Goal: Task Accomplishment & Management: Manage account settings

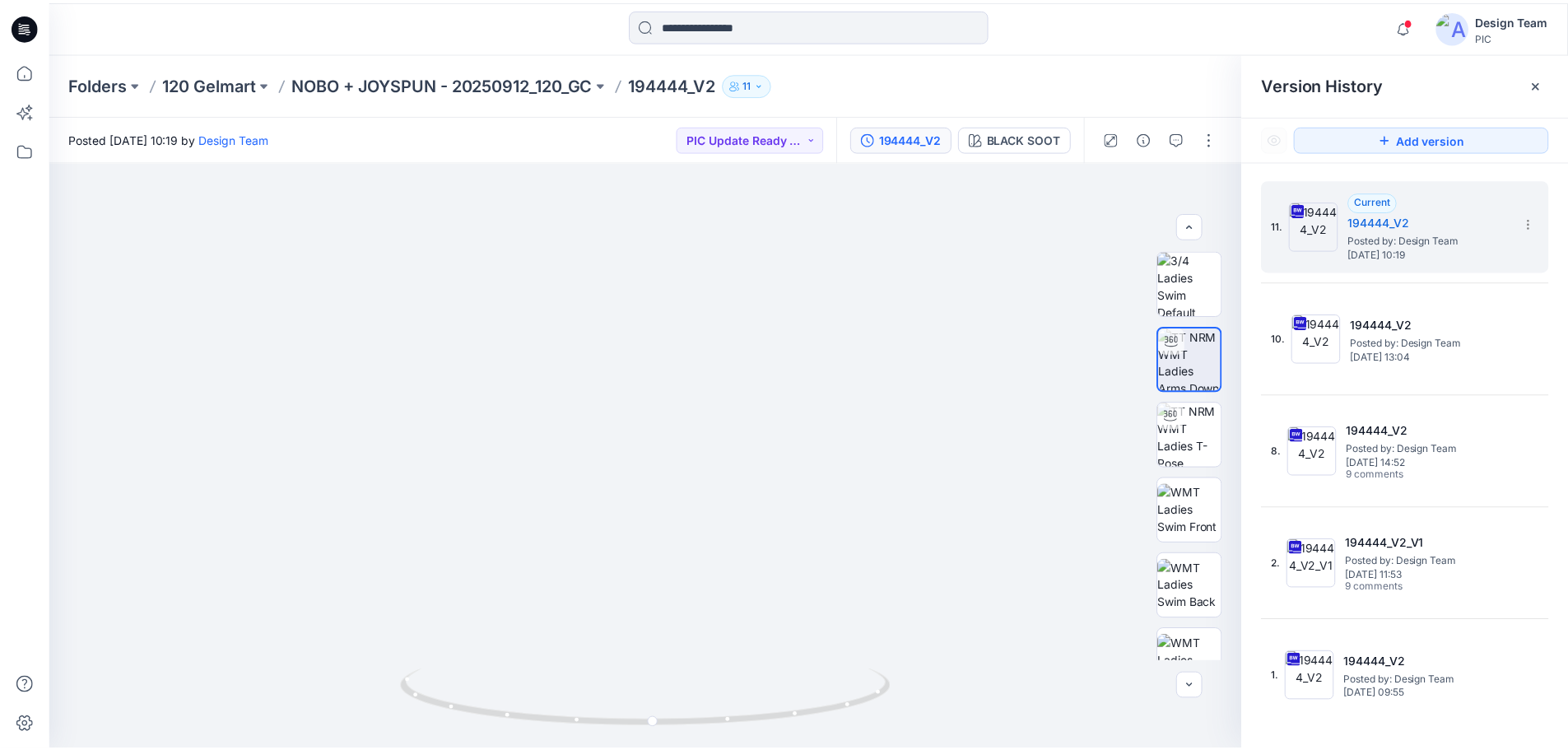
scroll to position [7, 0]
click at [448, 76] on p "NOBO + JOYSPUN - 20250912_120_GC" at bounding box center [445, 84] width 303 height 23
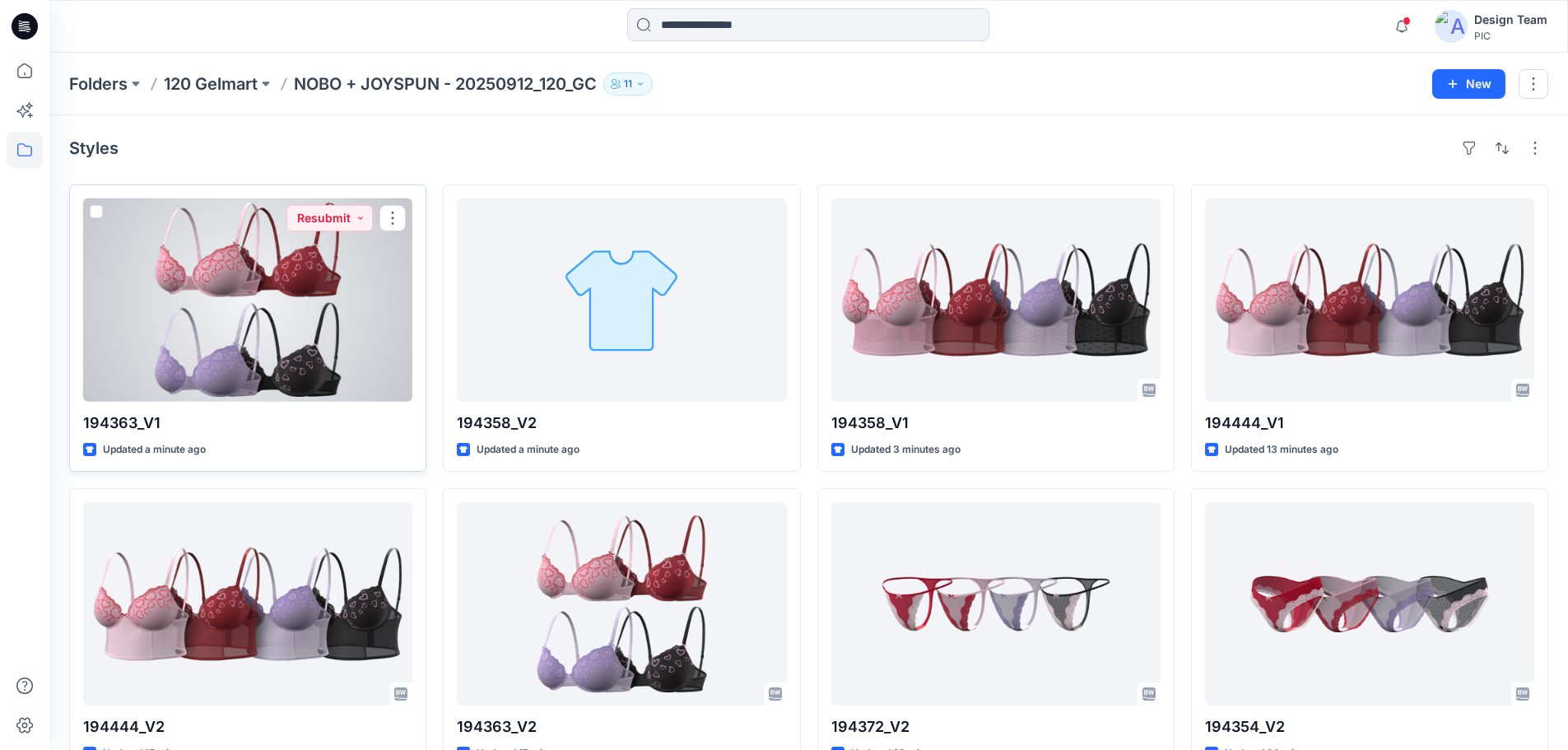
click at [279, 347] on div at bounding box center [248, 300] width 329 height 204
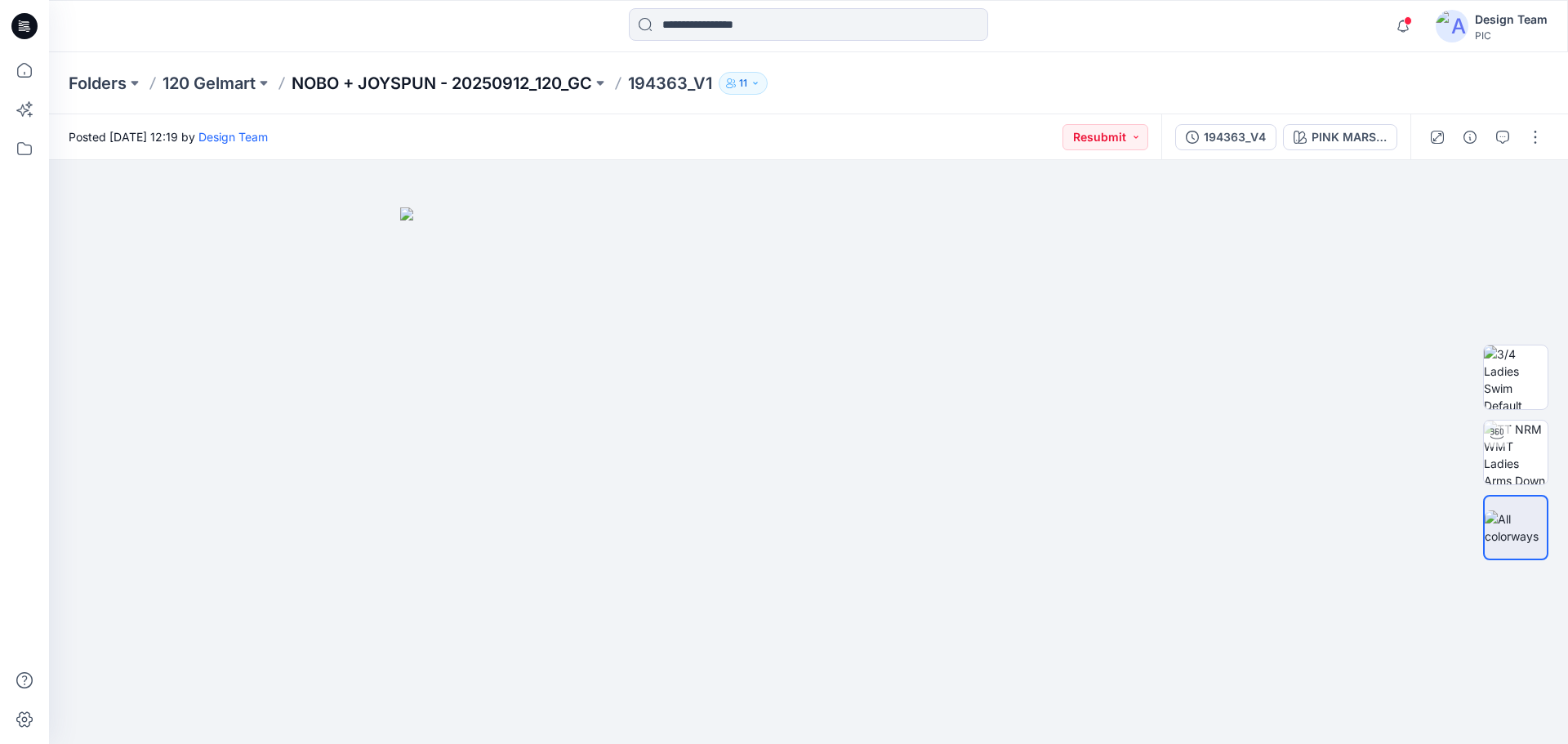
click at [478, 80] on p "NOBO + JOYSPUN - 20250912_120_GC" at bounding box center [442, 83] width 300 height 23
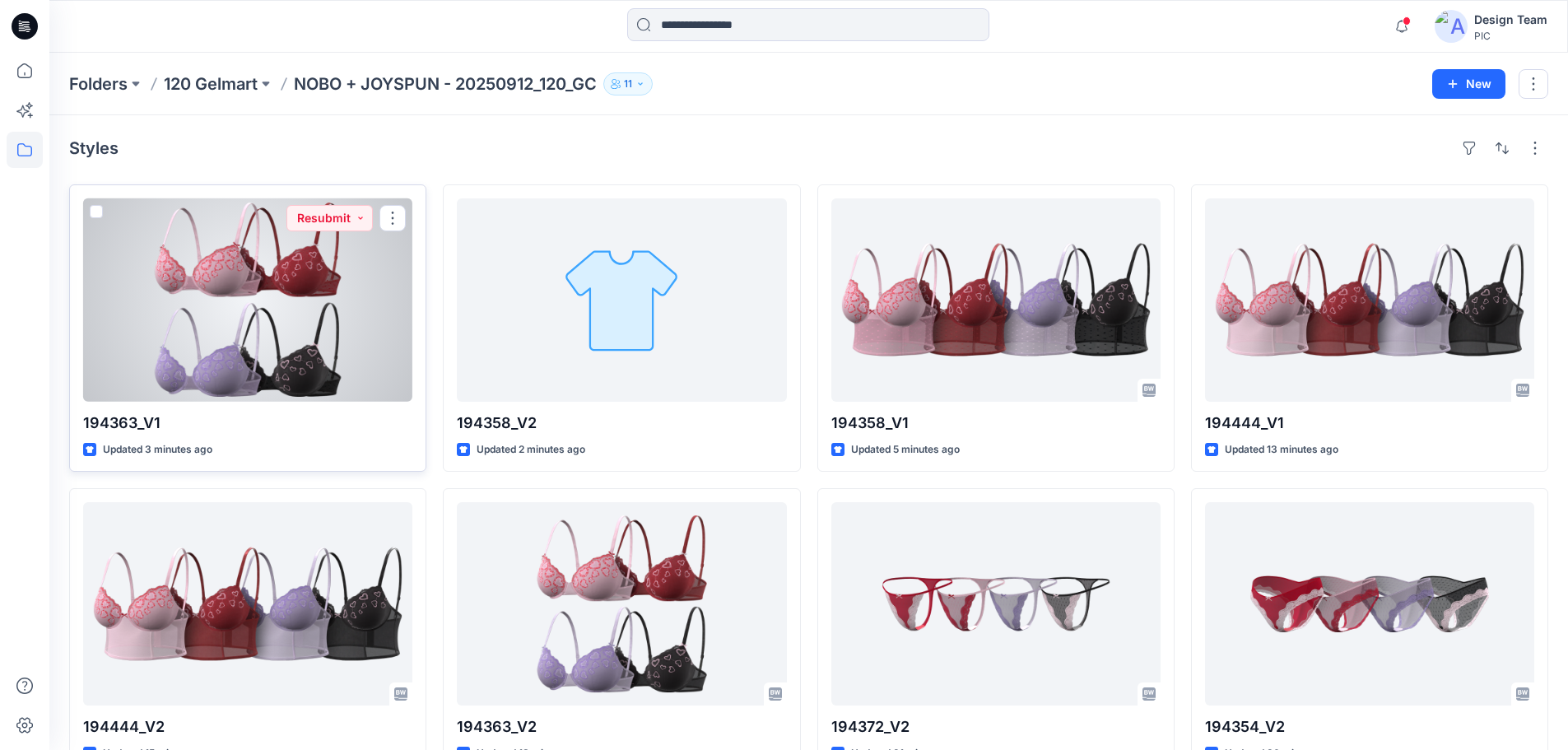
click at [274, 316] on div at bounding box center [248, 300] width 329 height 204
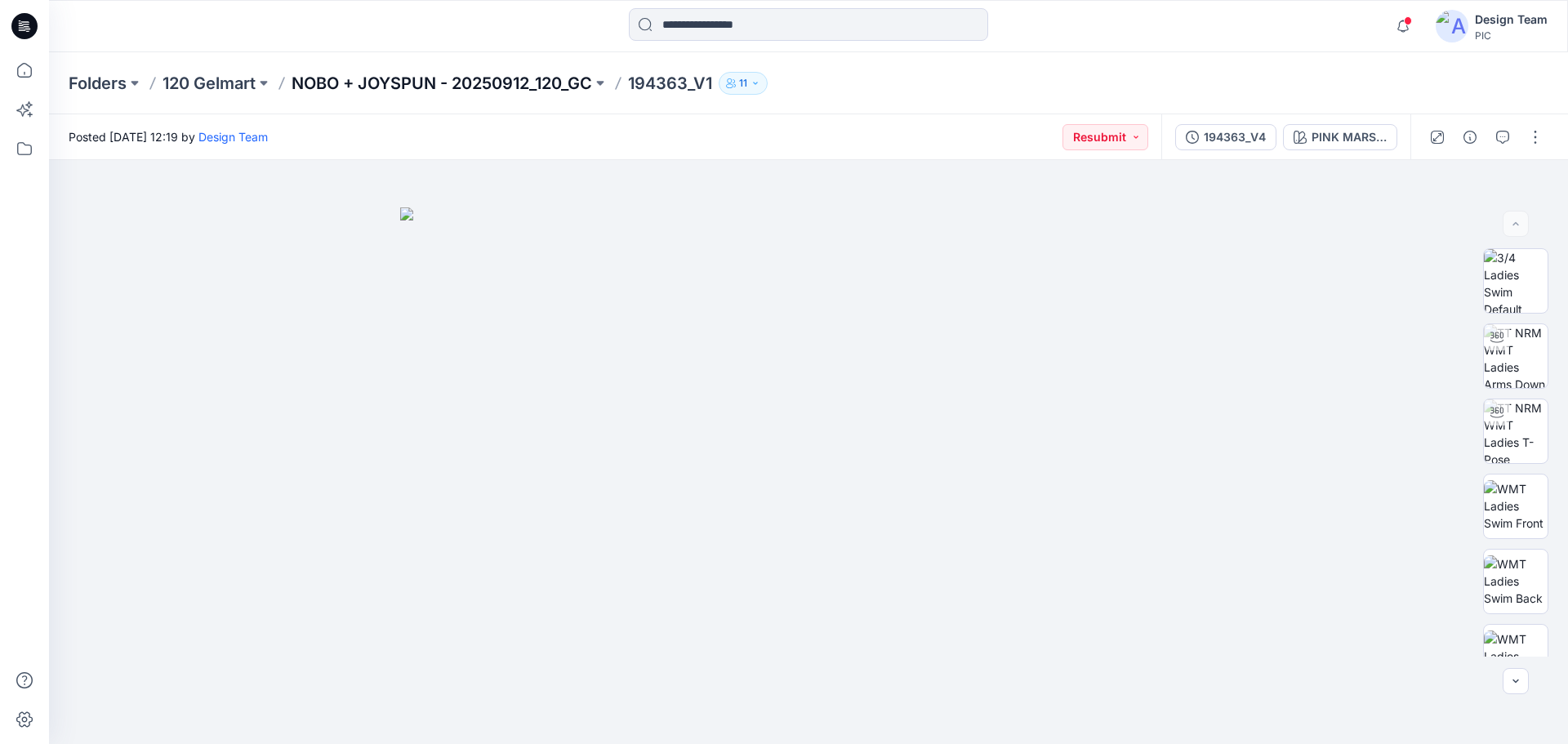
click at [454, 80] on p "NOBO + JOYSPUN - 20250912_120_GC" at bounding box center [442, 83] width 300 height 23
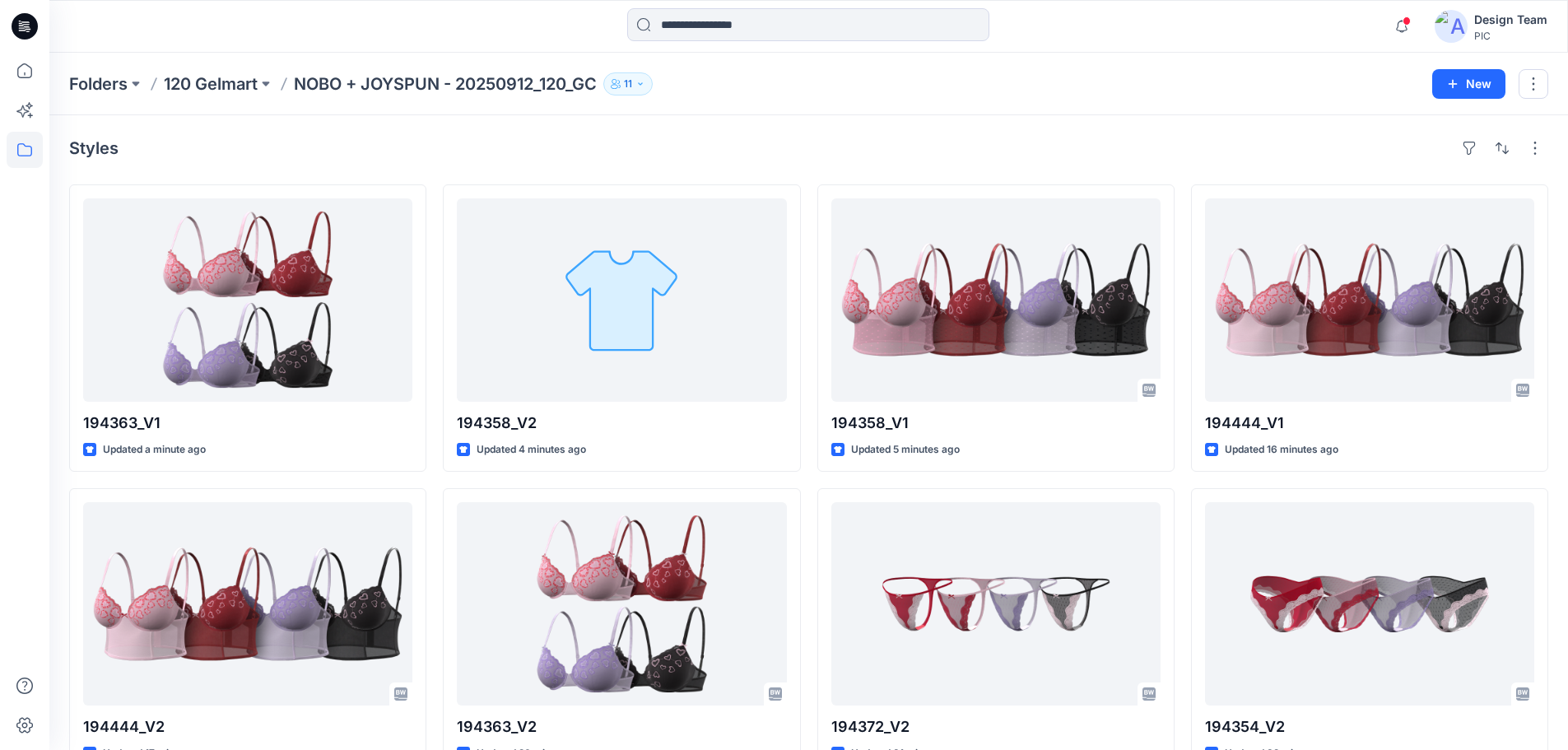
click at [438, 146] on div "Styles" at bounding box center [808, 148] width 1479 height 27
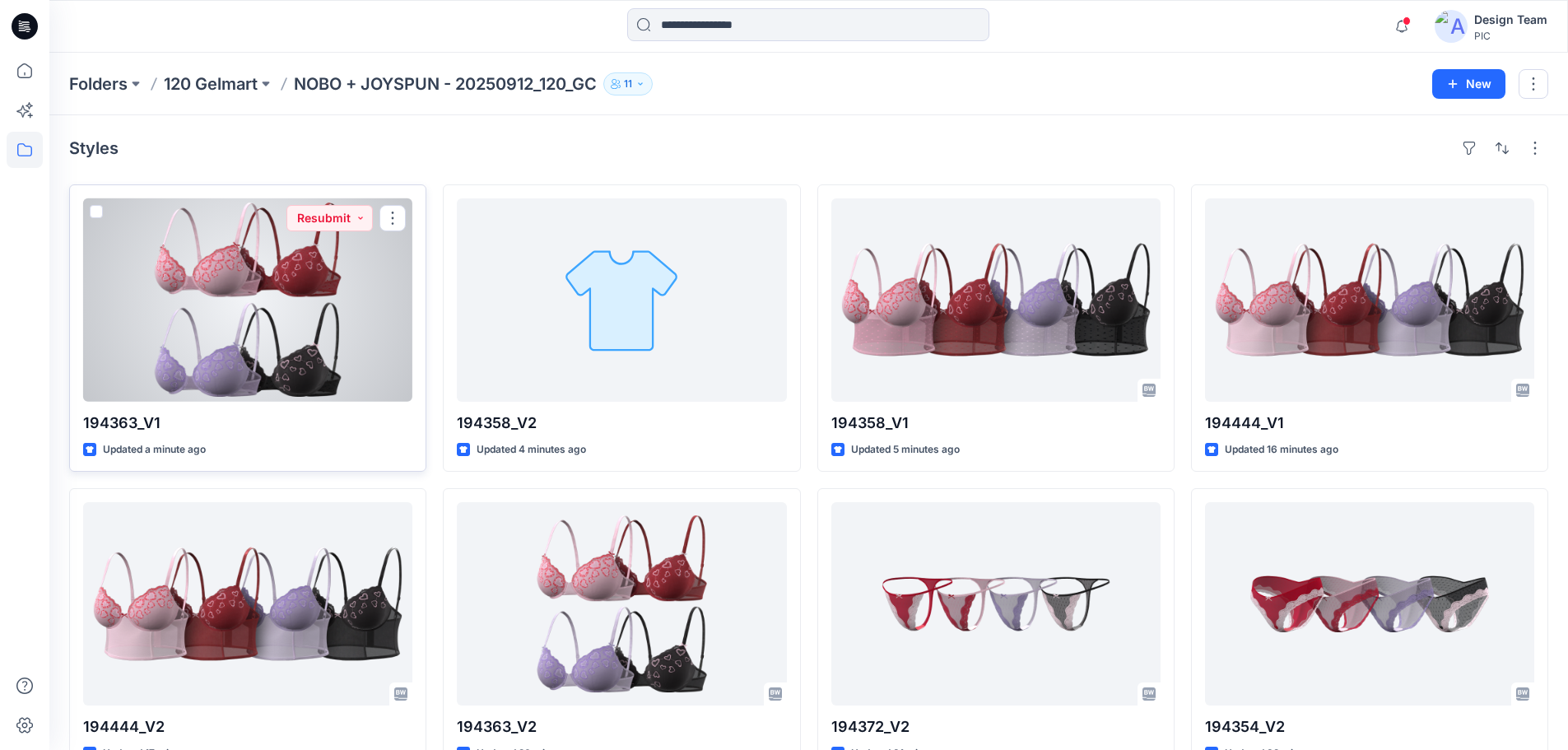
click at [354, 330] on div at bounding box center [248, 300] width 329 height 204
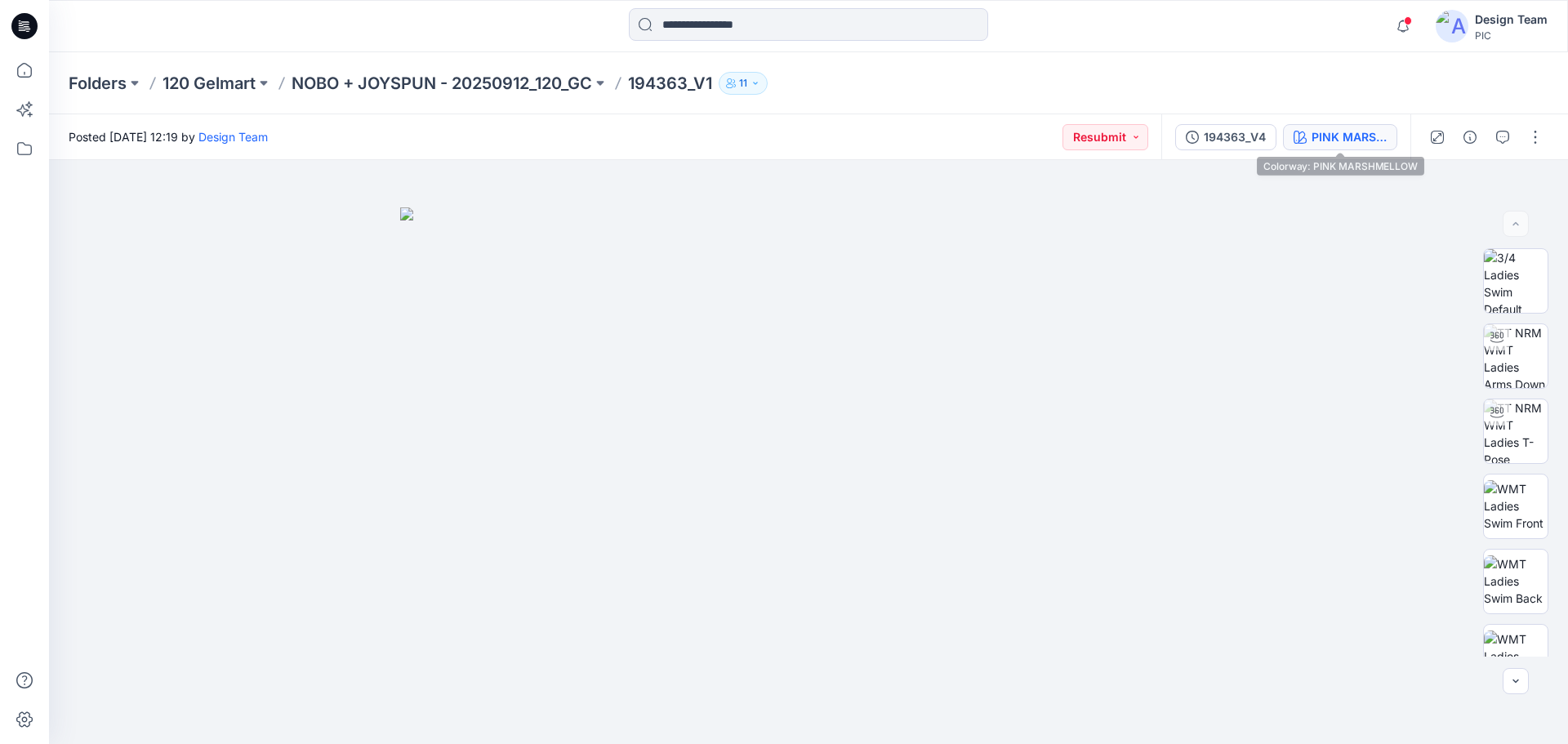
click at [1338, 139] on div "PINK MARSHMELLOW" at bounding box center [1350, 137] width 75 height 18
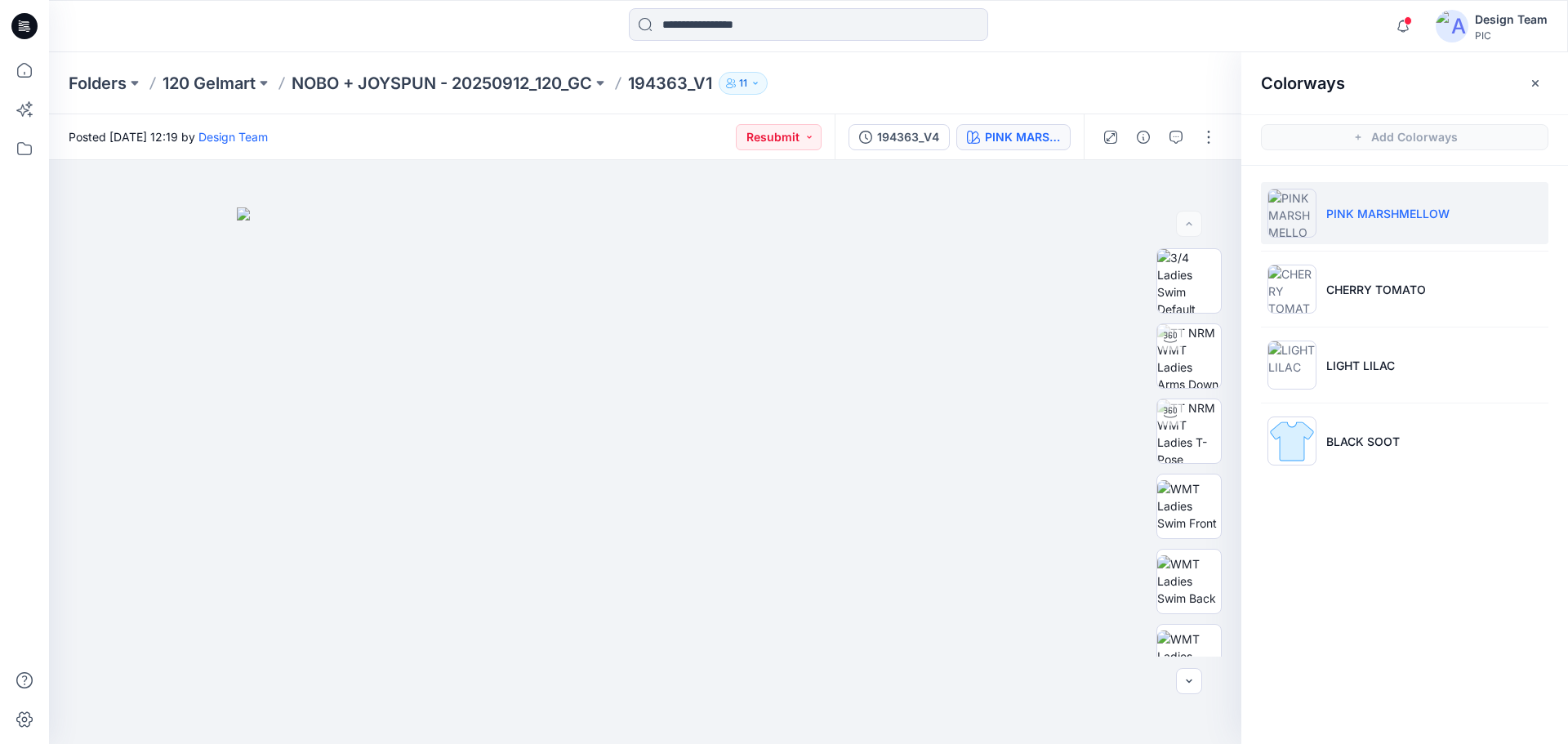
click at [670, 134] on div "Posted Tuesday, October 14, 2025 12:19 by Design Team Resubmit" at bounding box center [442, 137] width 786 height 45
click at [519, 89] on p "NOBO + JOYSPUN - 20250912_120_GC" at bounding box center [442, 83] width 300 height 23
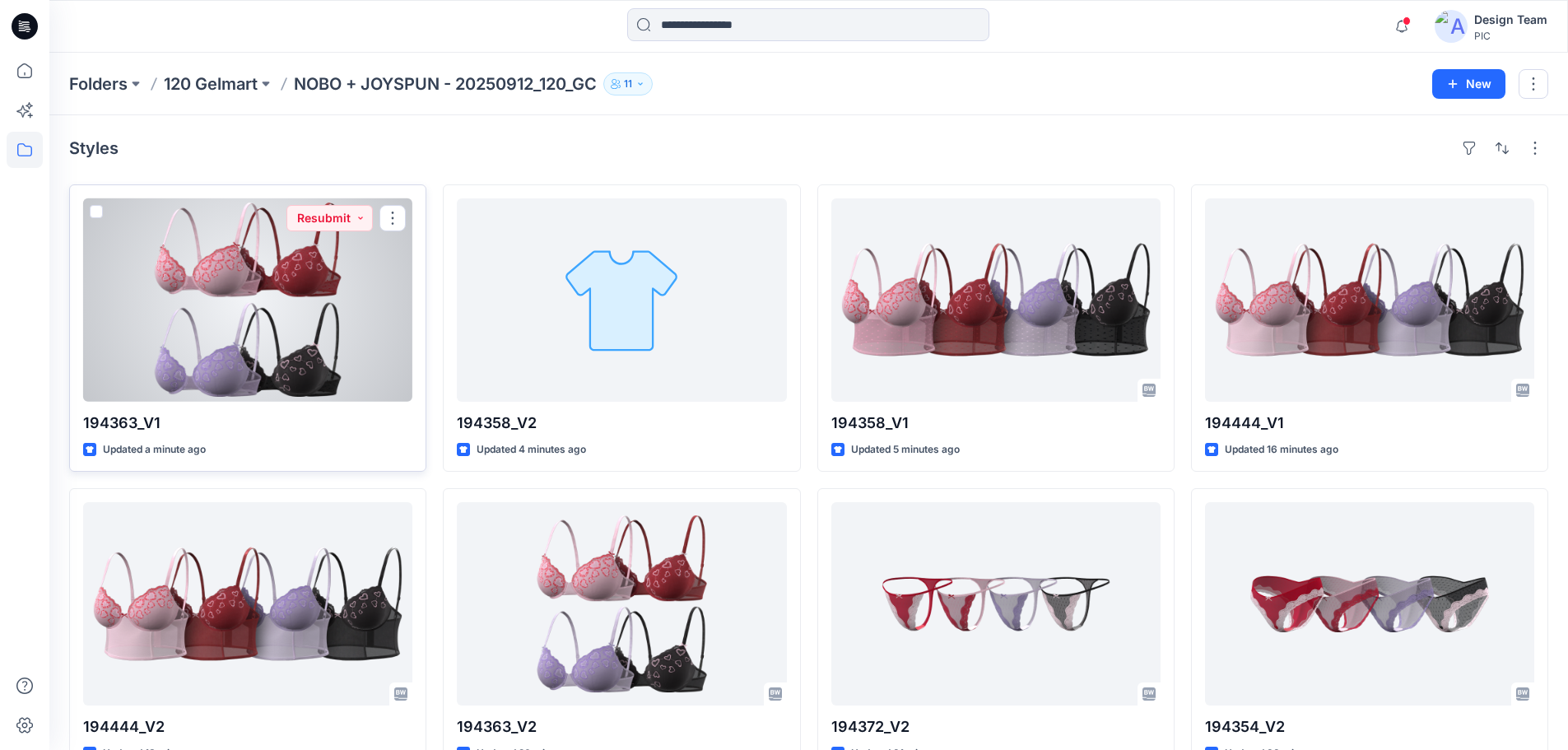
click at [295, 318] on div at bounding box center [248, 300] width 329 height 204
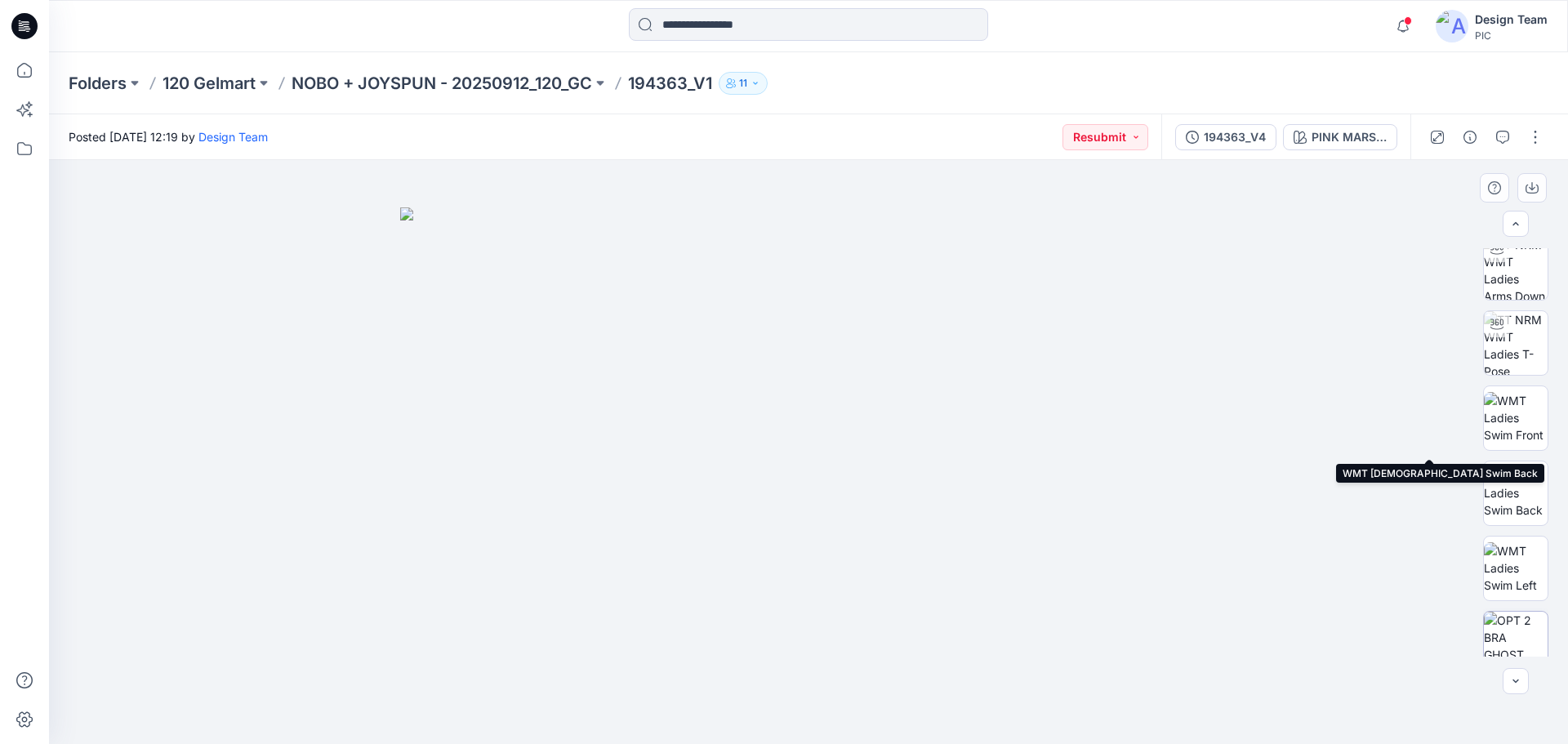
scroll to position [183, 0]
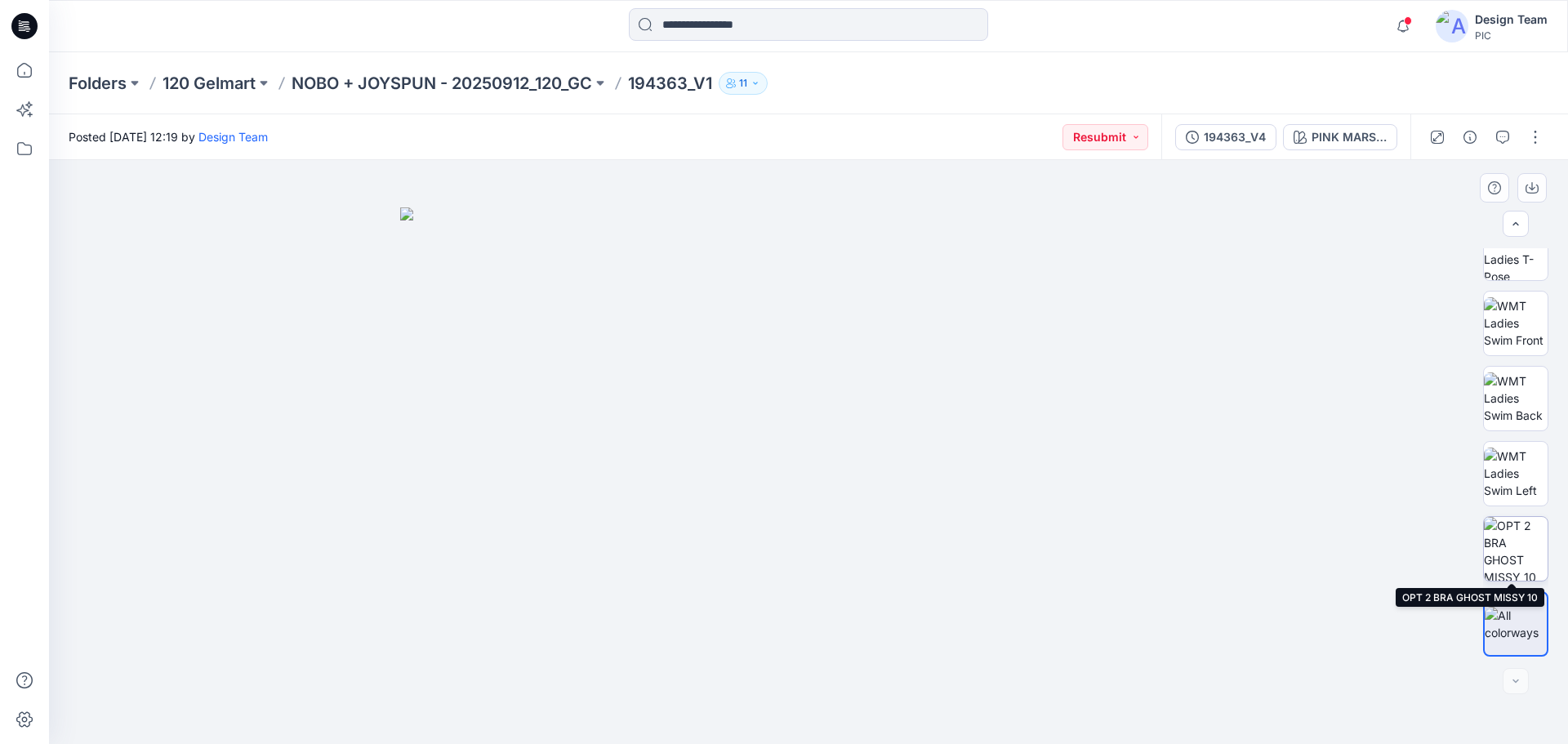
click at [1509, 551] on img at bounding box center [1516, 549] width 63 height 63
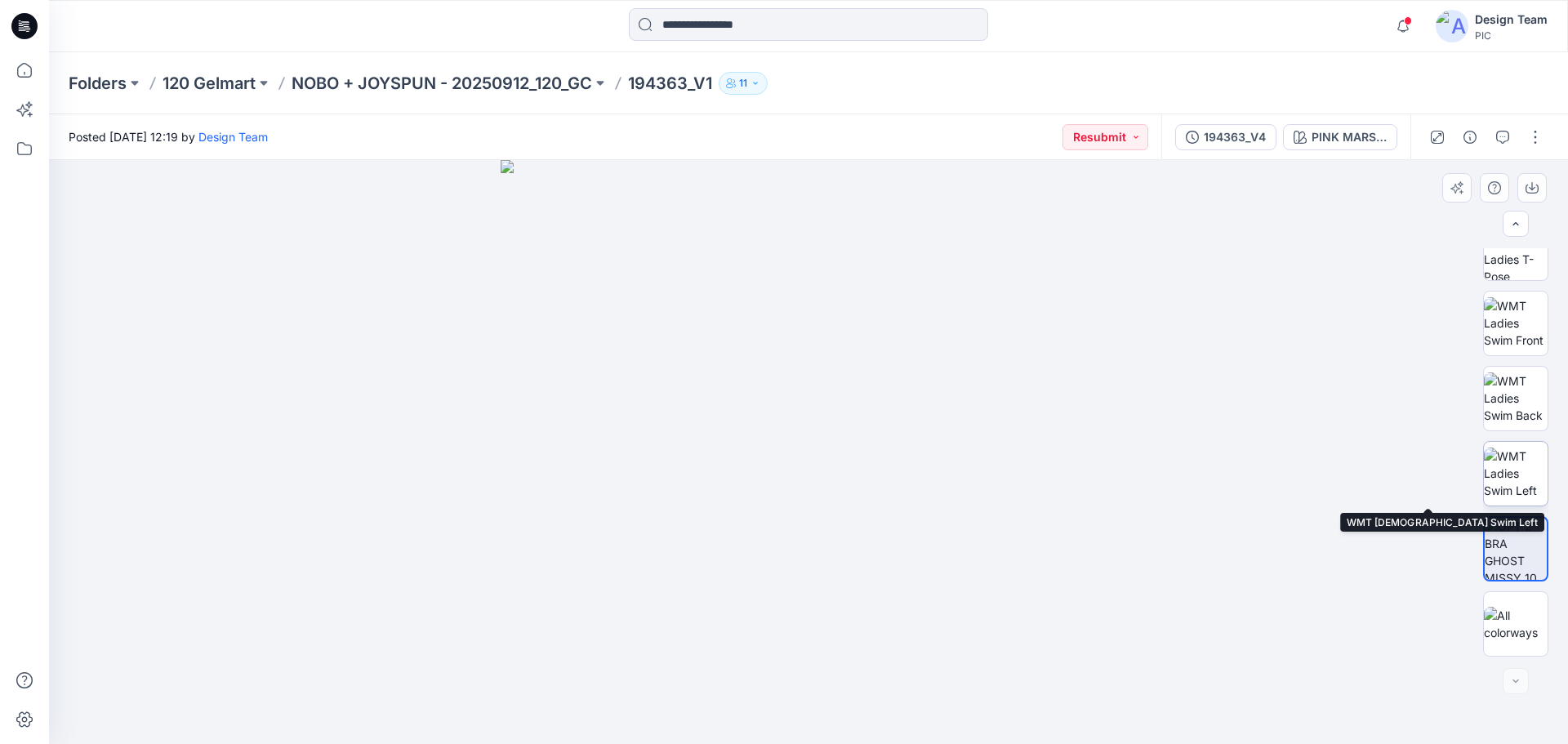
click at [1521, 475] on img at bounding box center [1516, 473] width 63 height 51
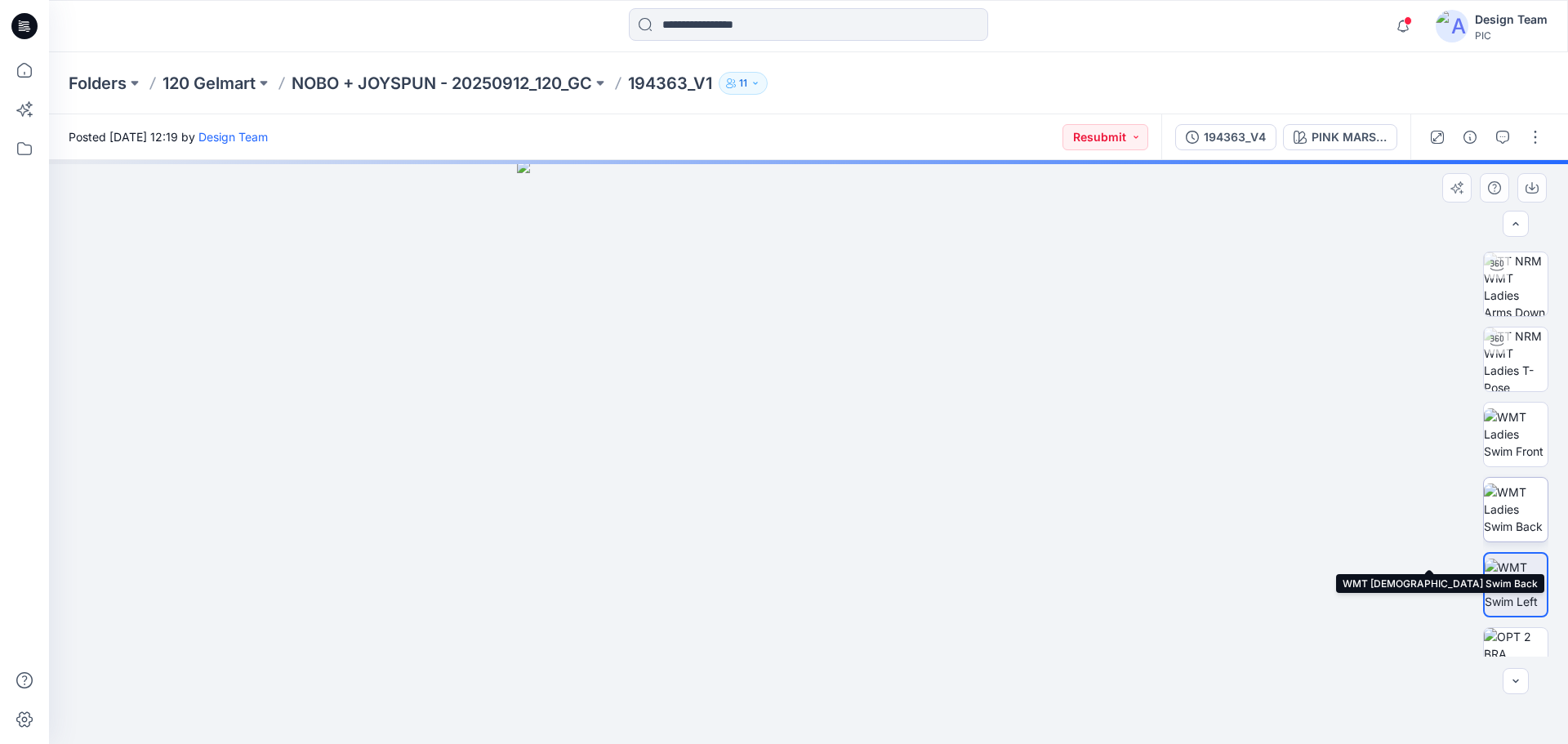
scroll to position [0, 0]
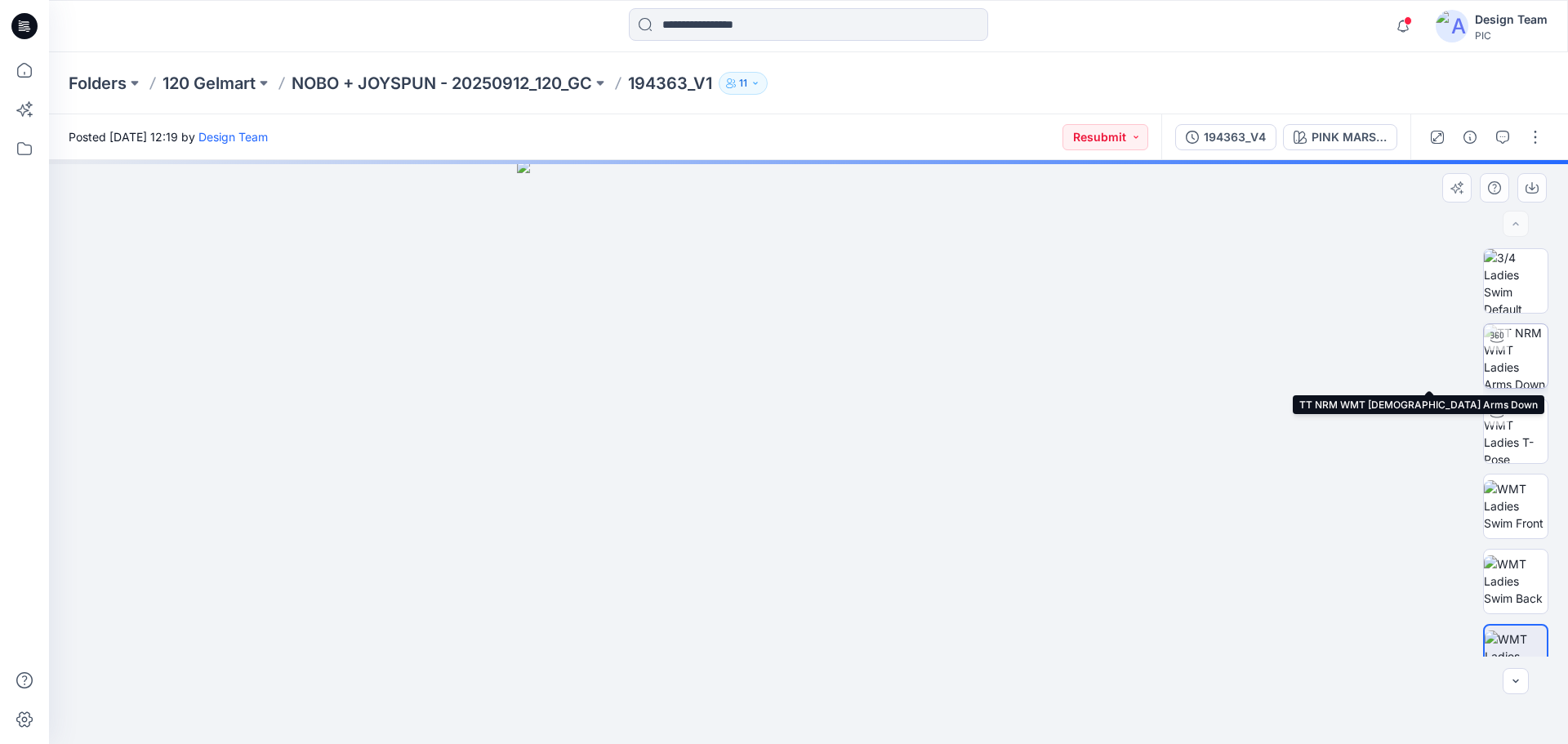
click at [1531, 361] on img at bounding box center [1516, 356] width 63 height 63
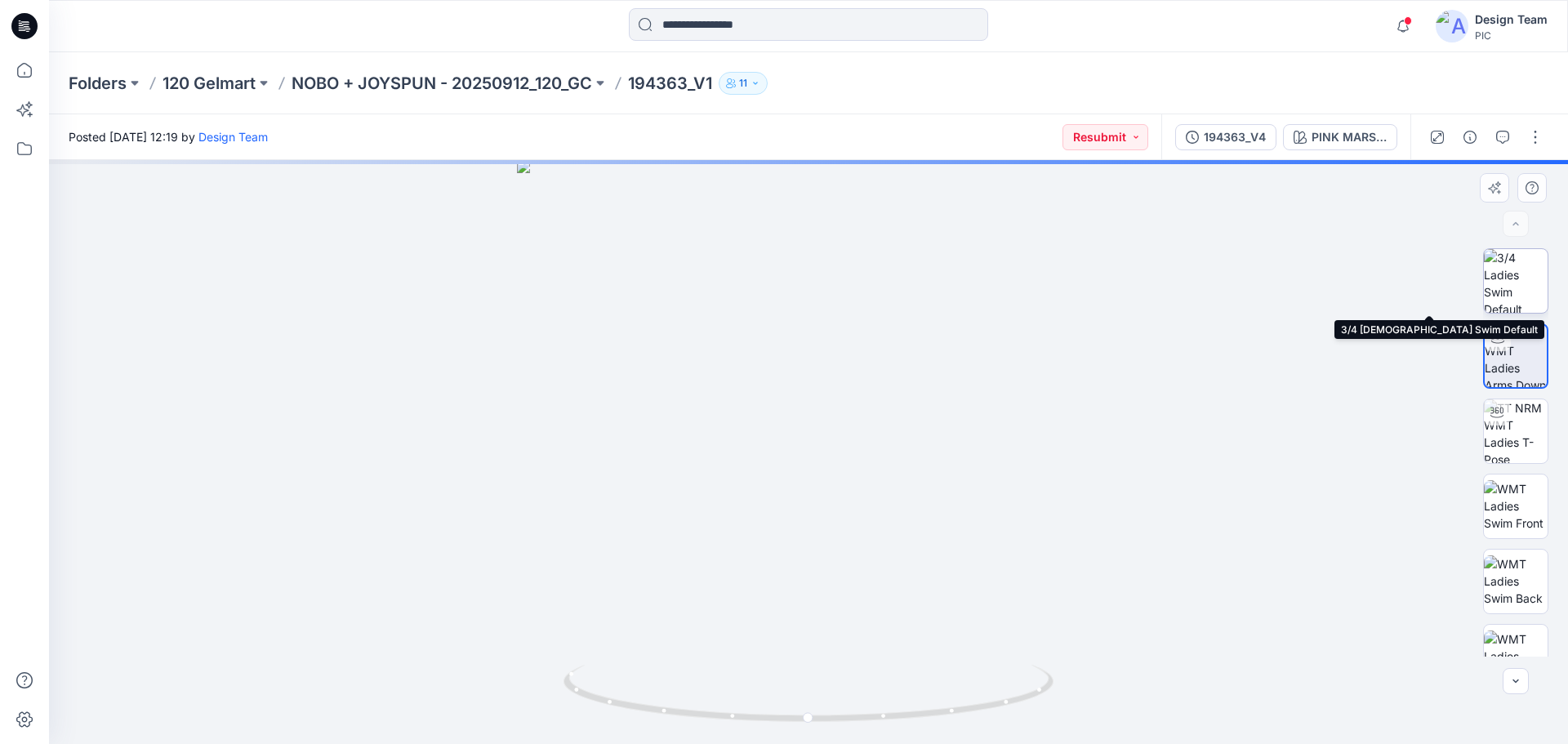
click at [1512, 297] on img at bounding box center [1516, 281] width 63 height 63
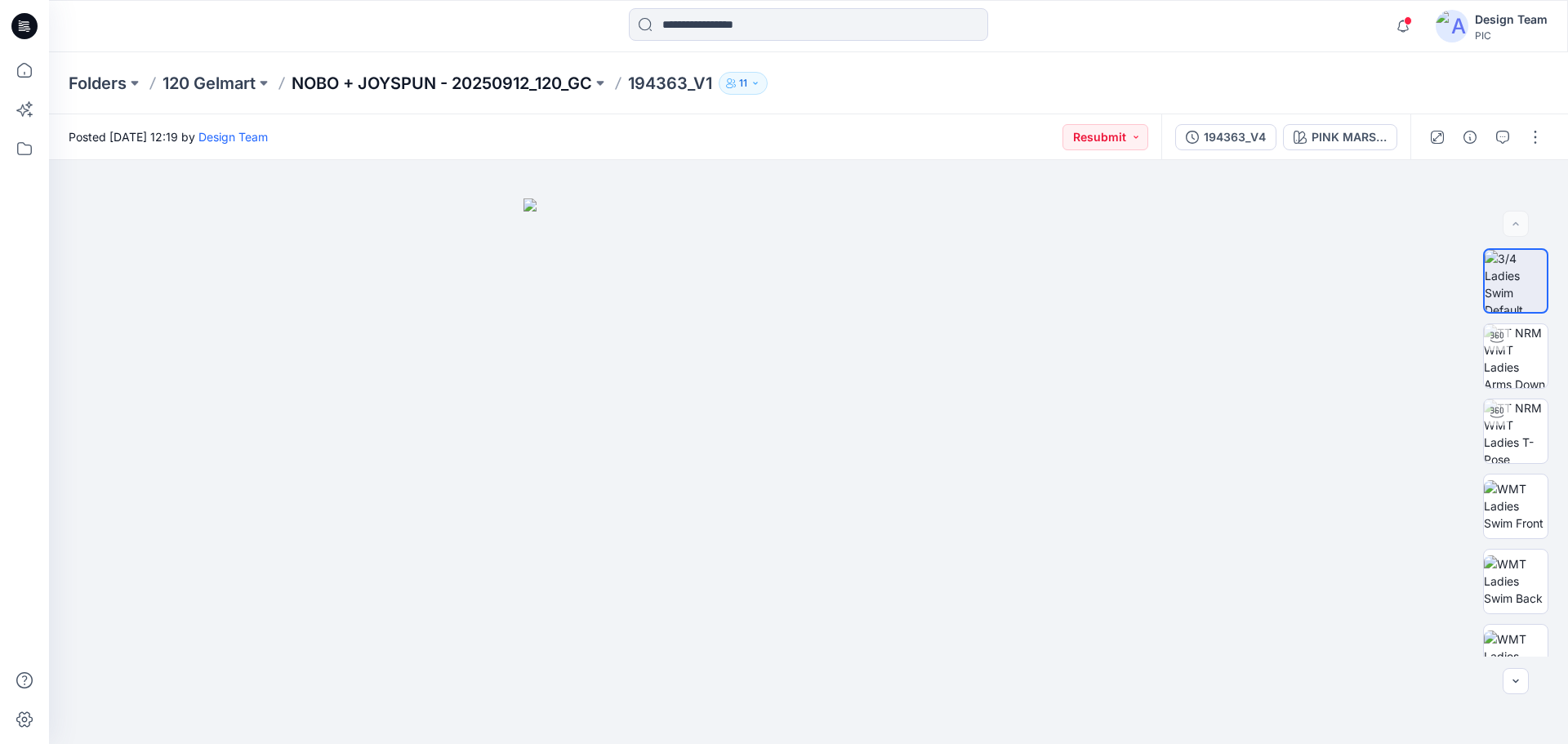
click at [531, 78] on p "NOBO + JOYSPUN - 20250912_120_GC" at bounding box center [442, 83] width 300 height 23
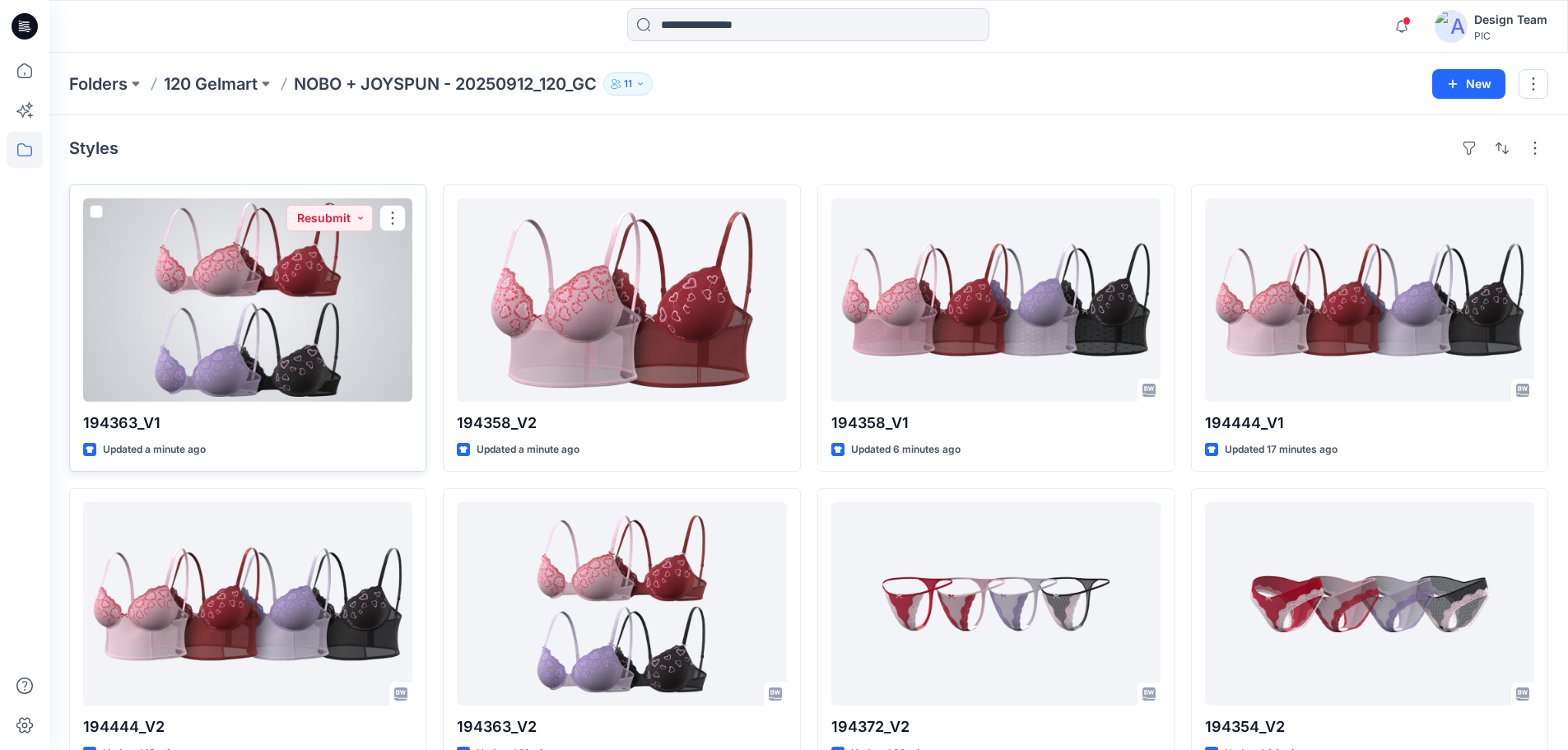
click at [173, 334] on div at bounding box center [248, 300] width 329 height 204
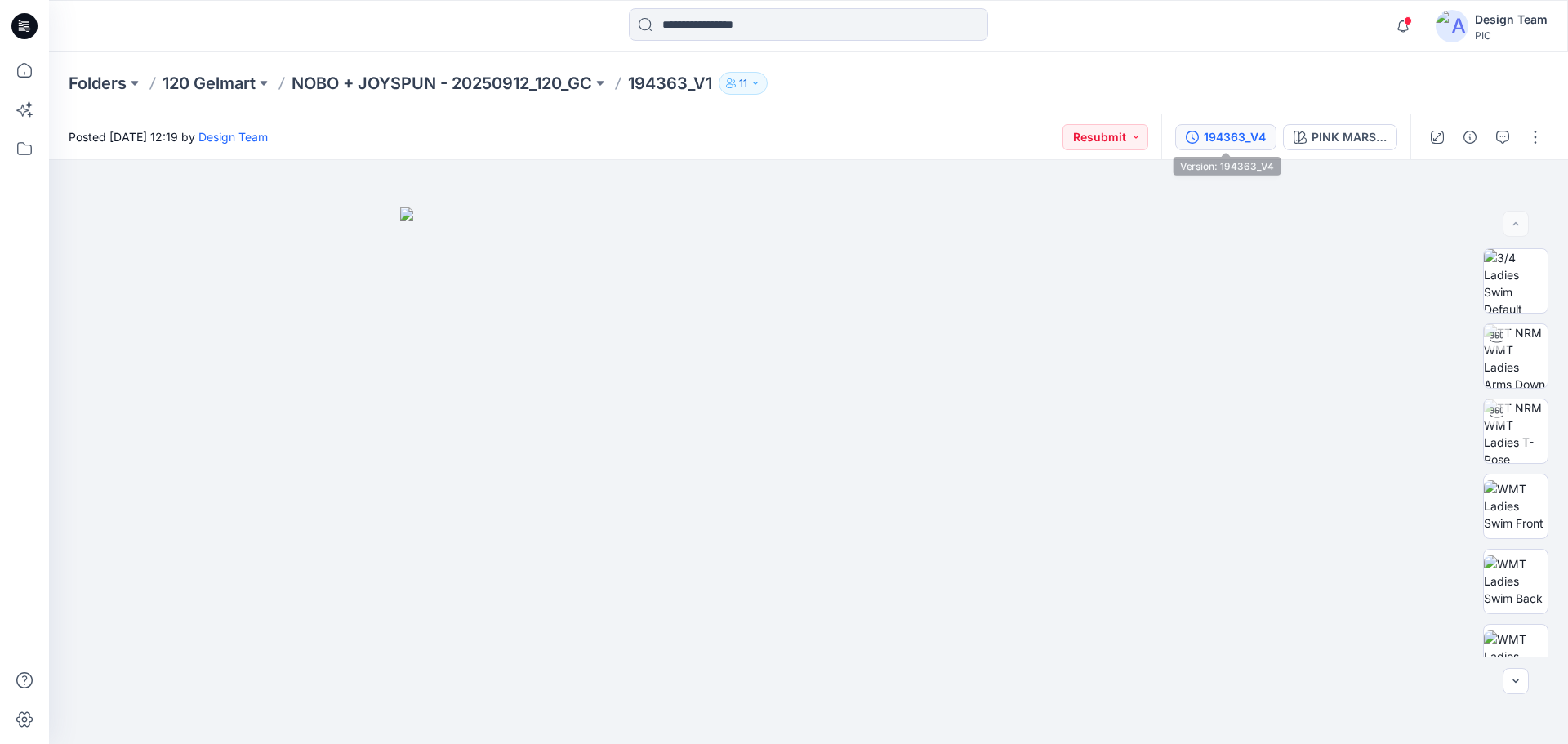
click at [1238, 136] on div "194363_V4" at bounding box center [1235, 137] width 62 height 18
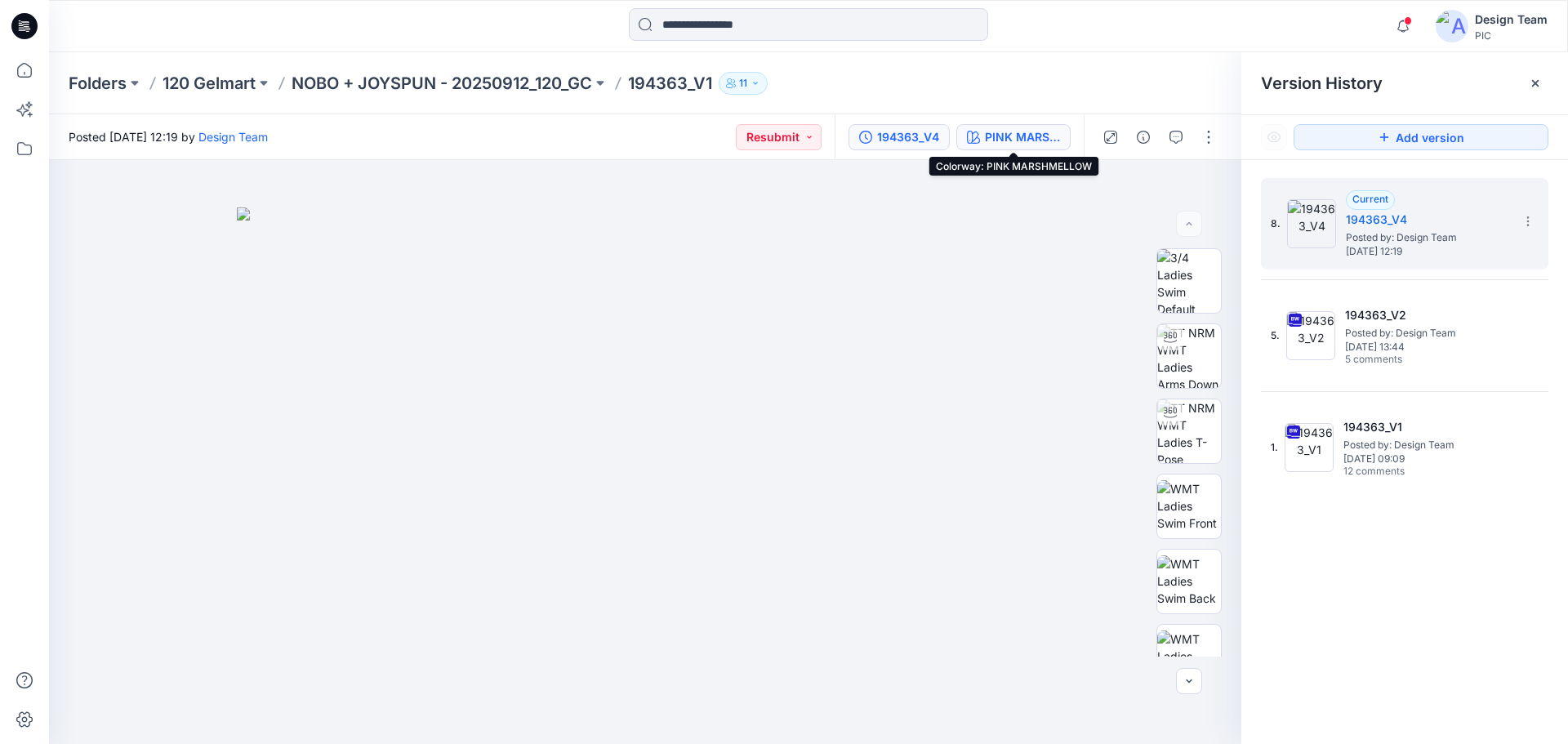
click at [1003, 129] on div "PINK MARSHMELLOW" at bounding box center [1023, 137] width 75 height 18
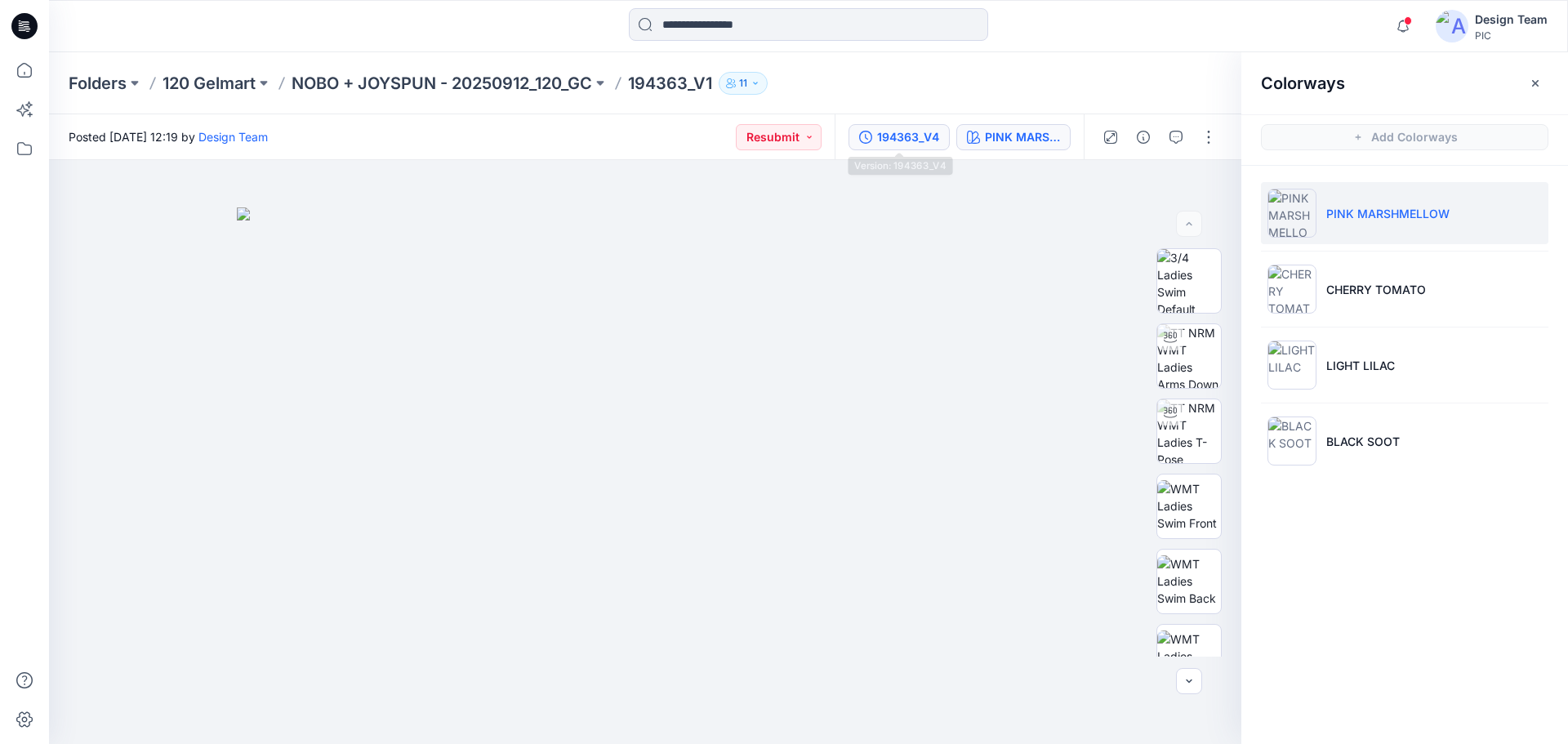
click at [905, 138] on div "194363_V4" at bounding box center [908, 137] width 62 height 18
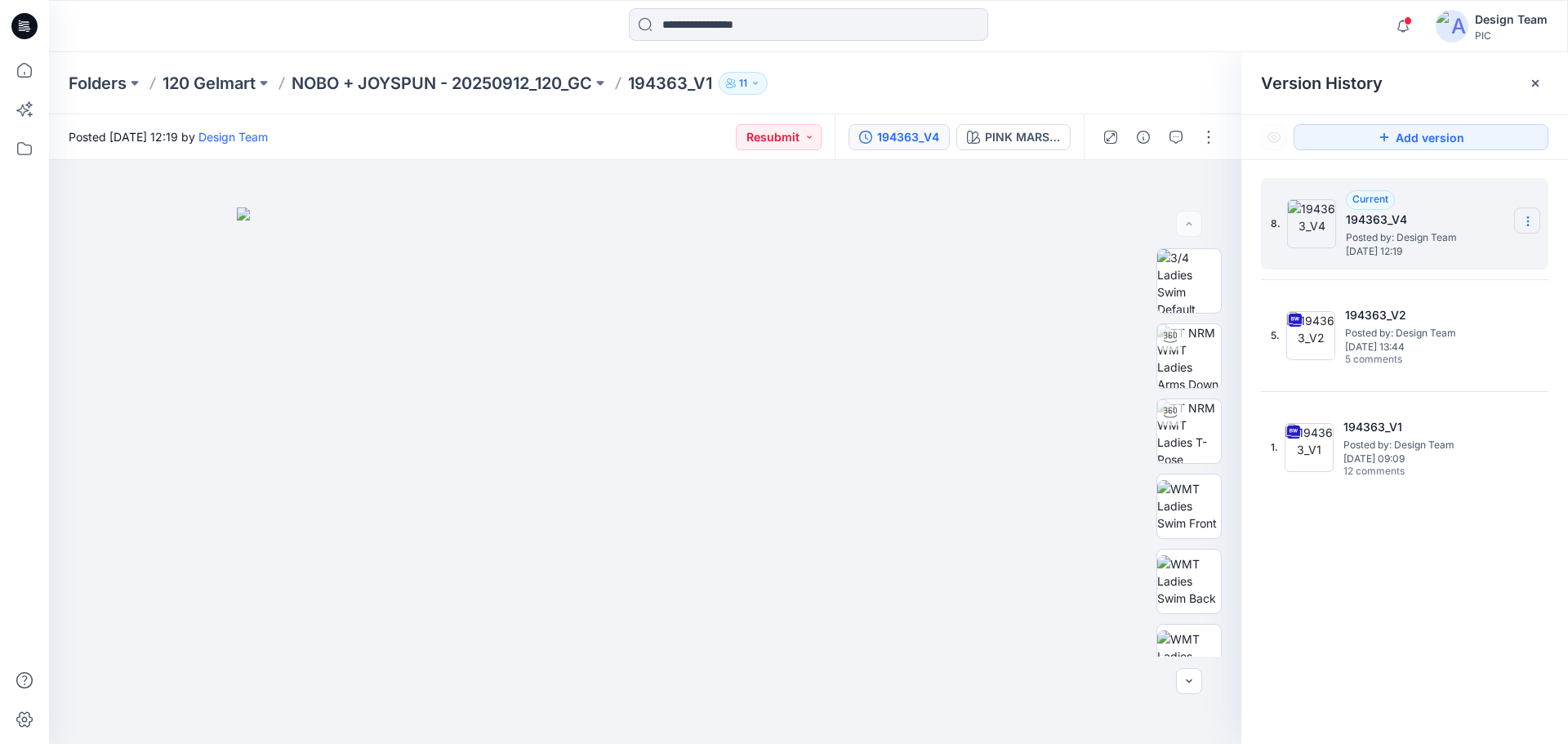
click at [1534, 222] on icon at bounding box center [1528, 221] width 13 height 13
click at [1441, 285] on span "Rename Version" at bounding box center [1420, 286] width 86 height 20
click at [1431, 218] on input "*********" at bounding box center [1447, 219] width 180 height 27
click at [1423, 220] on input "*********" at bounding box center [1447, 219] width 180 height 27
type input "*********"
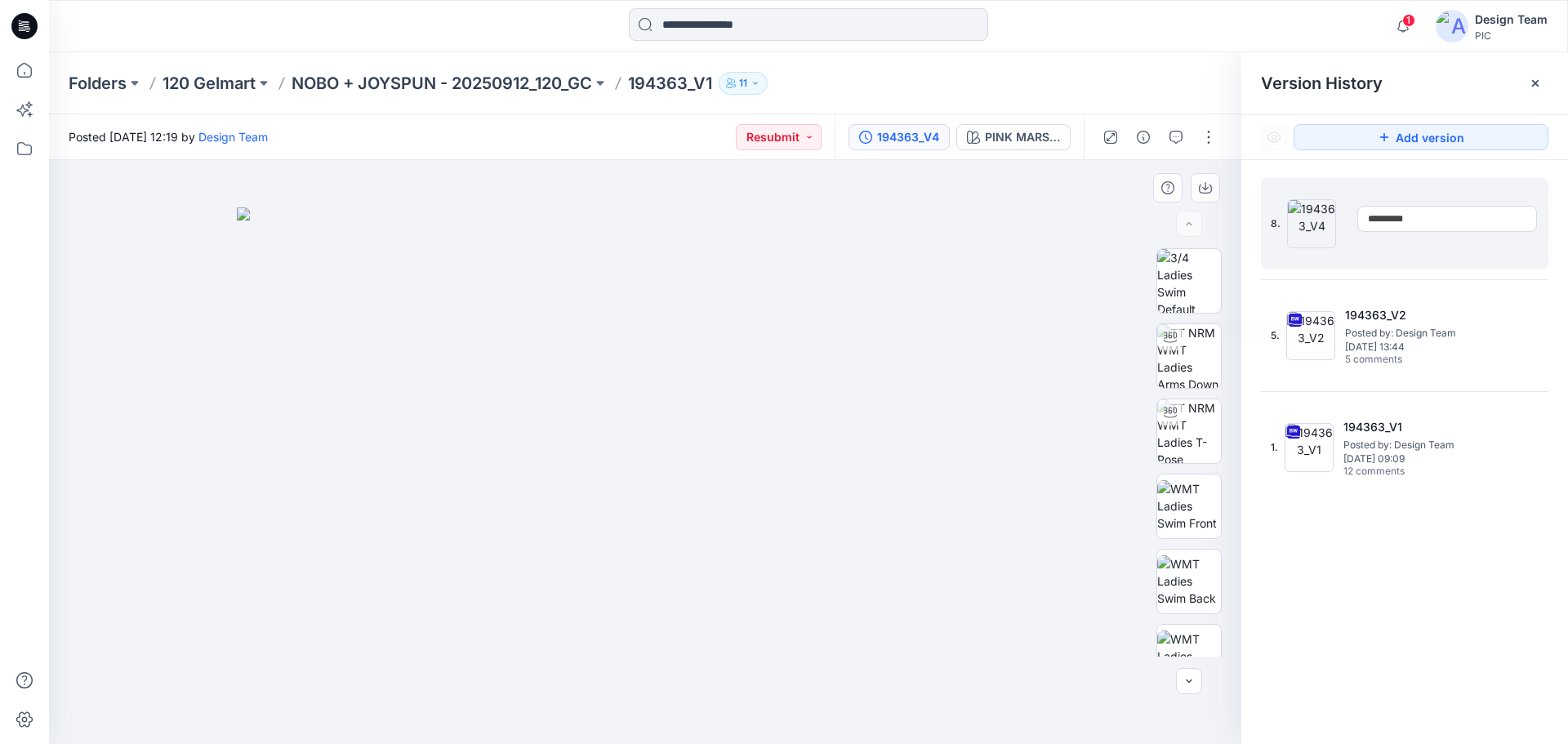
click at [1087, 272] on div at bounding box center [644, 452] width 1192 height 584
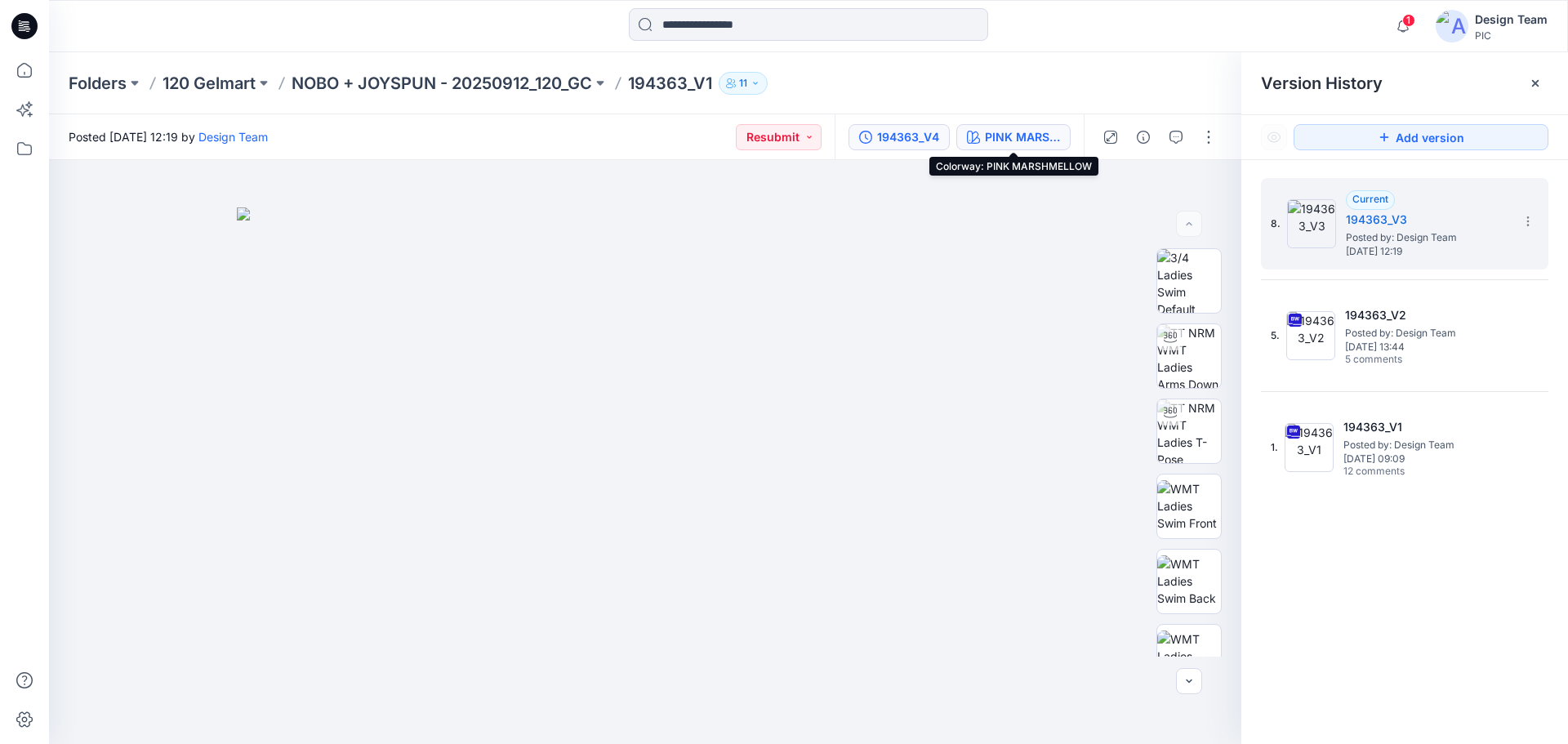
click at [1004, 133] on div "PINK MARSHMELLOW" at bounding box center [1023, 137] width 75 height 18
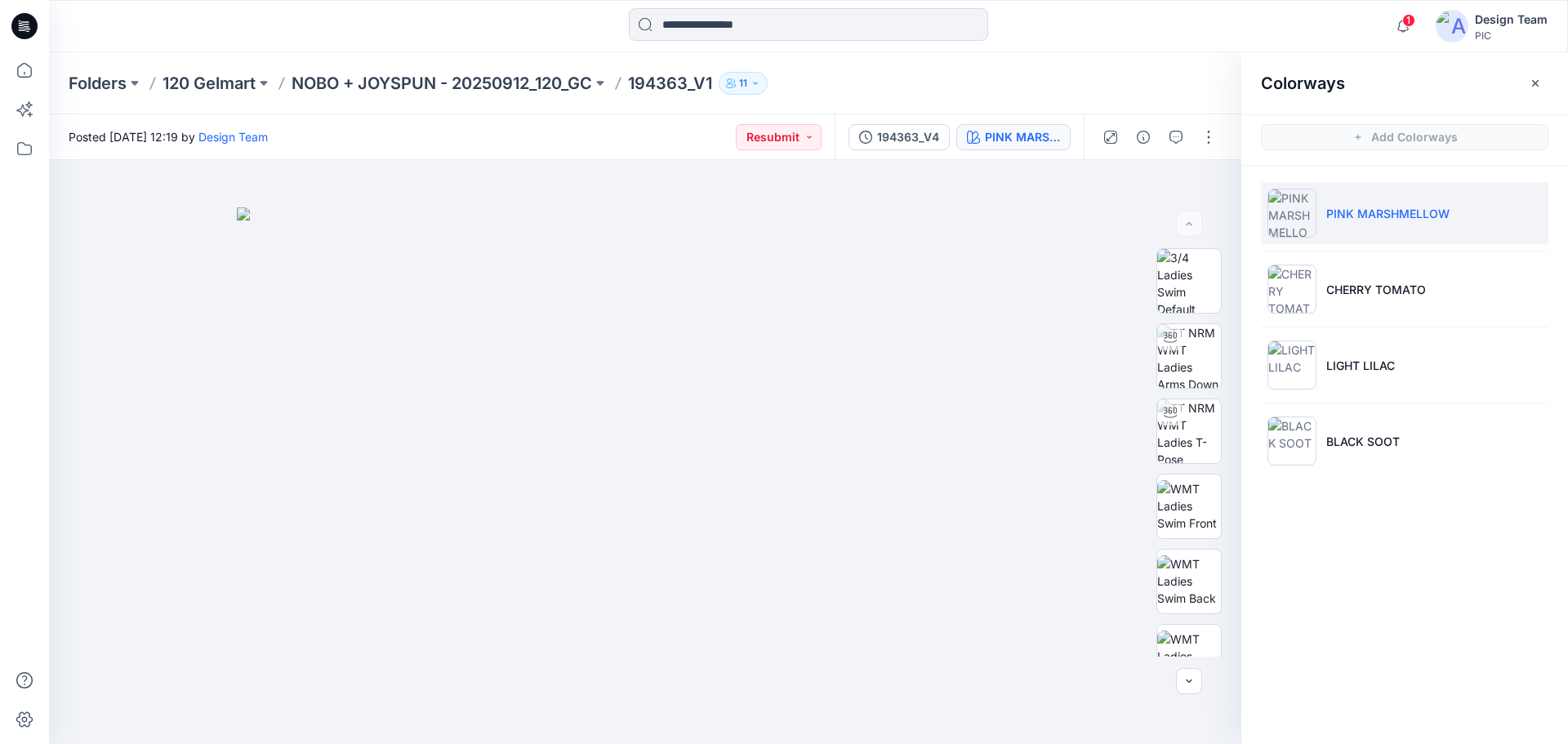
click at [1417, 228] on li "PINK MARSHMELLOW" at bounding box center [1405, 213] width 288 height 62
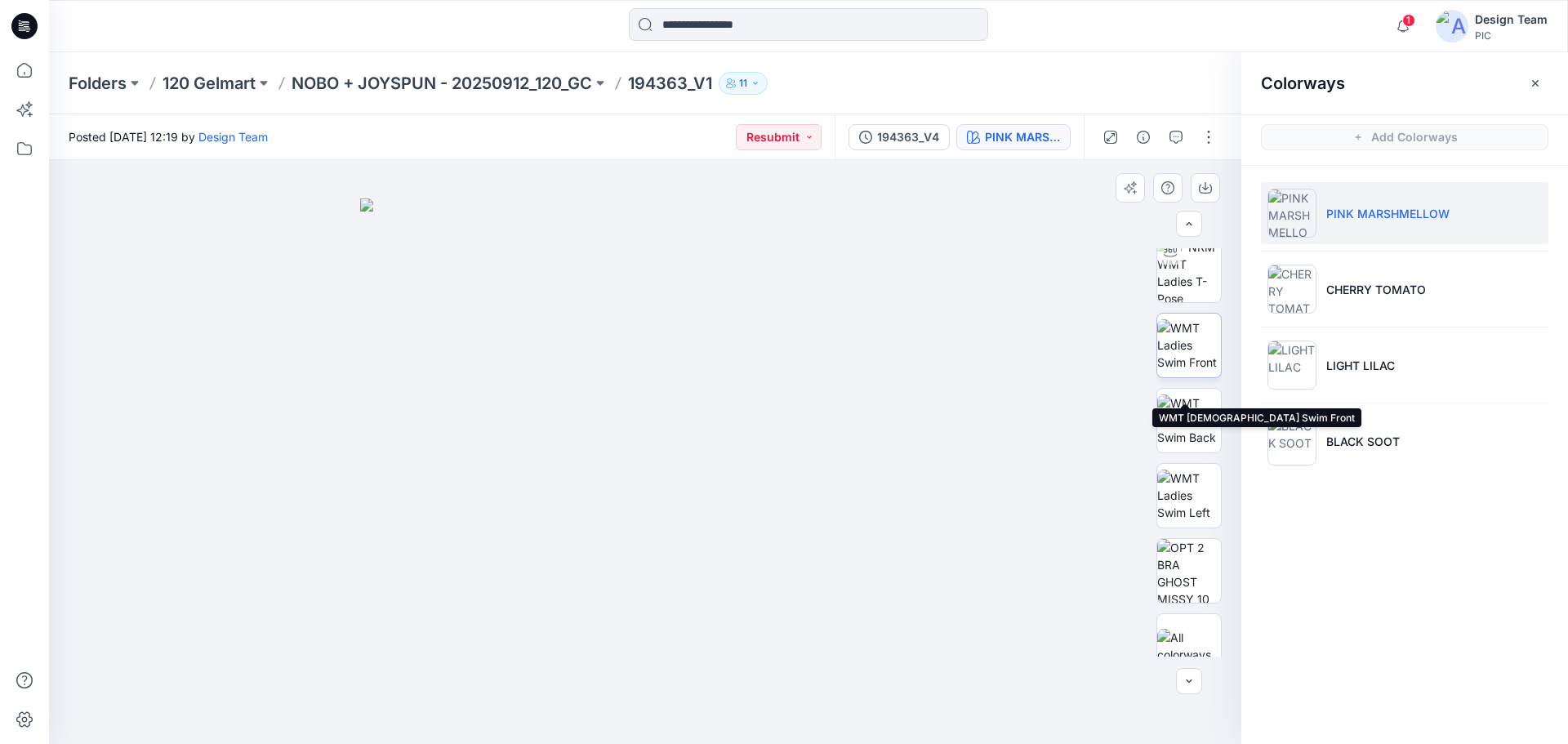
scroll to position [183, 0]
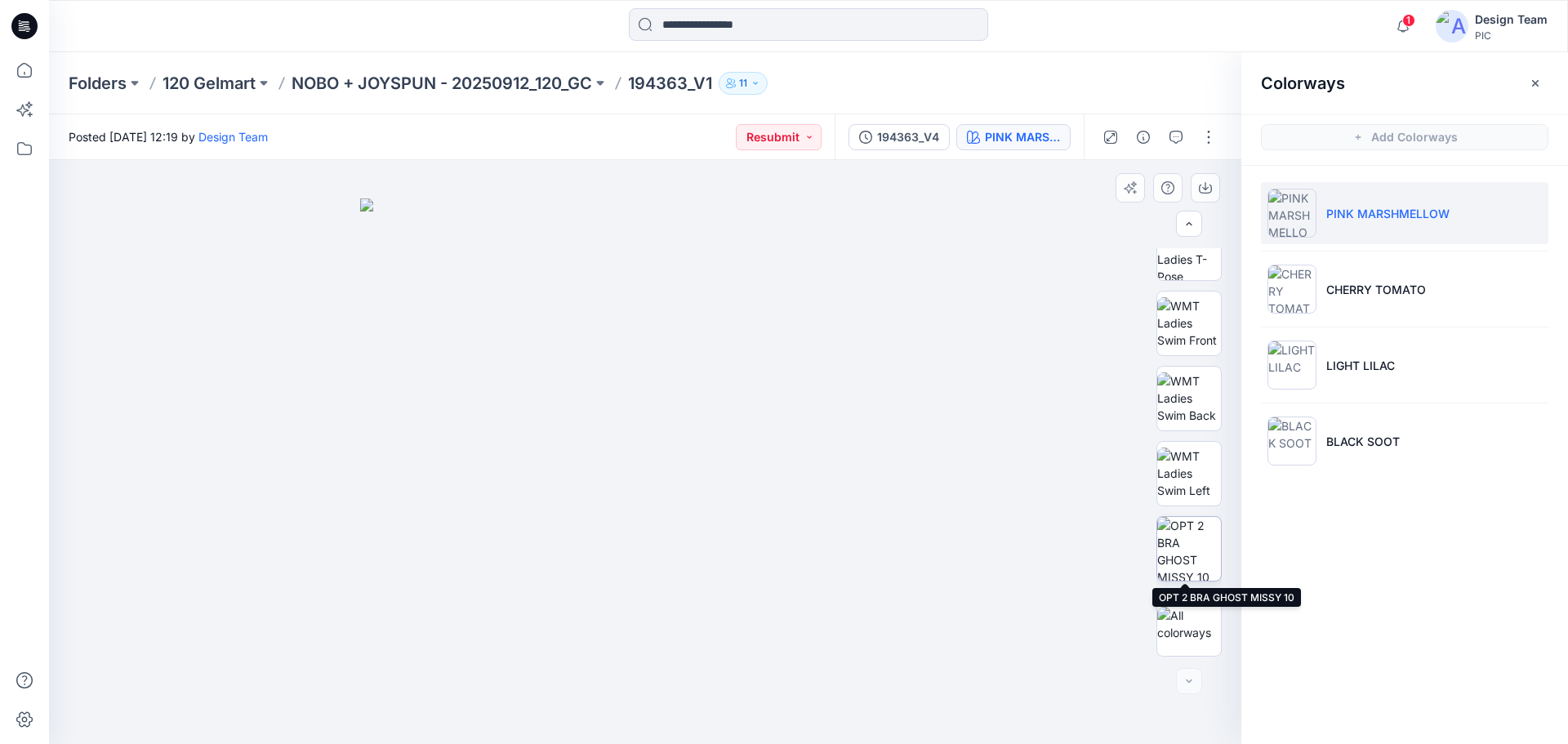
click at [1189, 552] on img at bounding box center [1189, 549] width 63 height 63
click at [1226, 136] on div at bounding box center [1159, 137] width 151 height 45
click at [1215, 140] on button "button" at bounding box center [1209, 137] width 27 height 27
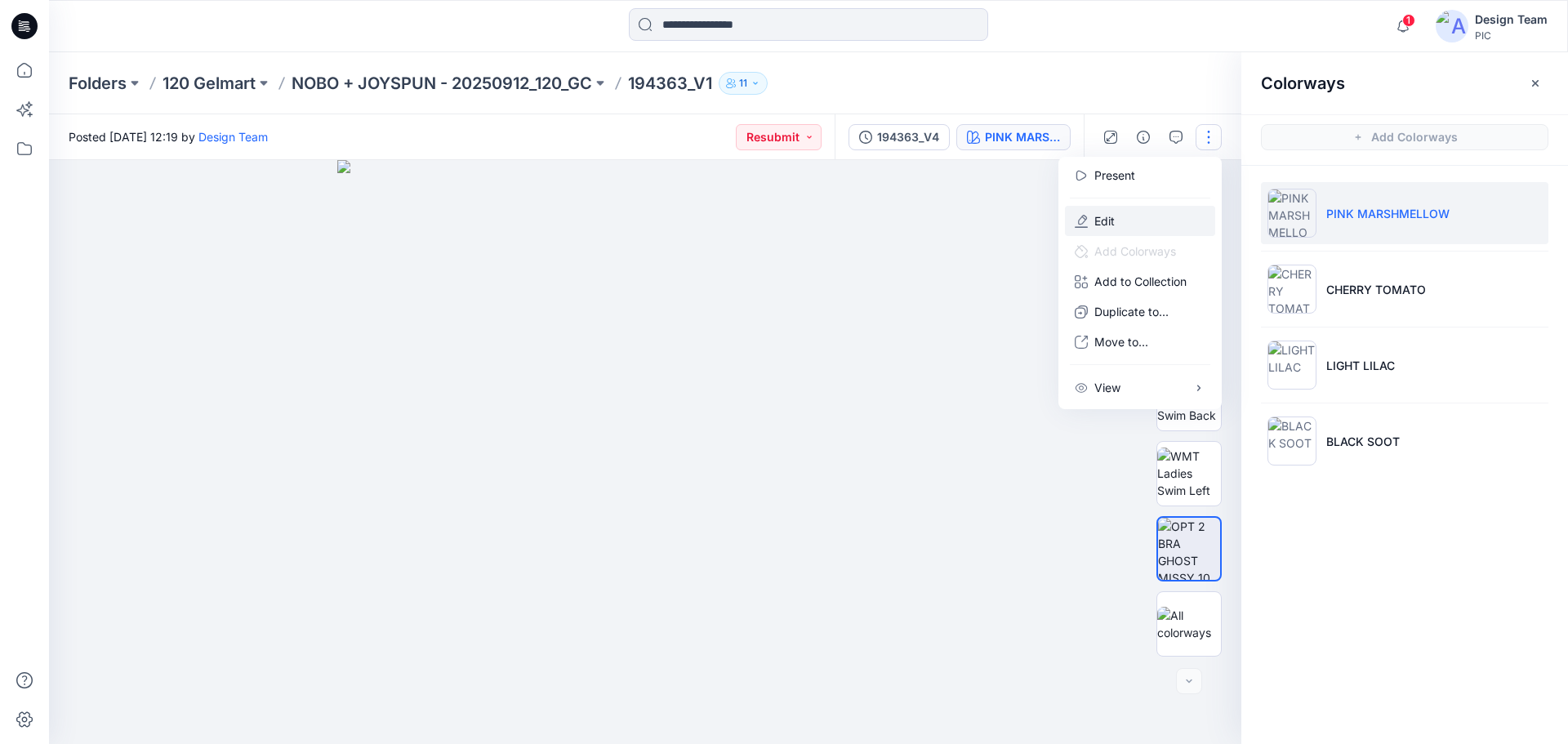
click at [1108, 223] on p "Edit" at bounding box center [1105, 221] width 21 height 17
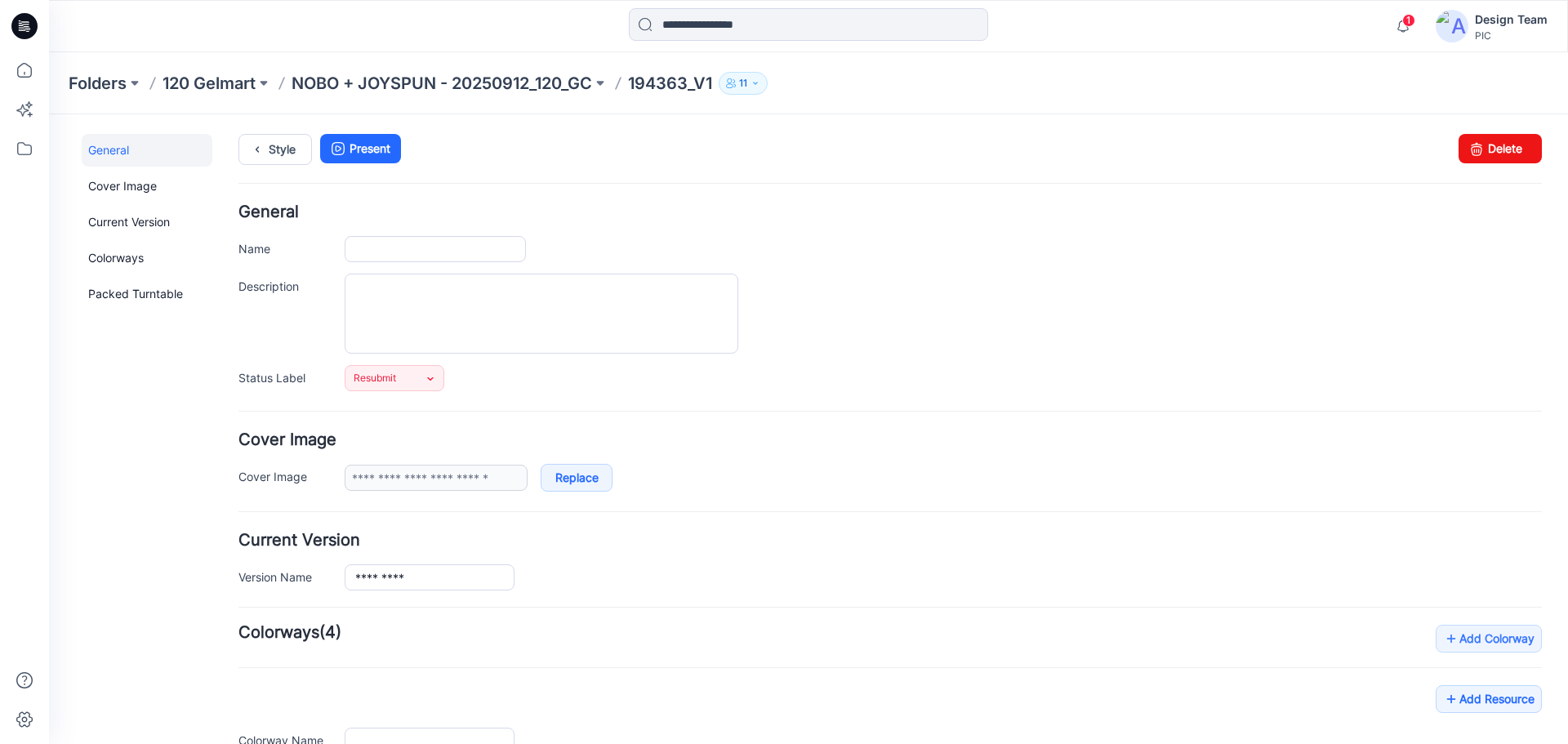
type input "*********"
type input "**********"
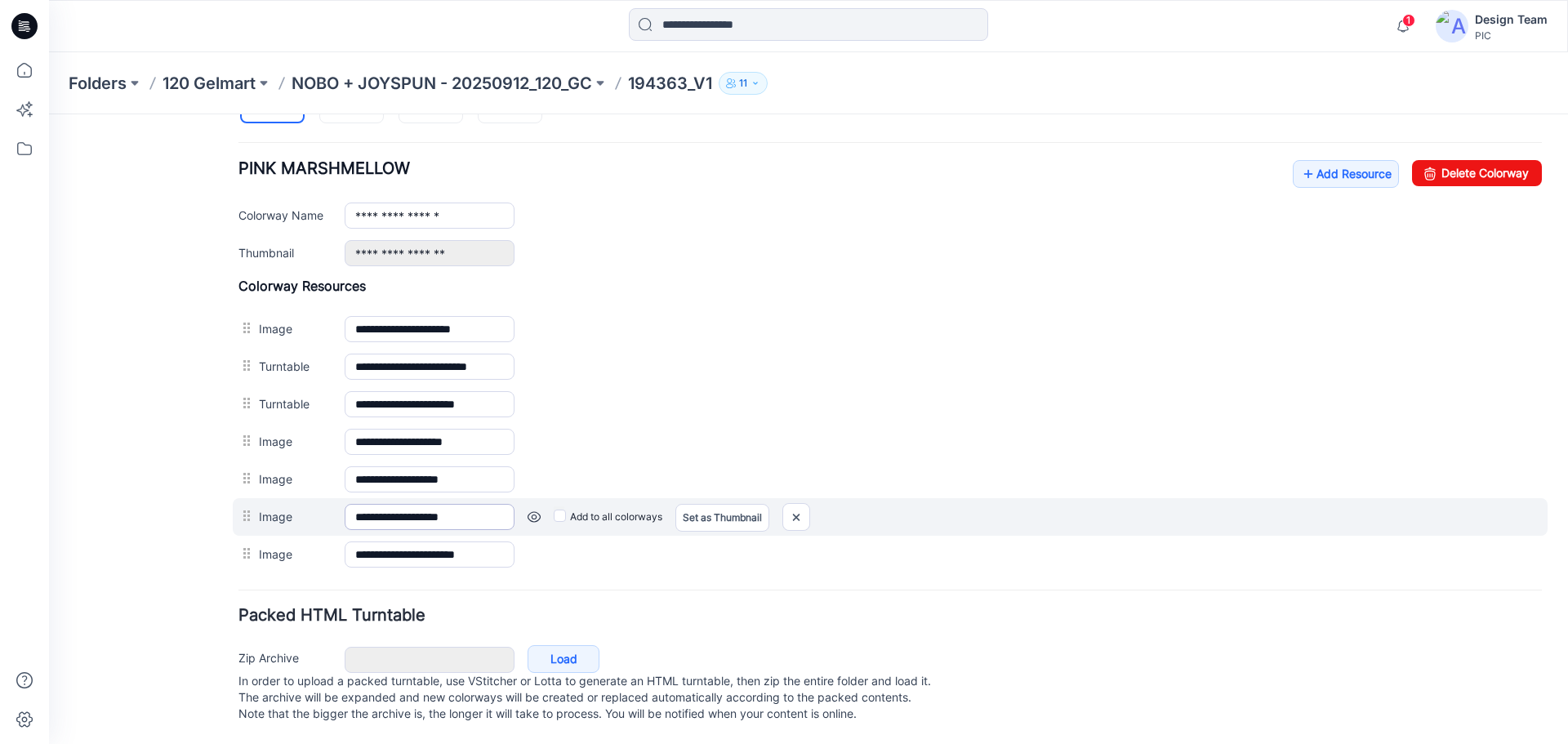
scroll to position [625, 0]
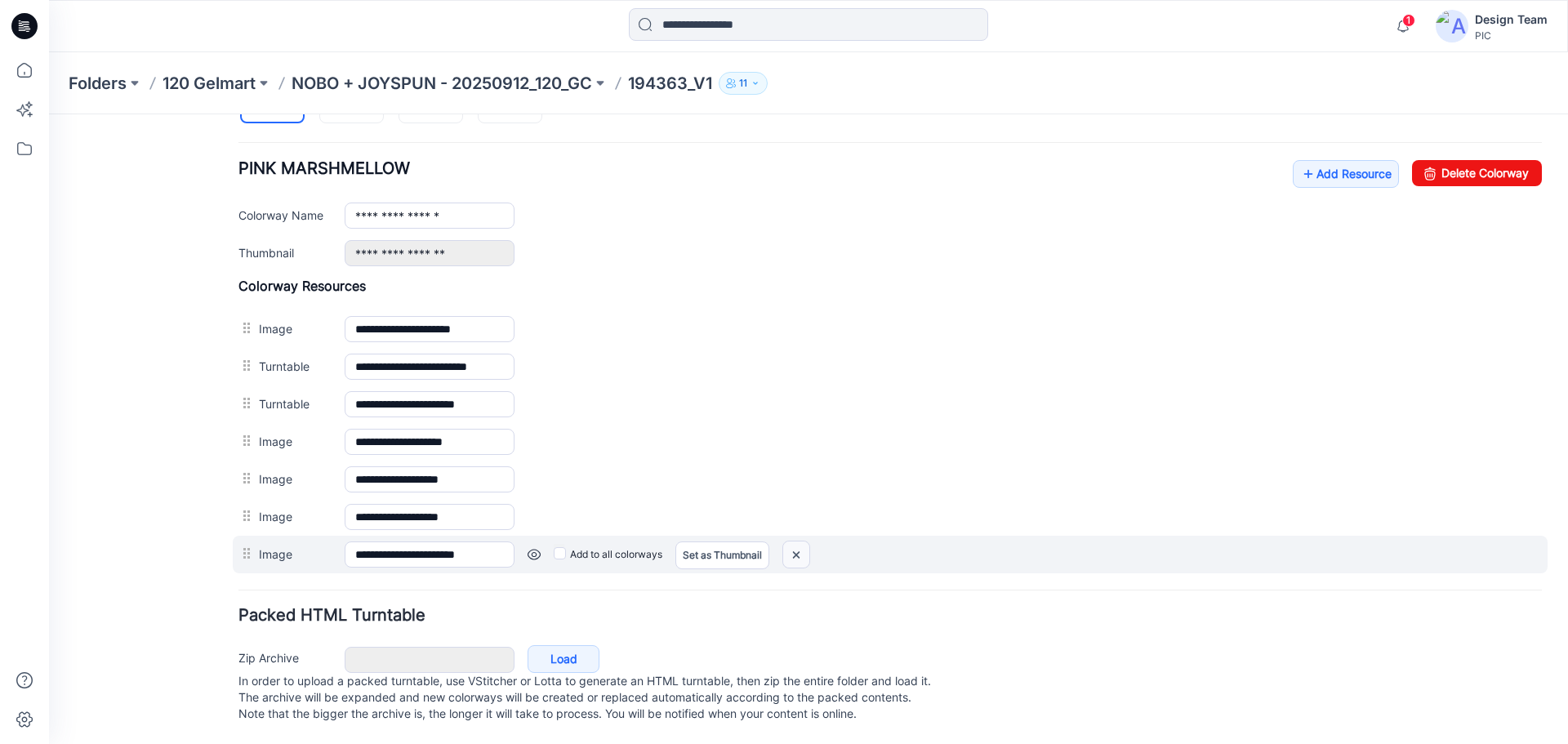
drag, startPoint x: 799, startPoint y: 539, endPoint x: 909, endPoint y: 170, distance: 385.0
click at [799, 542] on img at bounding box center [796, 555] width 27 height 27
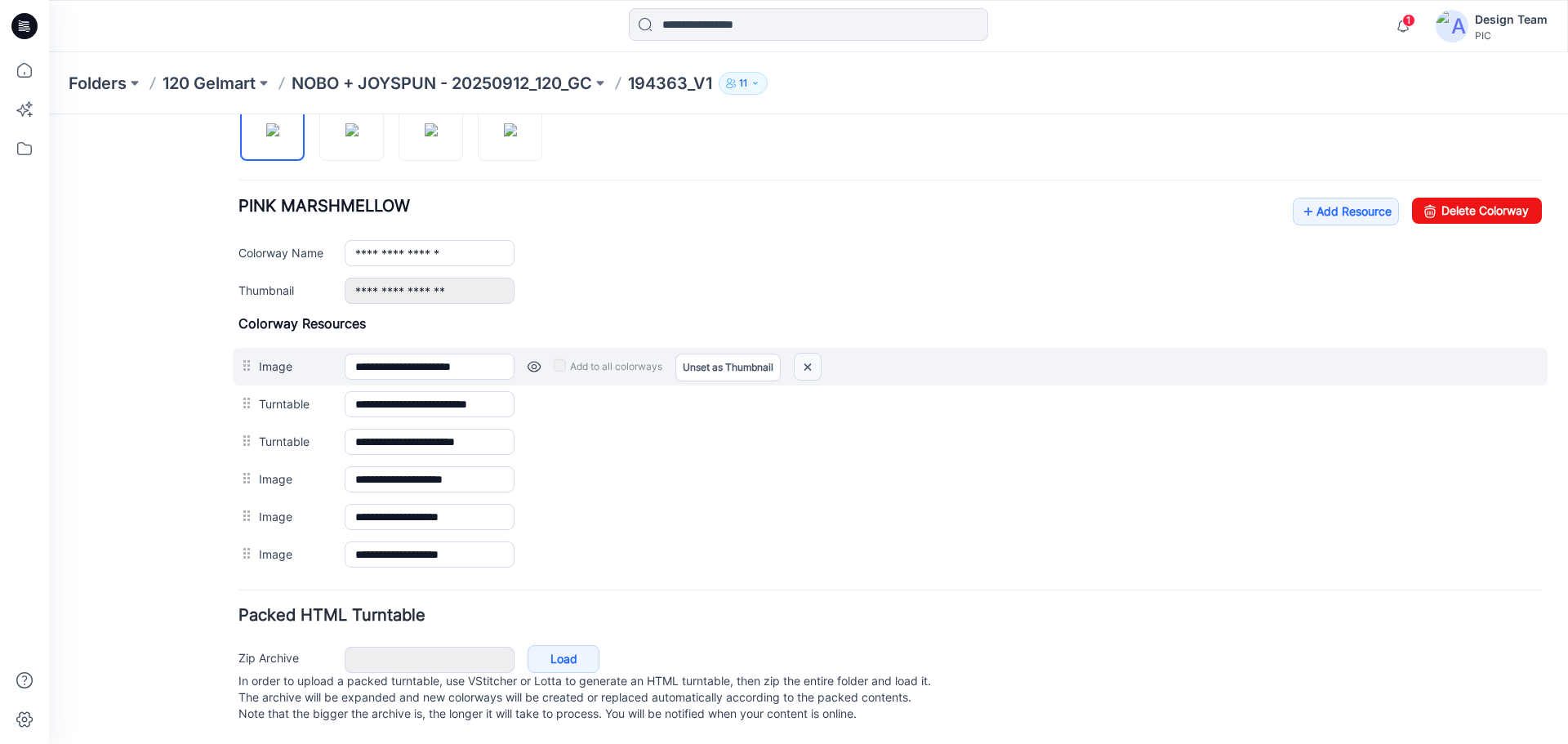
scroll to position [587, 0]
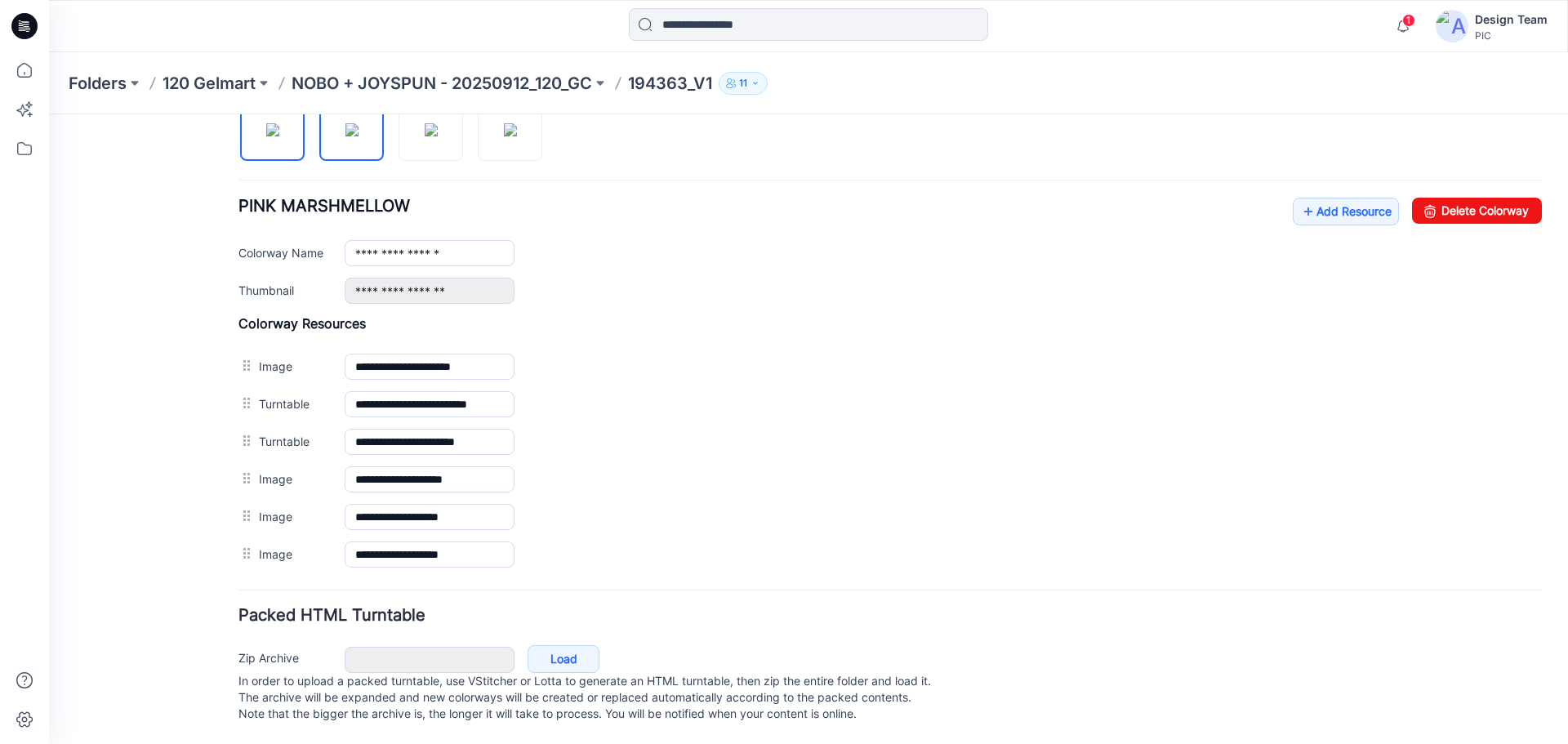
click at [358, 124] on img at bounding box center [352, 129] width 13 height 13
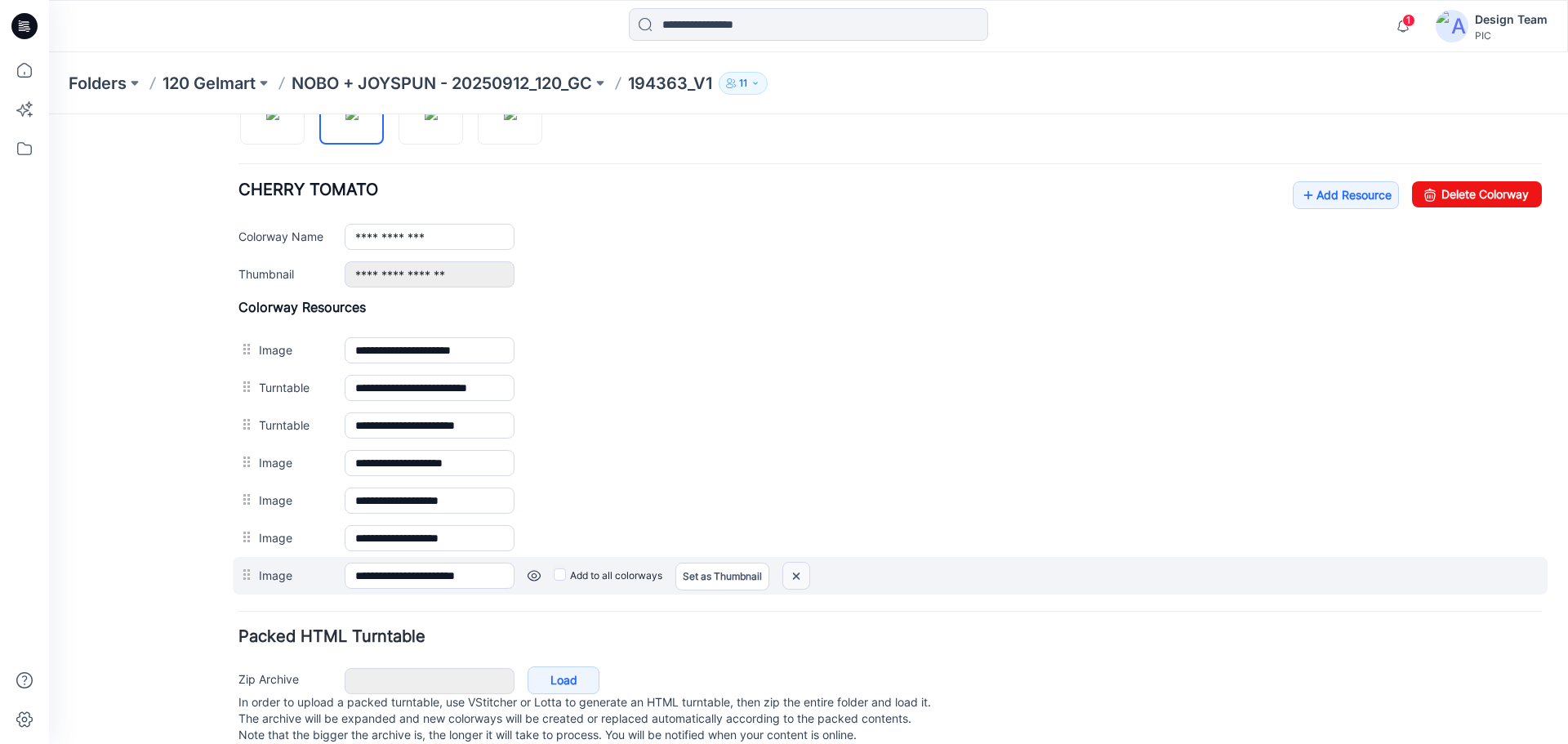
click at [795, 575] on img at bounding box center [796, 576] width 27 height 27
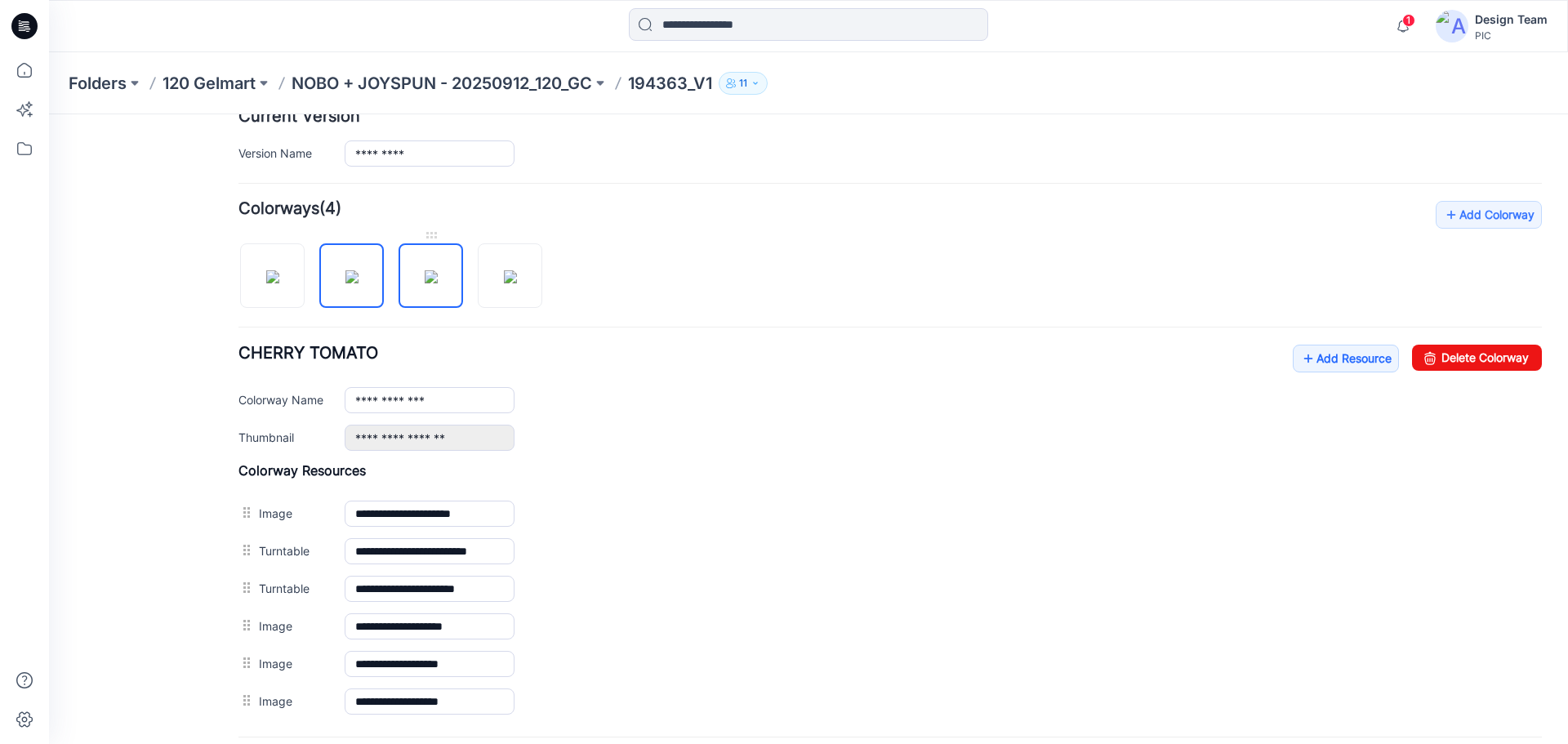
click at [437, 271] on img at bounding box center [431, 277] width 13 height 13
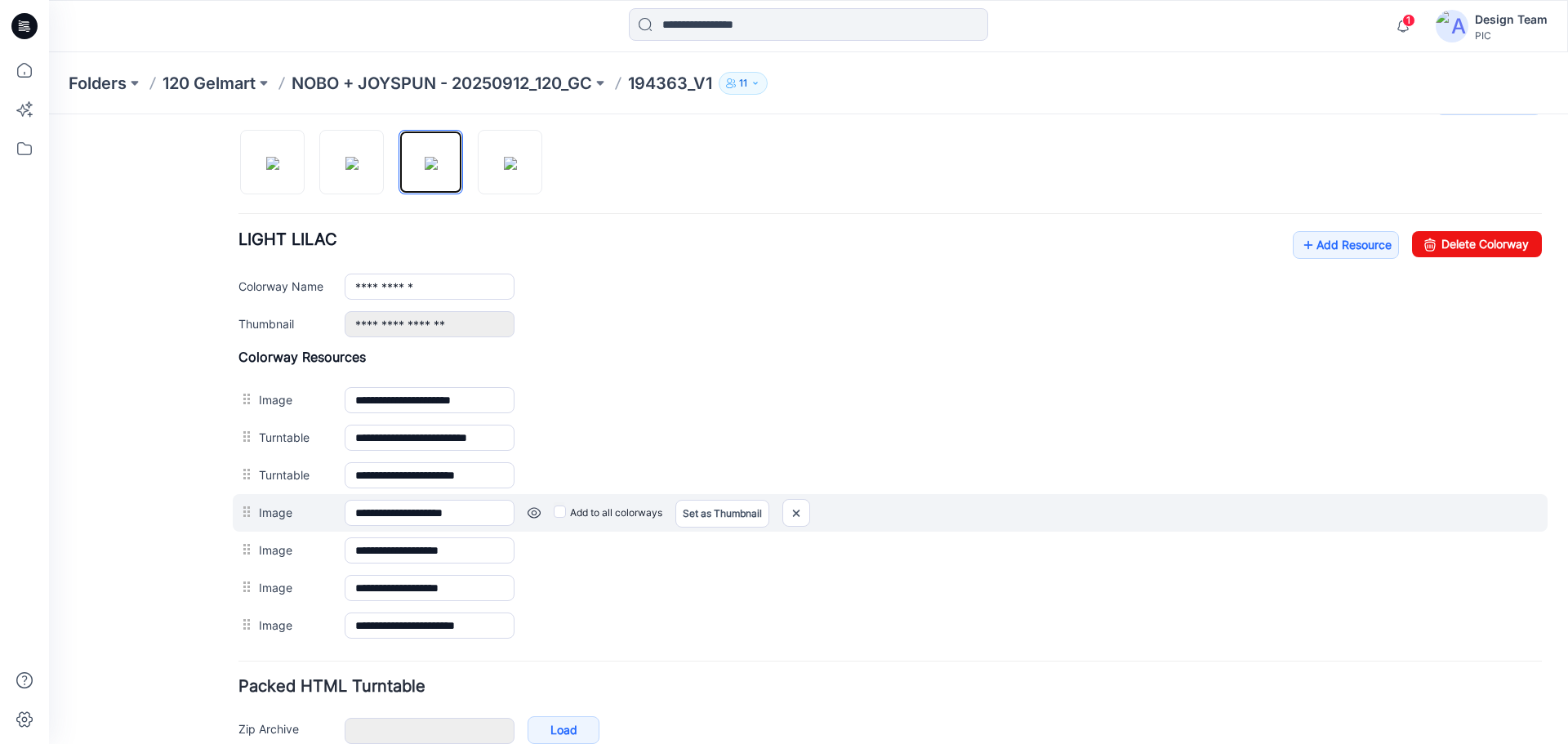
scroll to position [625, 0]
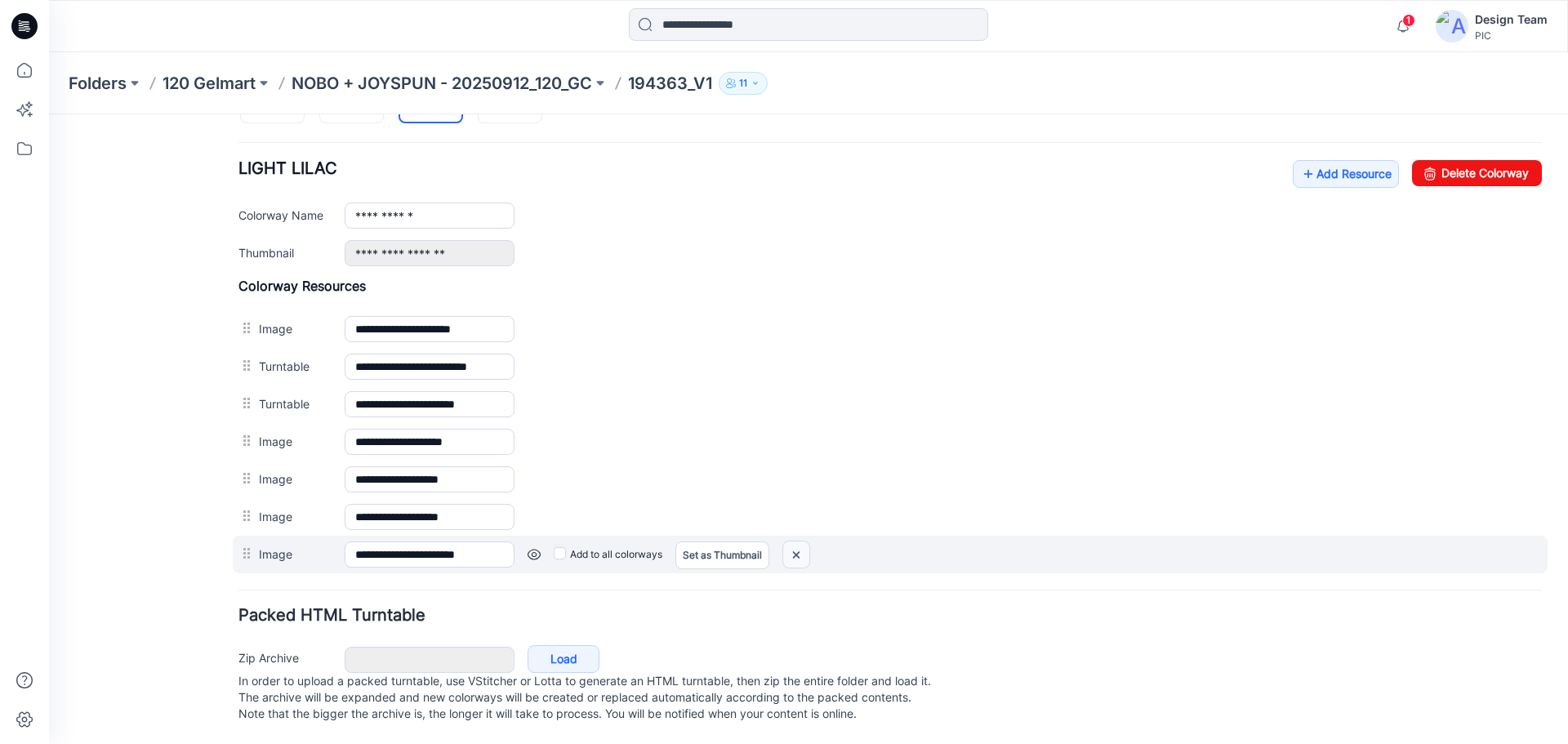
drag, startPoint x: 806, startPoint y: 540, endPoint x: 906, endPoint y: 175, distance: 378.5
click at [806, 542] on img at bounding box center [796, 555] width 27 height 27
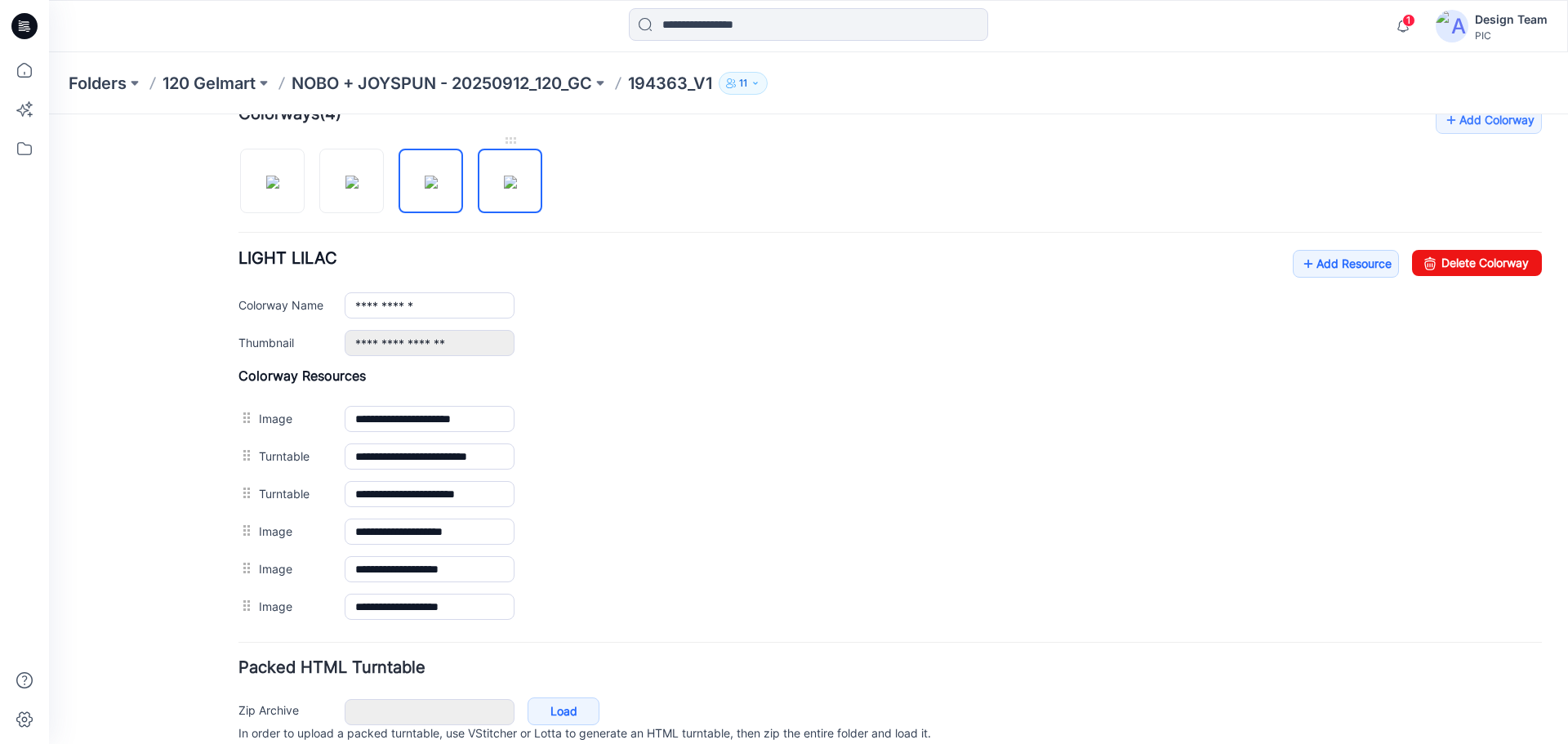
scroll to position [424, 0]
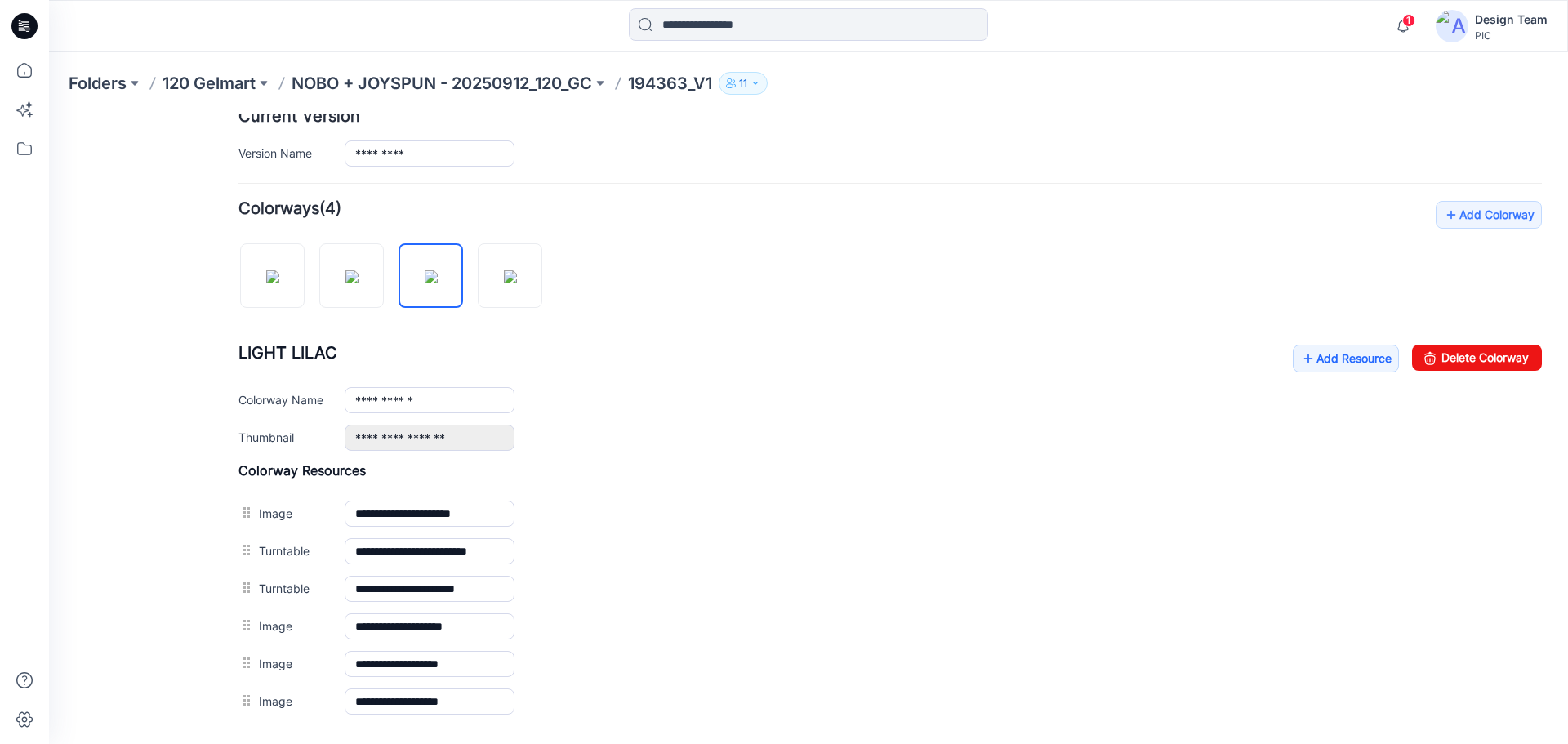
click at [494, 310] on div "**********" at bounding box center [890, 461] width 1304 height 520
click at [506, 283] on img at bounding box center [510, 277] width 13 height 13
type input "**********"
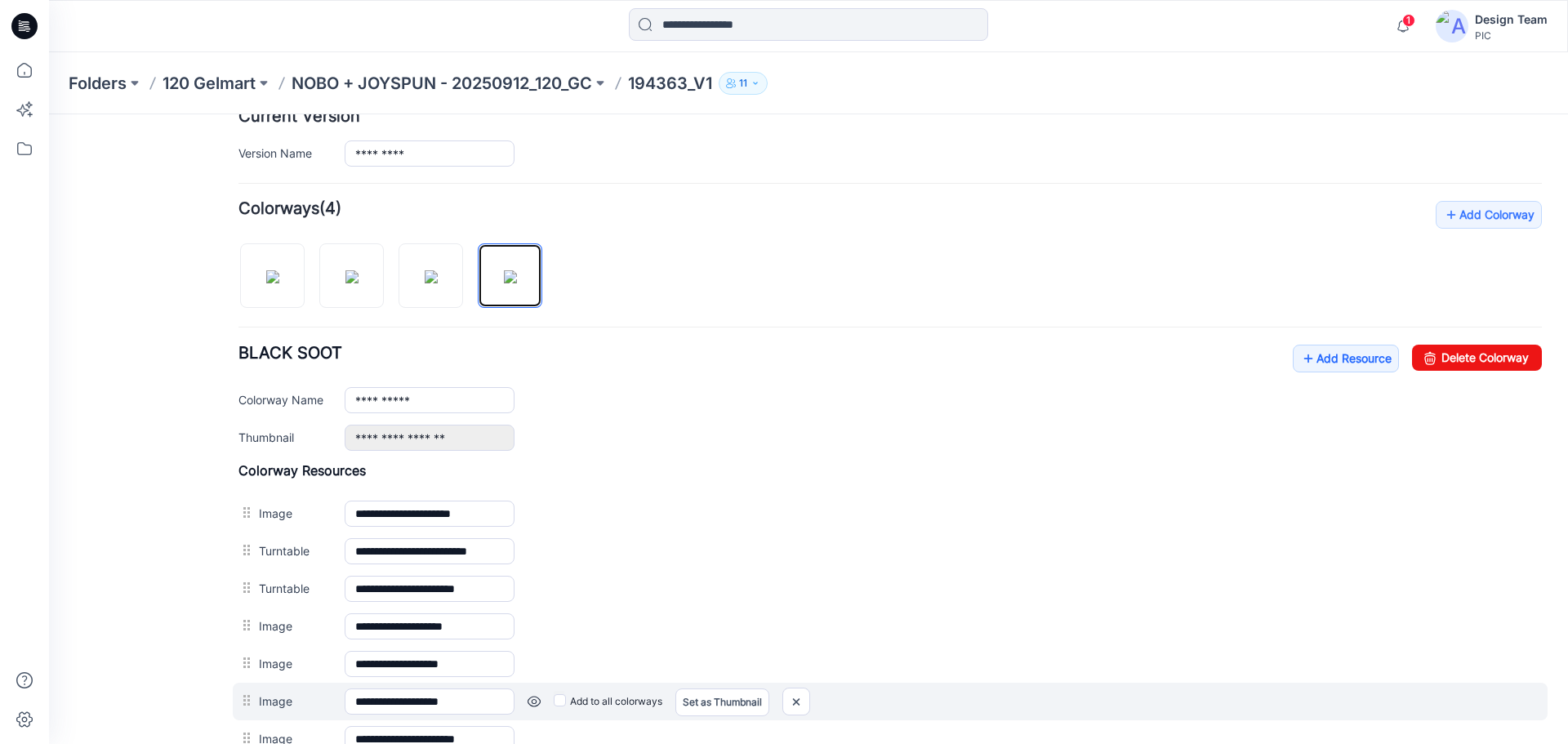
scroll to position [625, 0]
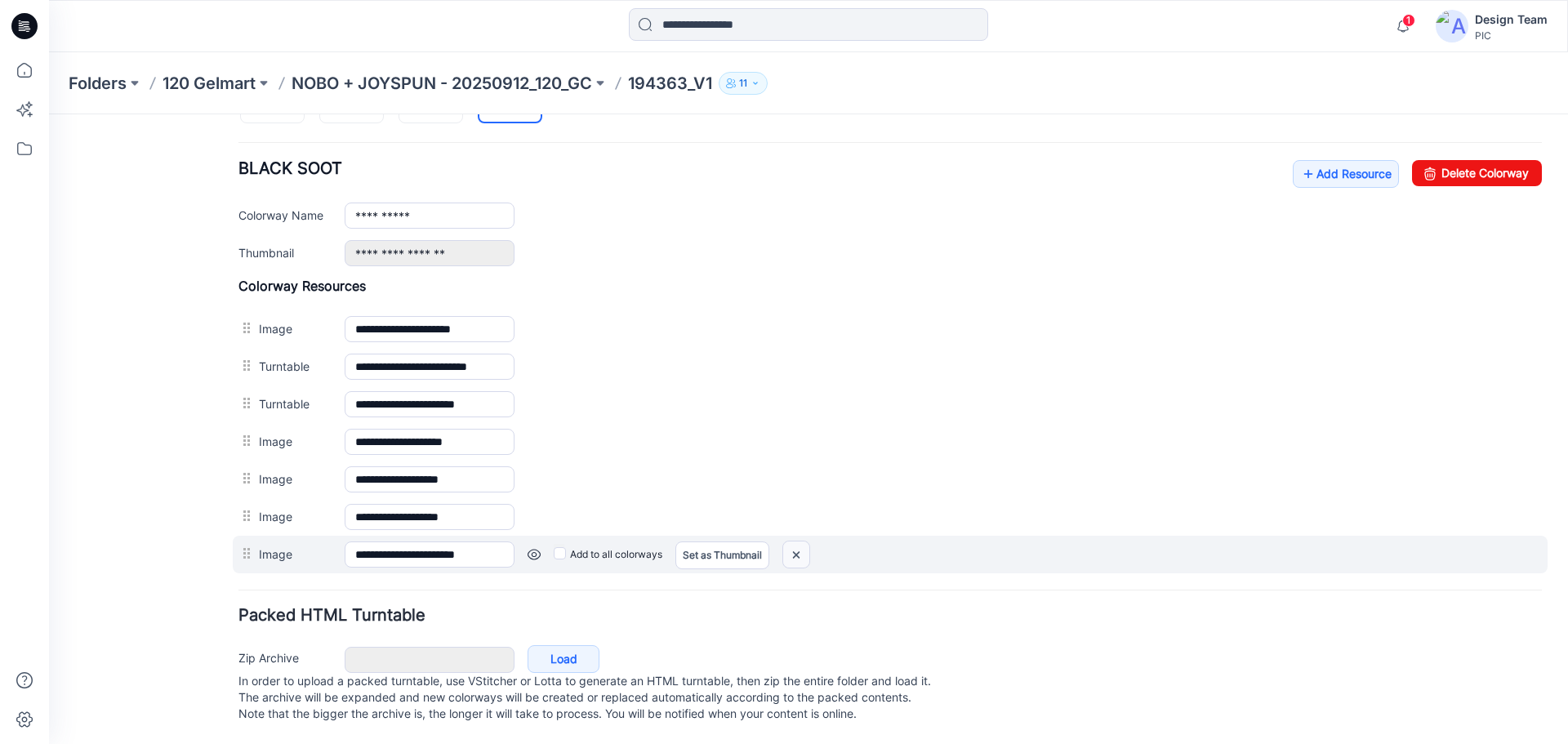
drag, startPoint x: 810, startPoint y: 534, endPoint x: 893, endPoint y: 175, distance: 368.5
click at [810, 542] on img at bounding box center [796, 555] width 27 height 27
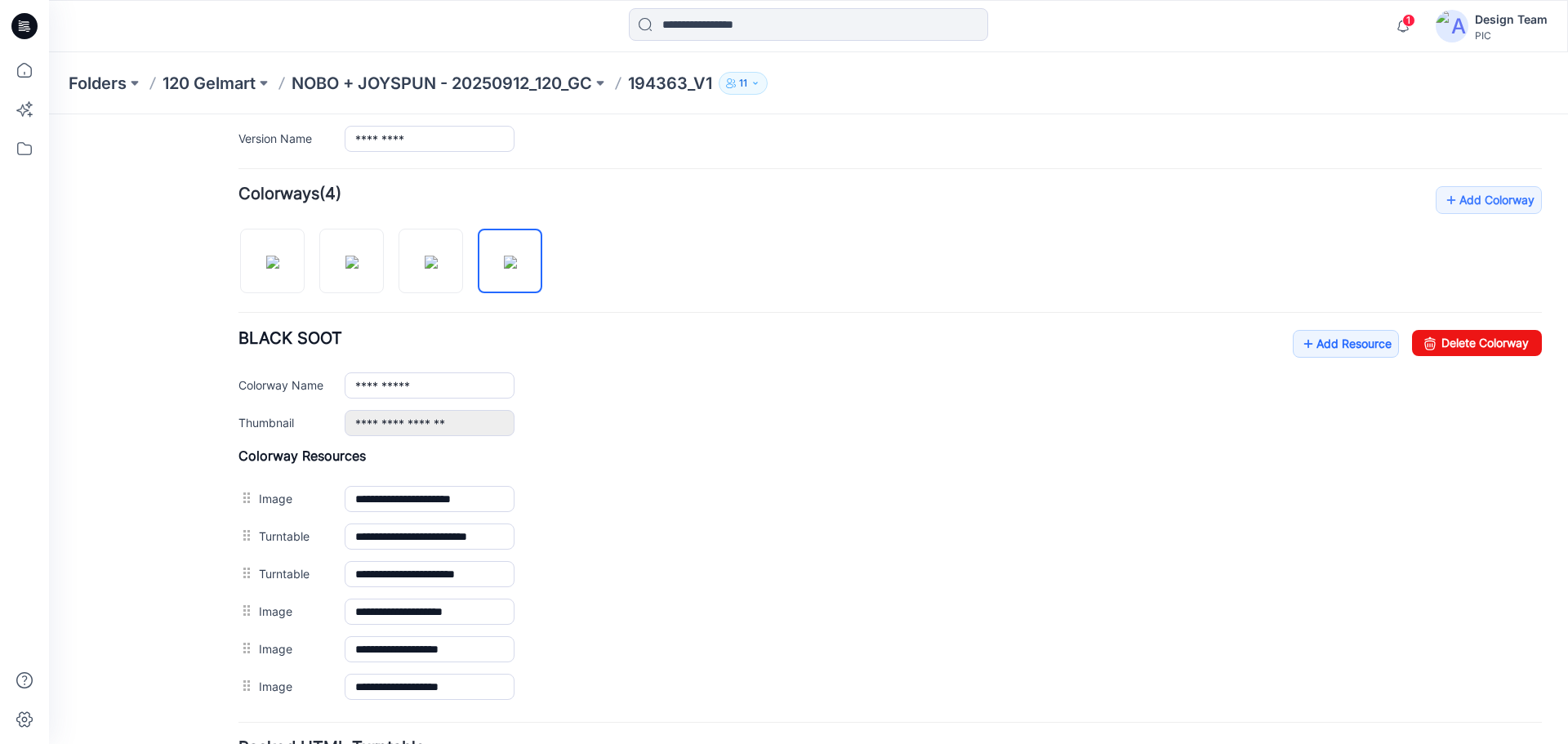
scroll to position [424, 0]
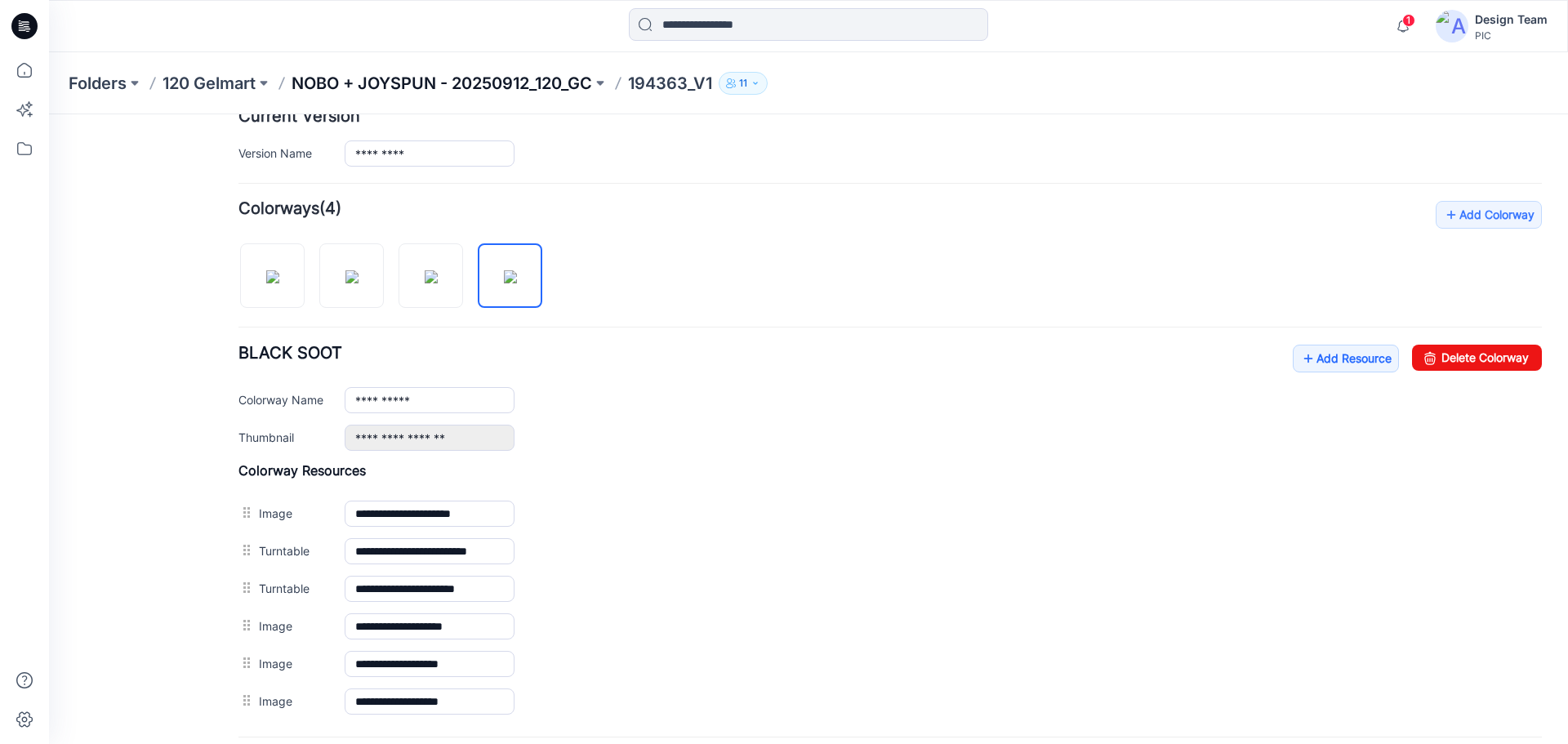
click at [489, 85] on p "NOBO + JOYSPUN - 20250912_120_GC" at bounding box center [442, 83] width 300 height 23
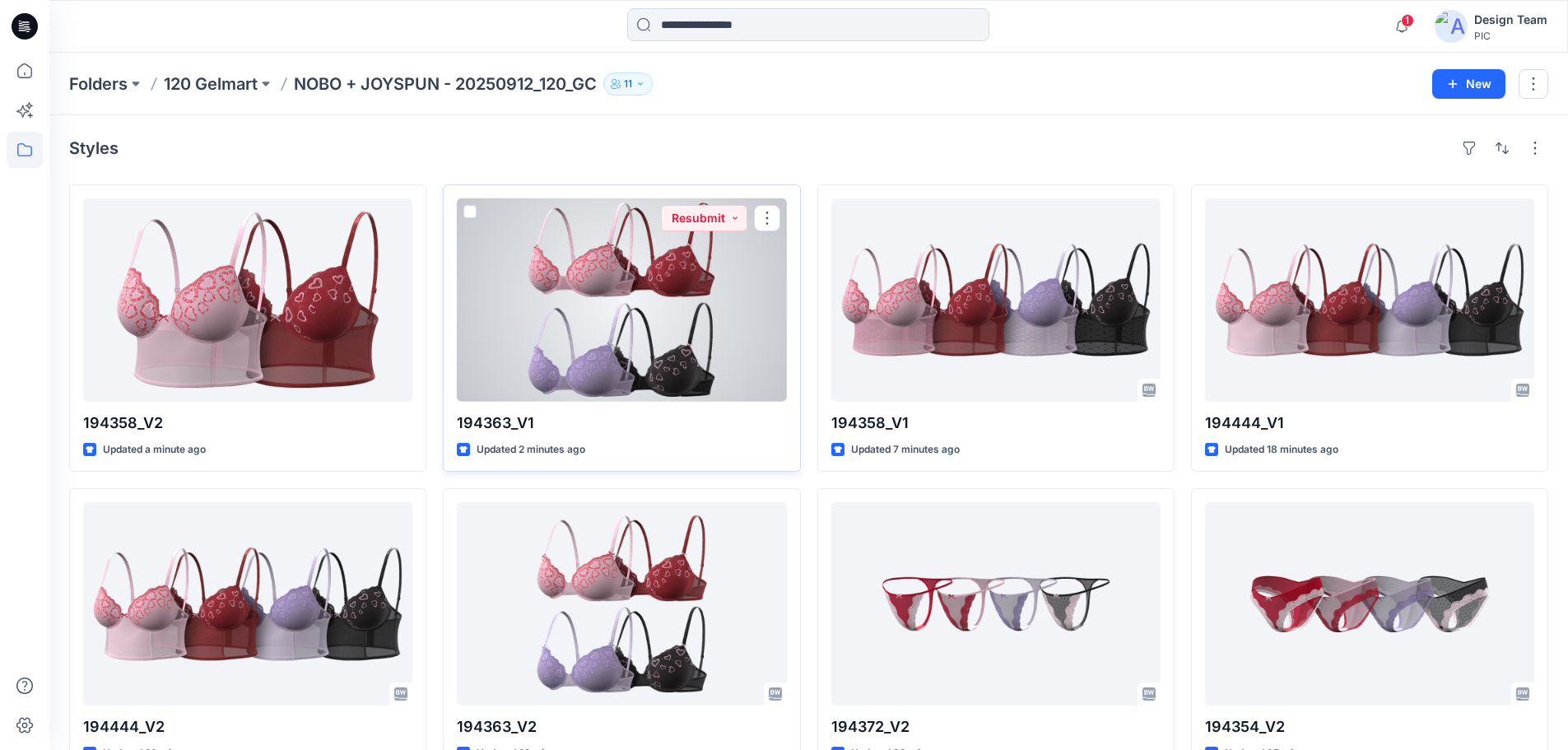
click at [647, 327] on div at bounding box center [622, 300] width 329 height 204
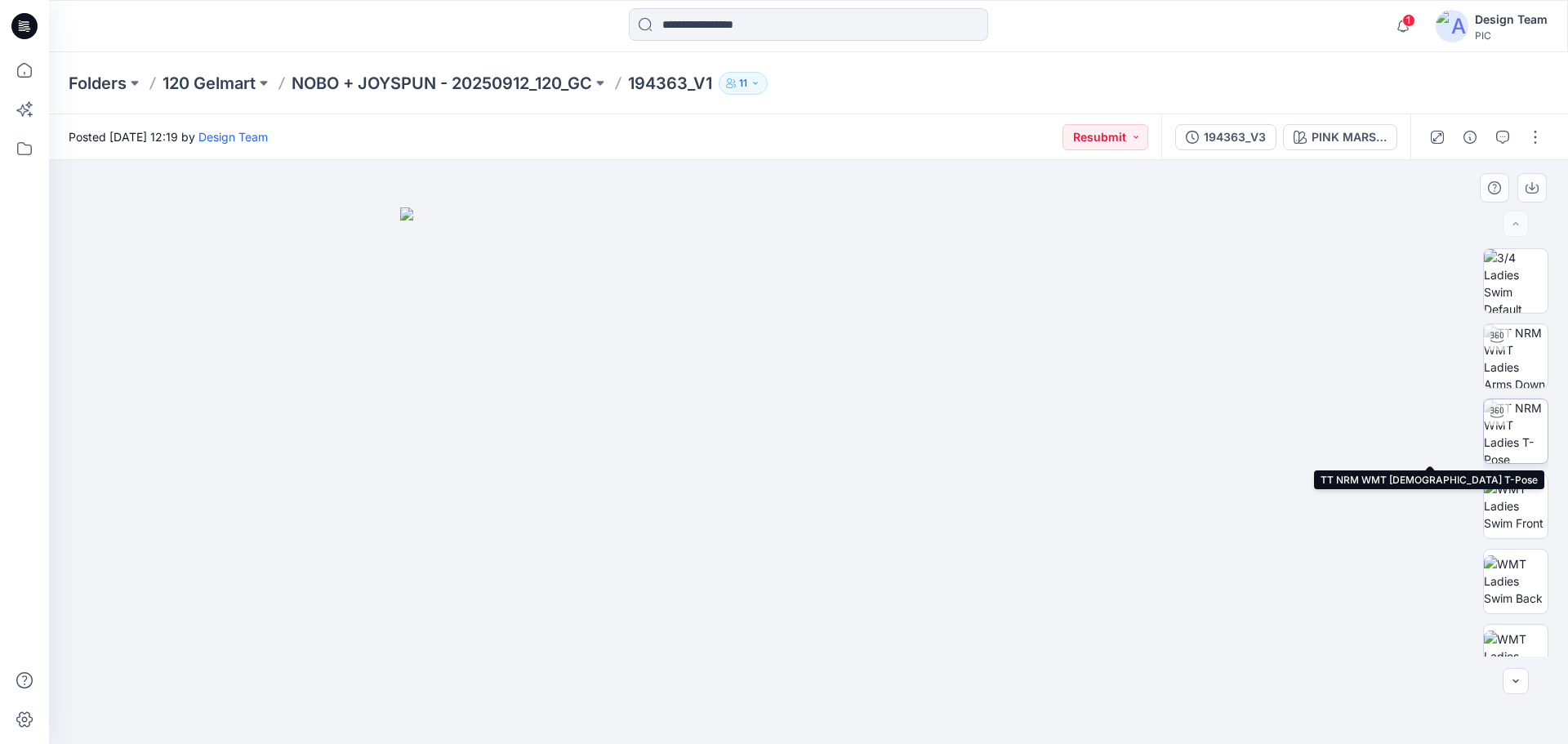
click at [1518, 420] on img at bounding box center [1516, 432] width 63 height 63
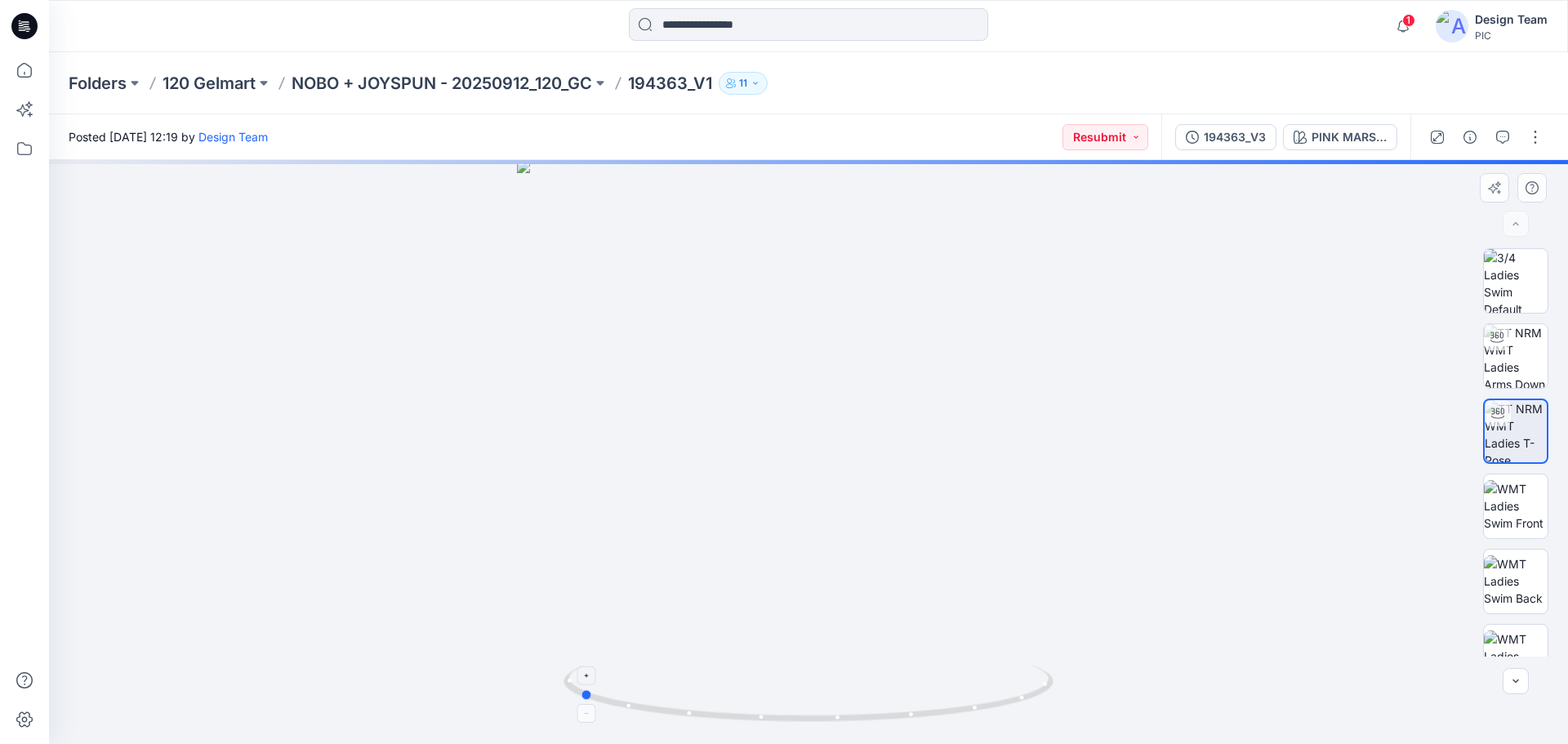
drag, startPoint x: 992, startPoint y: 696, endPoint x: 762, endPoint y: 706, distance: 230.2
click at [762, 706] on icon at bounding box center [811, 696] width 494 height 62
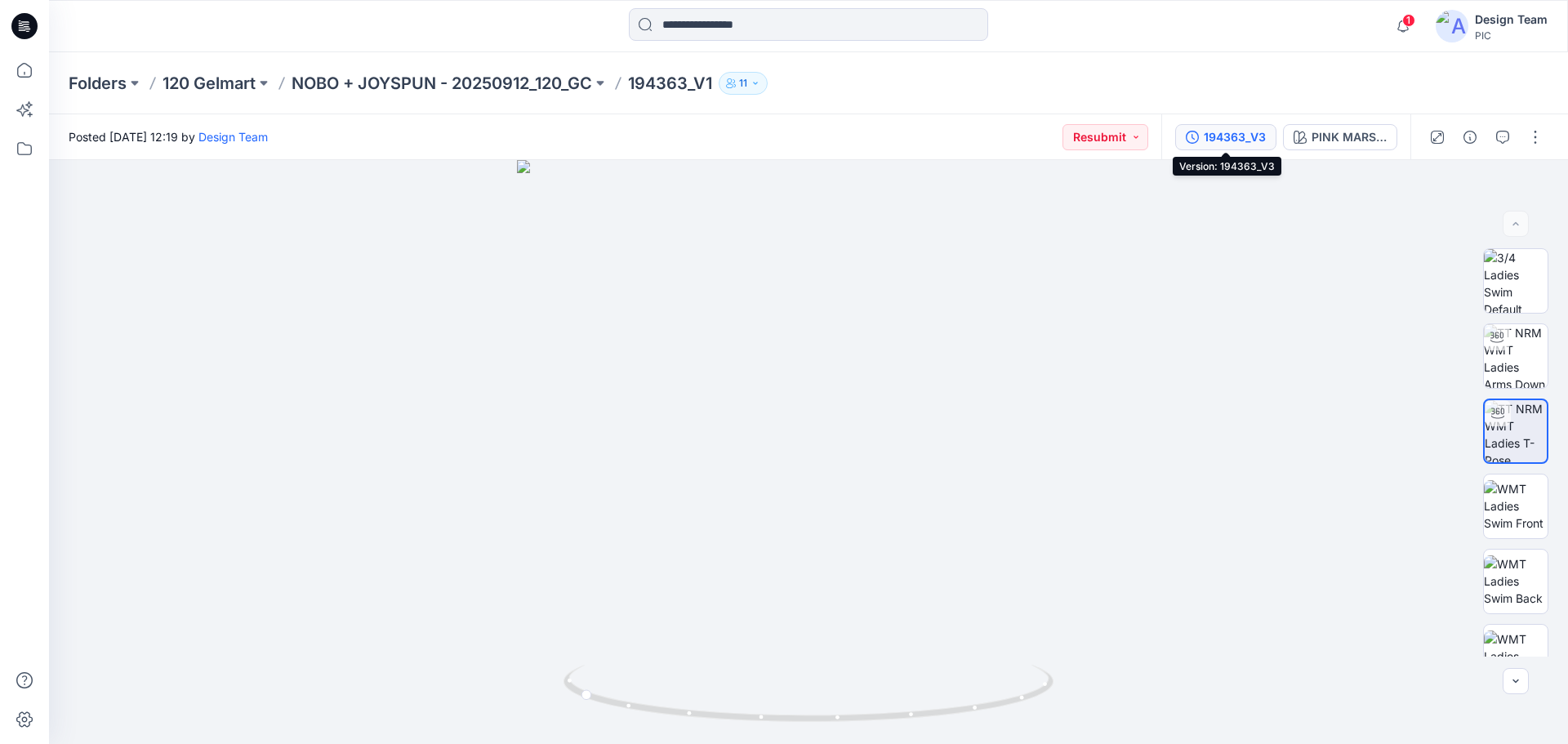
click at [1226, 140] on div "194363_V3" at bounding box center [1235, 137] width 62 height 18
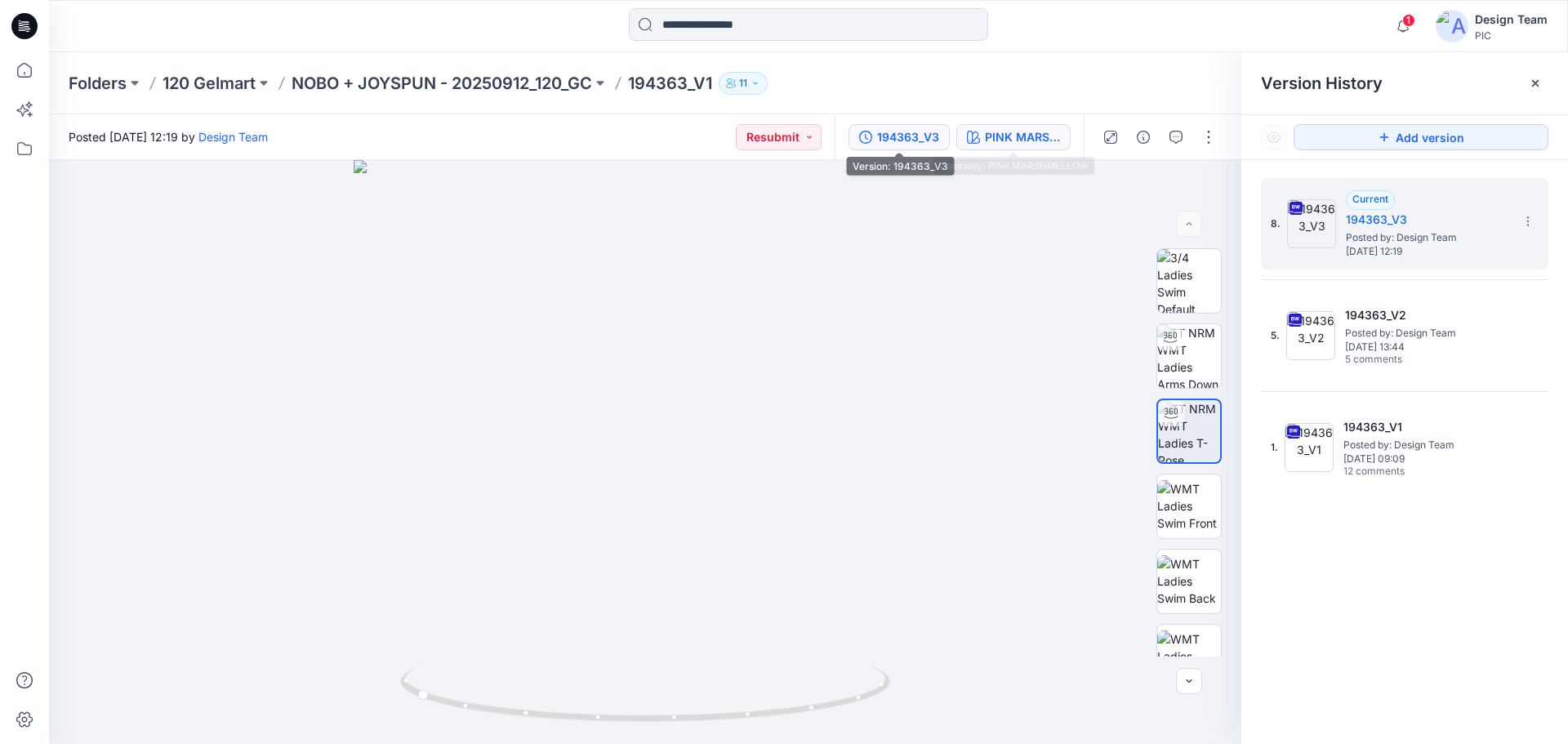
click at [1019, 134] on div "PINK MARSHMELLOW" at bounding box center [1023, 137] width 75 height 18
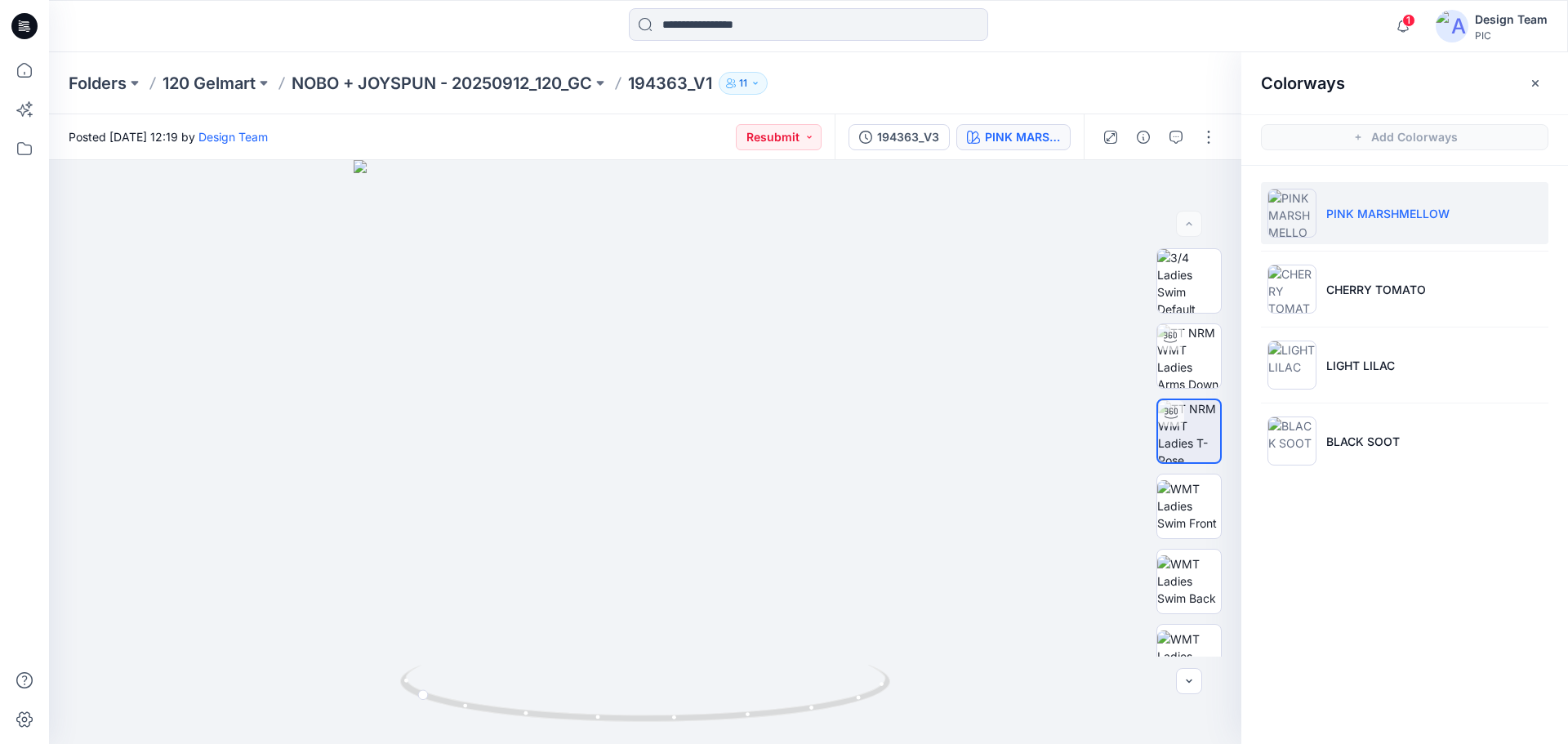
click at [1400, 227] on li "PINK MARSHMELLOW" at bounding box center [1405, 213] width 288 height 62
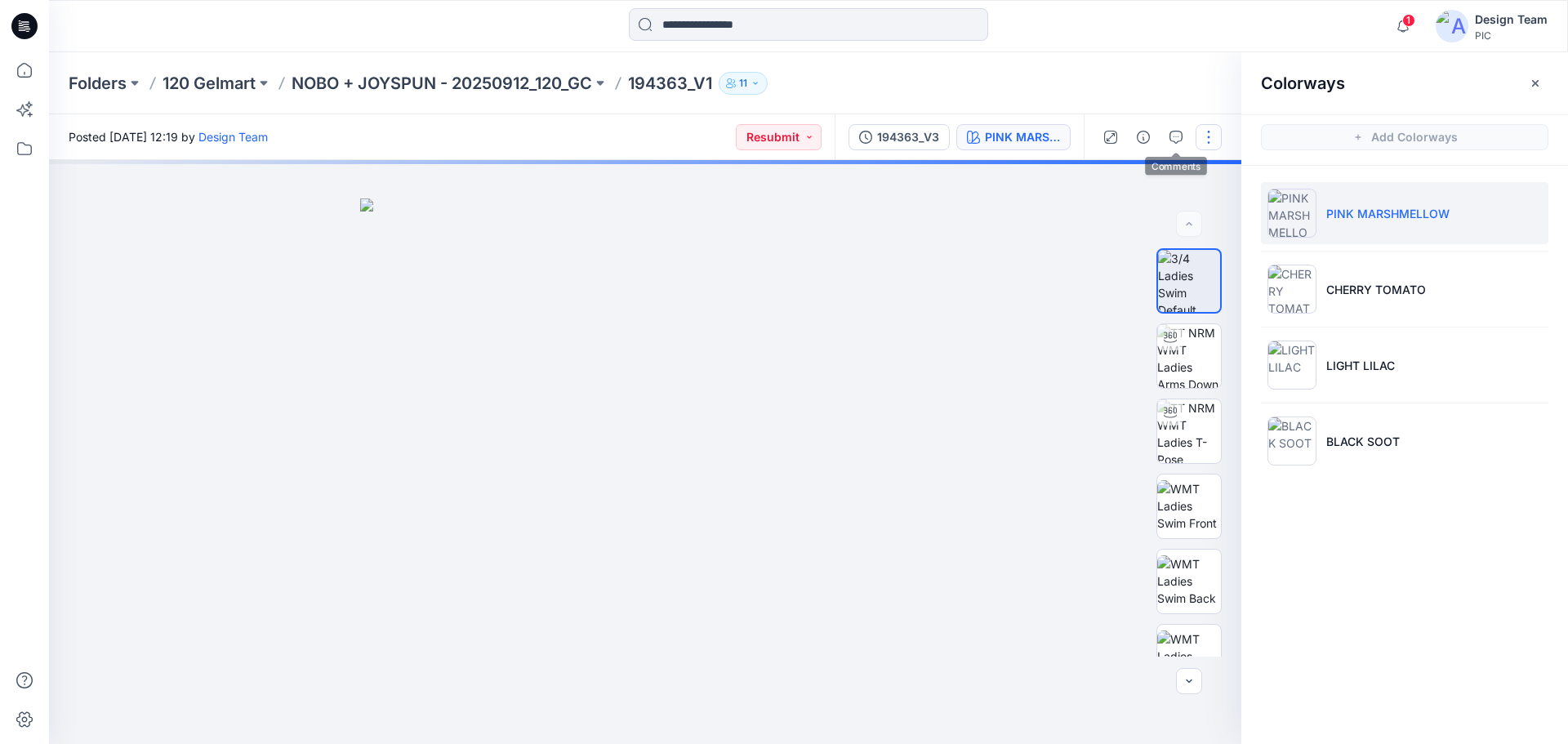
click at [1200, 138] on button "button" at bounding box center [1209, 137] width 27 height 27
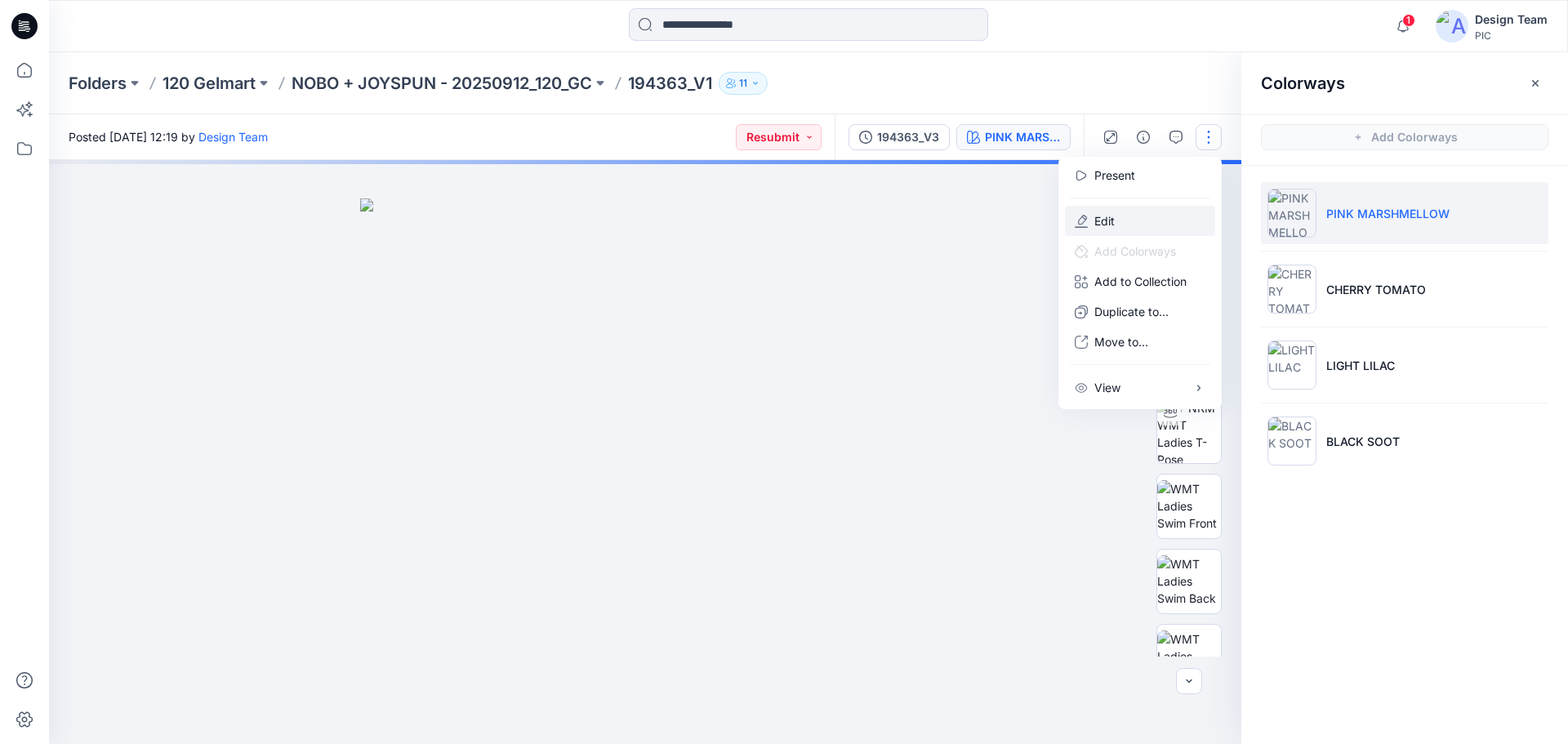
click at [1120, 224] on button "Edit" at bounding box center [1141, 221] width 151 height 30
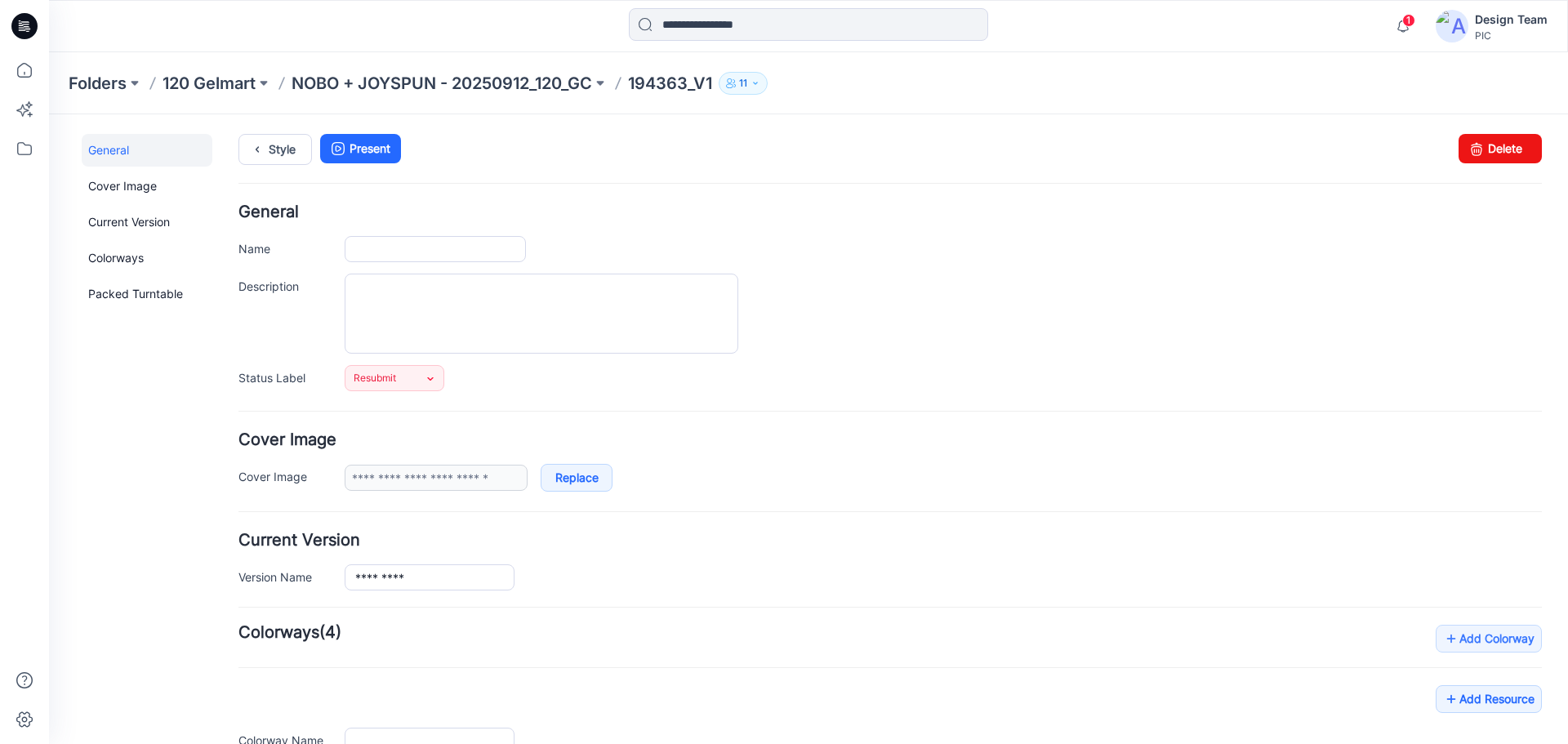
type input "*********"
type input "**********"
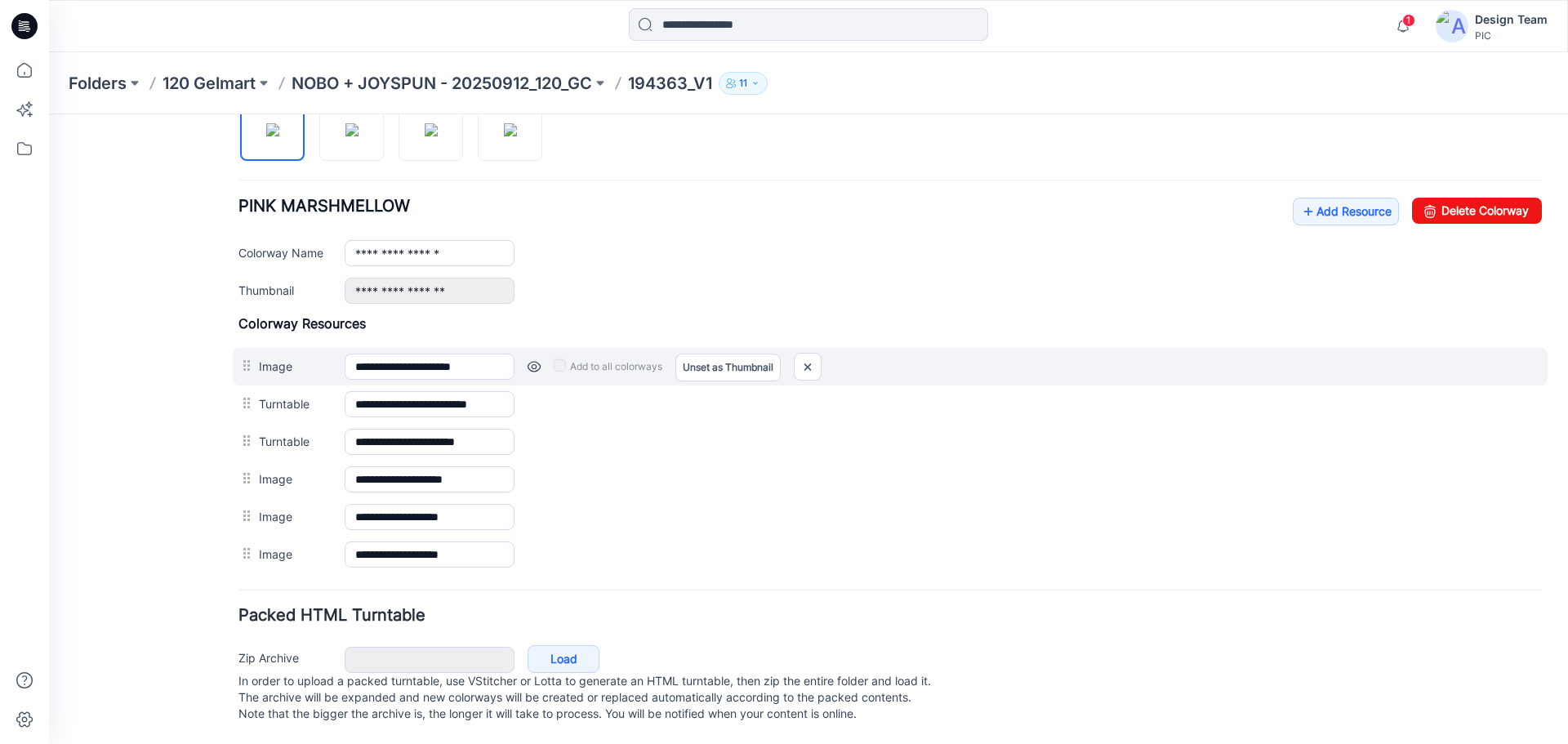
scroll to position [587, 0]
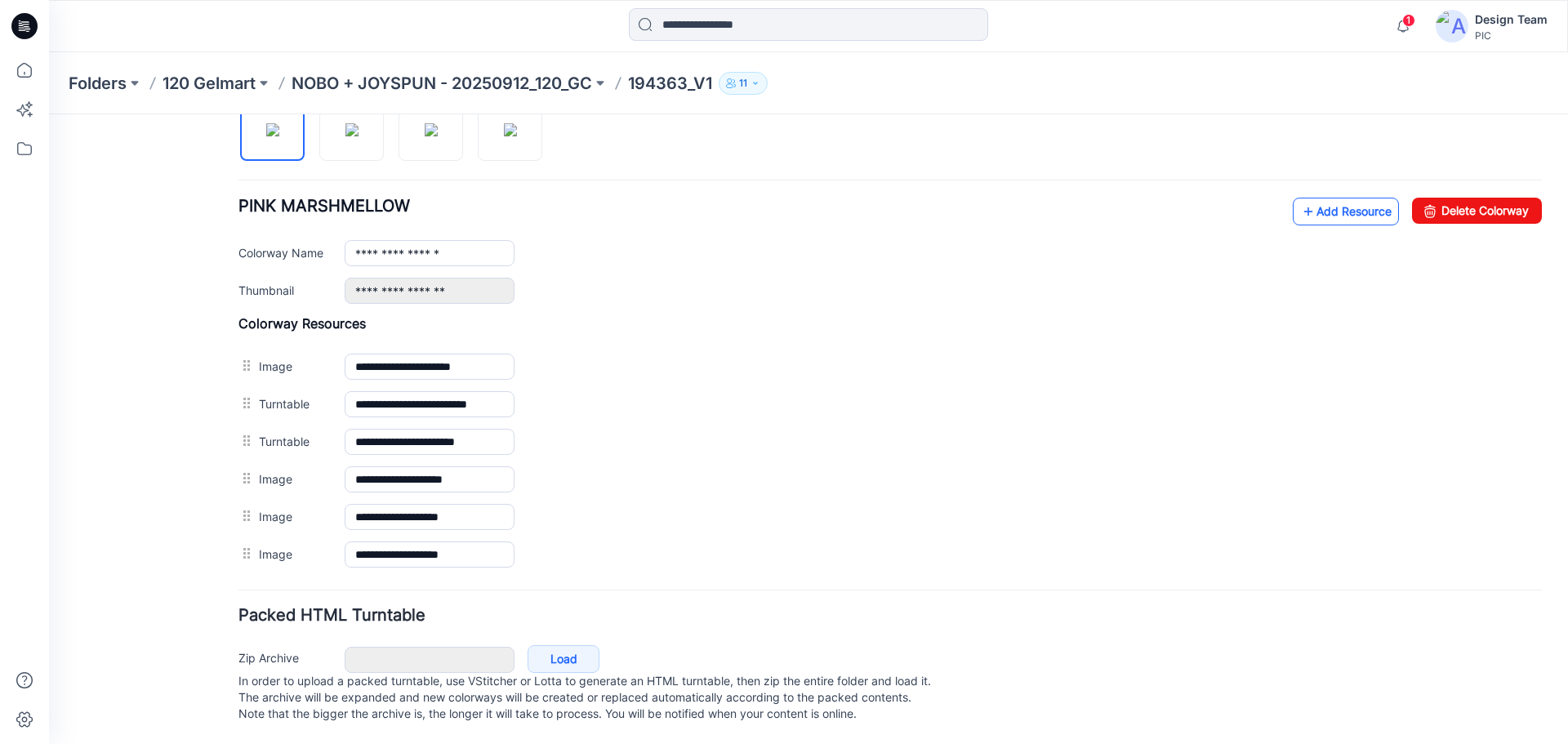
click at [1316, 198] on link "Add Resource" at bounding box center [1346, 211] width 106 height 27
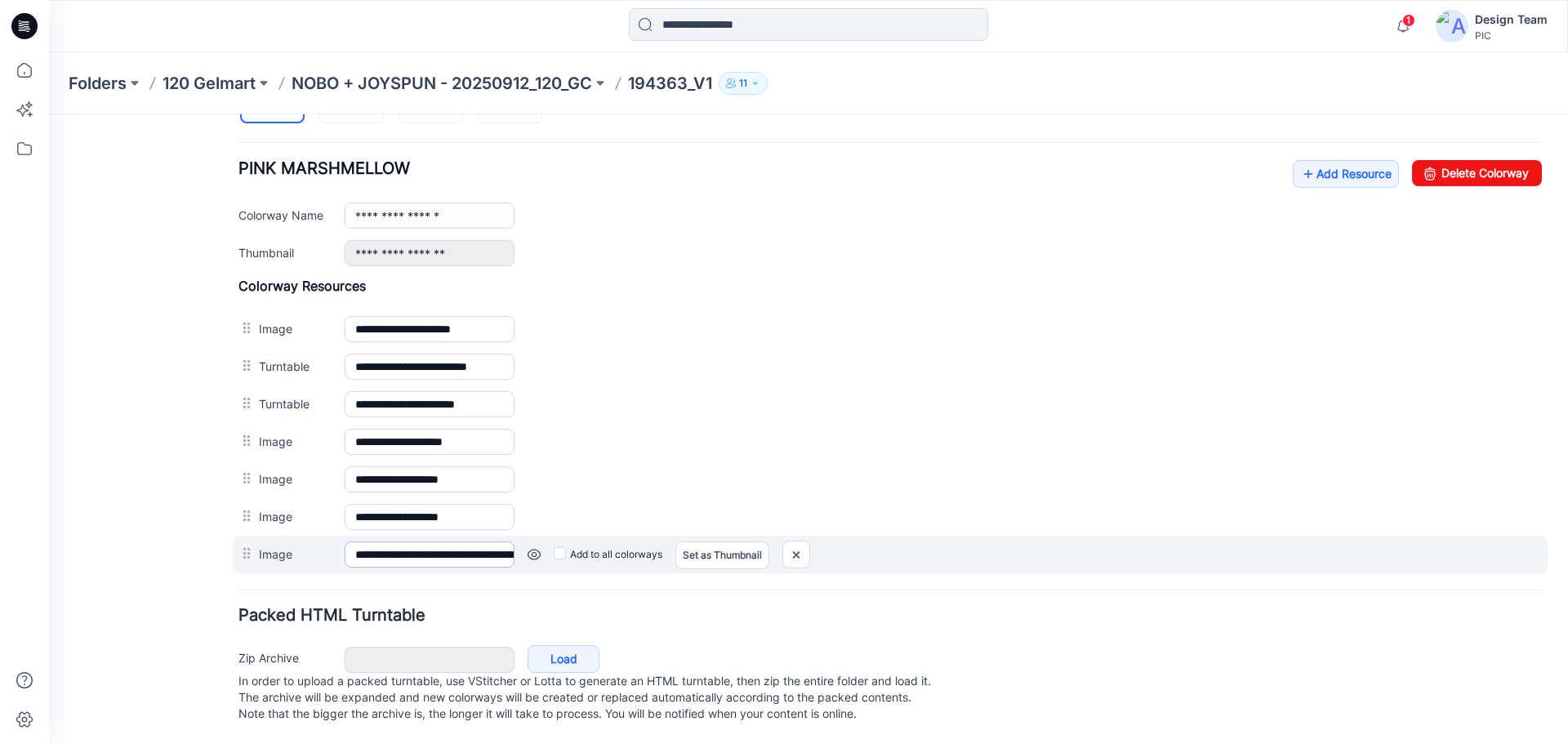
scroll to position [625, 0]
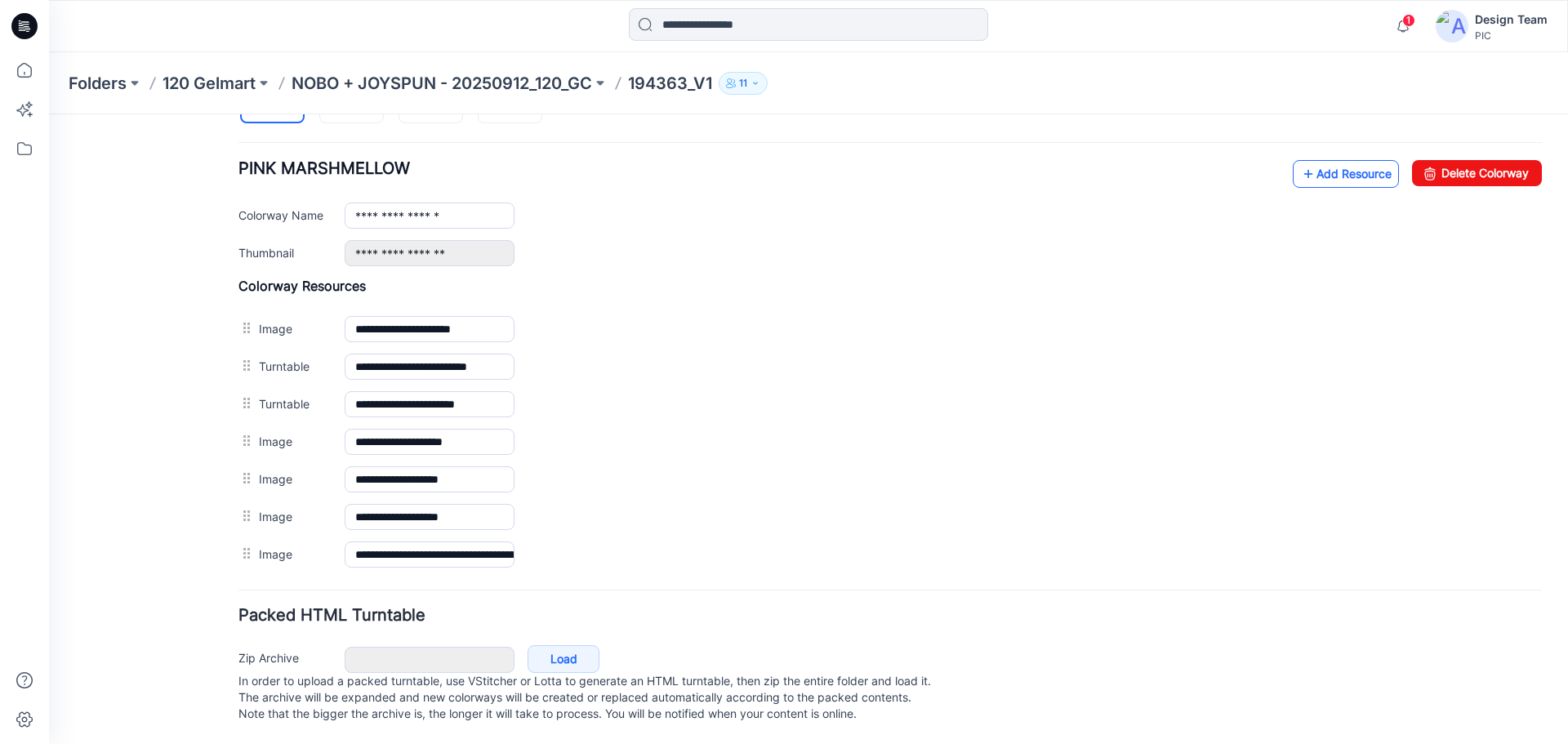
click at [1318, 160] on link "Add Resource" at bounding box center [1346, 174] width 106 height 27
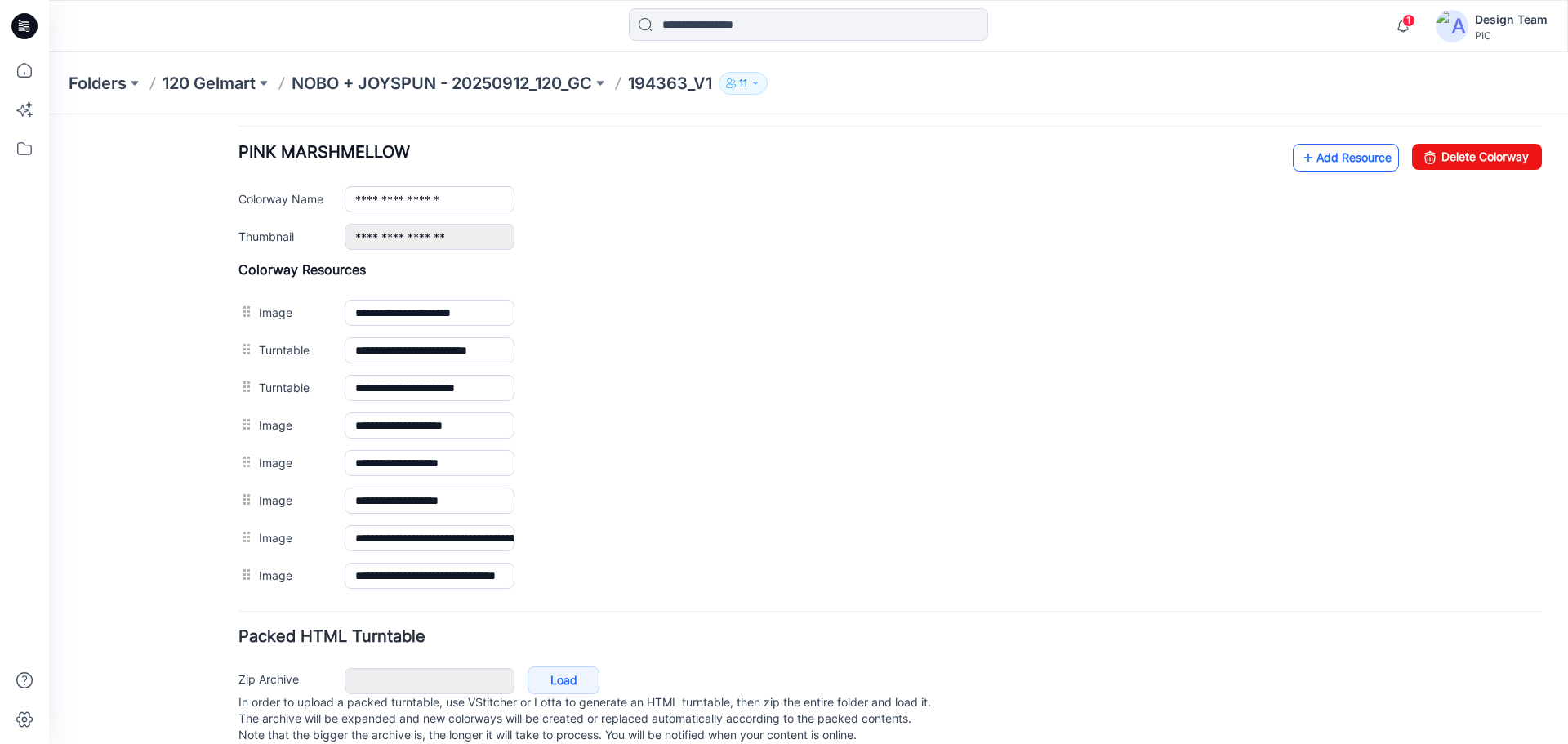
click at [1340, 148] on link "Add Resource" at bounding box center [1346, 158] width 106 height 27
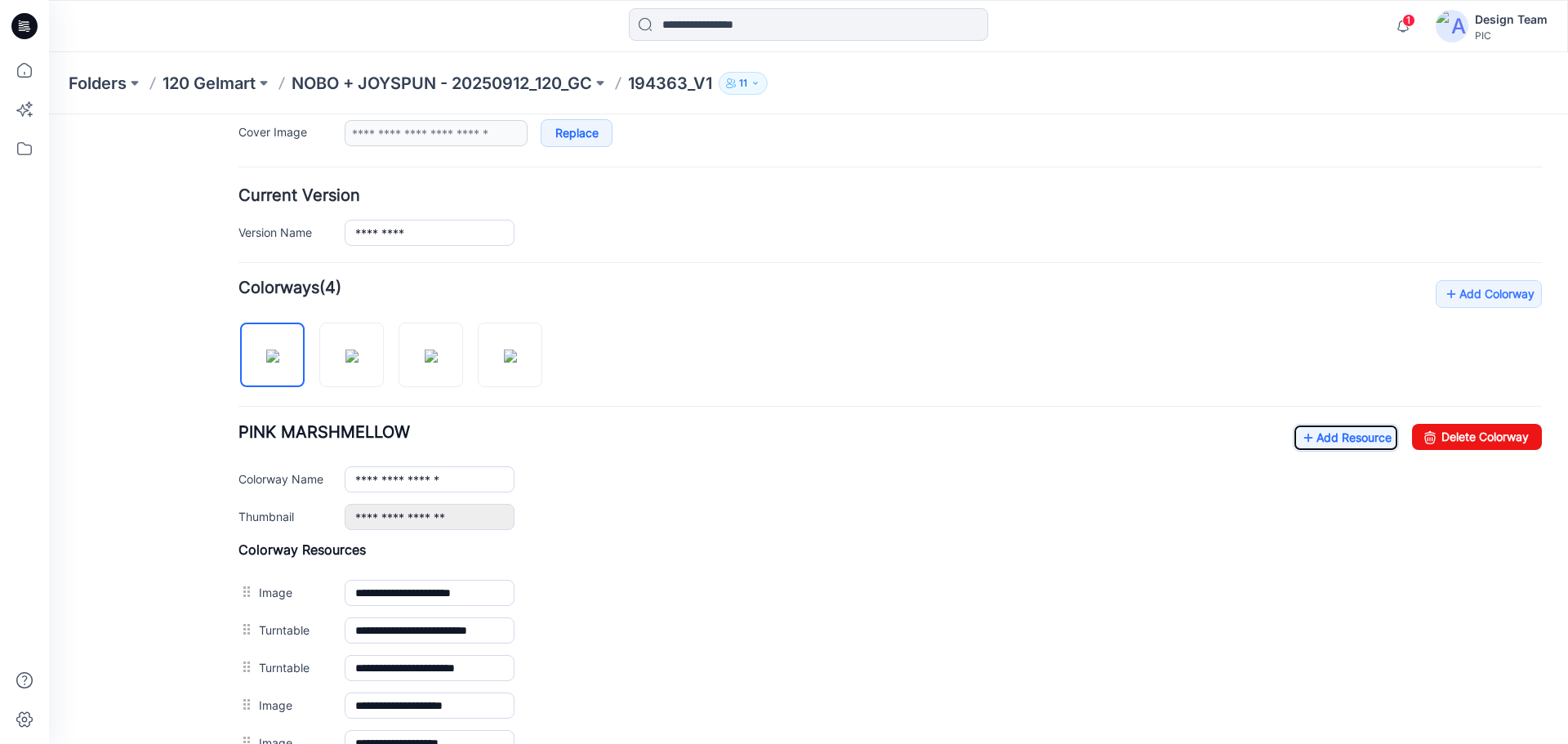
scroll to position [292, 0]
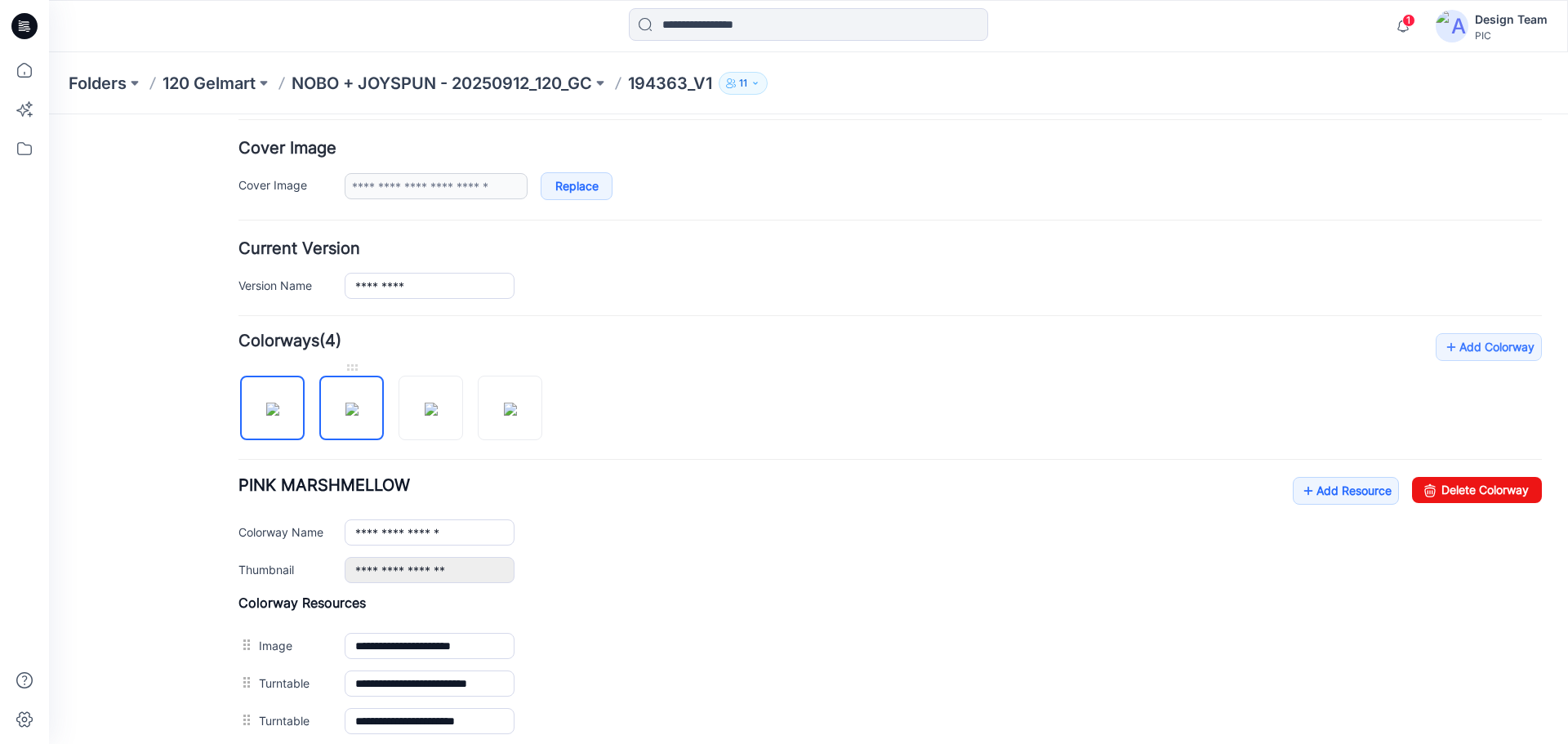
click at [350, 416] on img at bounding box center [352, 409] width 13 height 13
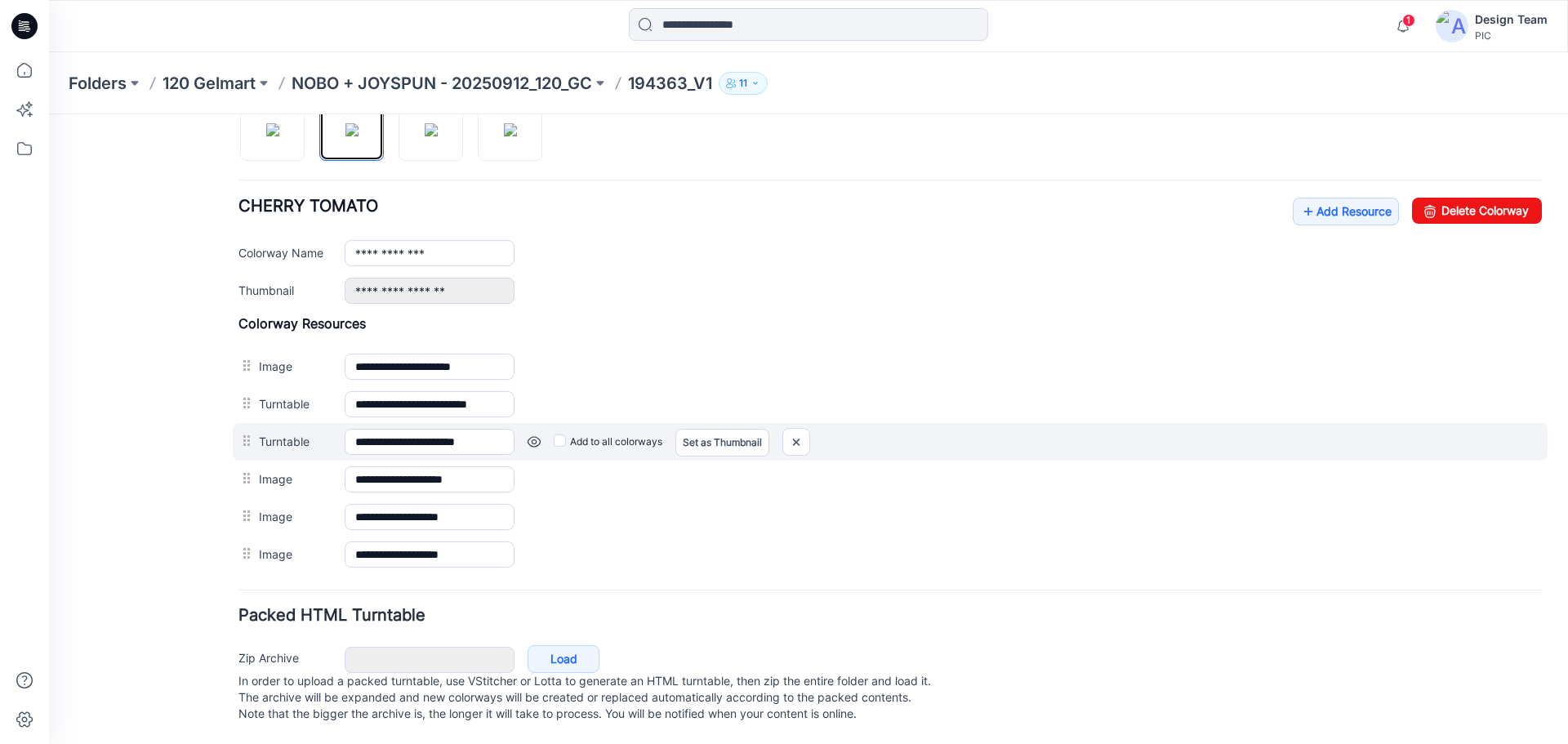
scroll to position [587, 0]
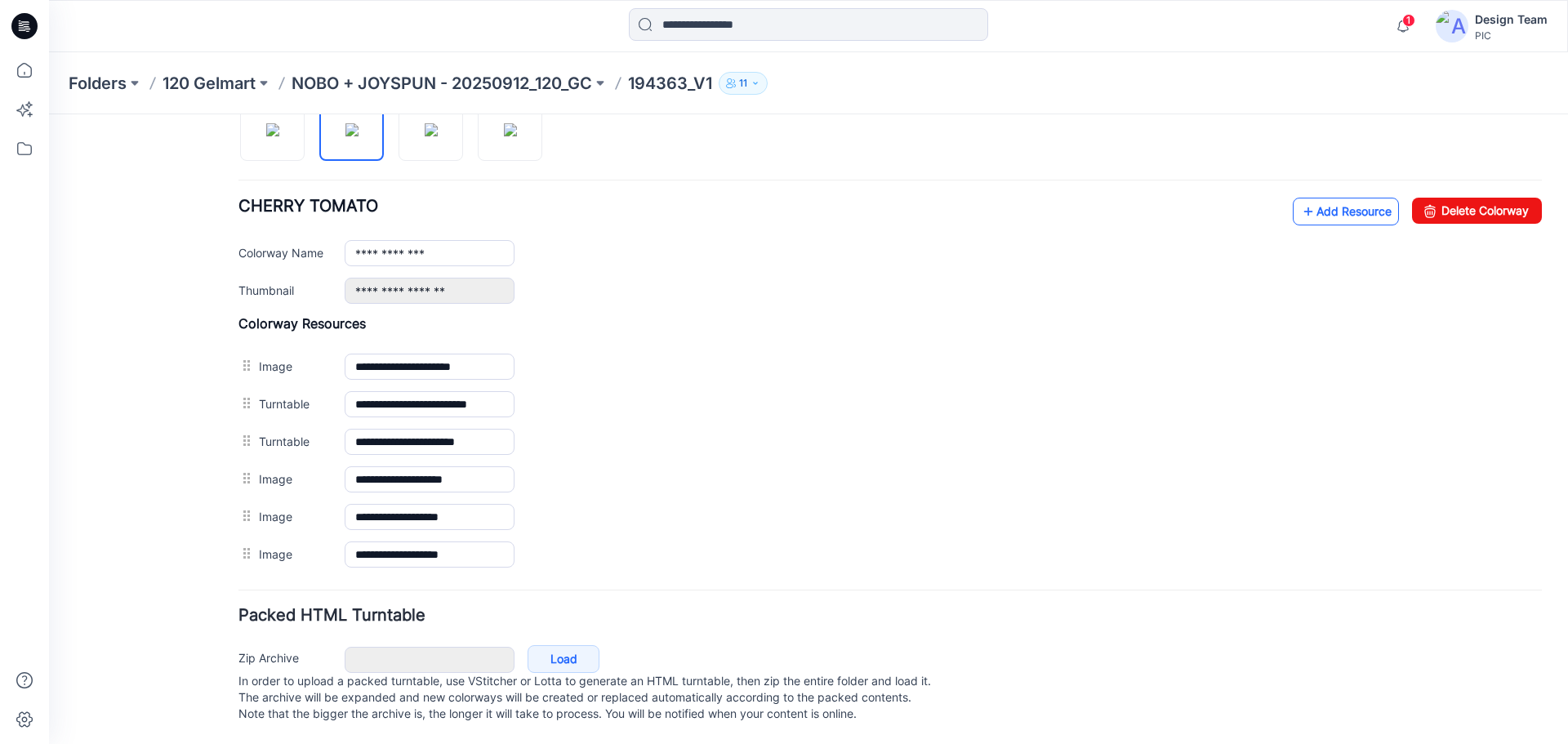
click at [1352, 198] on link "Add Resource" at bounding box center [1346, 211] width 106 height 27
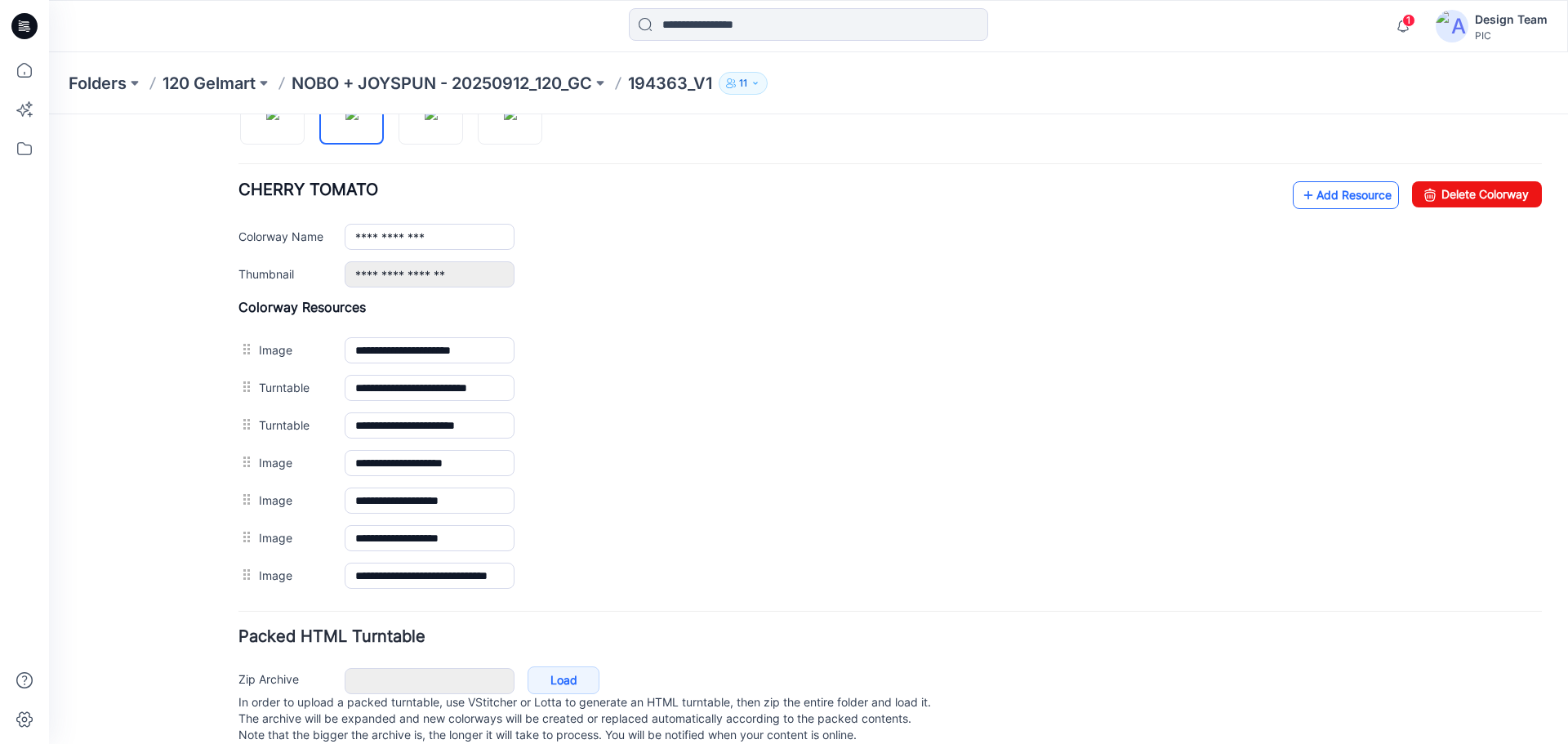
click at [1332, 203] on link "Add Resource" at bounding box center [1346, 195] width 106 height 27
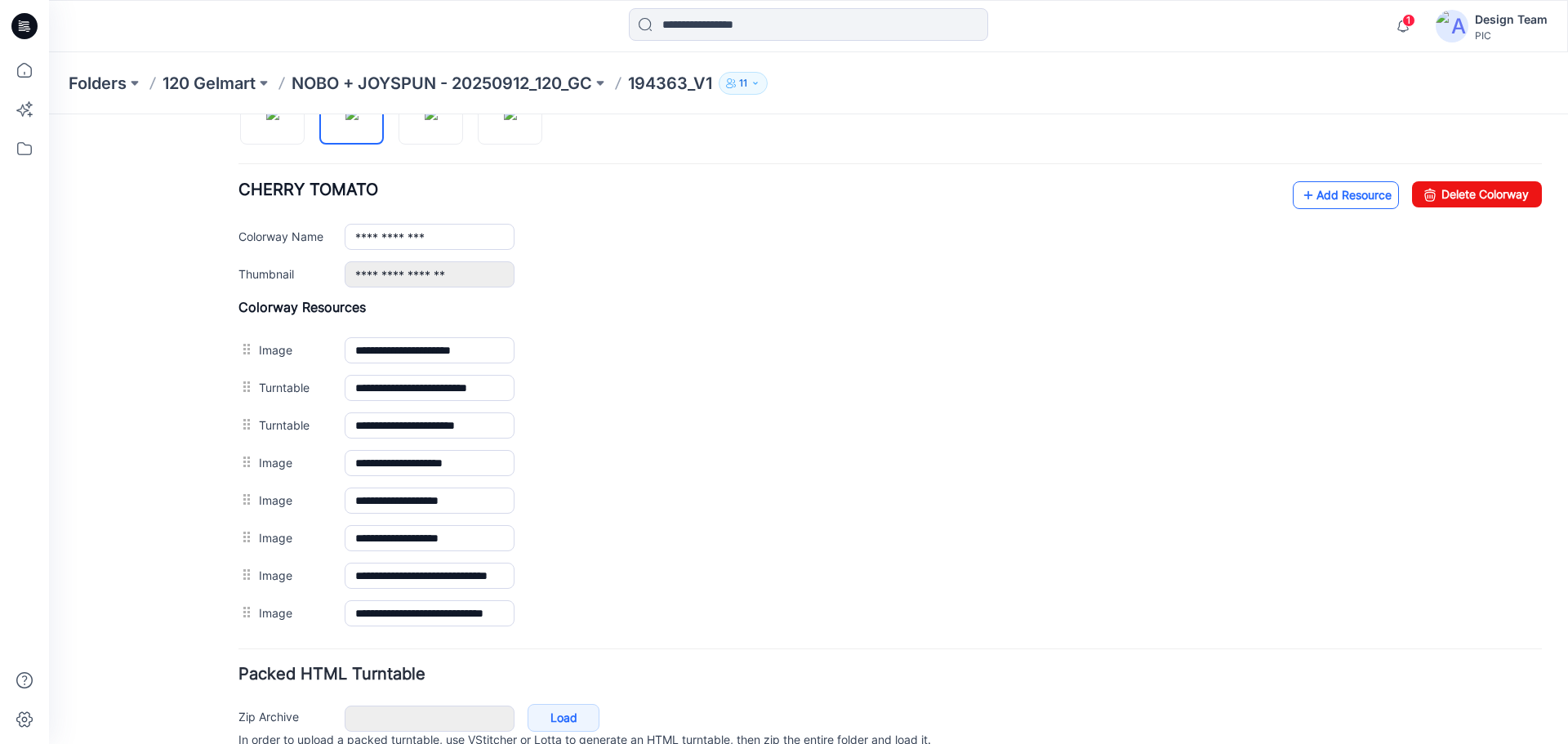
click at [1322, 193] on link "Add Resource" at bounding box center [1346, 195] width 106 height 27
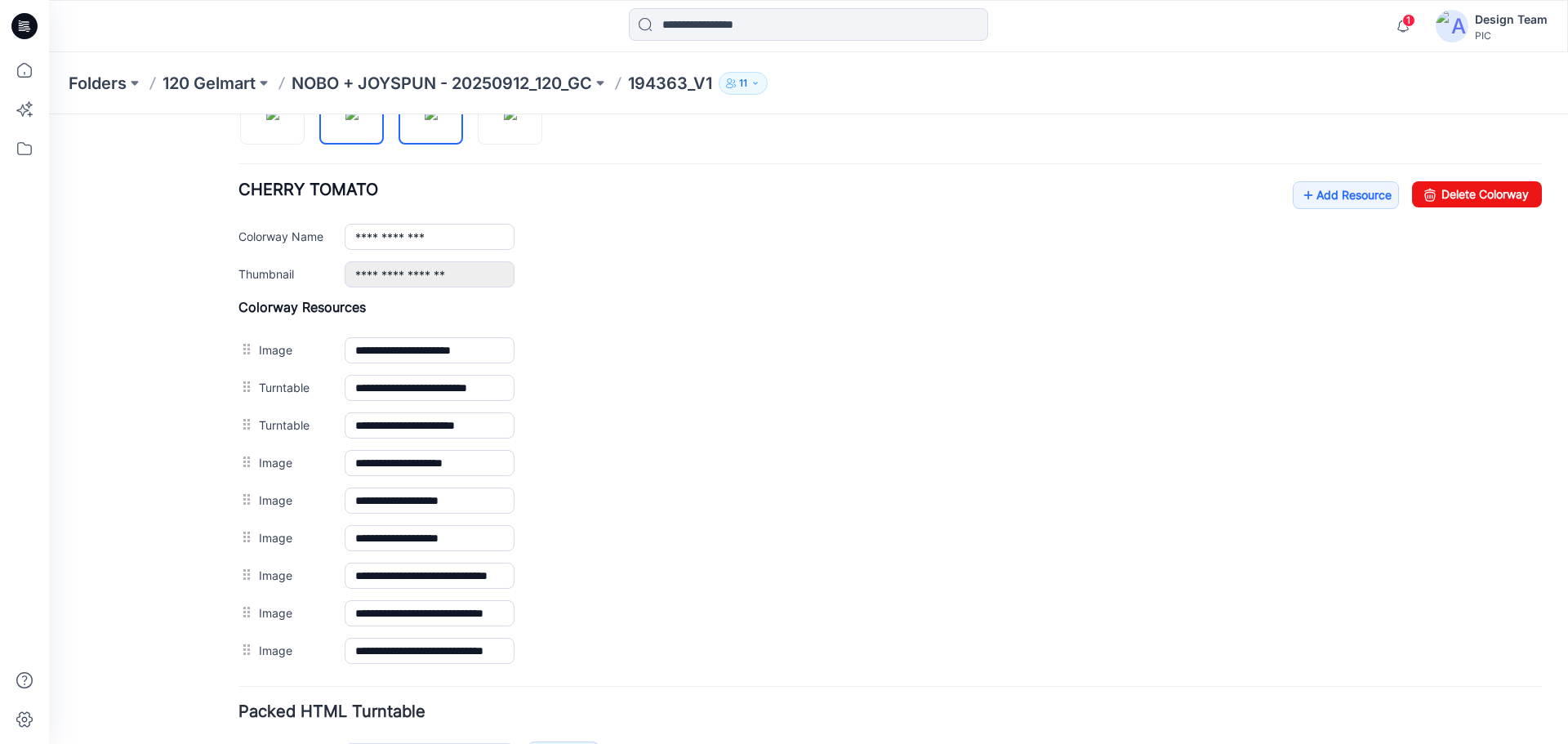
click at [438, 120] on img at bounding box center [431, 113] width 13 height 13
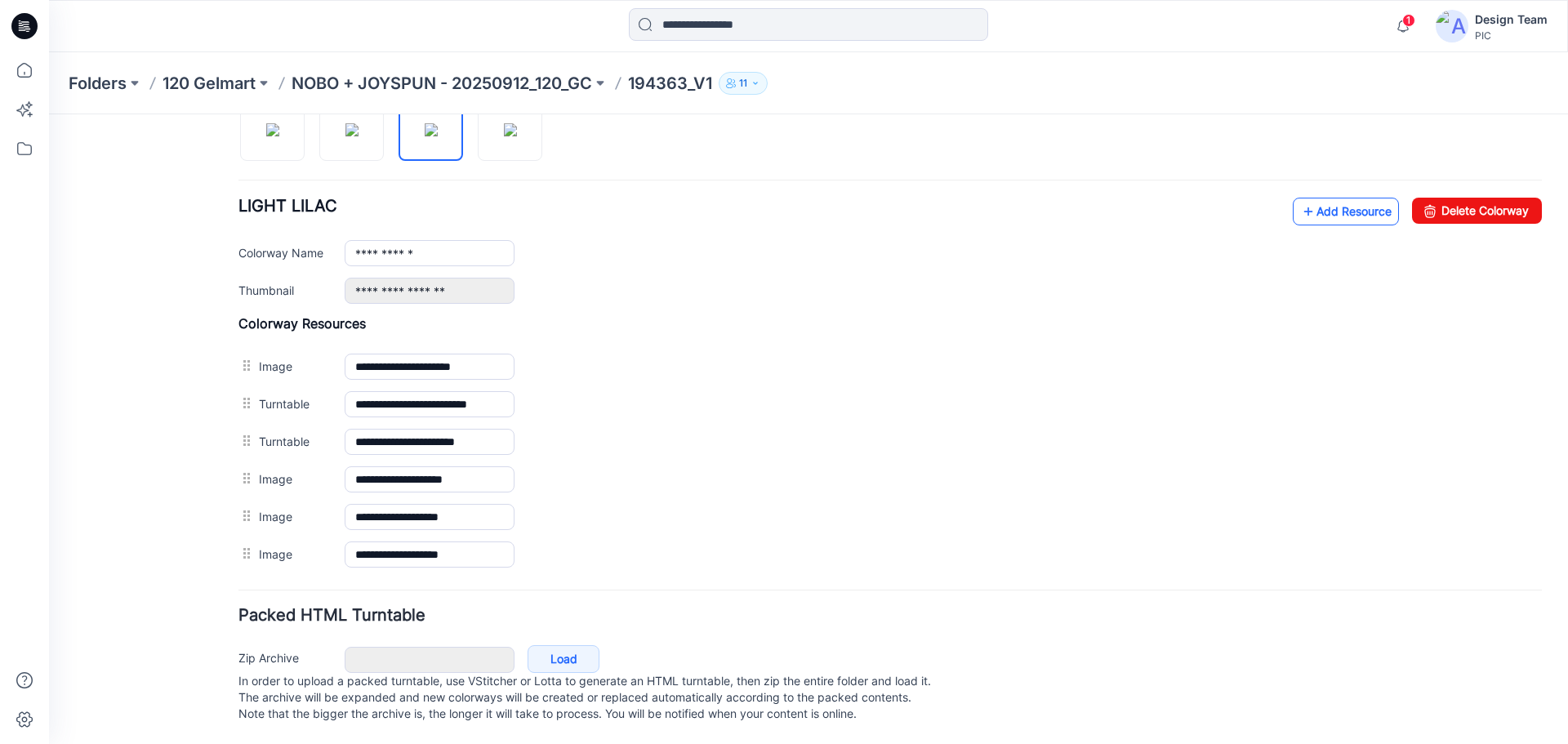
click at [1350, 199] on link "Add Resource" at bounding box center [1346, 211] width 106 height 27
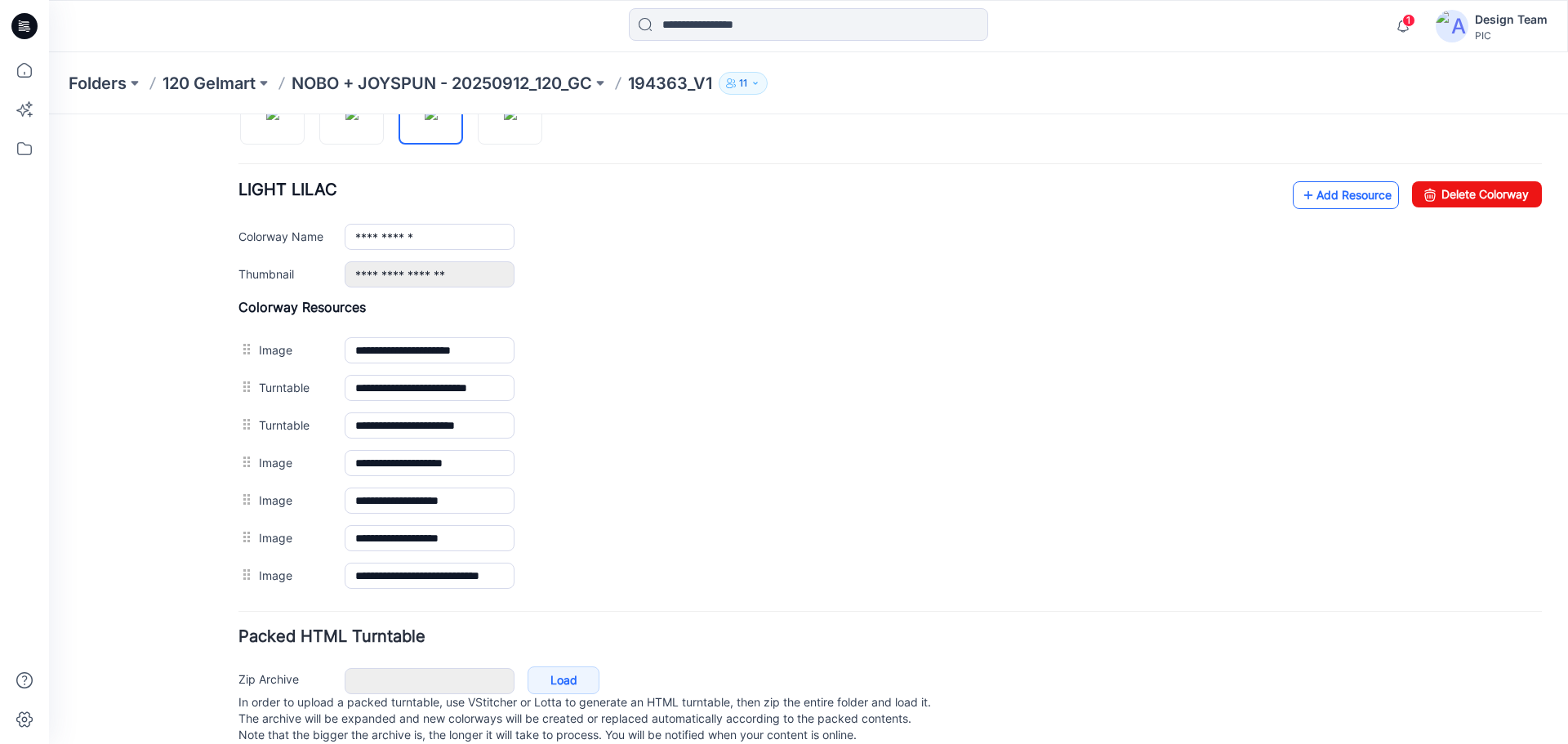
click at [1350, 188] on link "Add Resource" at bounding box center [1346, 195] width 106 height 27
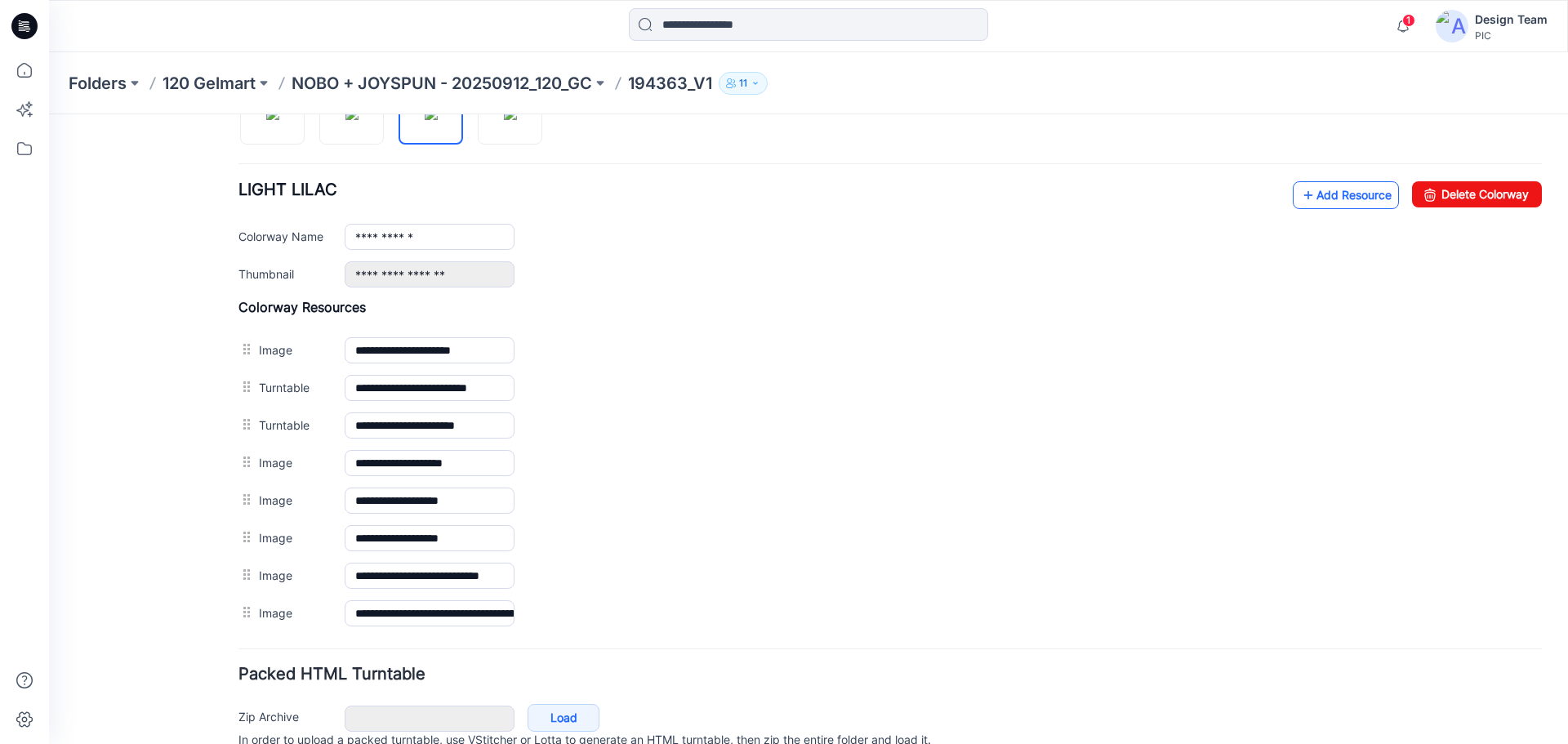
click at [1310, 197] on link "Add Resource" at bounding box center [1346, 195] width 106 height 27
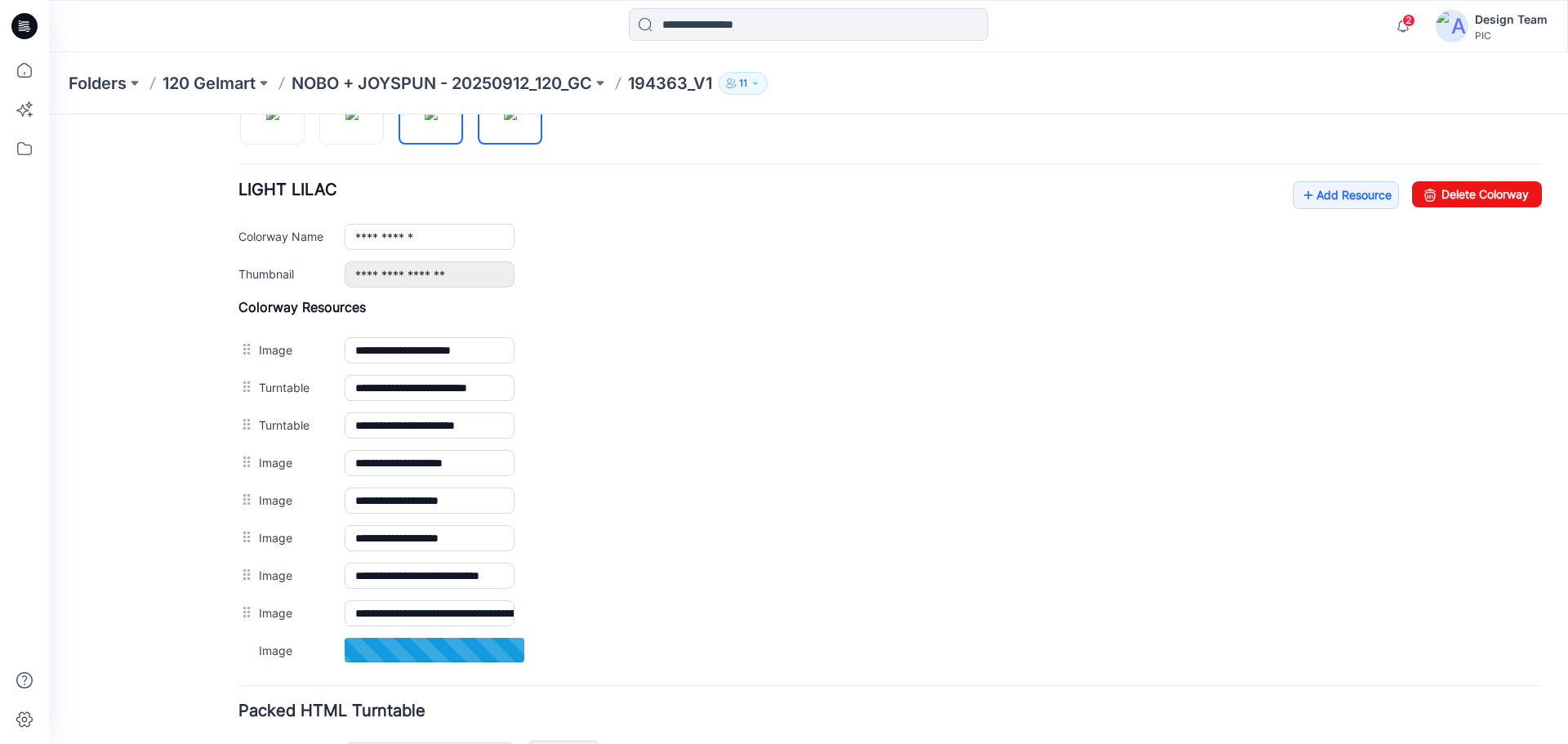
click at [517, 120] on img at bounding box center [510, 113] width 13 height 13
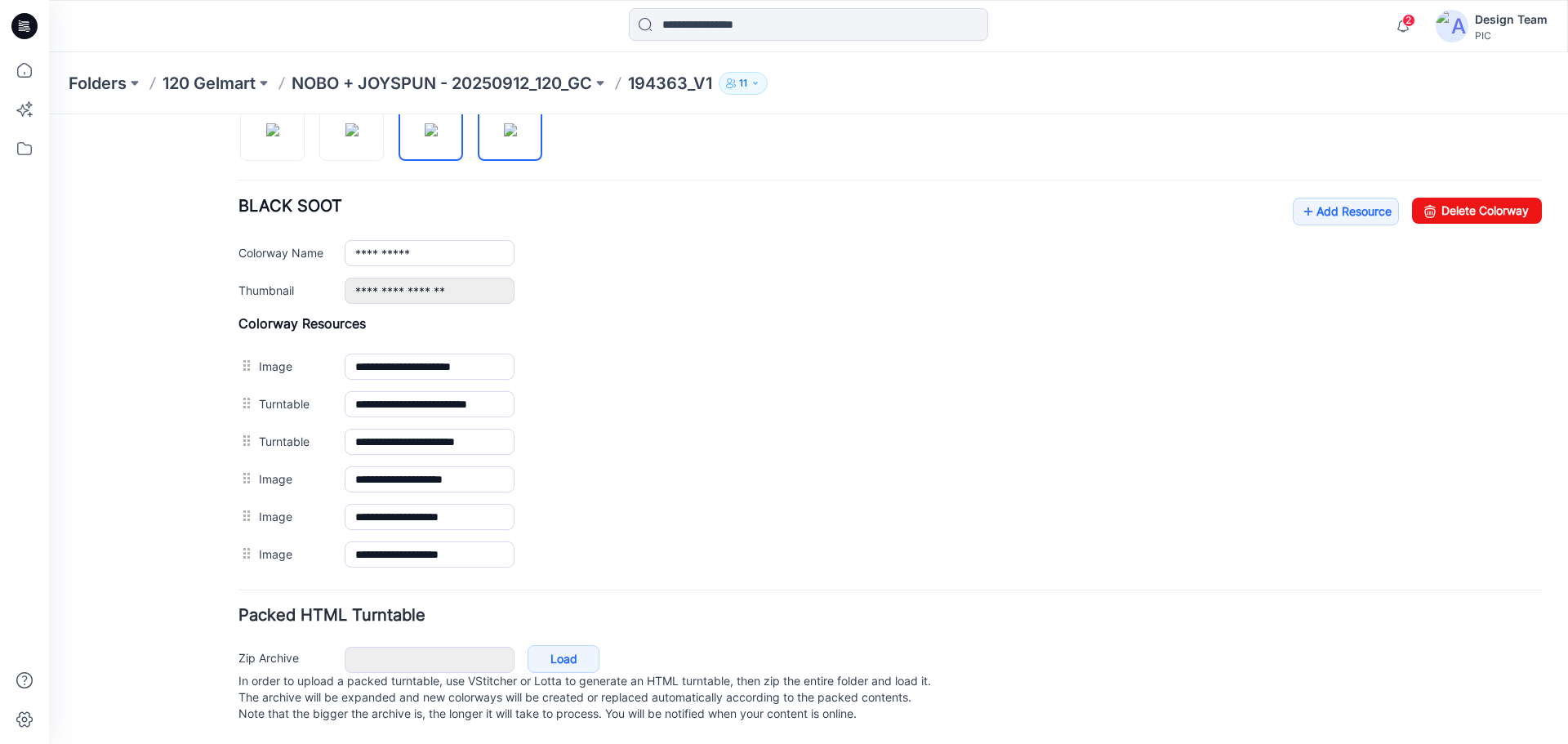
click at [433, 134] on img at bounding box center [431, 129] width 13 height 13
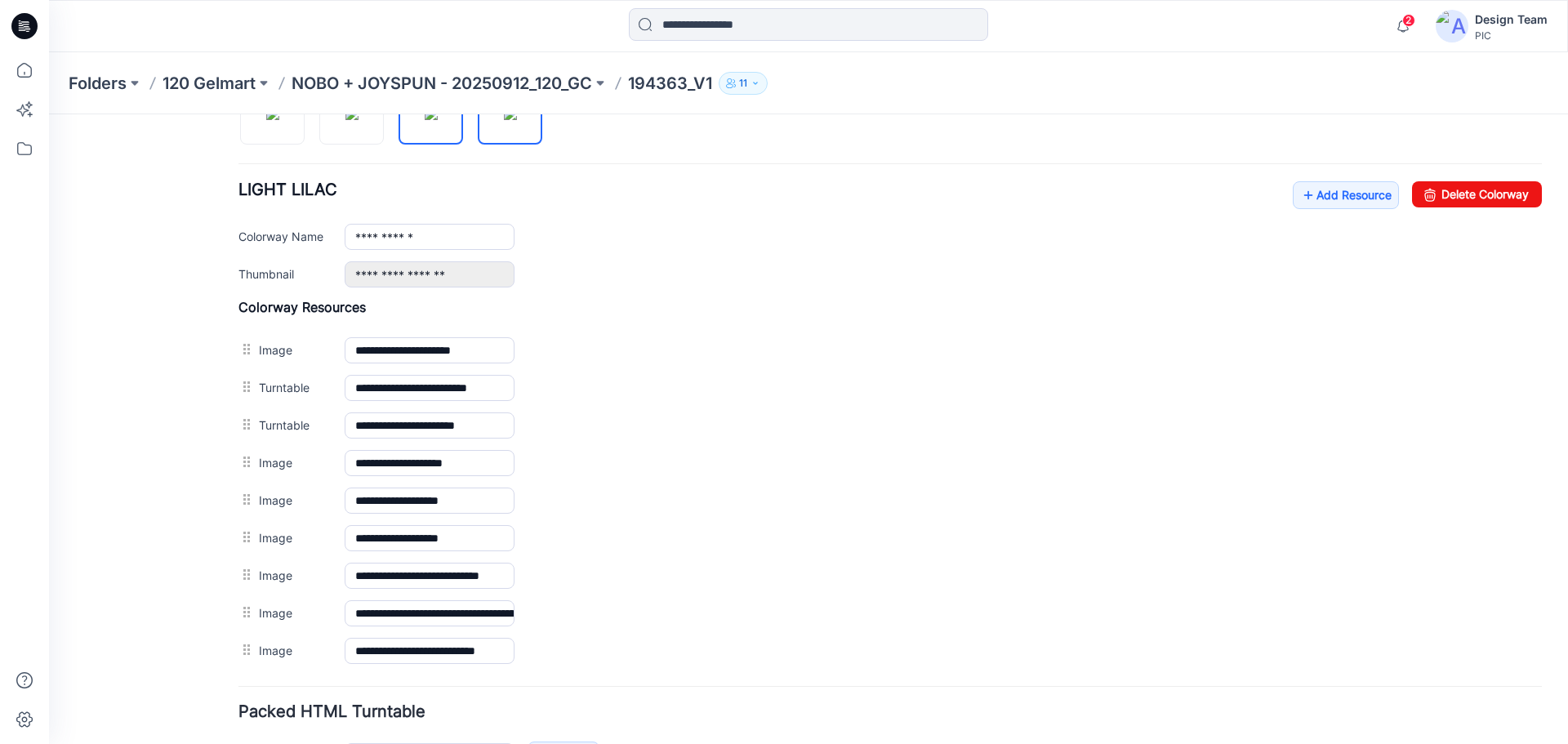
click at [507, 120] on img at bounding box center [510, 113] width 13 height 13
type input "**********"
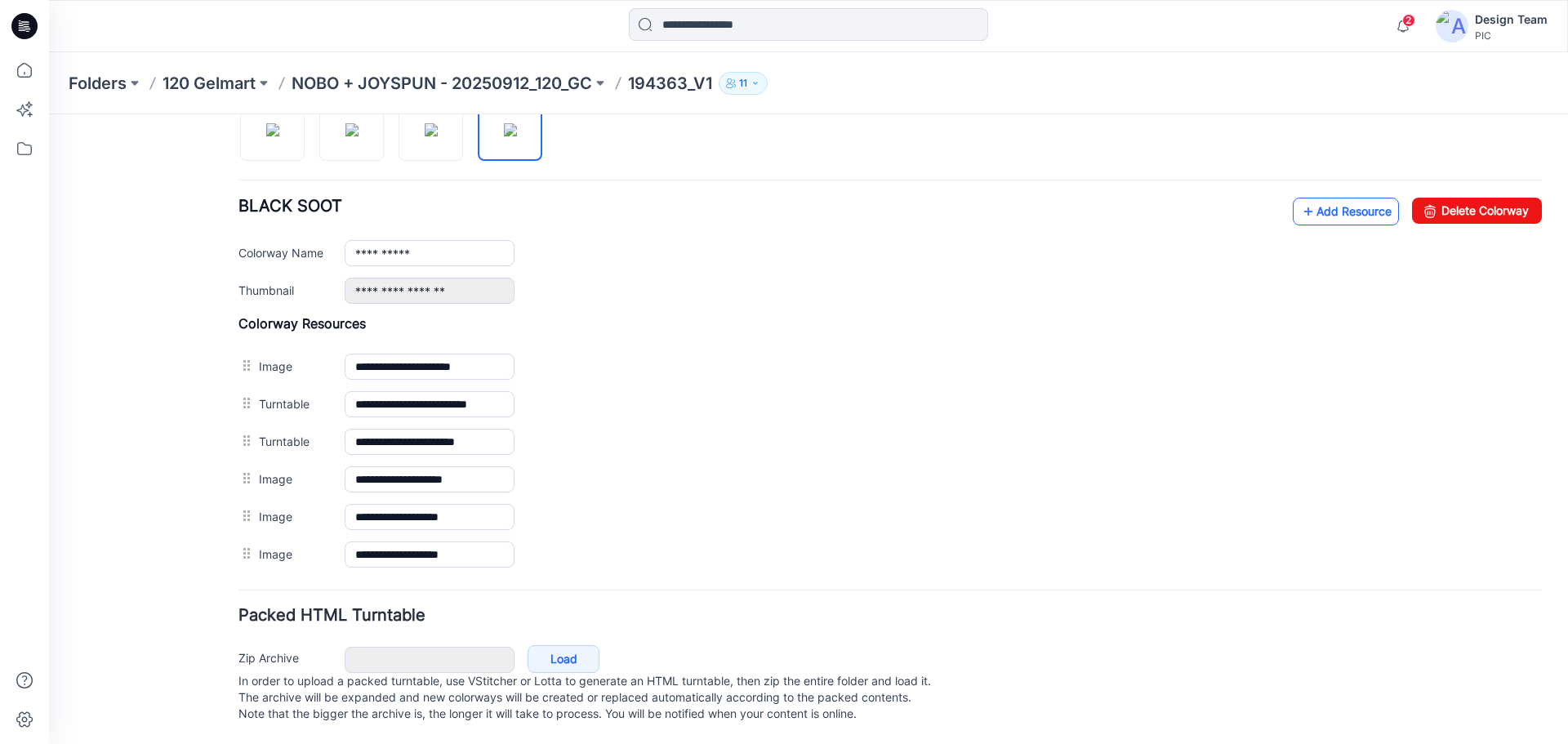
click at [1327, 198] on link "Add Resource" at bounding box center [1346, 211] width 106 height 27
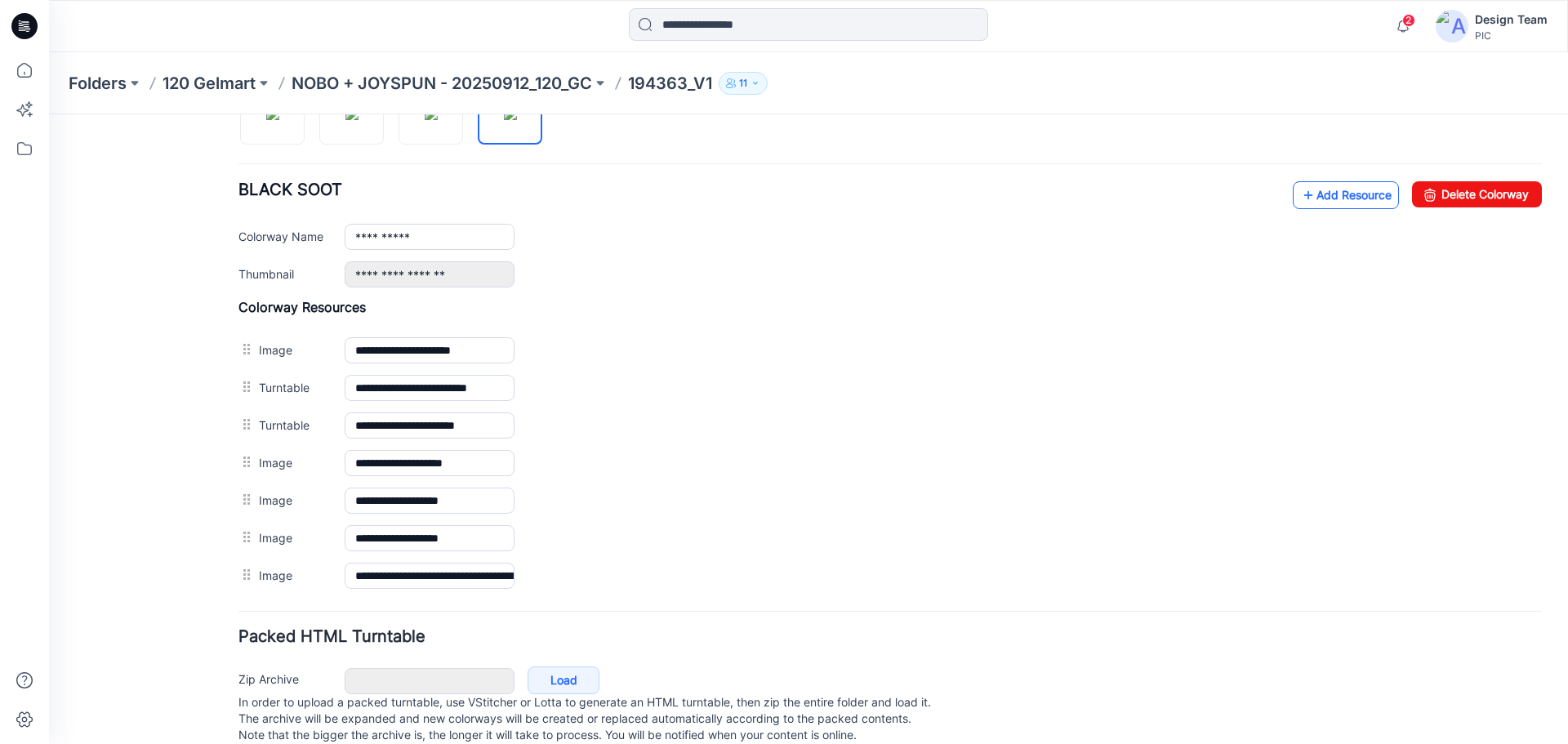
click at [1321, 199] on link "Add Resource" at bounding box center [1346, 195] width 106 height 27
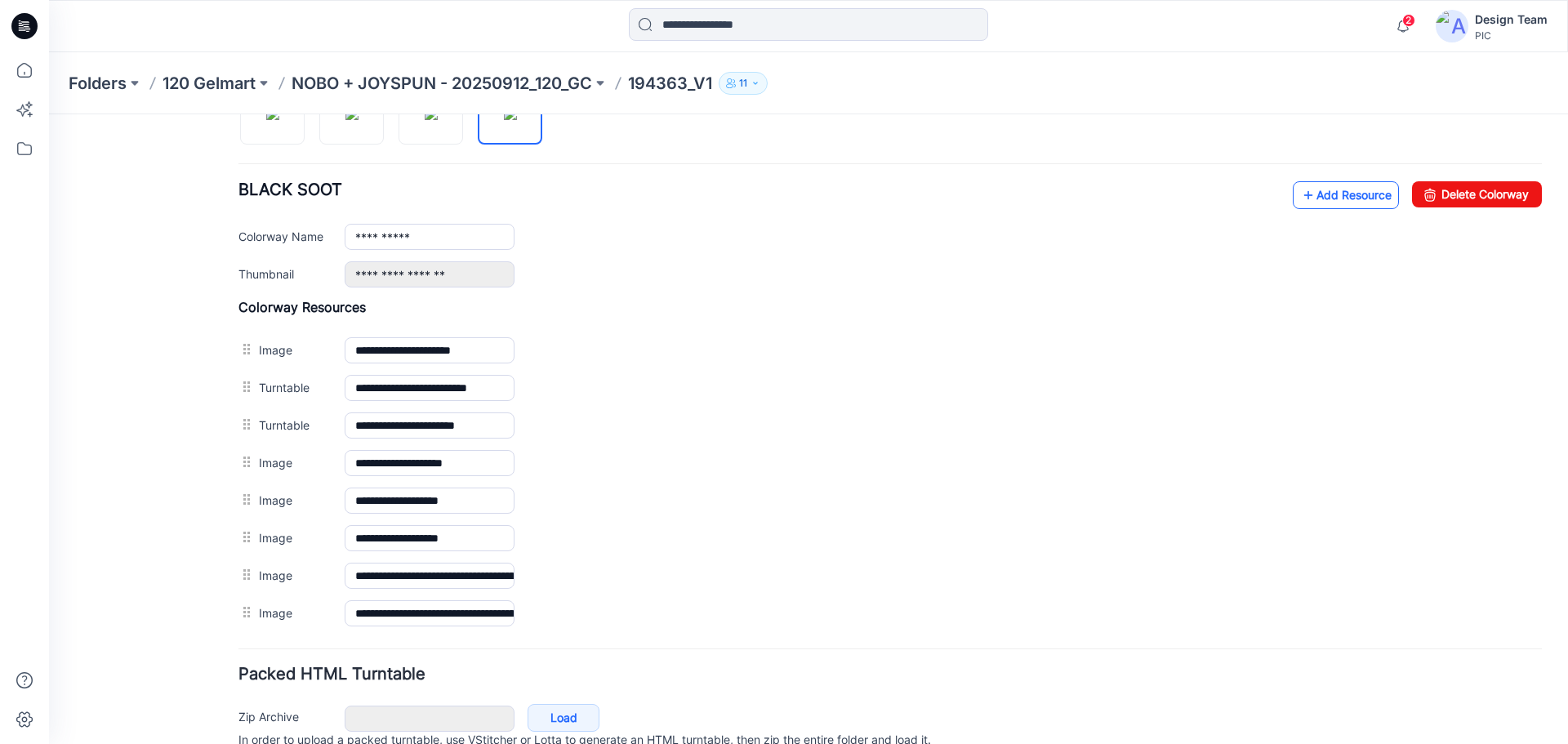
click at [1325, 187] on link "Add Resource" at bounding box center [1346, 195] width 106 height 27
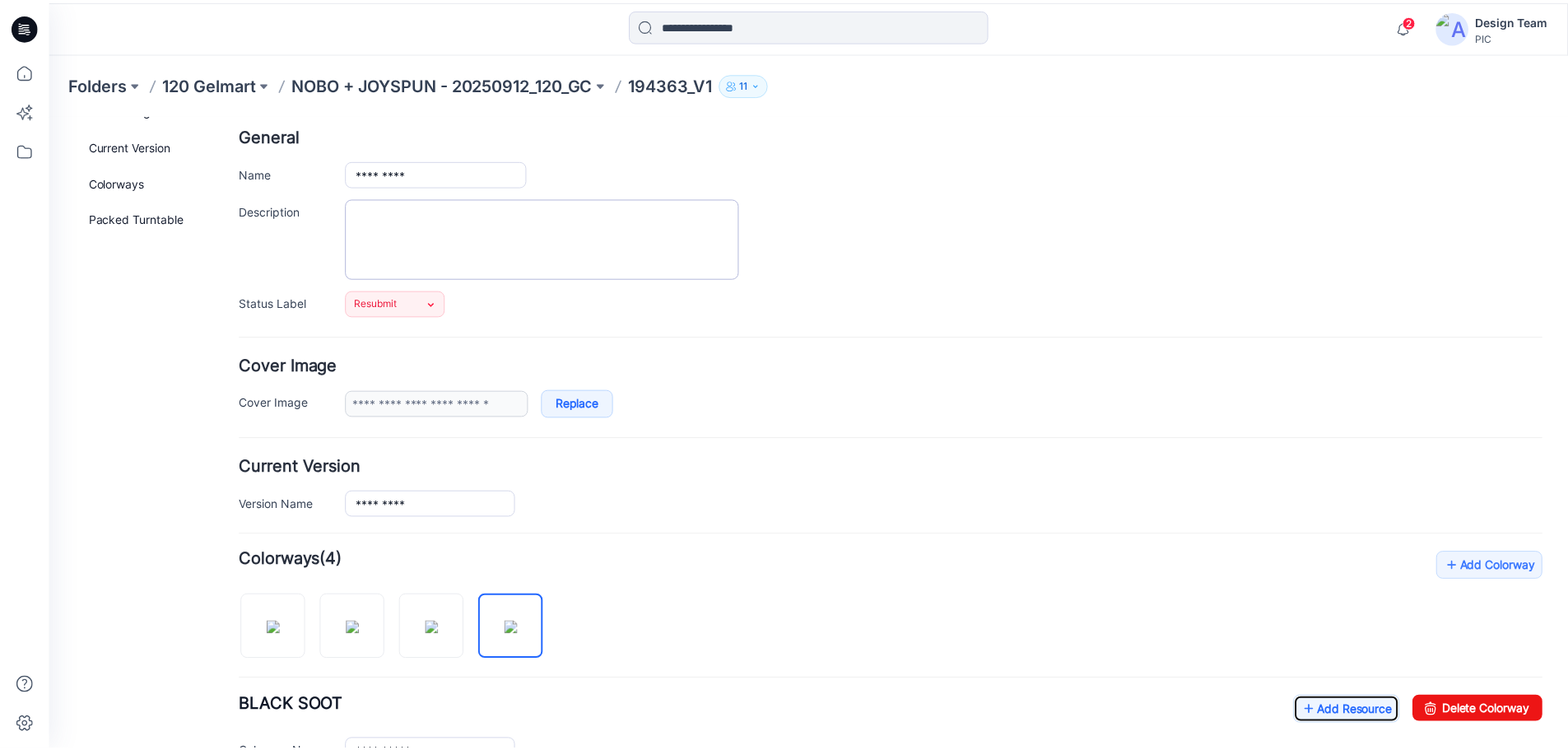
scroll to position [0, 0]
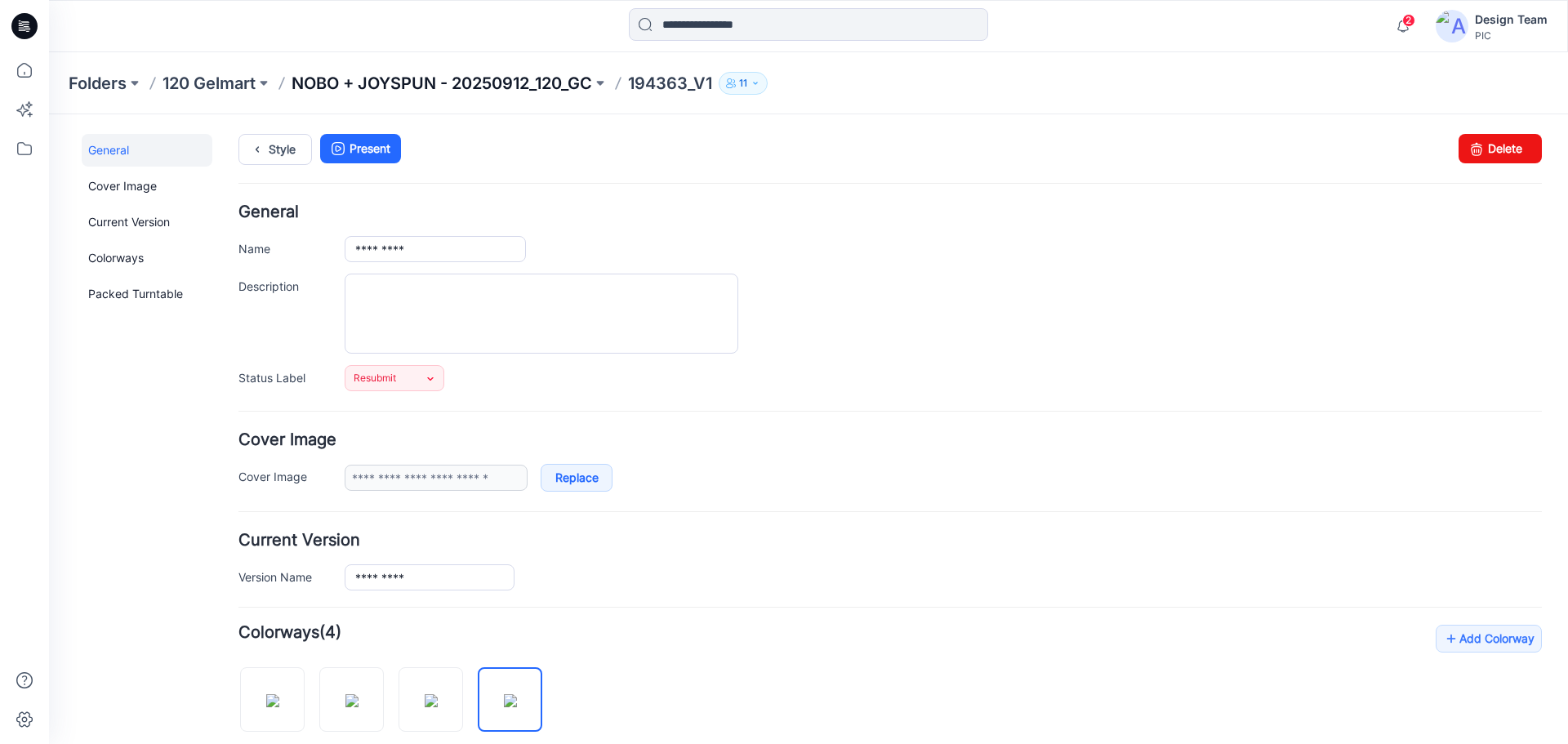
click at [505, 80] on p "NOBO + JOYSPUN - 20250912_120_GC" at bounding box center [442, 83] width 300 height 23
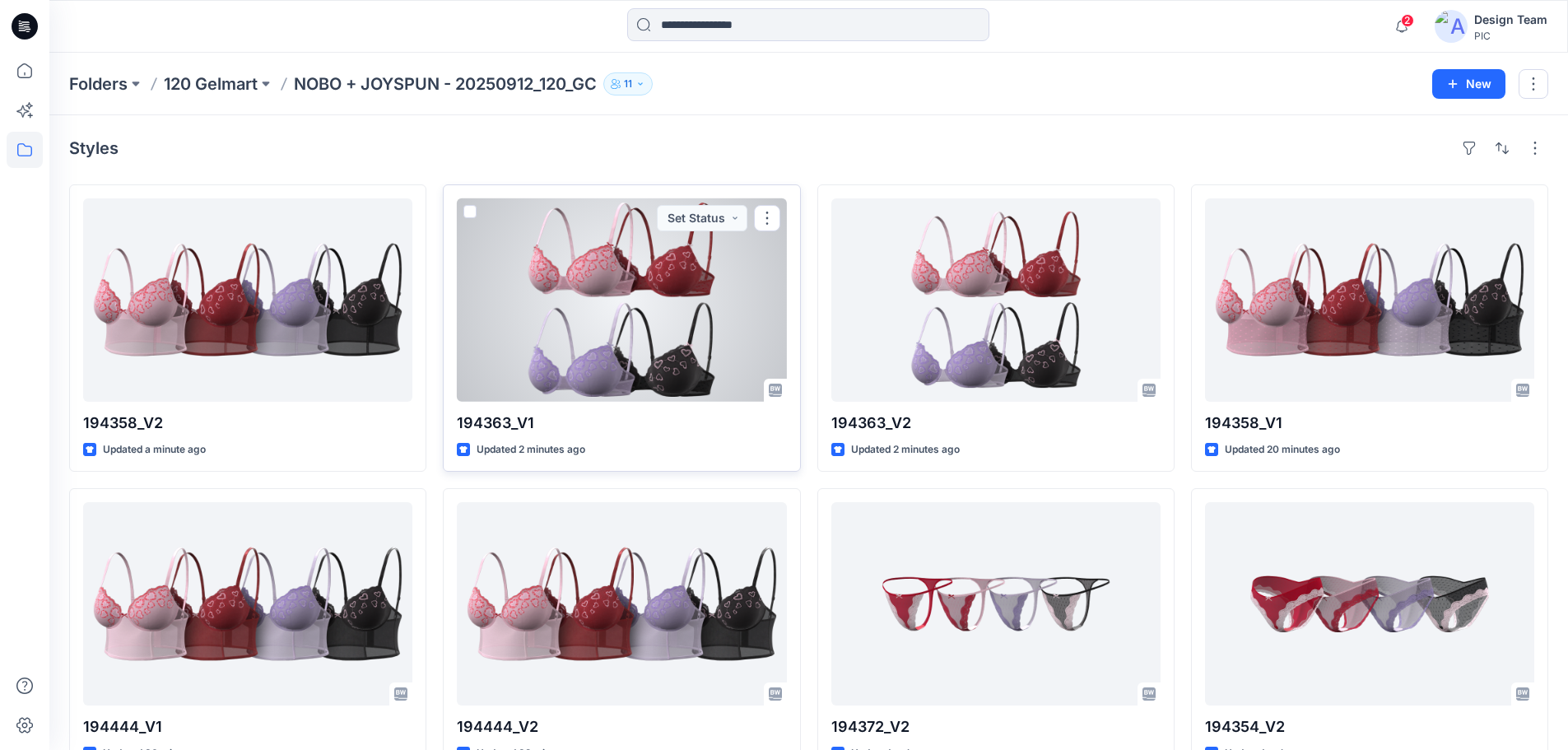
click at [699, 276] on div at bounding box center [622, 300] width 329 height 204
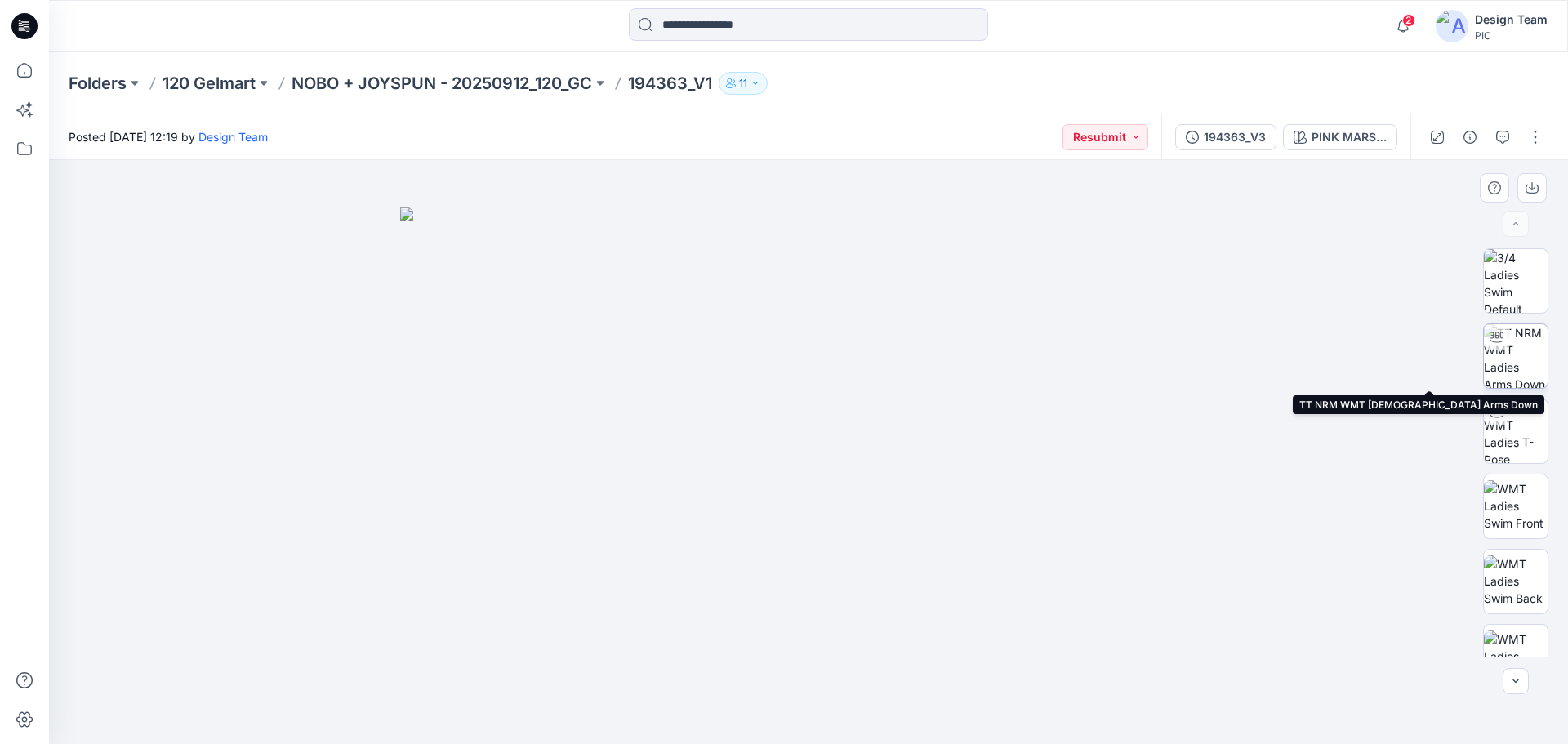
click at [1521, 355] on img at bounding box center [1516, 356] width 63 height 63
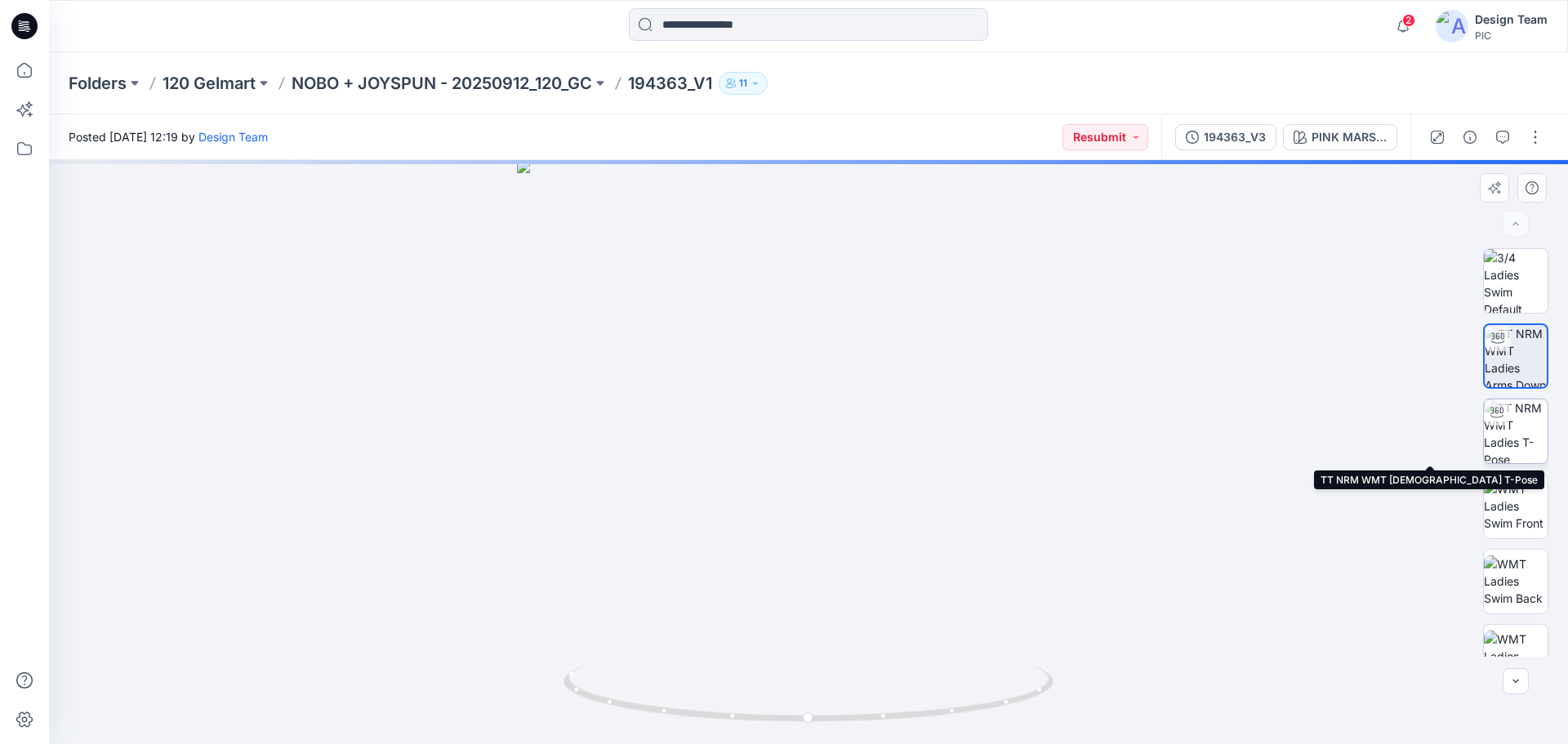
click at [1510, 435] on img at bounding box center [1516, 432] width 63 height 63
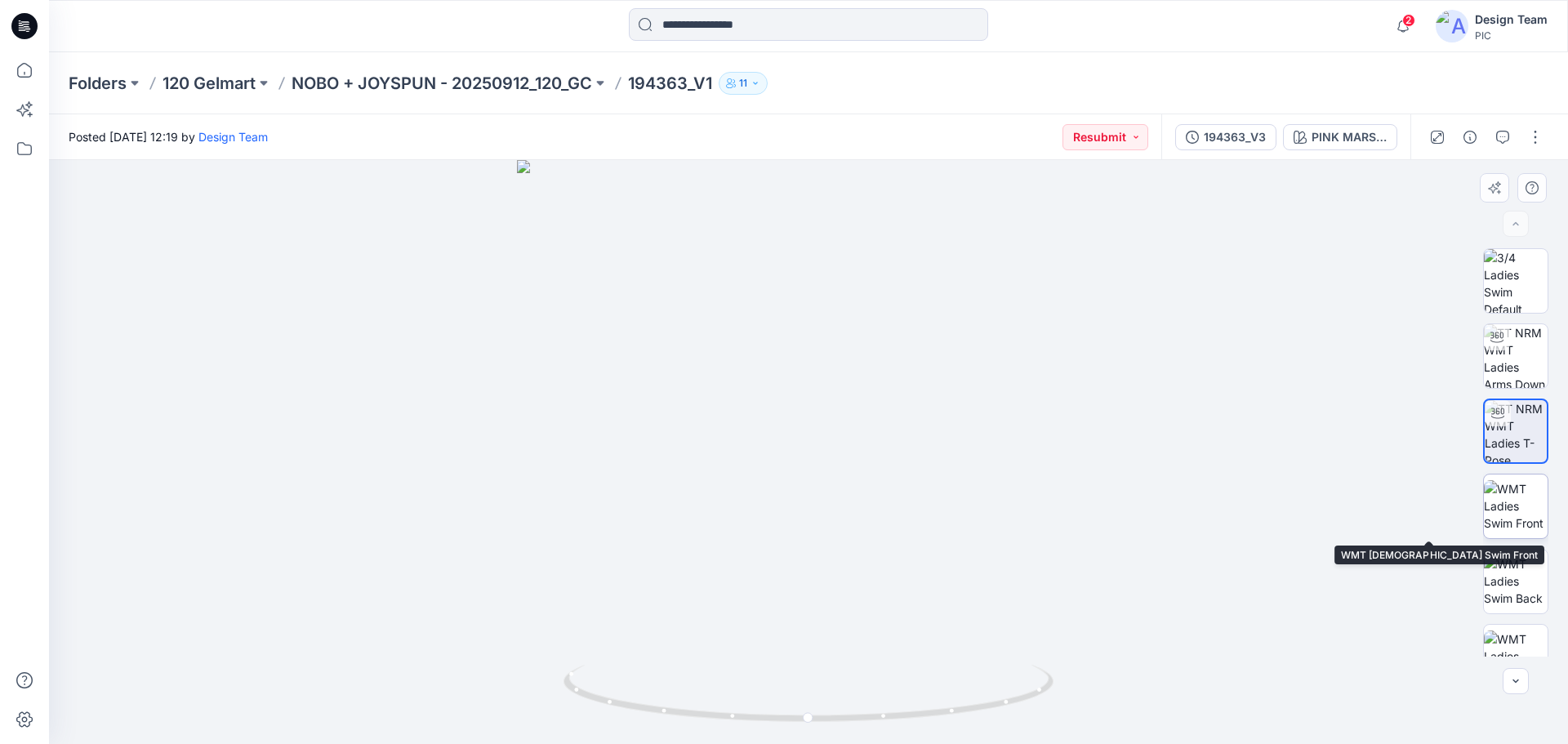
click at [1518, 511] on img at bounding box center [1516, 506] width 63 height 51
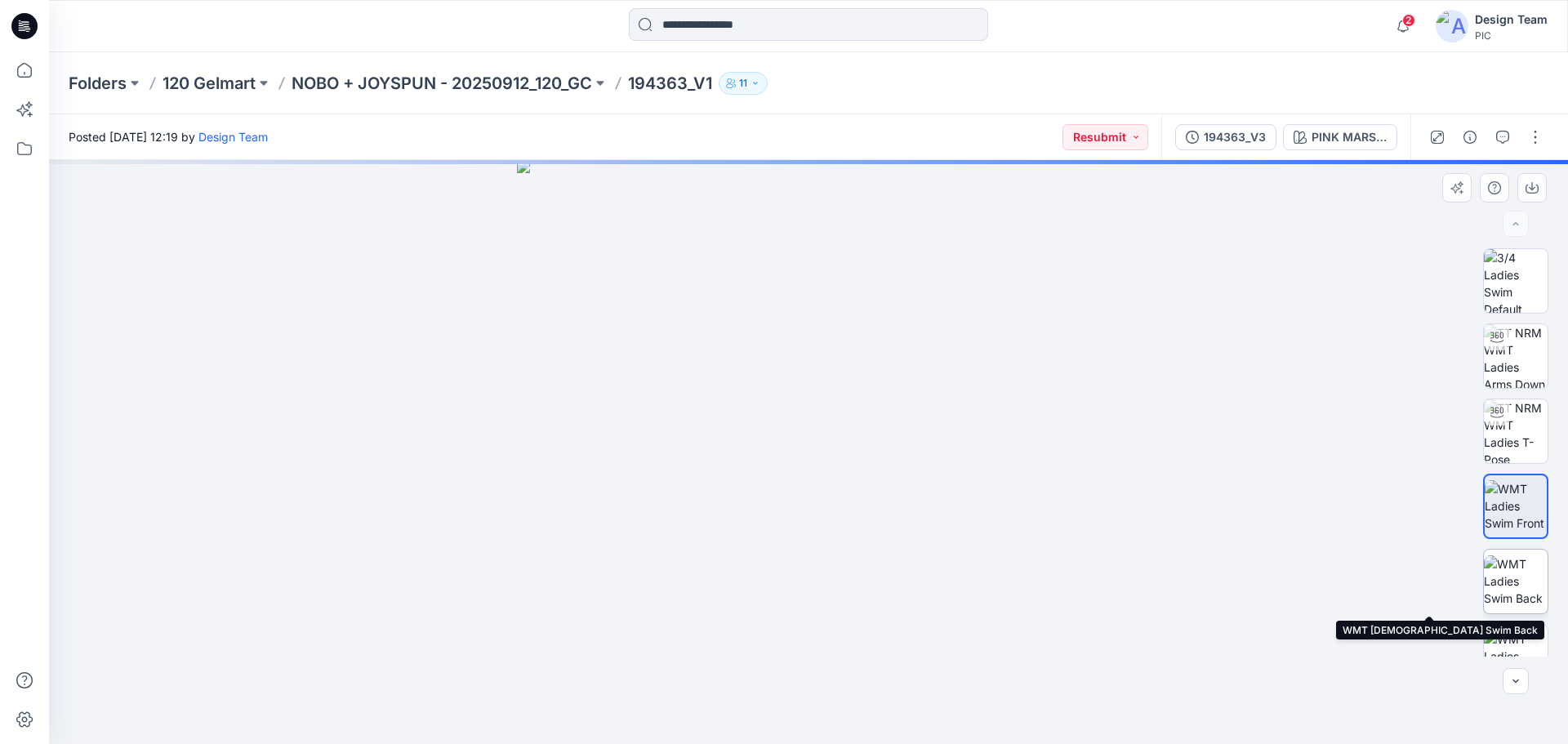
click at [1534, 583] on img at bounding box center [1516, 581] width 63 height 51
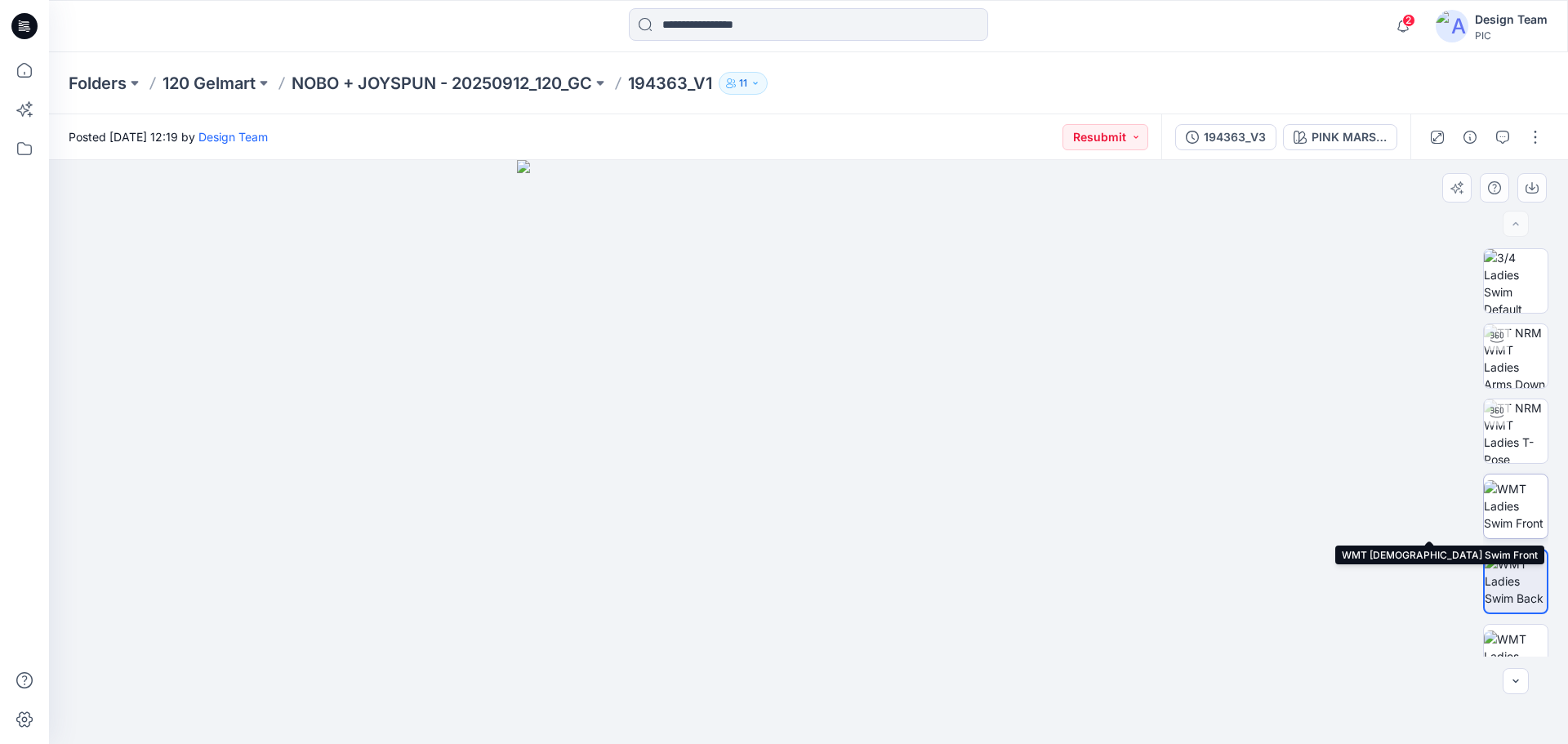
click at [1510, 520] on img at bounding box center [1516, 506] width 63 height 51
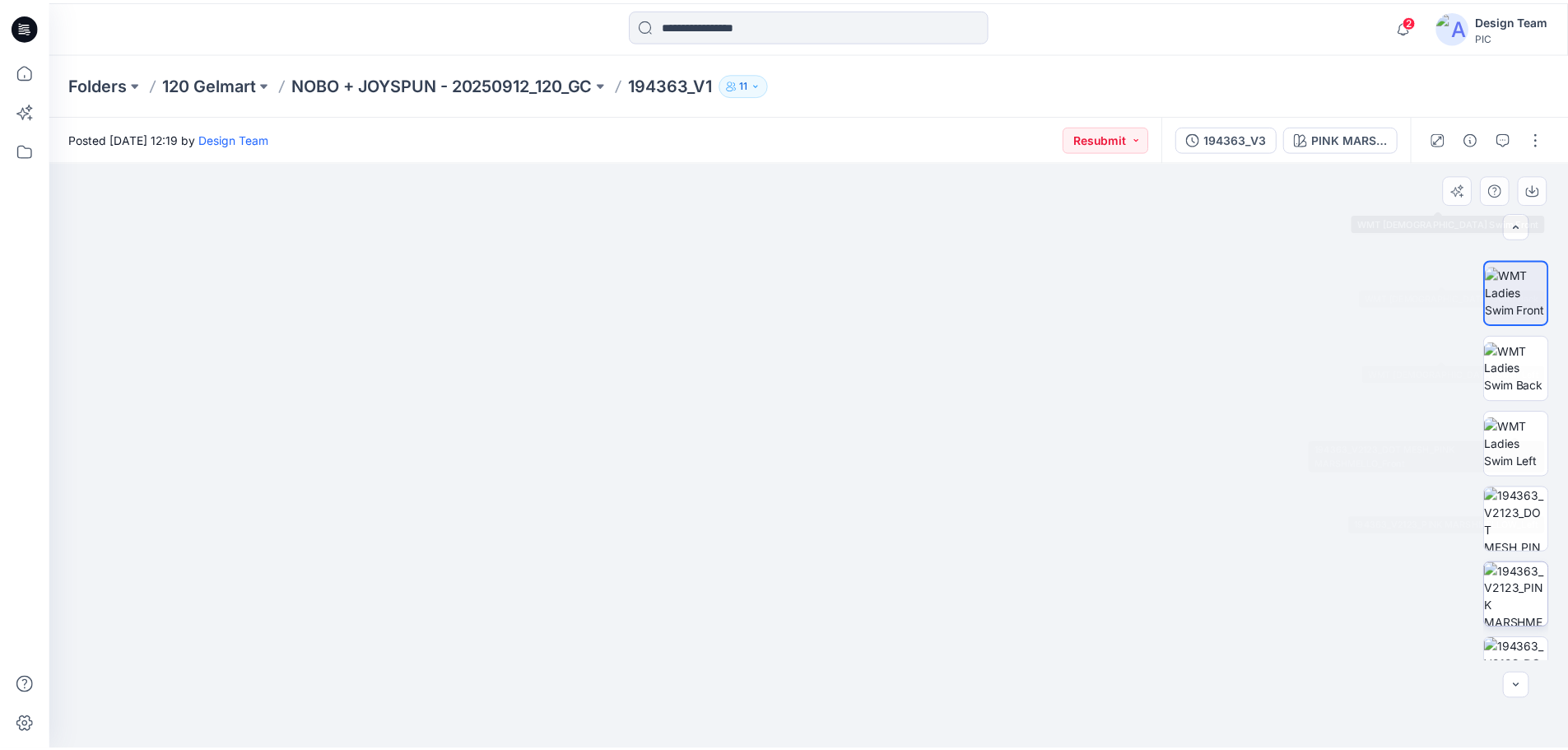
scroll to position [336, 0]
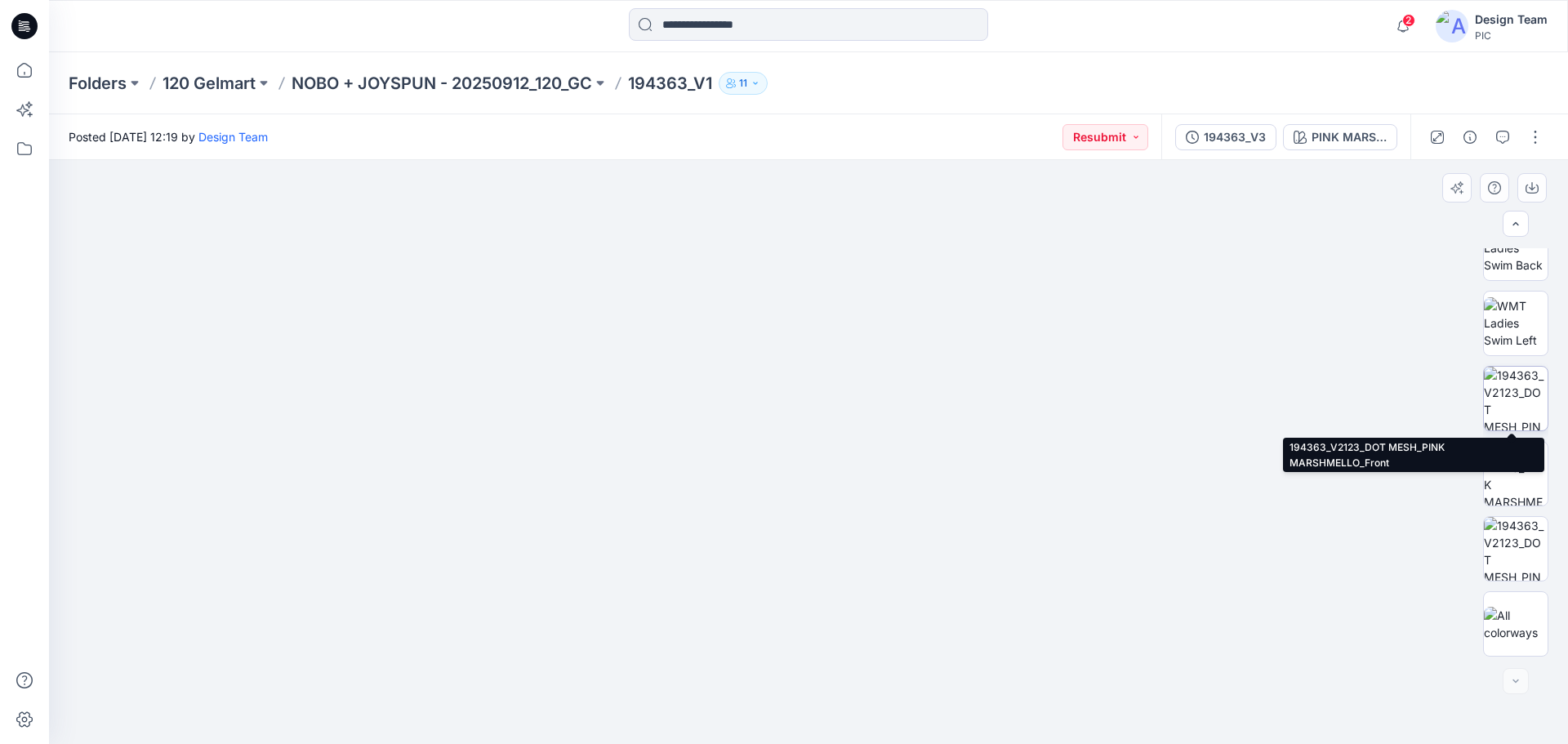
click at [1510, 385] on img at bounding box center [1516, 399] width 63 height 63
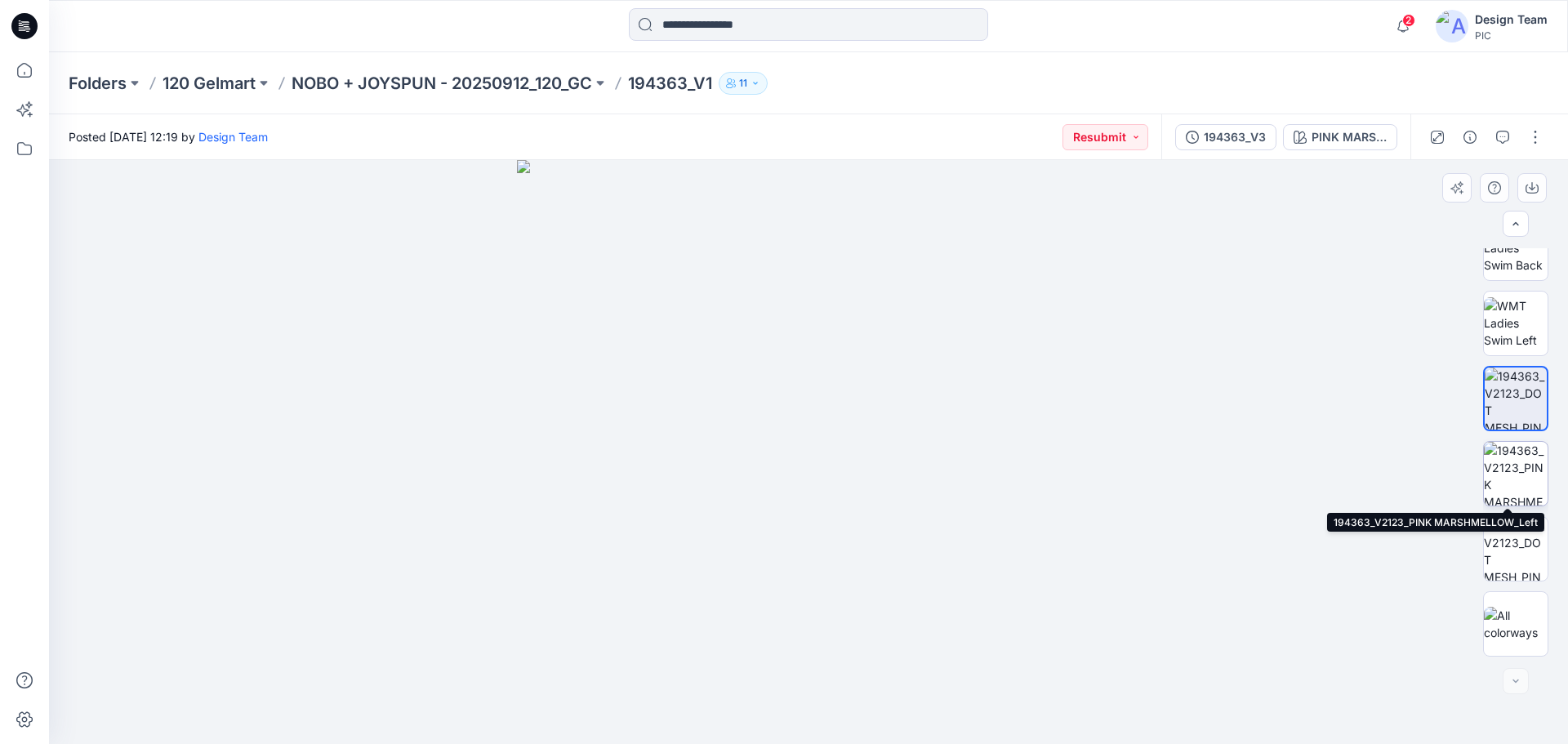
click at [1502, 474] on img at bounding box center [1516, 473] width 63 height 63
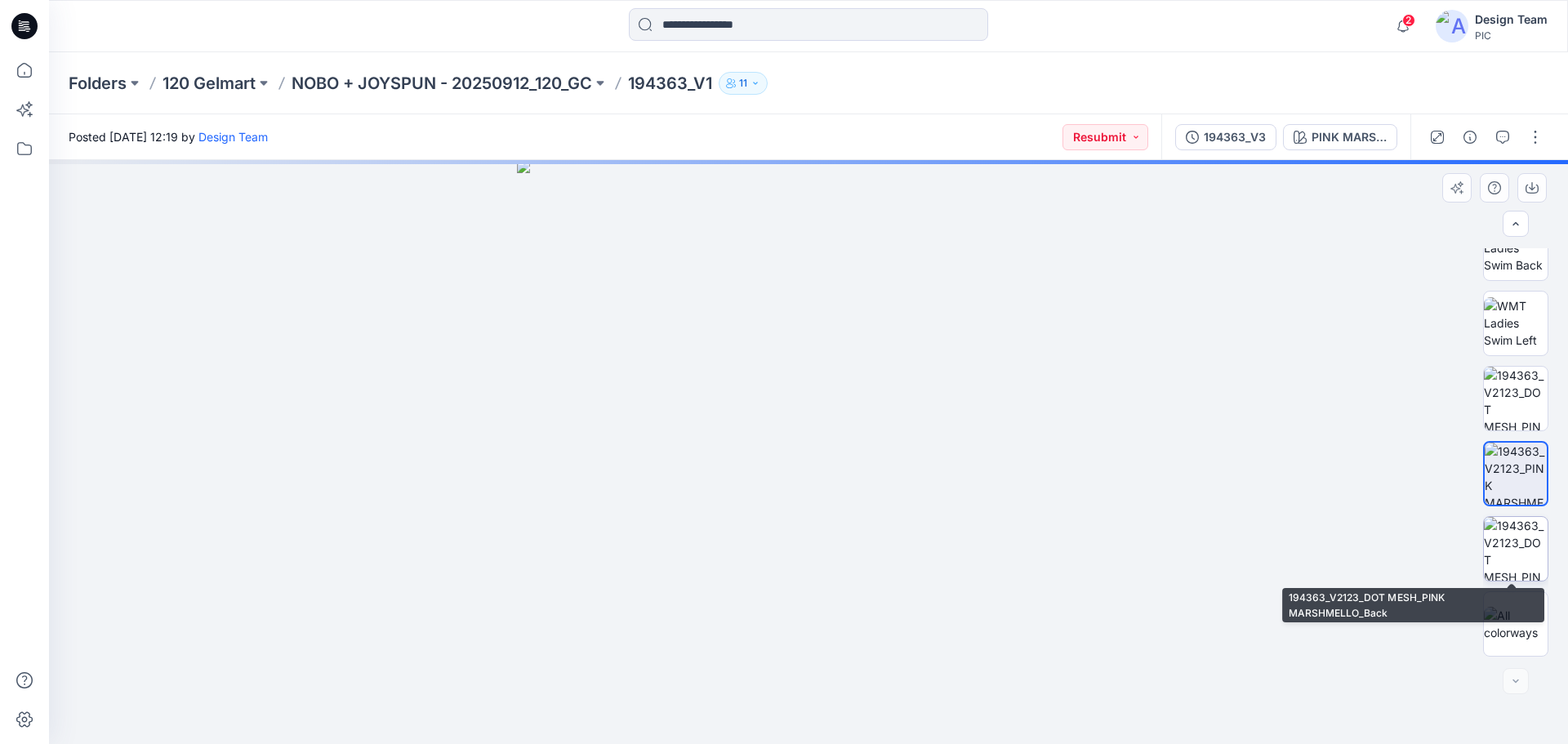
click at [1534, 539] on img at bounding box center [1516, 549] width 63 height 63
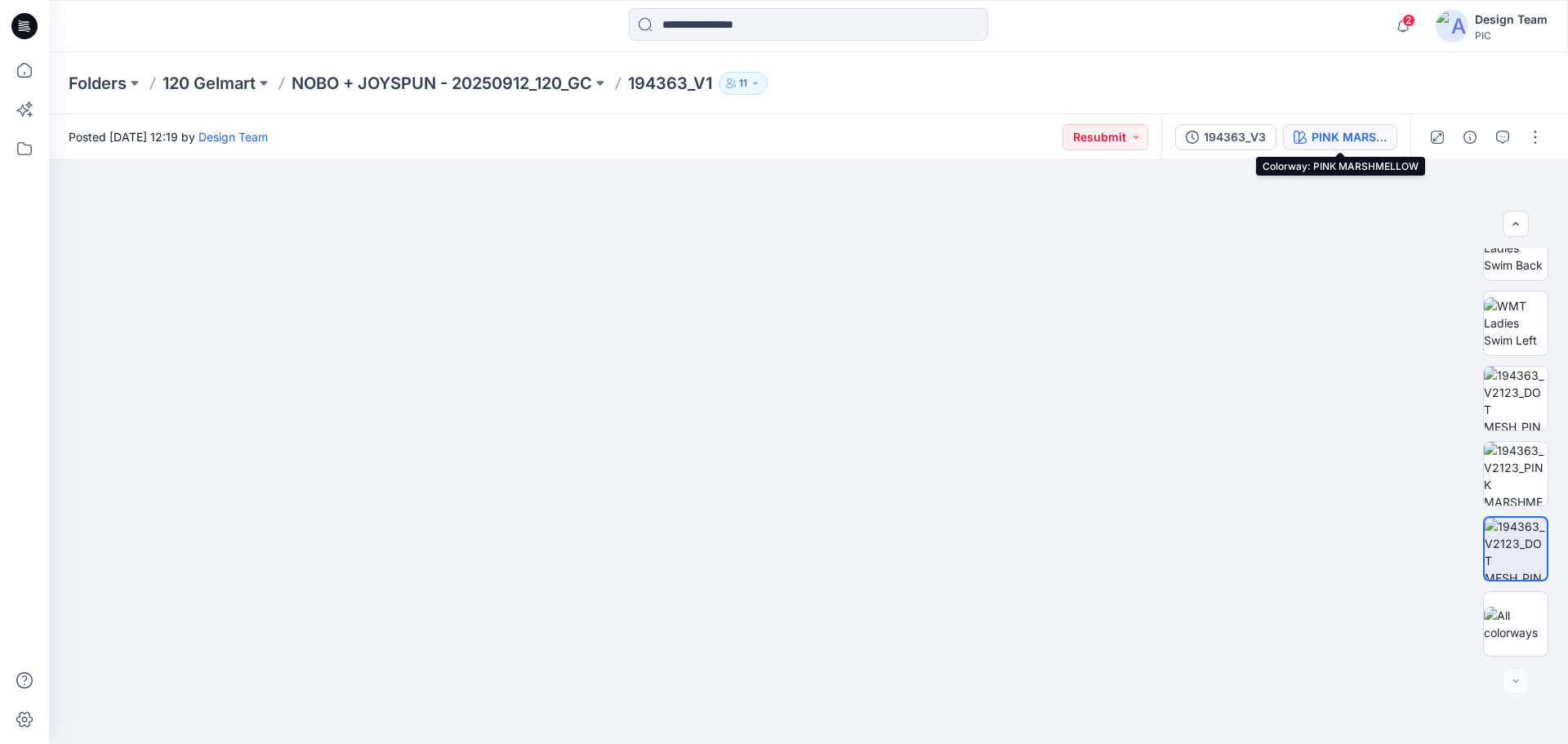
click at [1325, 144] on div "PINK MARSHMELLOW" at bounding box center [1350, 137] width 75 height 18
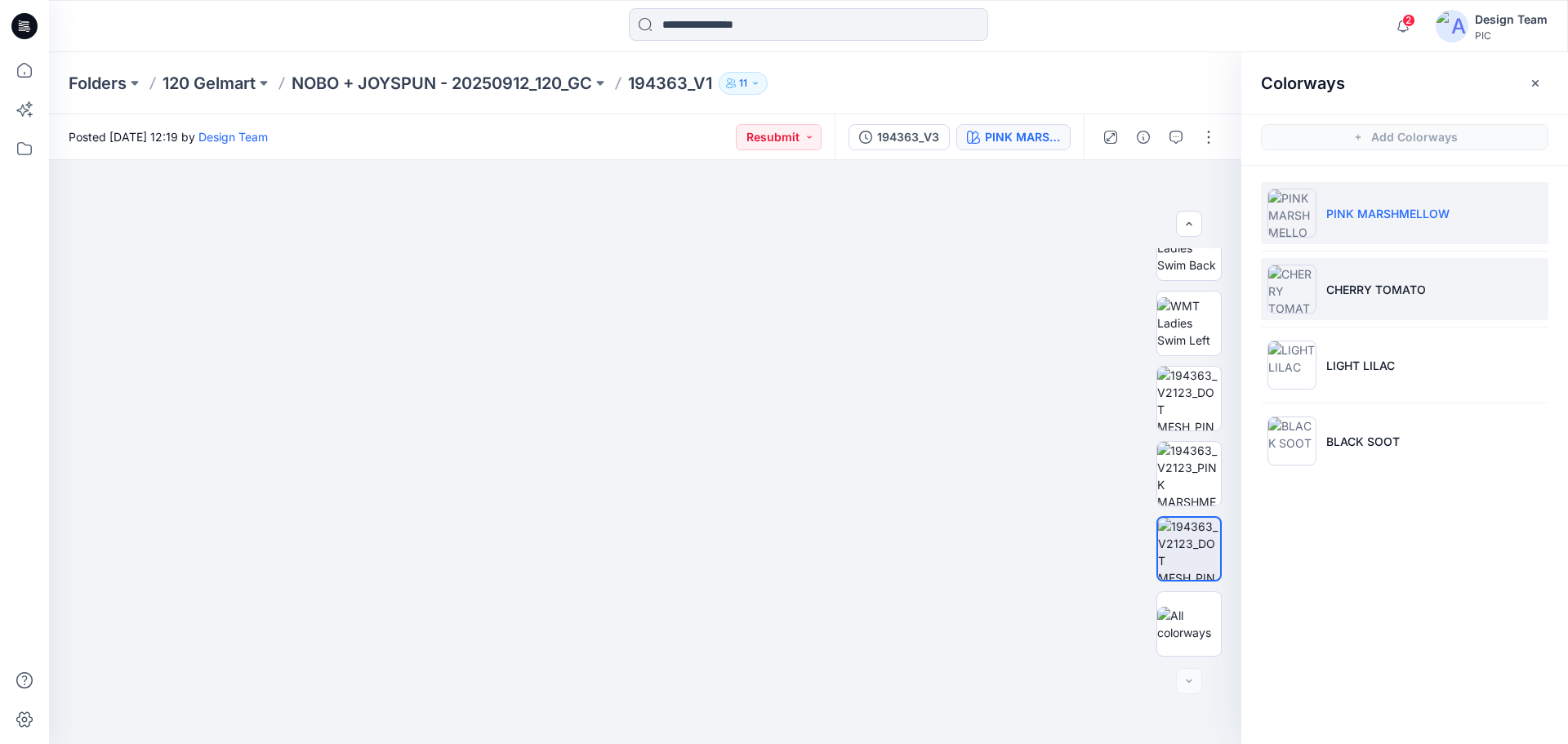
click at [1366, 292] on p "CHERRY TOMATO" at bounding box center [1376, 289] width 99 height 17
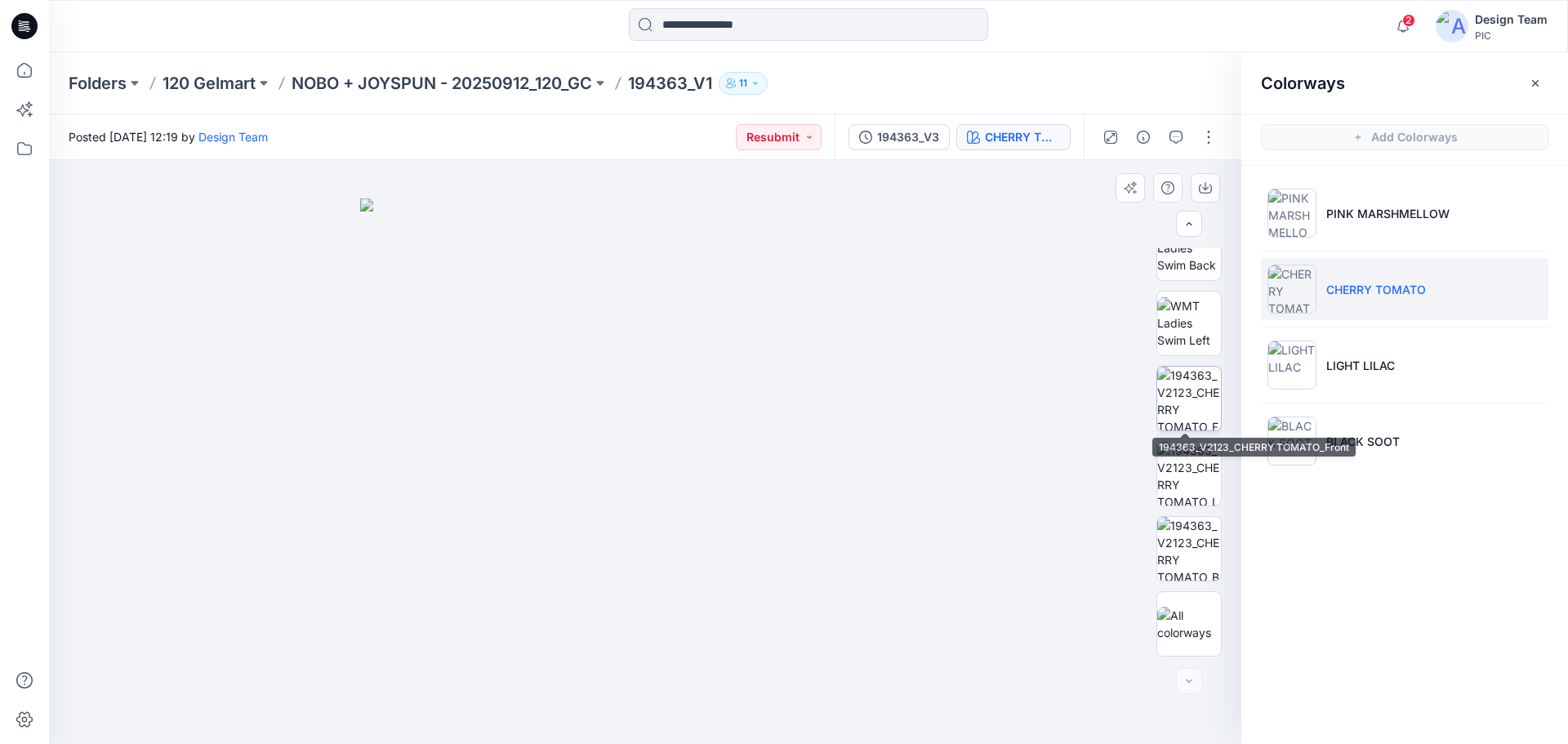
click at [1197, 415] on img at bounding box center [1189, 399] width 63 height 63
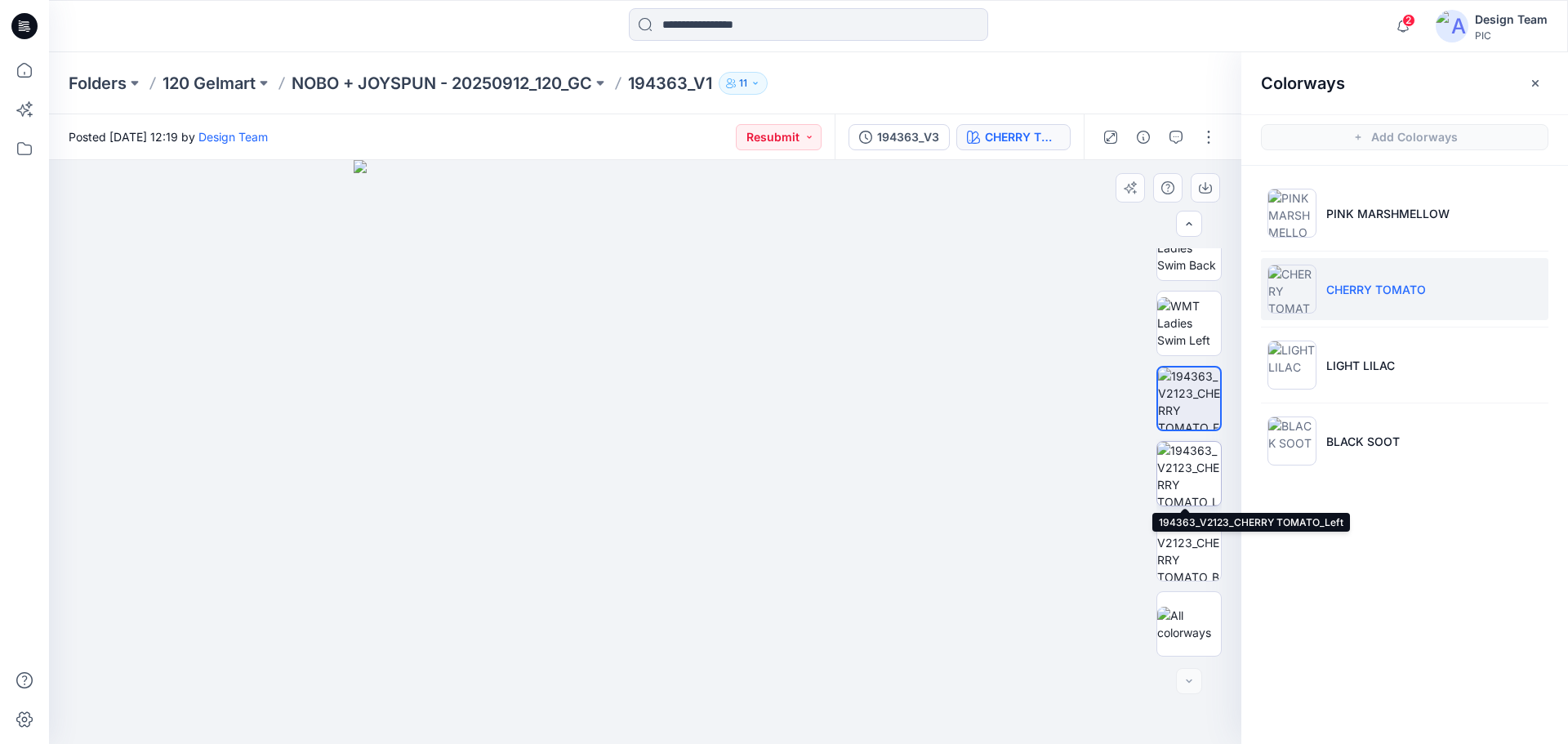
click at [1183, 484] on img at bounding box center [1189, 473] width 63 height 63
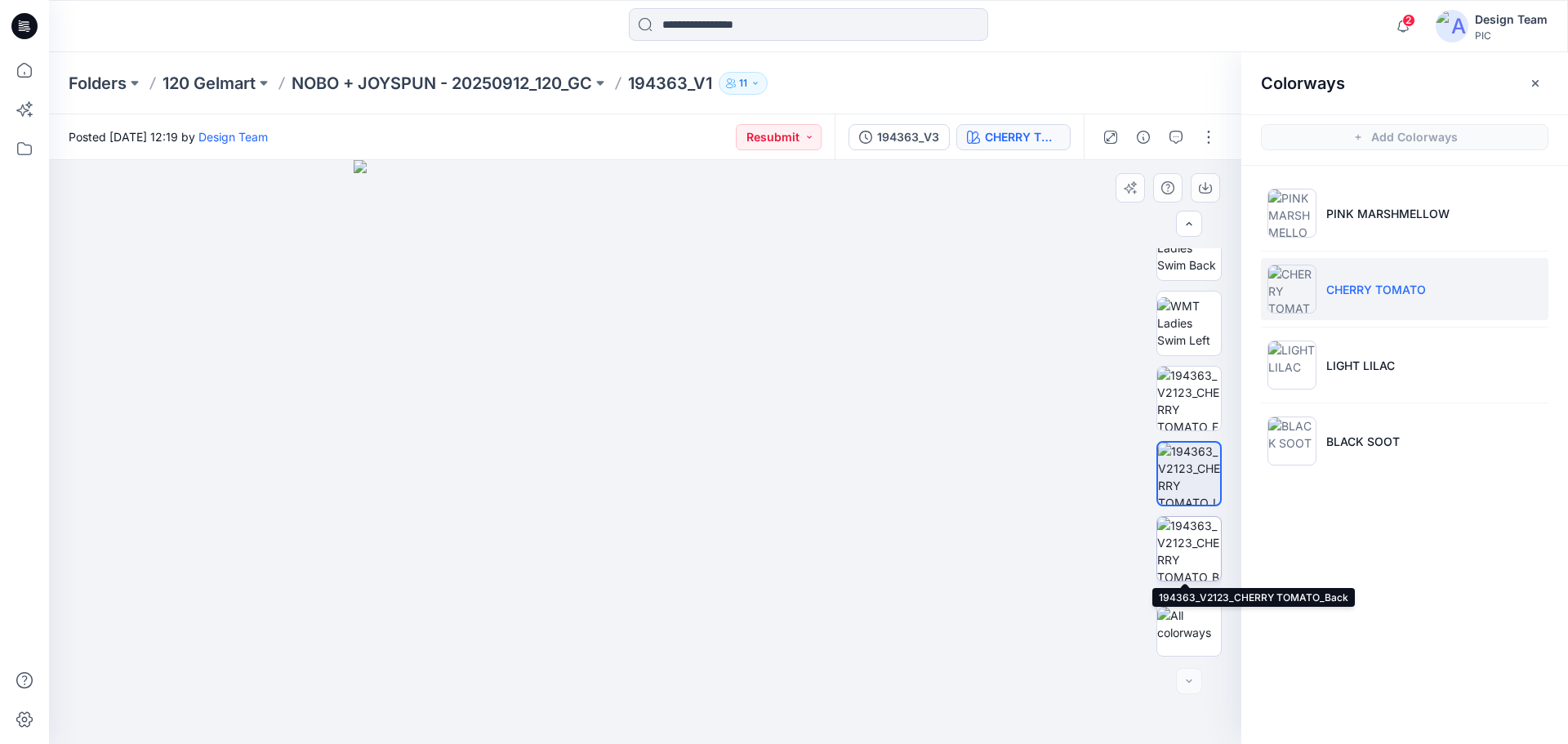
click at [1173, 541] on img at bounding box center [1189, 549] width 63 height 63
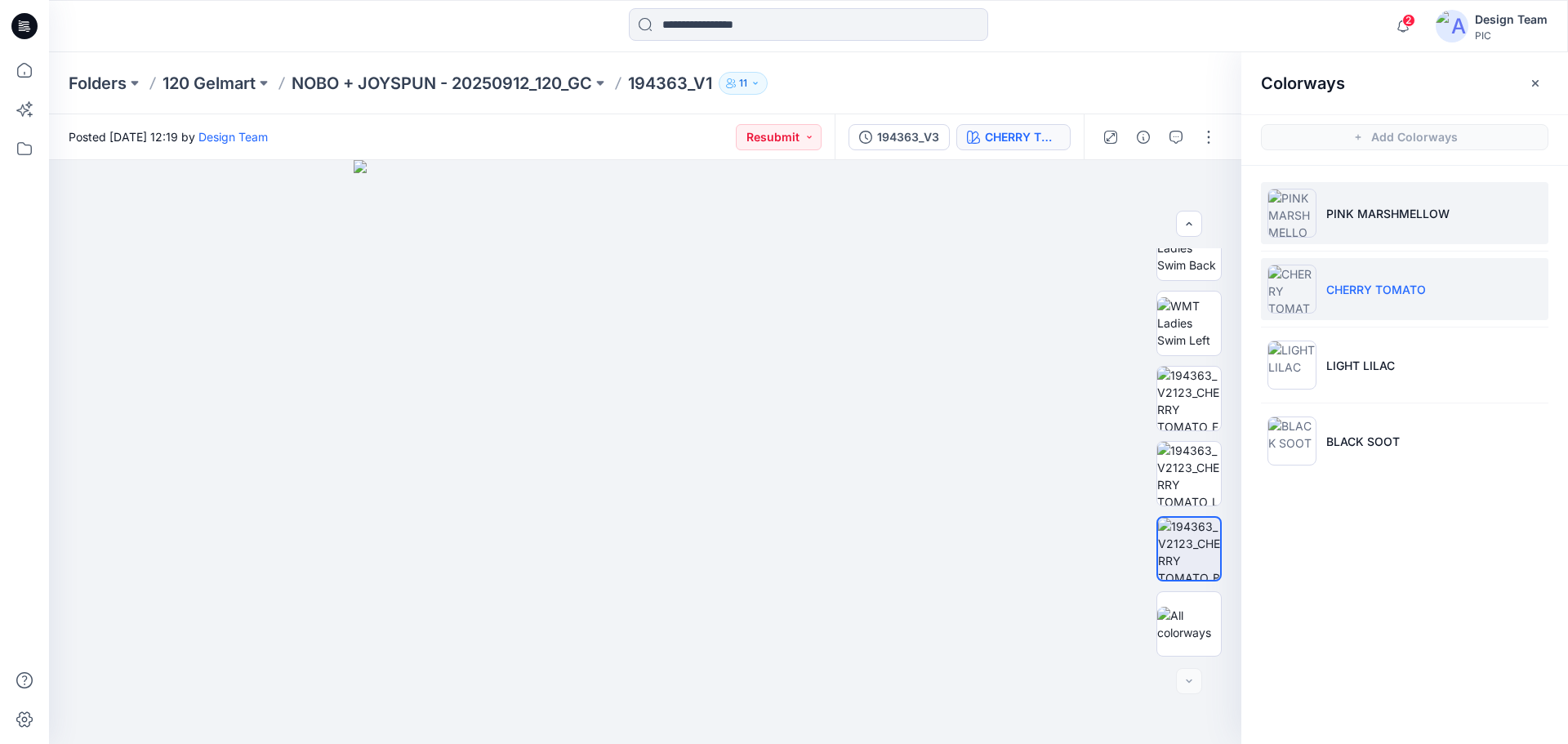
click at [1350, 219] on p "PINK MARSHMELLOW" at bounding box center [1388, 214] width 123 height 17
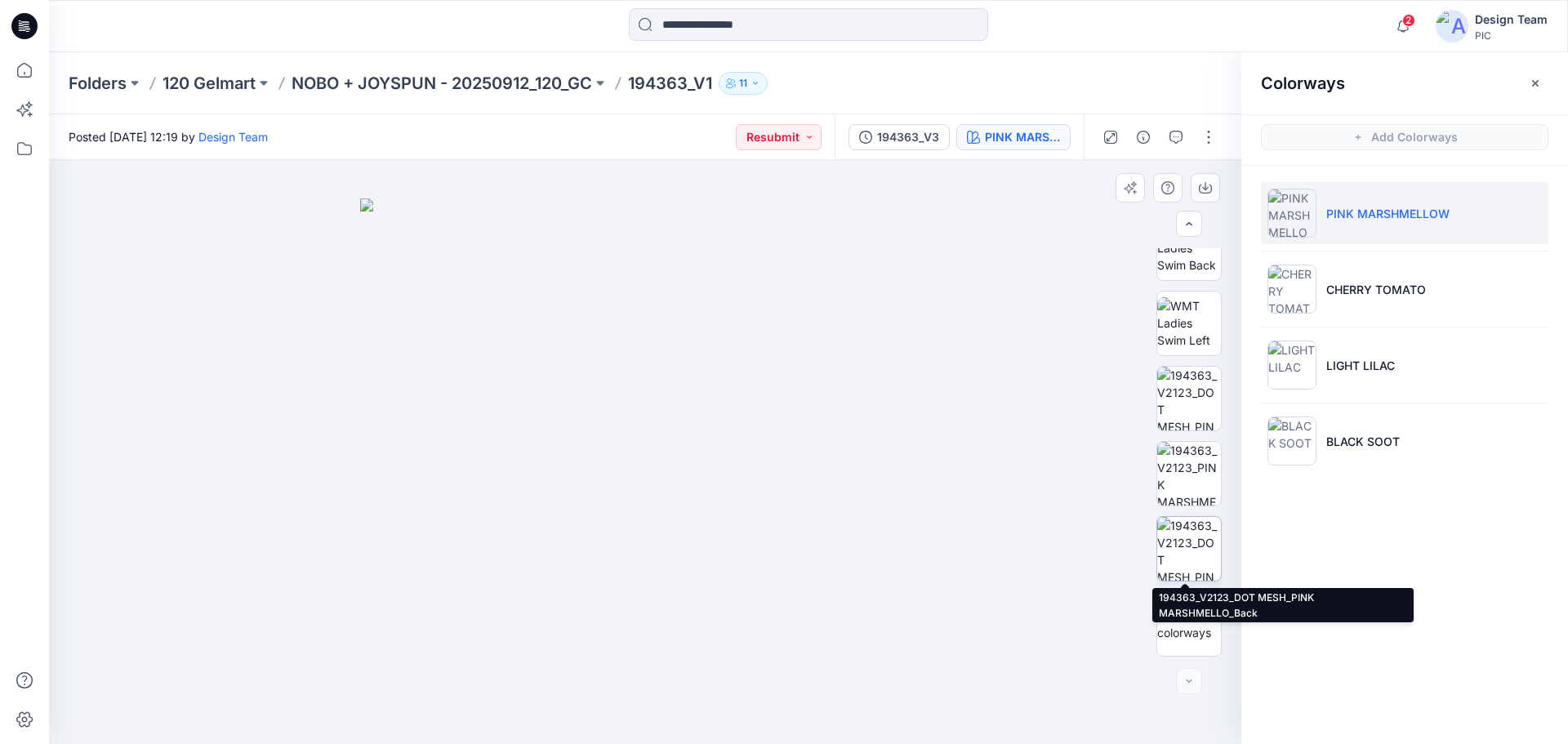
click at [1176, 551] on img at bounding box center [1189, 549] width 63 height 63
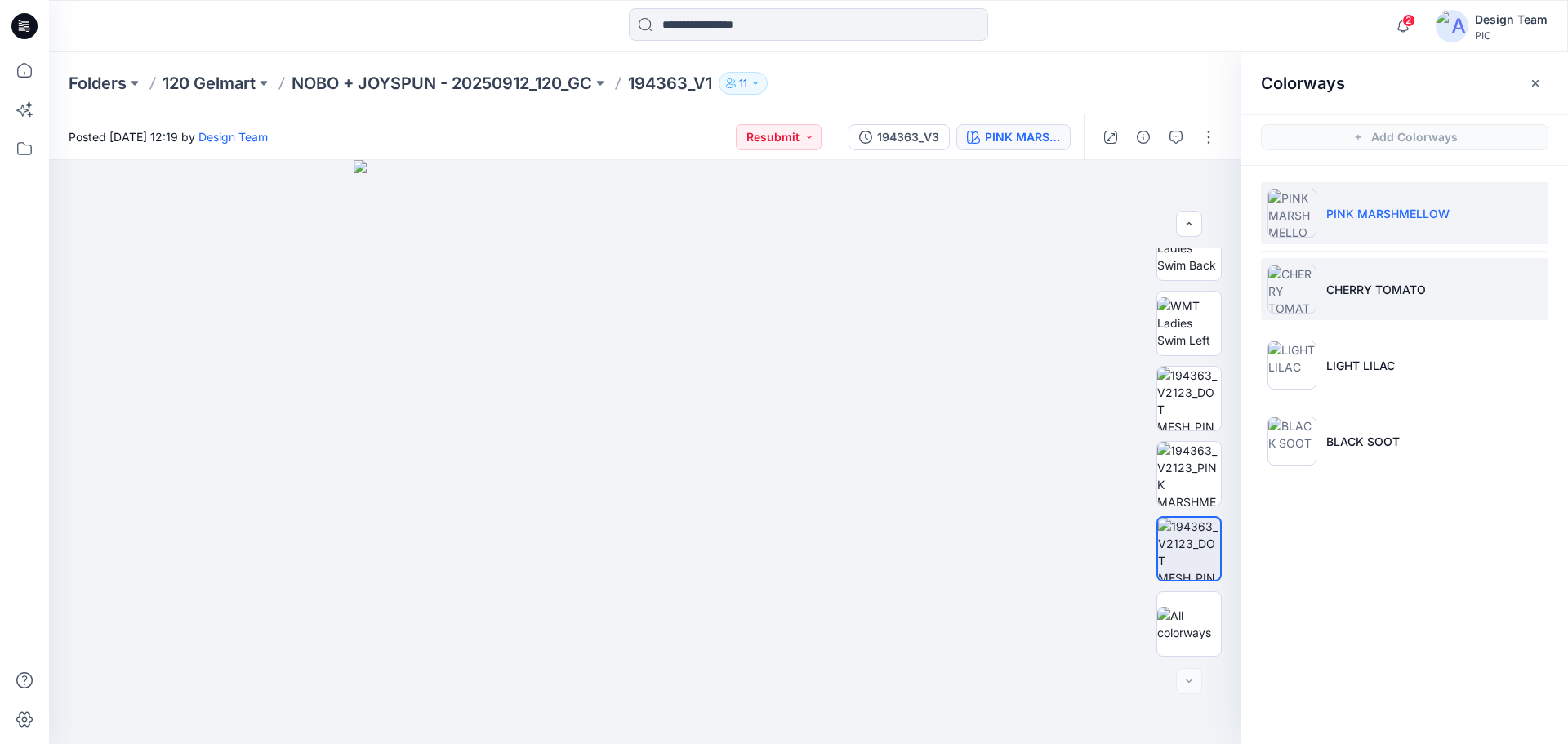
click at [1359, 295] on p "CHERRY TOMATO" at bounding box center [1376, 289] width 99 height 17
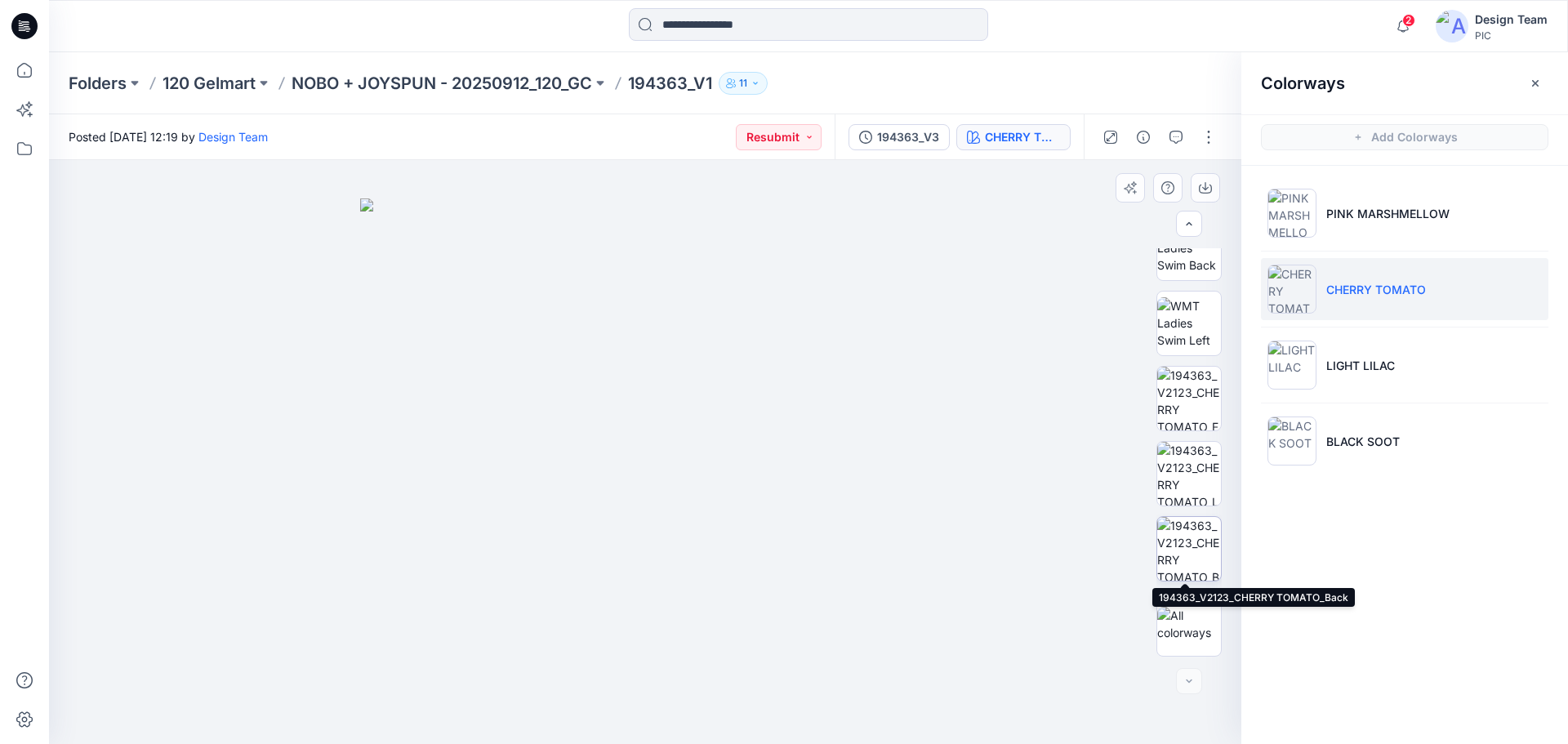
click at [1189, 540] on img at bounding box center [1189, 549] width 63 height 63
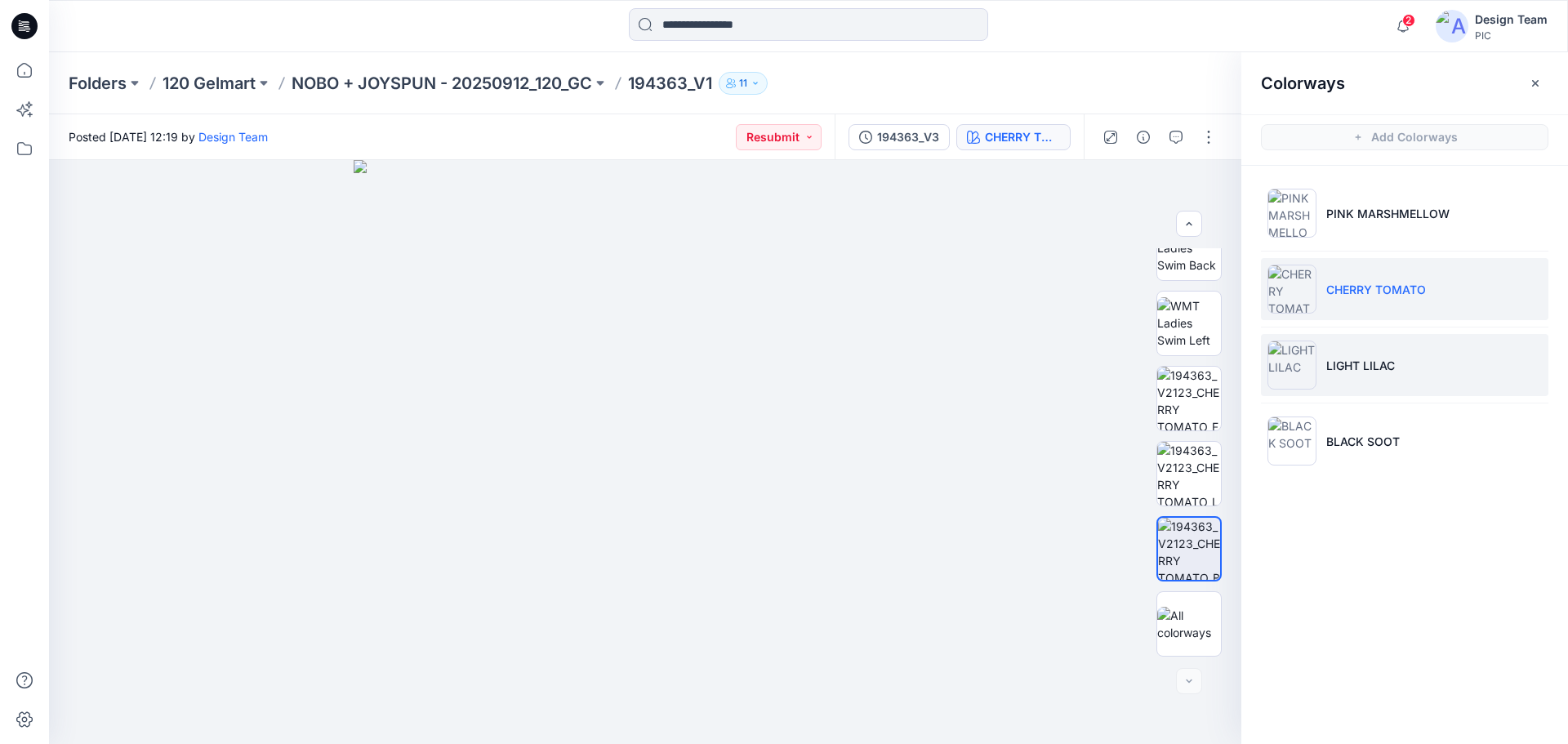
click at [1331, 372] on p "LIGHT LILAC" at bounding box center [1361, 366] width 68 height 17
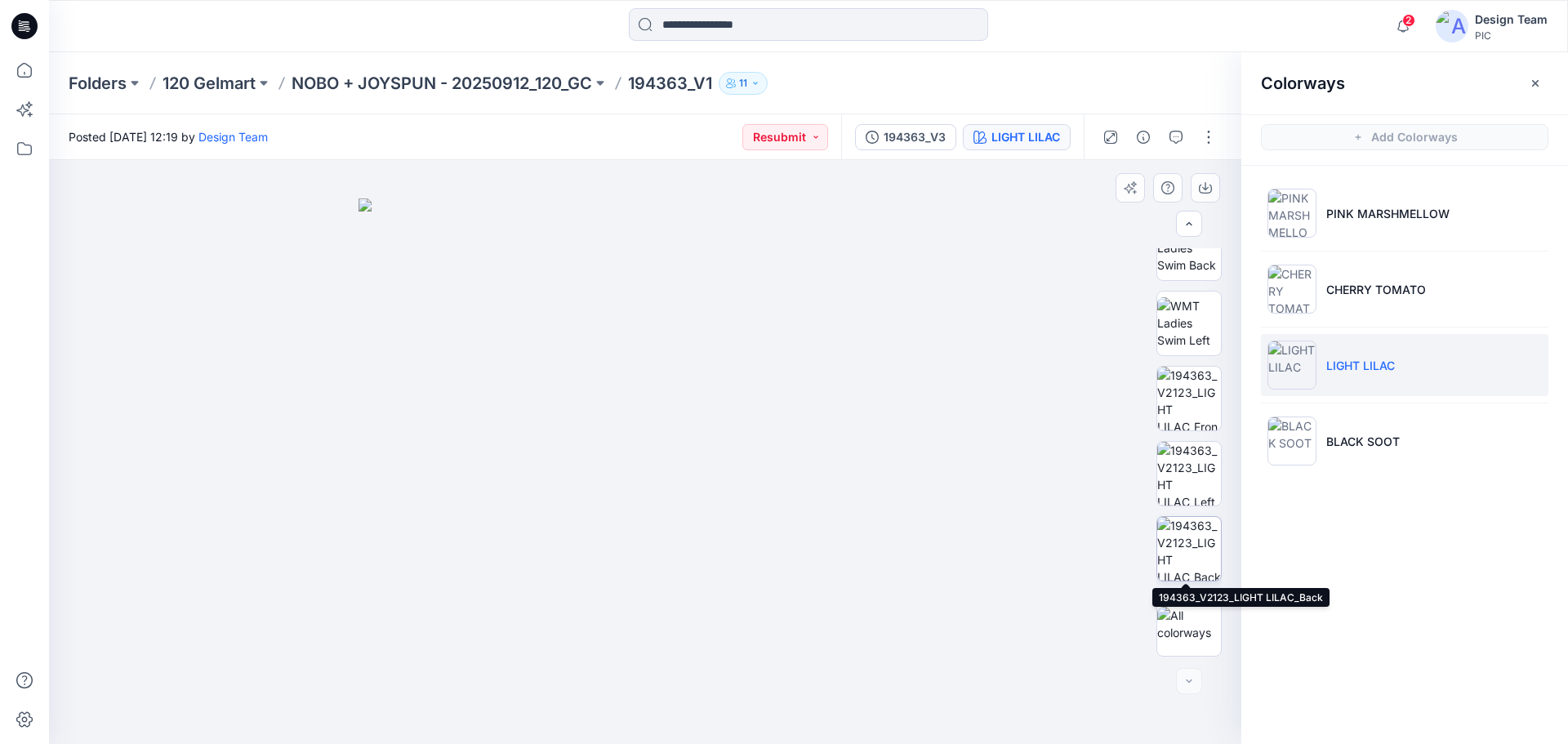
click at [1185, 552] on img at bounding box center [1189, 549] width 63 height 63
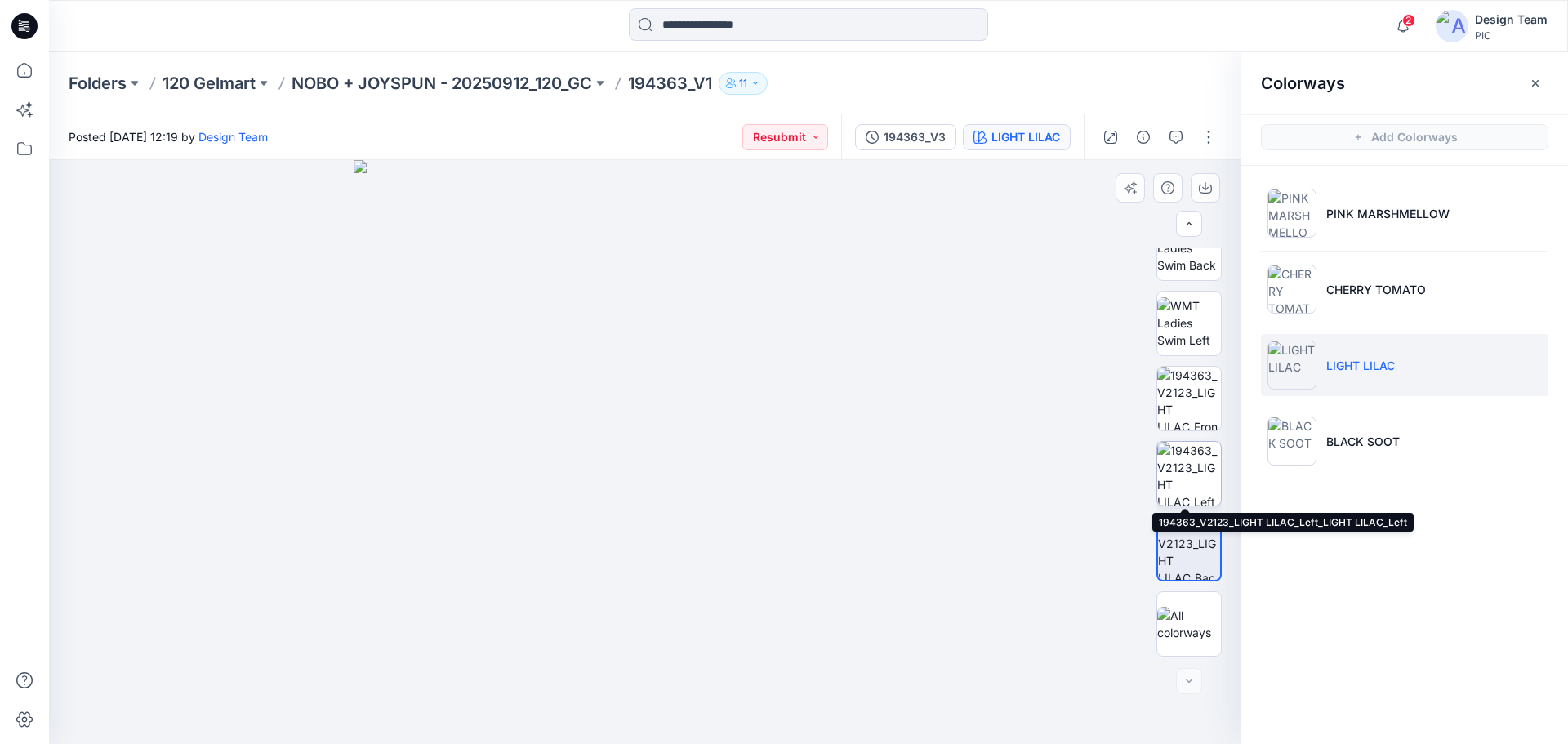
click at [1196, 469] on img at bounding box center [1189, 473] width 63 height 63
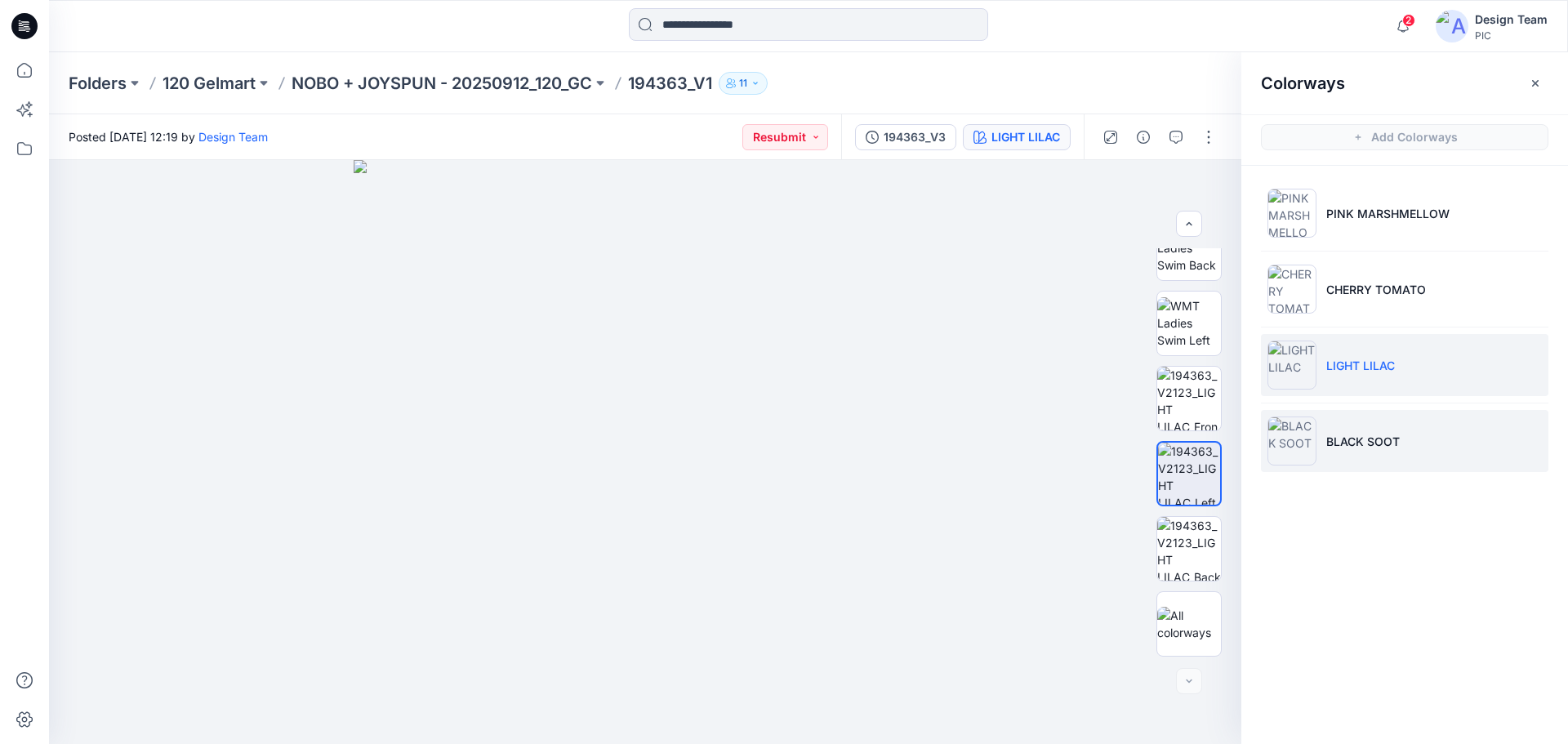
click at [1370, 437] on p "BLACK SOOT" at bounding box center [1363, 442] width 74 height 17
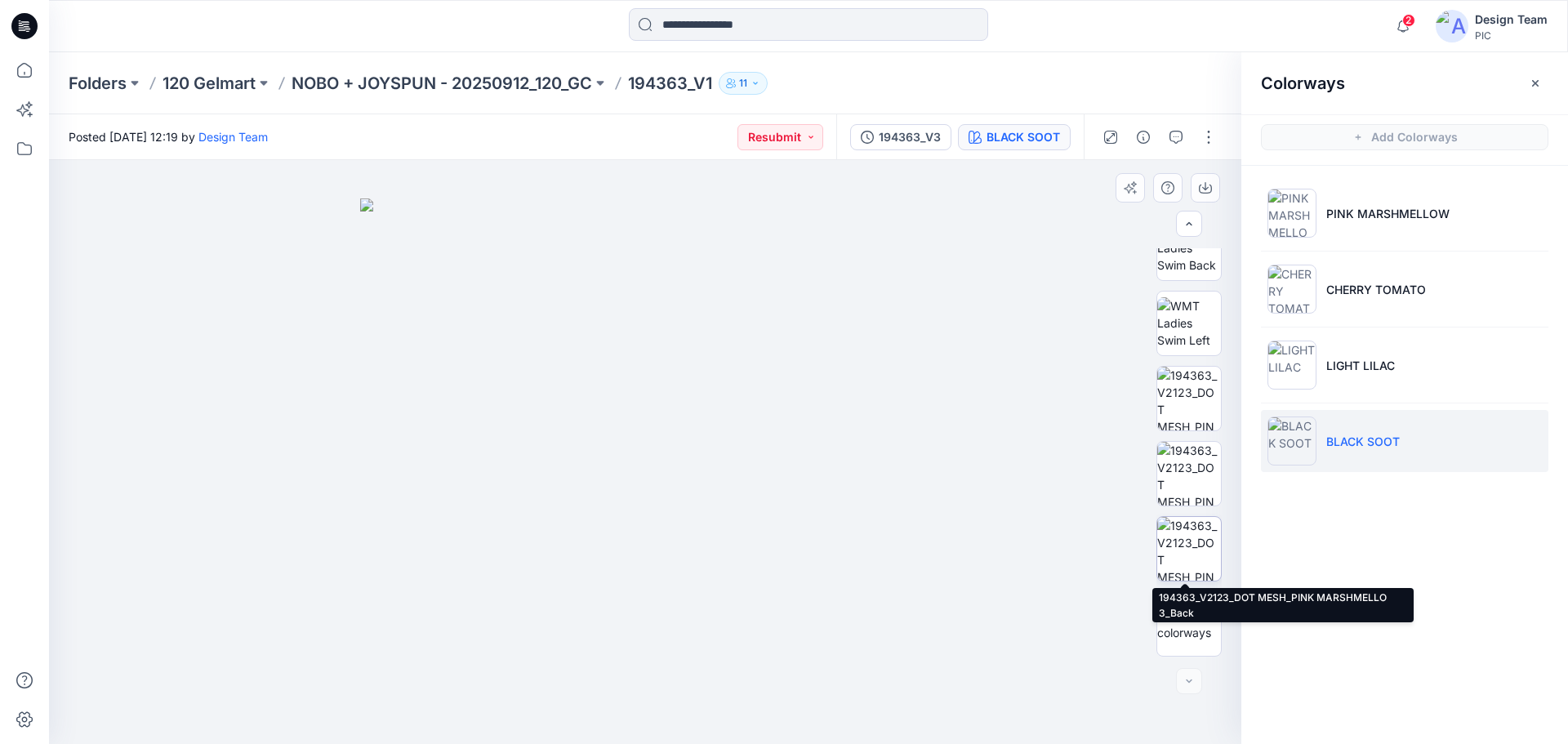
click at [1179, 542] on img at bounding box center [1189, 549] width 63 height 63
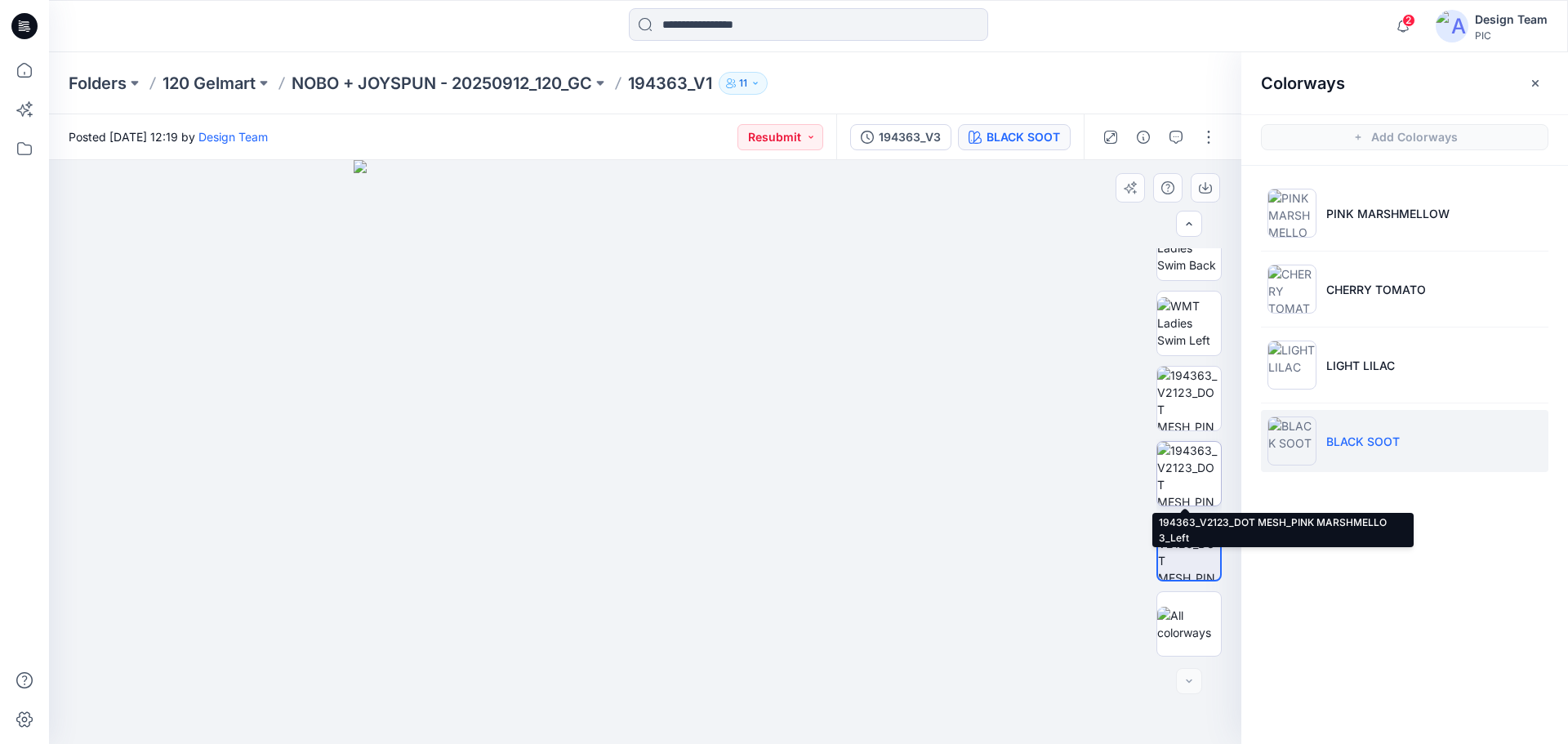
click at [1191, 492] on img at bounding box center [1189, 473] width 63 height 63
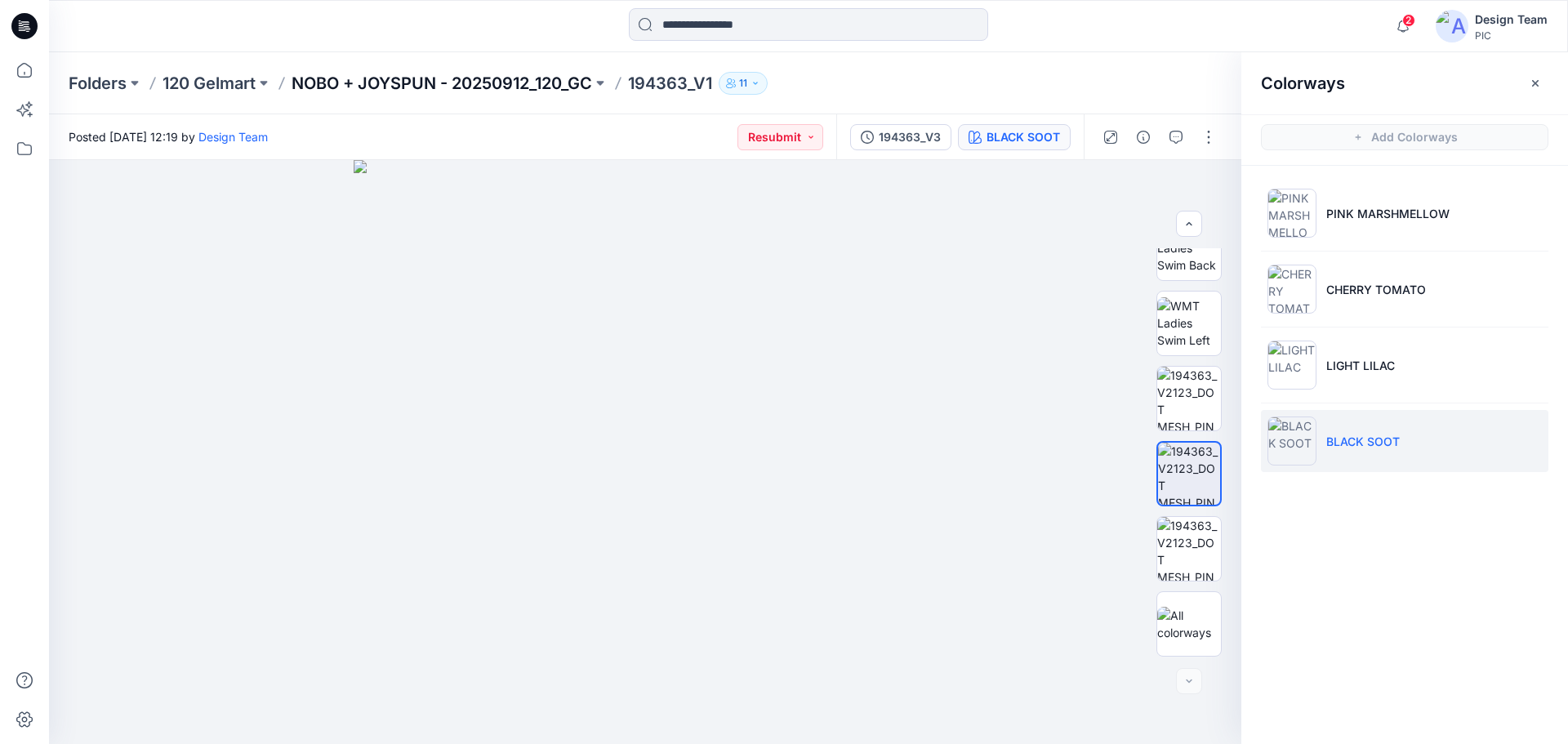
click at [466, 84] on p "NOBO + JOYSPUN - 20250912_120_GC" at bounding box center [442, 83] width 300 height 23
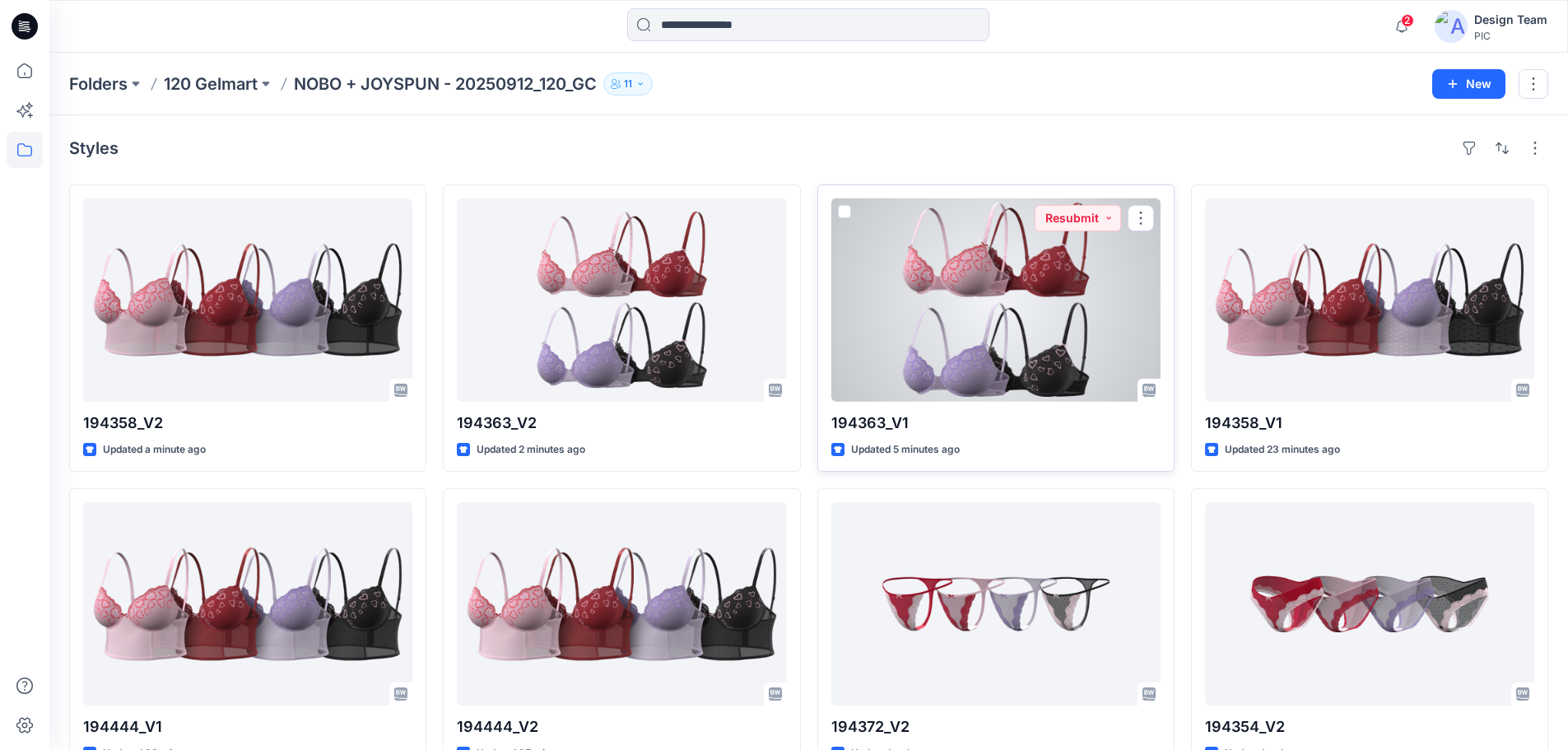
click at [969, 345] on div at bounding box center [996, 300] width 329 height 204
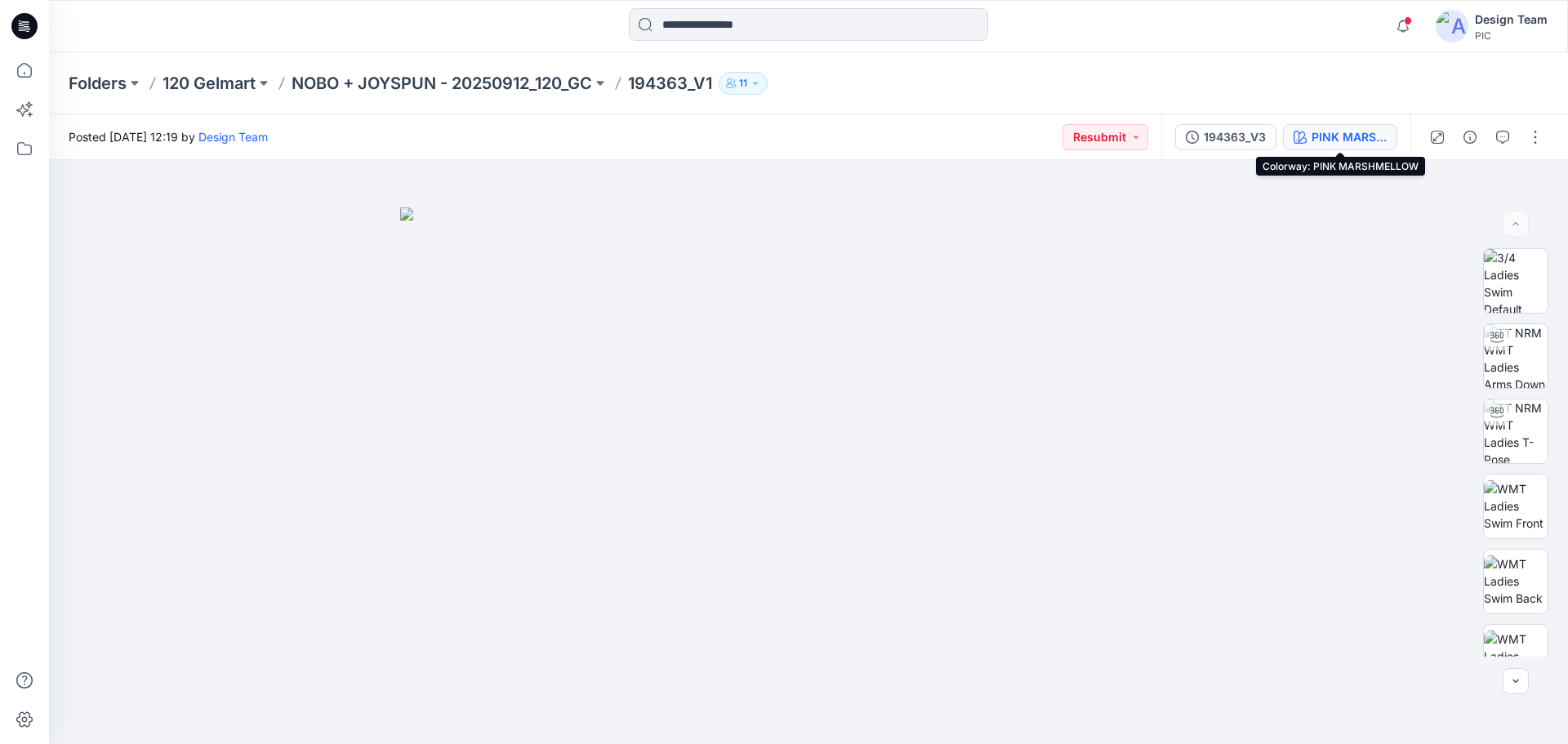
click at [1334, 133] on div "PINK MARSHMELLOW" at bounding box center [1350, 137] width 75 height 18
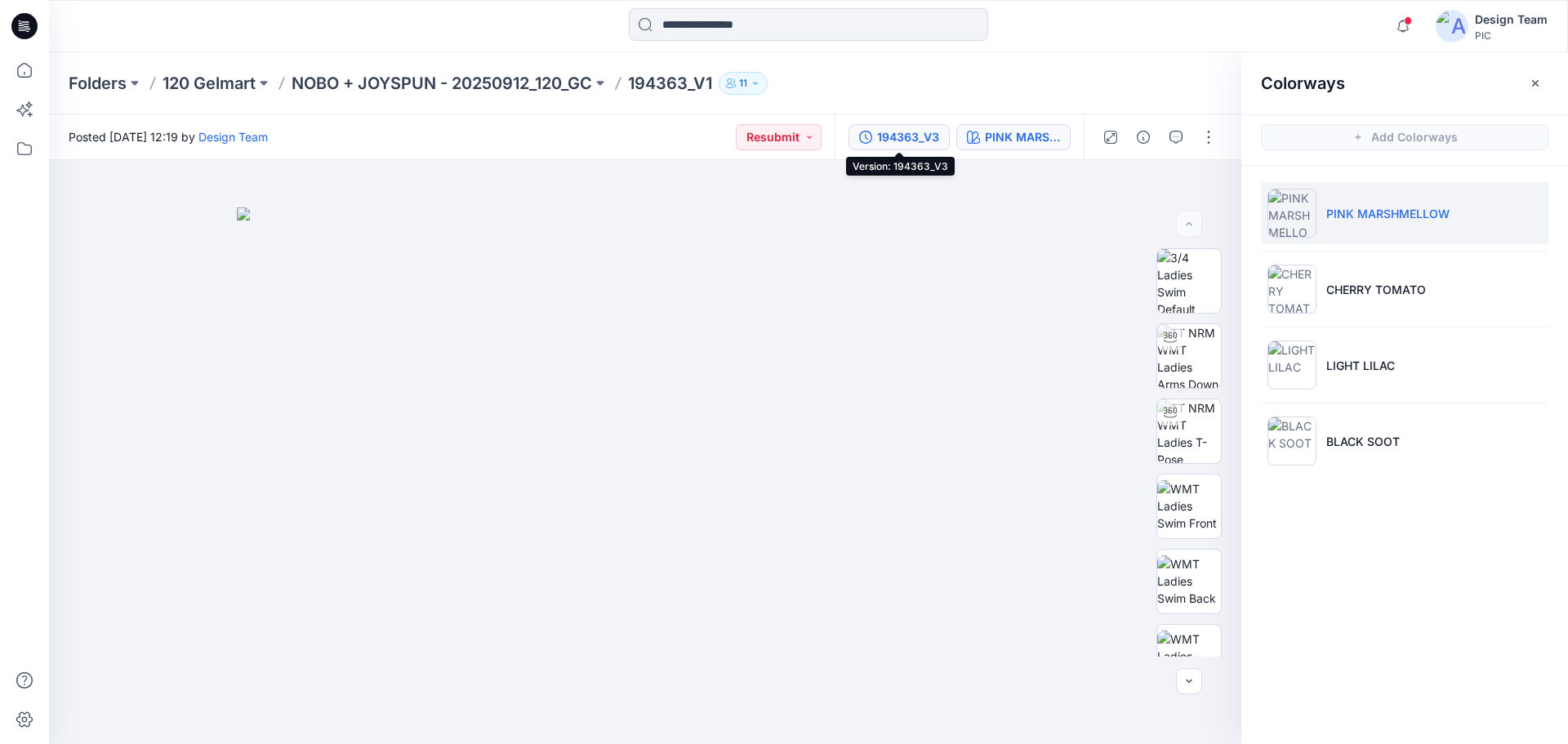
click at [903, 140] on div "194363_V3" at bounding box center [908, 137] width 62 height 18
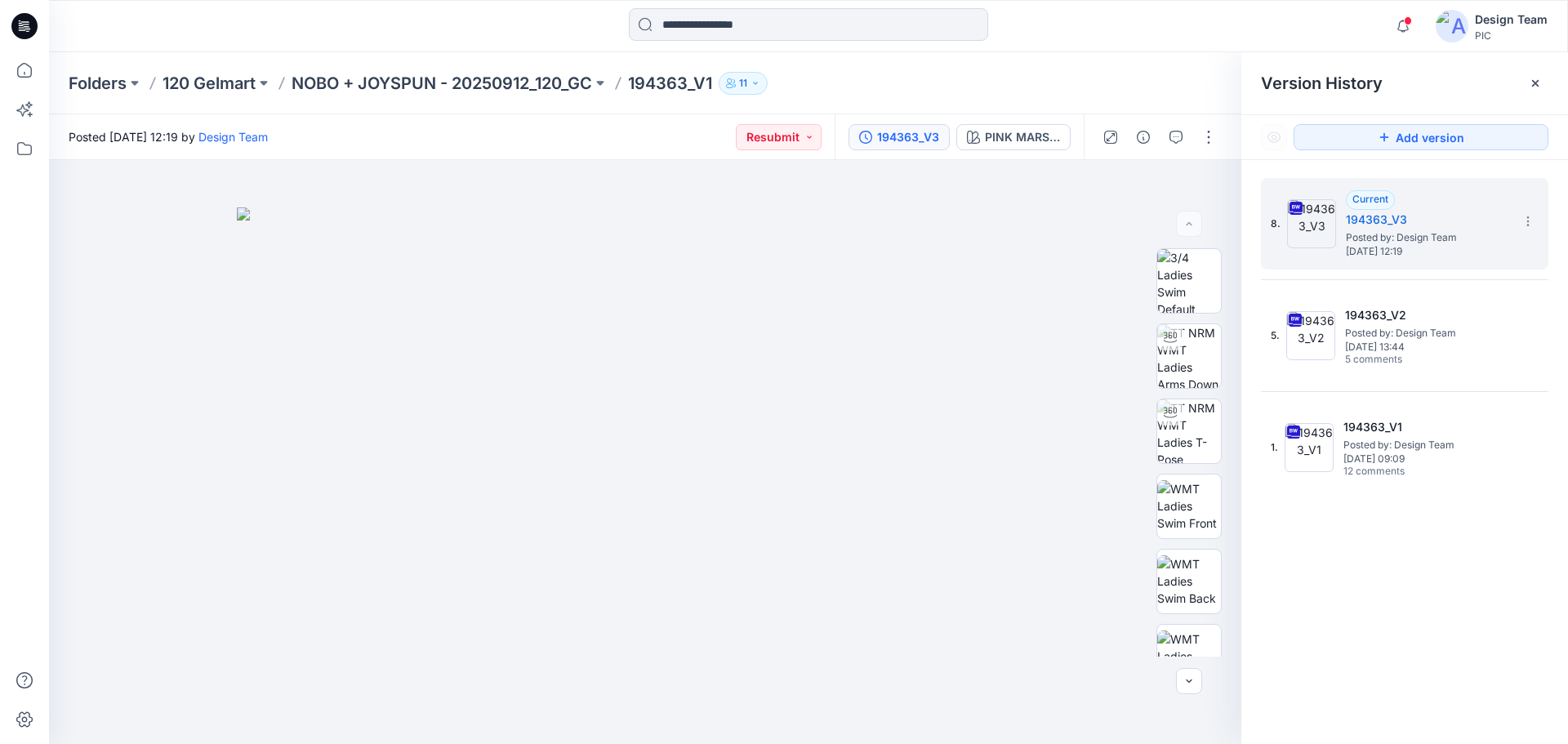
click at [1099, 63] on div "Folders 120 Gelmart NOBO + JOYSPUN - 20250912_120_GC 194363_V1 11" at bounding box center [808, 83] width 1519 height 62
click at [497, 85] on p "NOBO + JOYSPUN - 20250912_120_GC" at bounding box center [442, 83] width 300 height 23
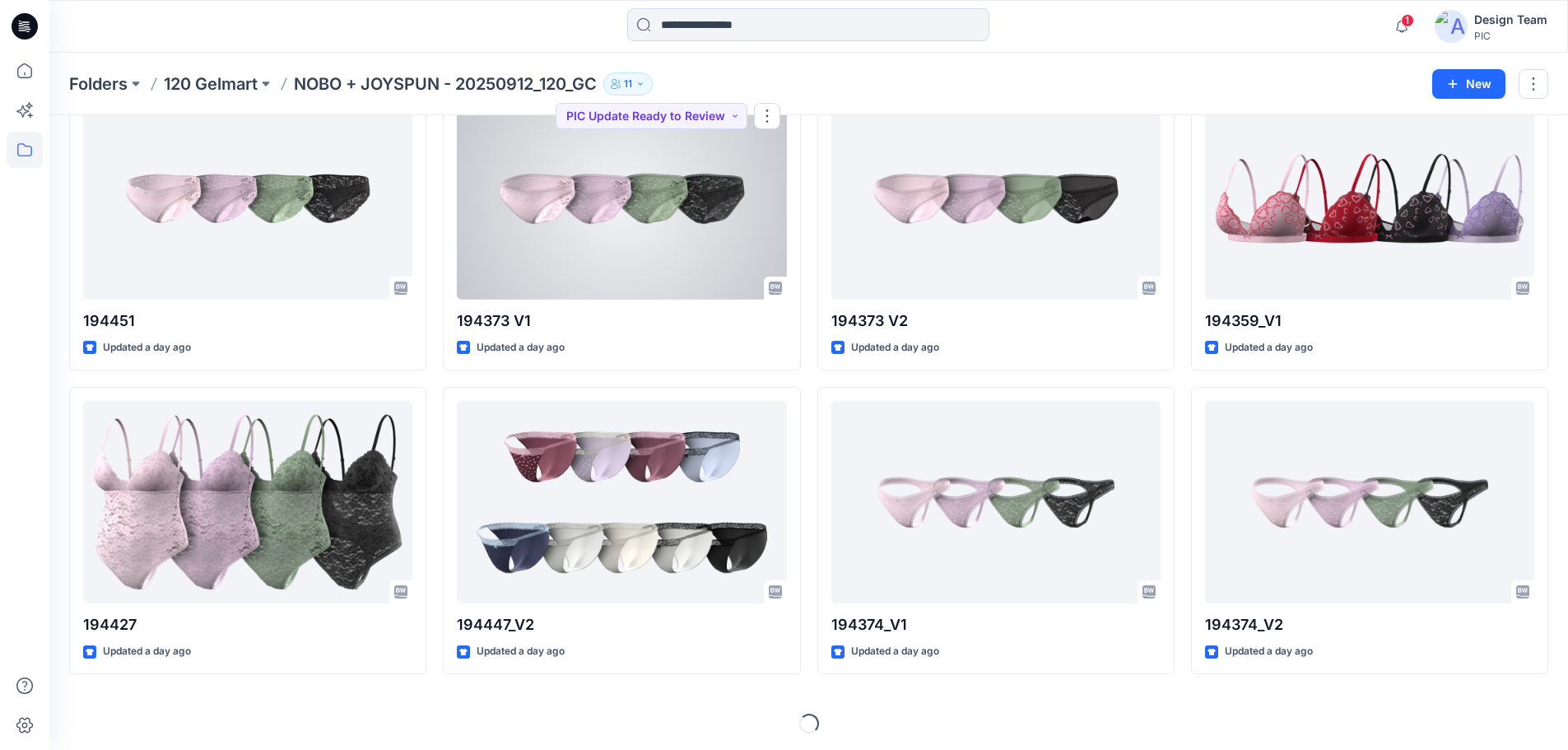
scroll to position [4058, 0]
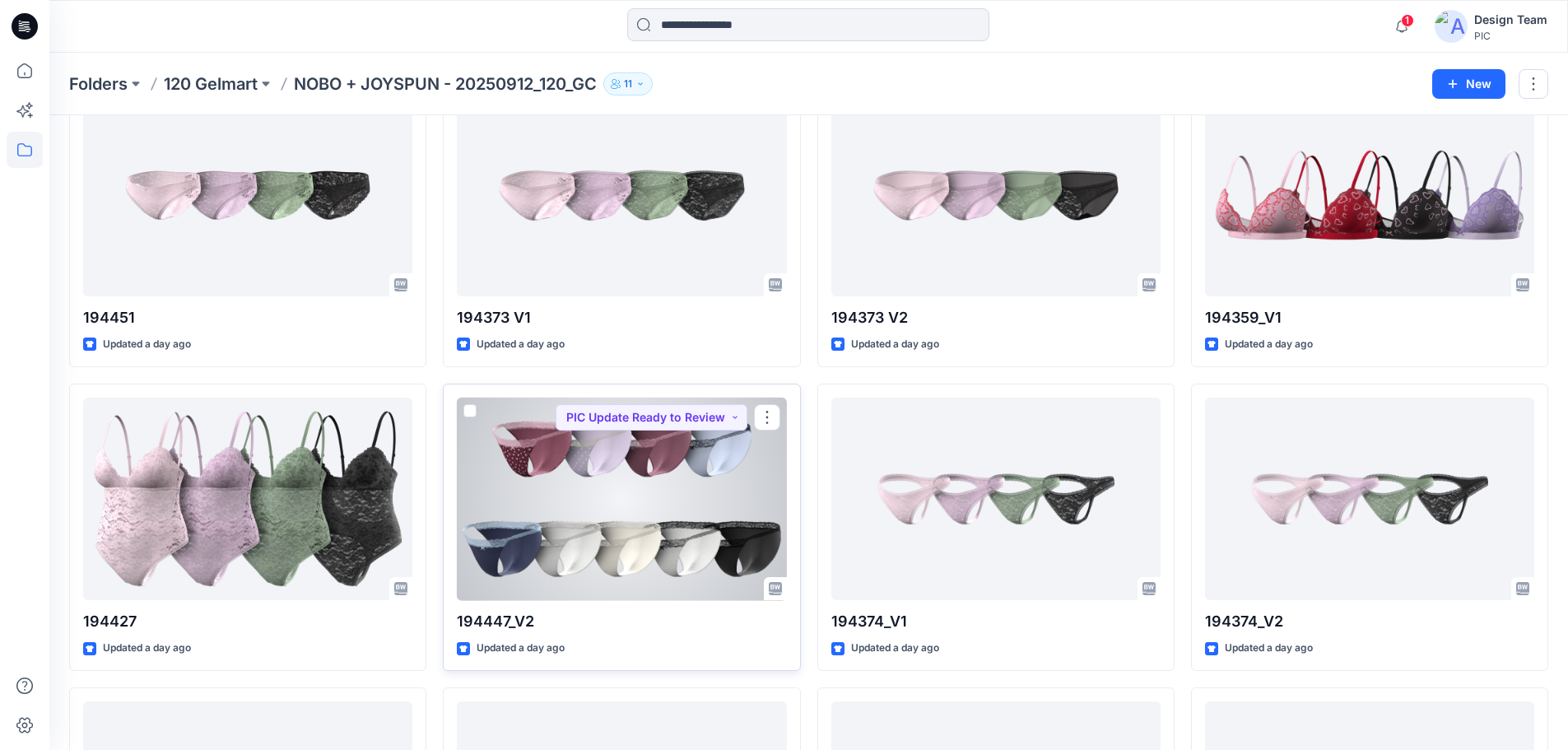
click at [686, 517] on div at bounding box center [622, 500] width 329 height 204
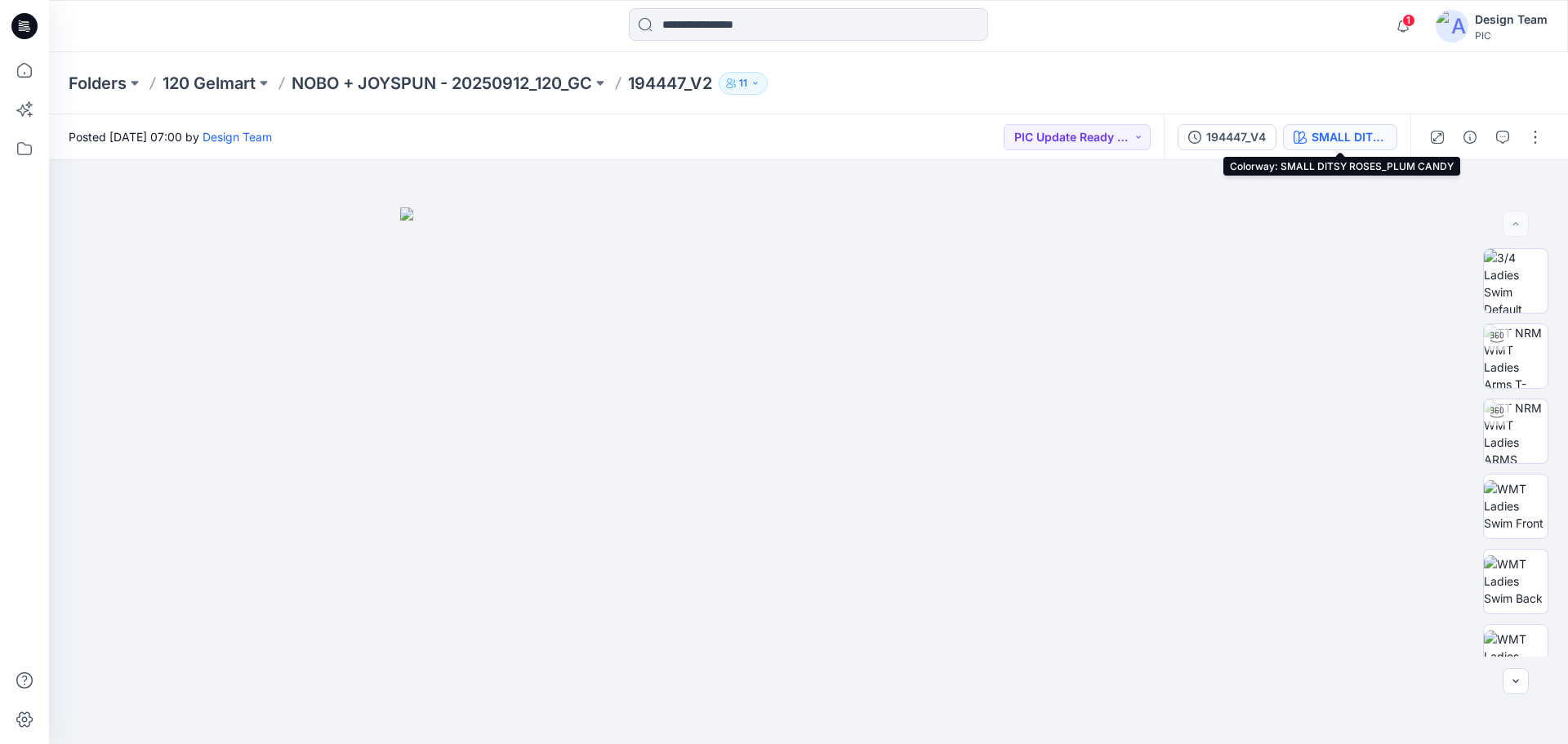
click at [1342, 134] on div "SMALL DITSY ROSES_PLUM CANDY" at bounding box center [1350, 137] width 75 height 18
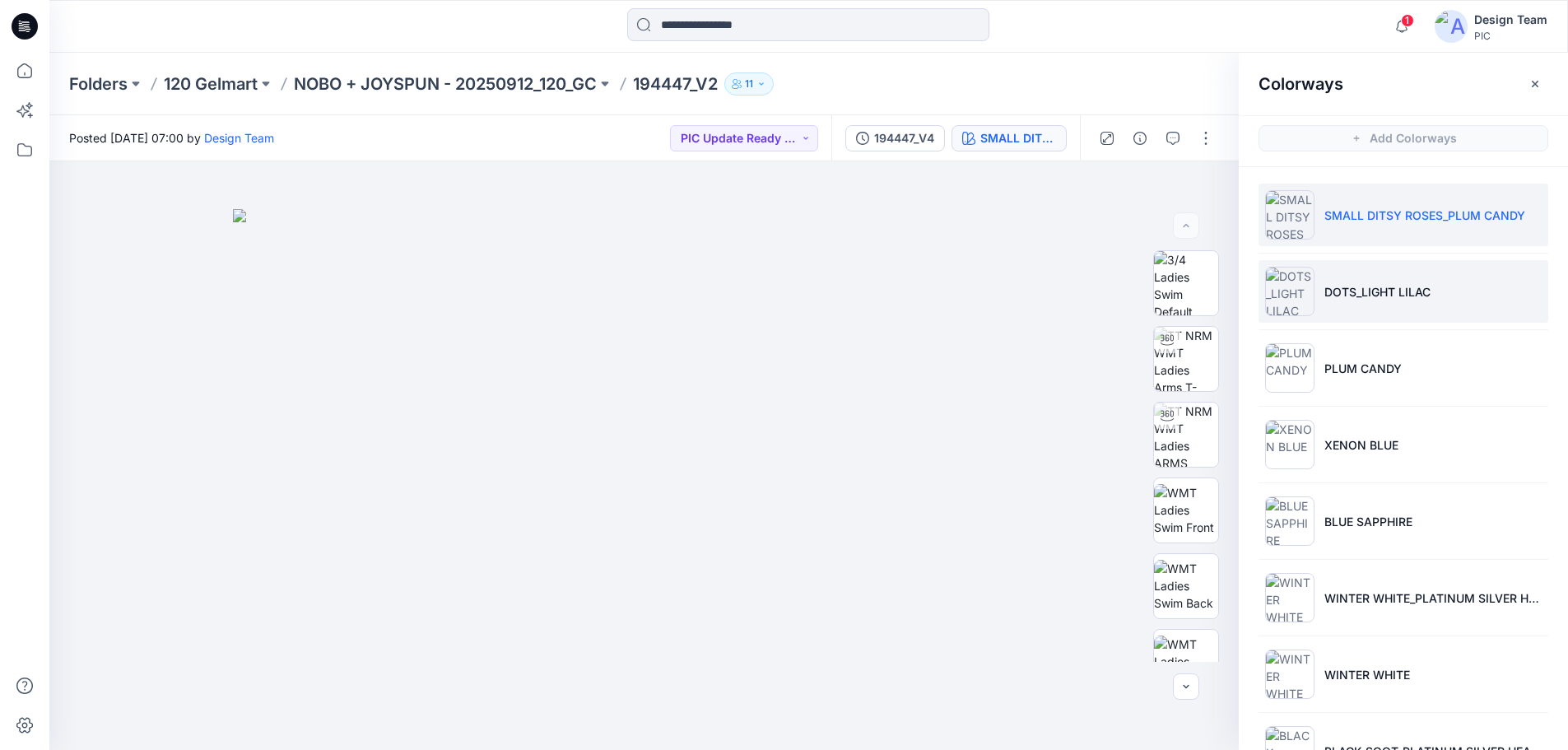
click at [1385, 308] on li "DOTS_LIGHT LILAC" at bounding box center [1403, 292] width 290 height 63
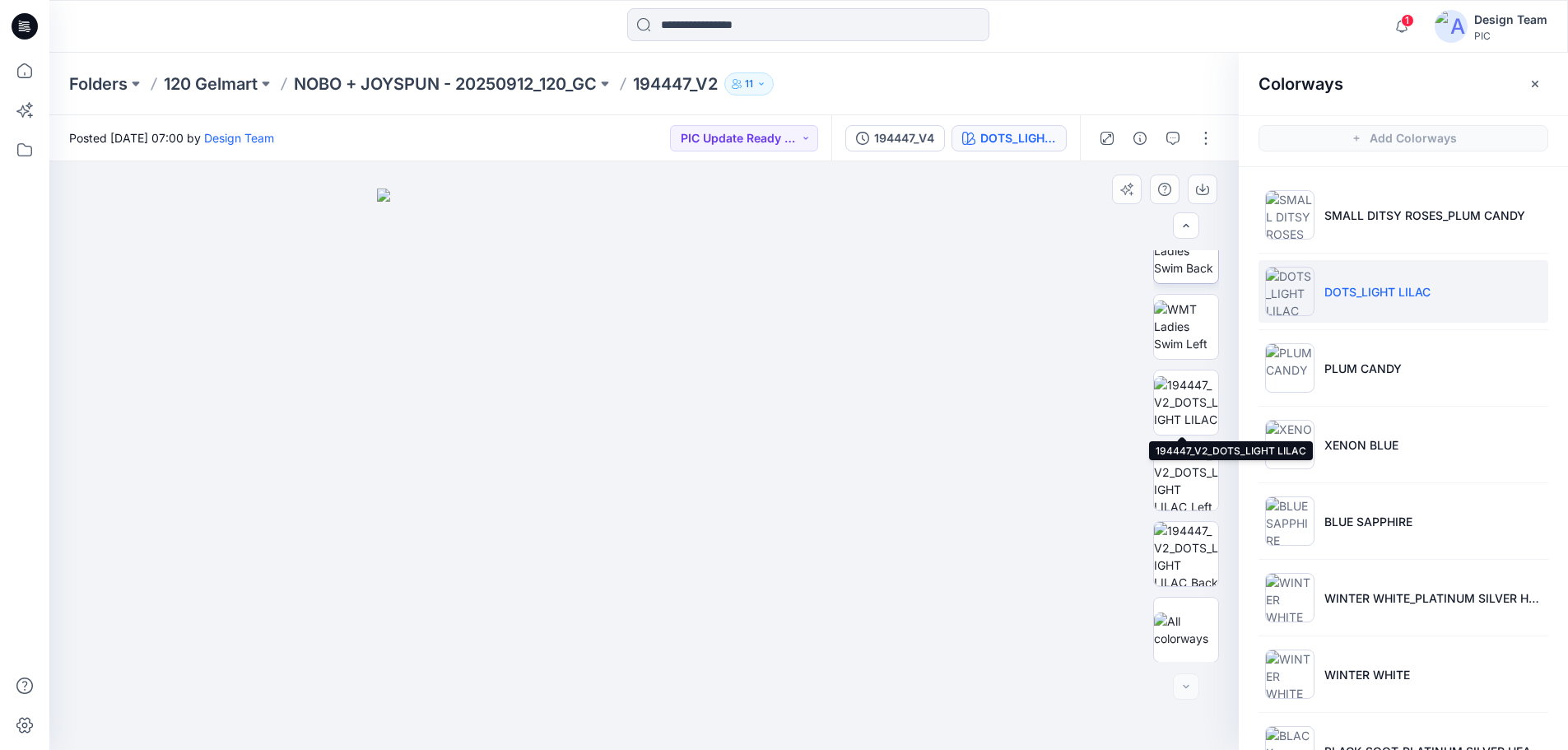
scroll to position [336, 0]
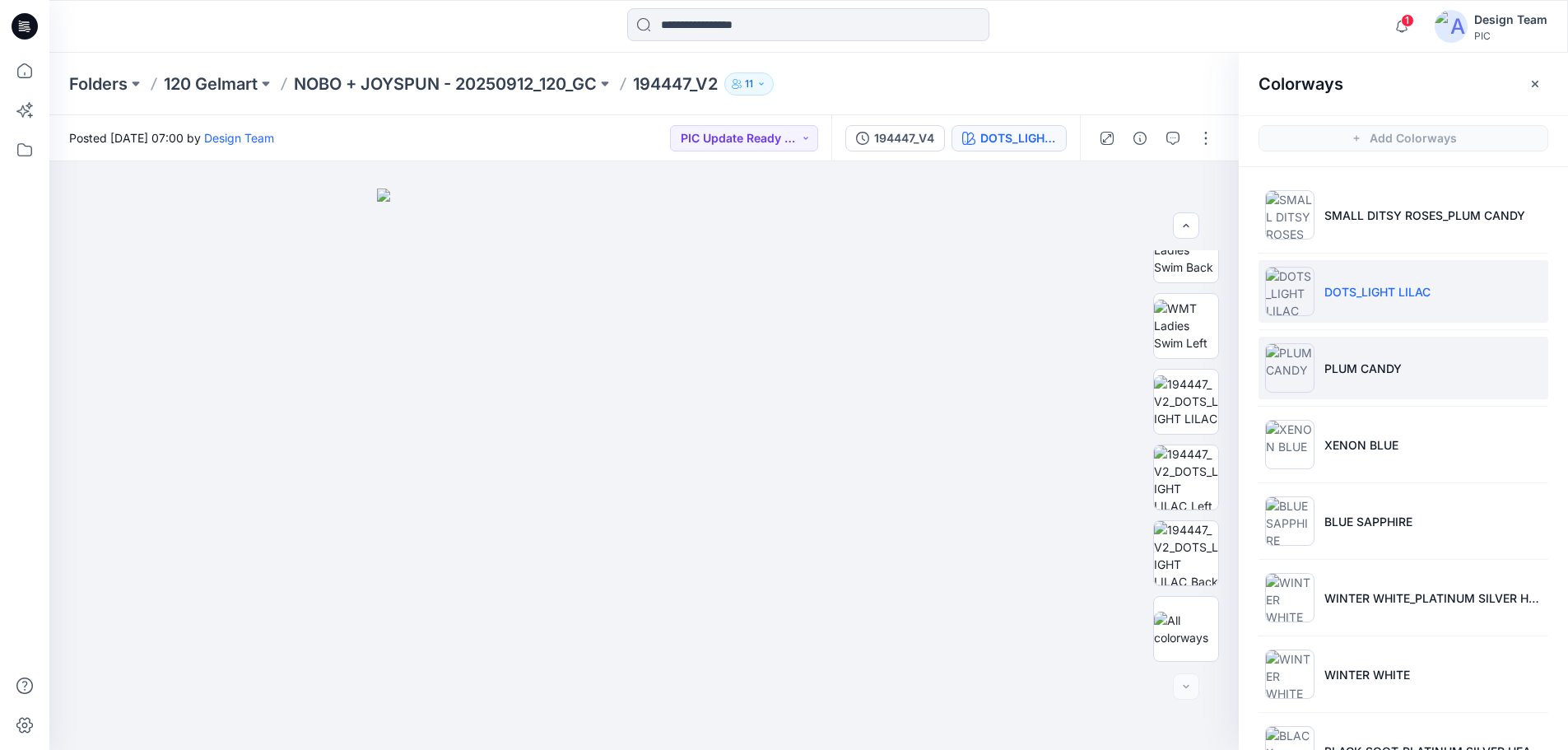
drag, startPoint x: 1384, startPoint y: 366, endPoint x: 1381, endPoint y: 376, distance: 10.4
click at [1383, 366] on p "PLUM CANDY" at bounding box center [1364, 369] width 78 height 17
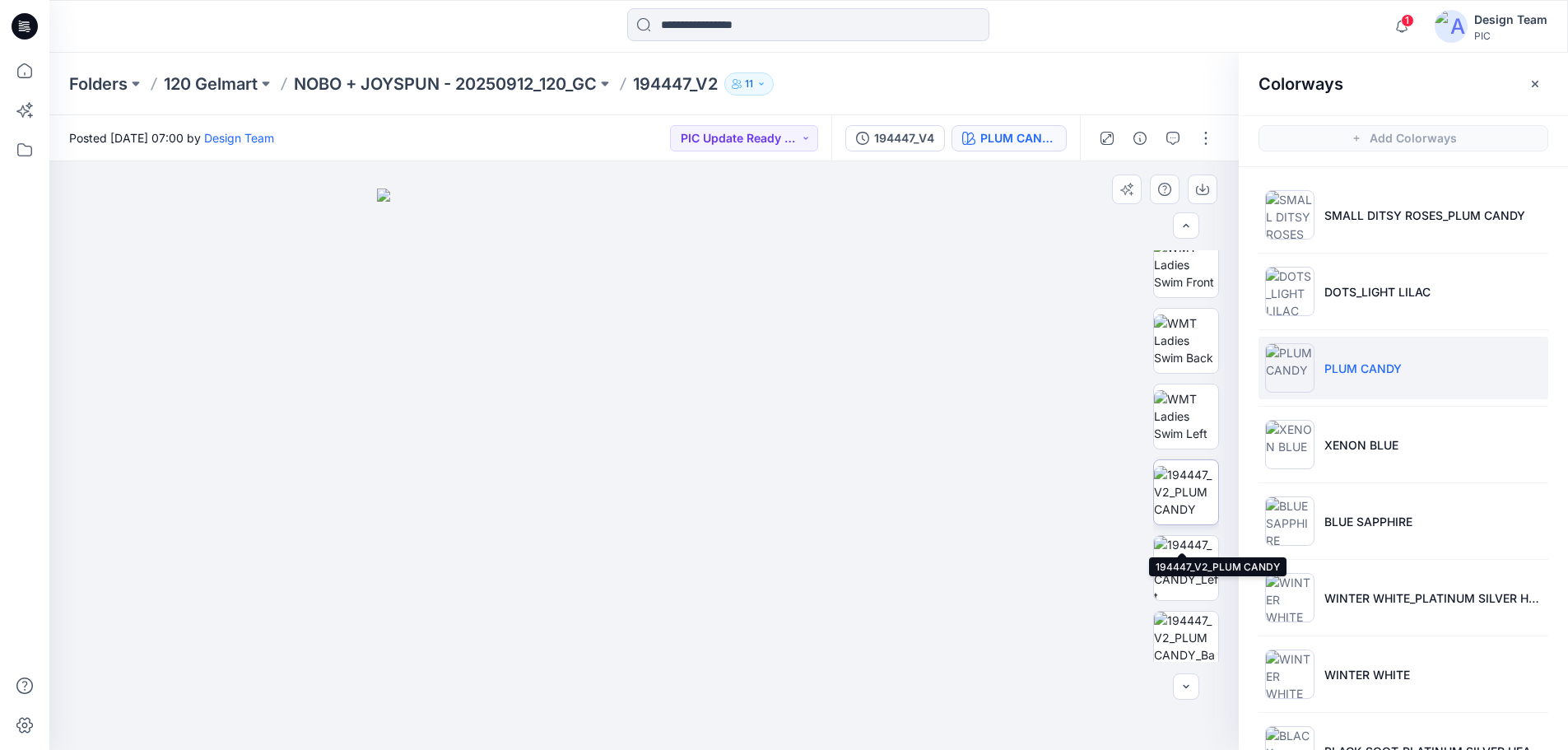
scroll to position [89, 0]
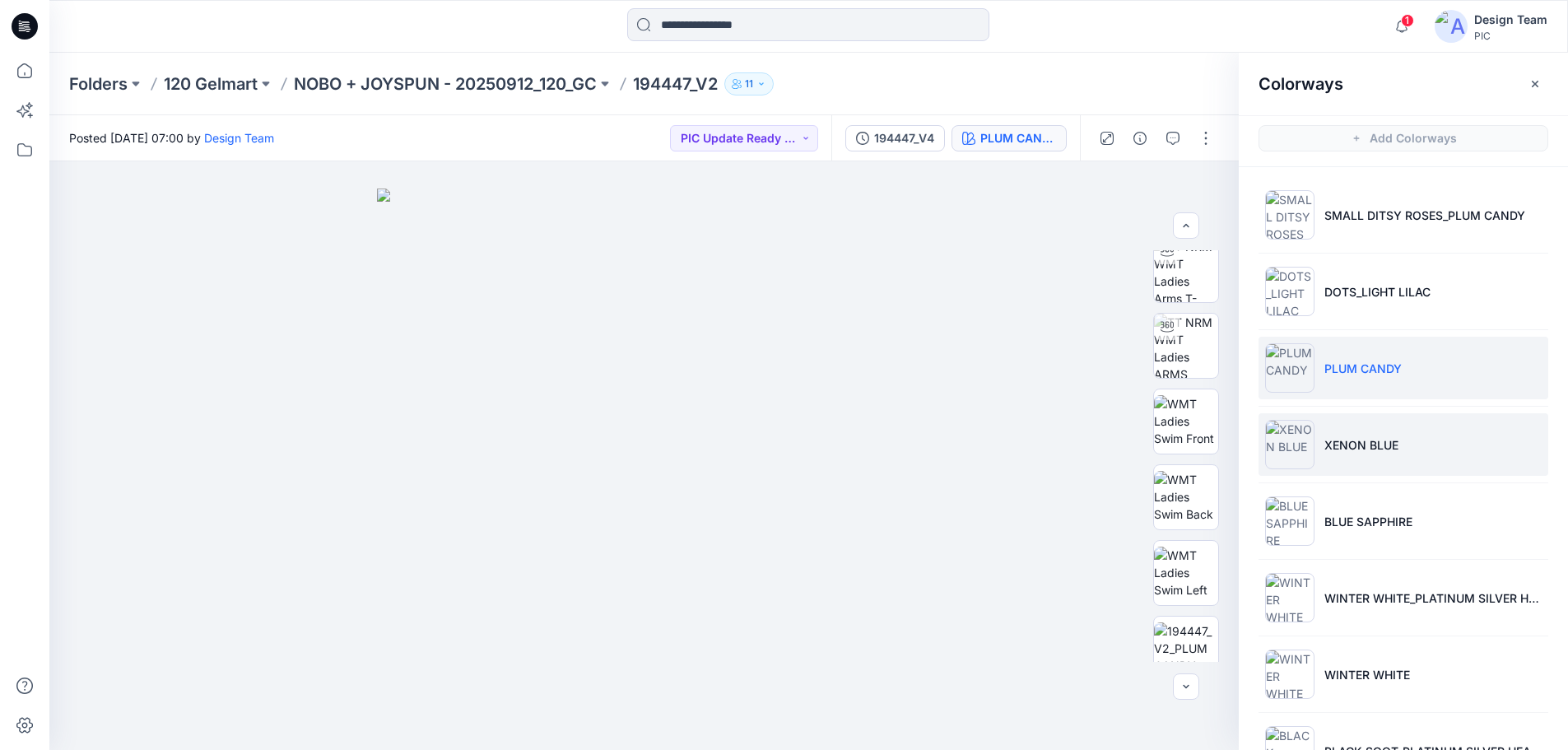
click at [1411, 432] on li "XENON BLUE" at bounding box center [1403, 444] width 290 height 63
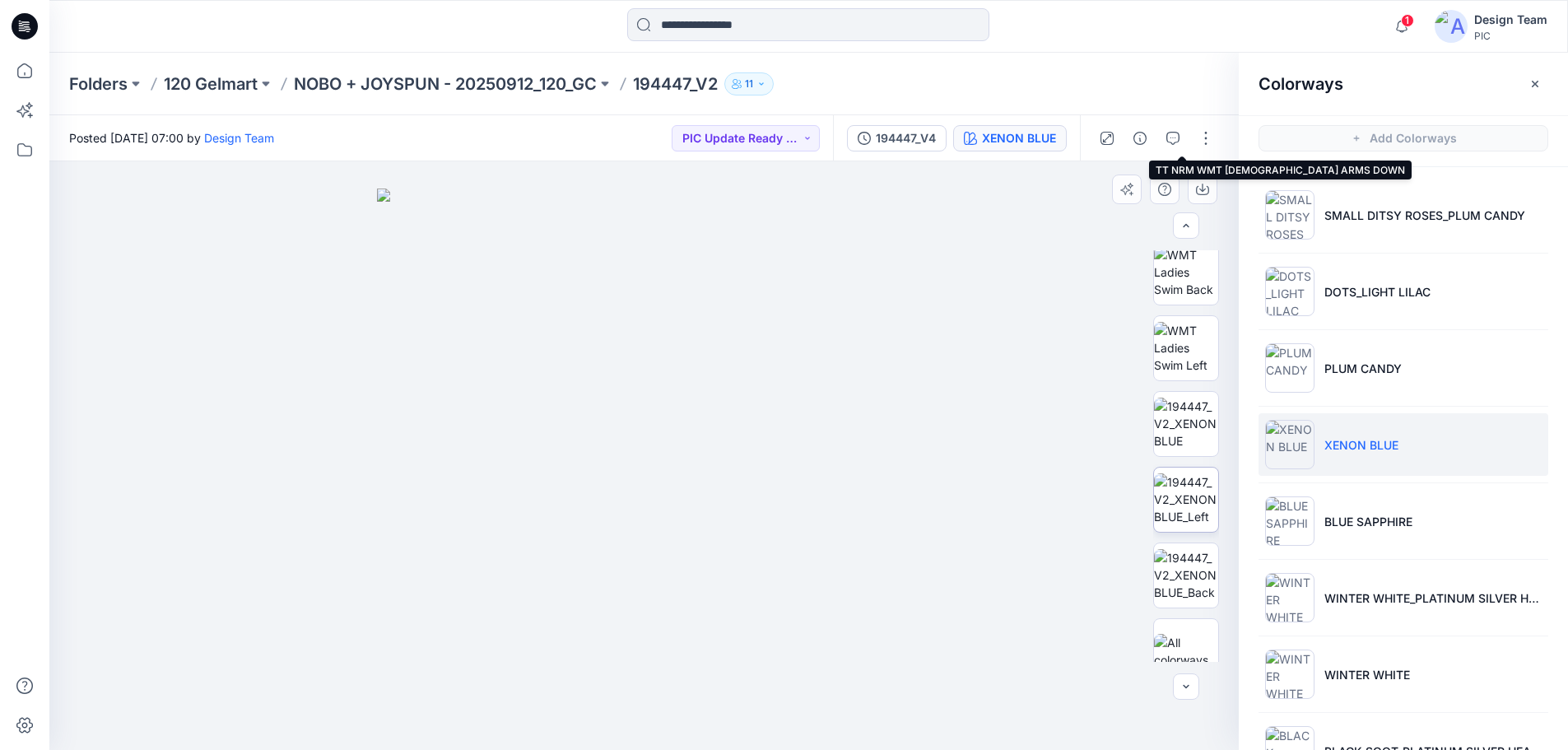
scroll to position [330, 0]
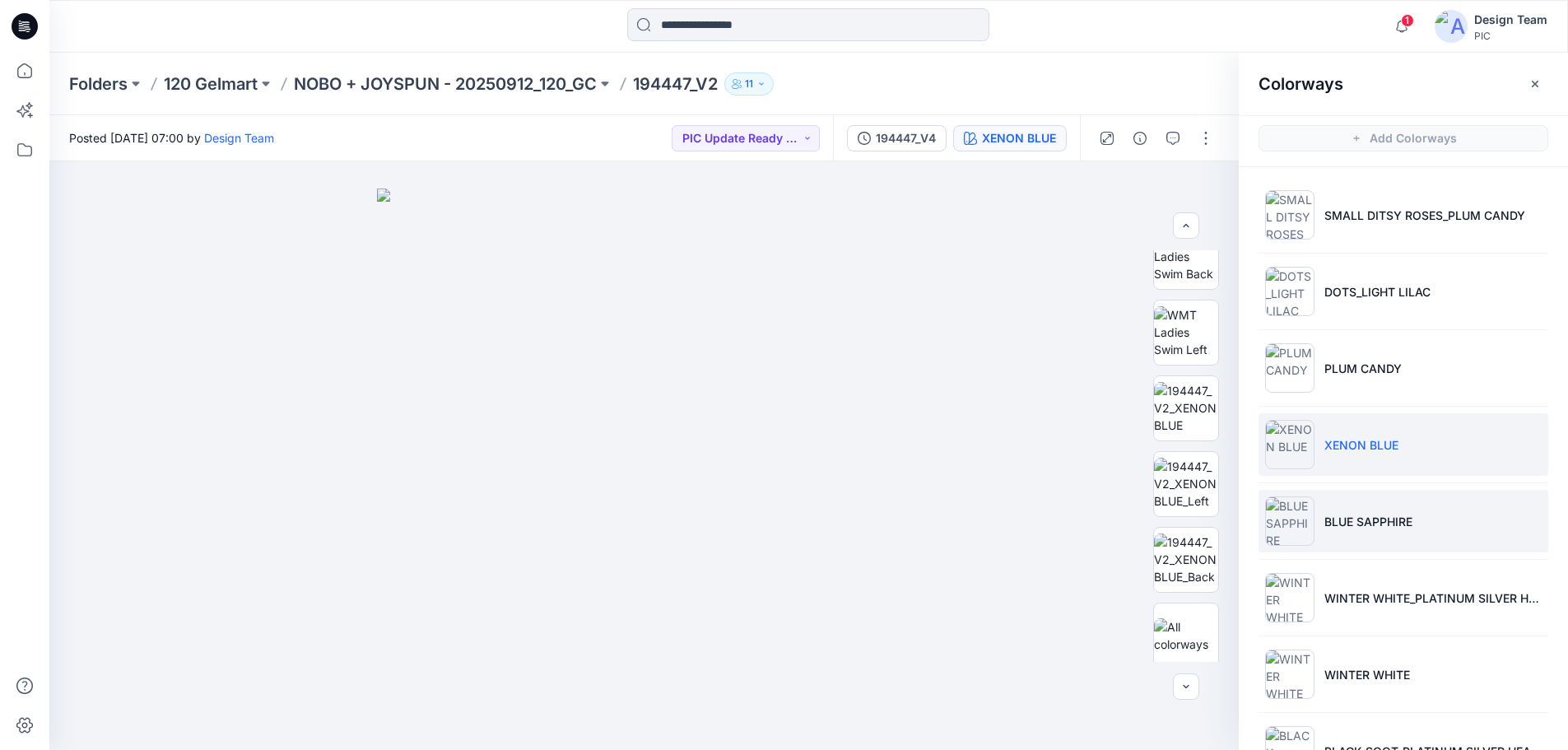
click at [1503, 520] on li "BLUE SAPPHIRE" at bounding box center [1403, 521] width 290 height 63
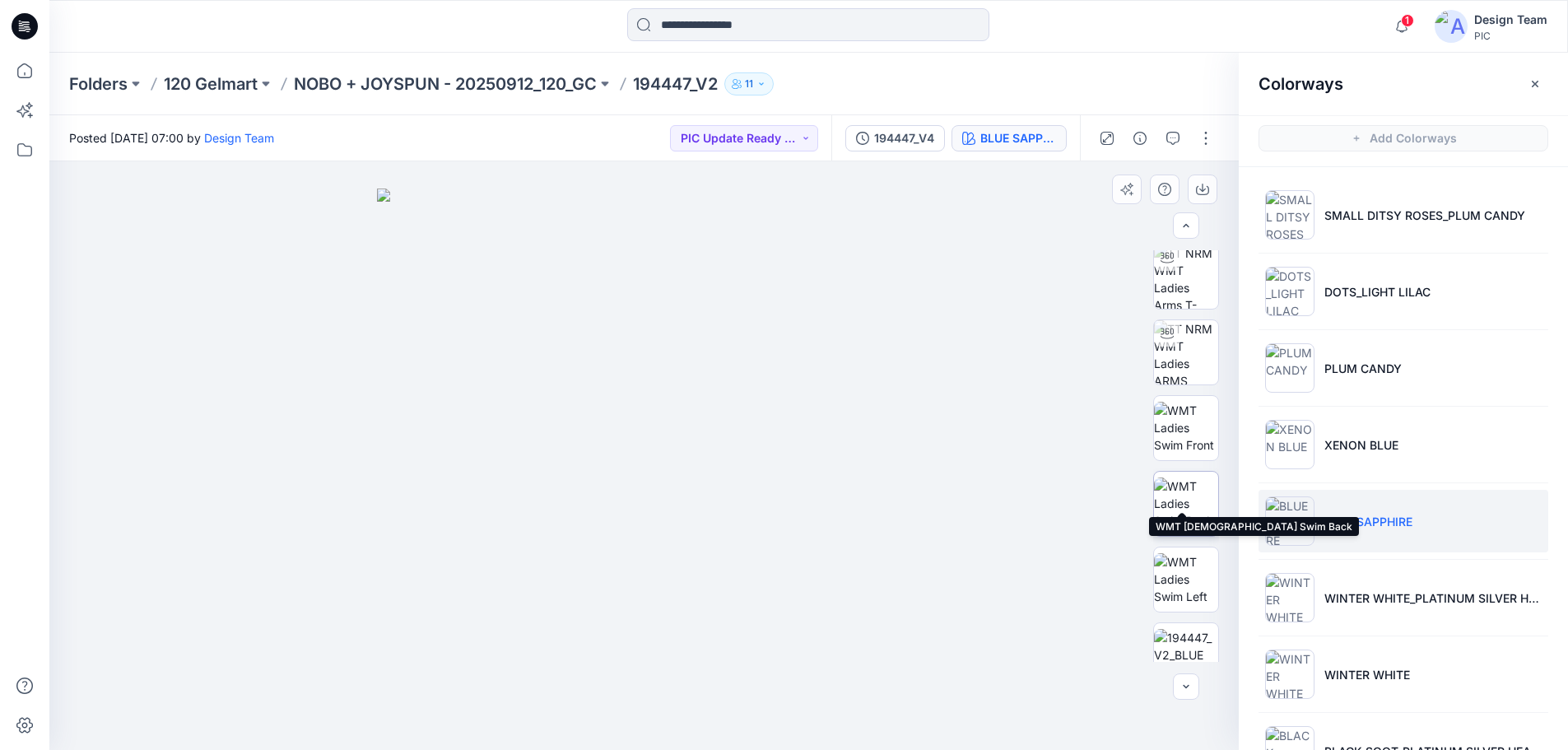
scroll to position [336, 0]
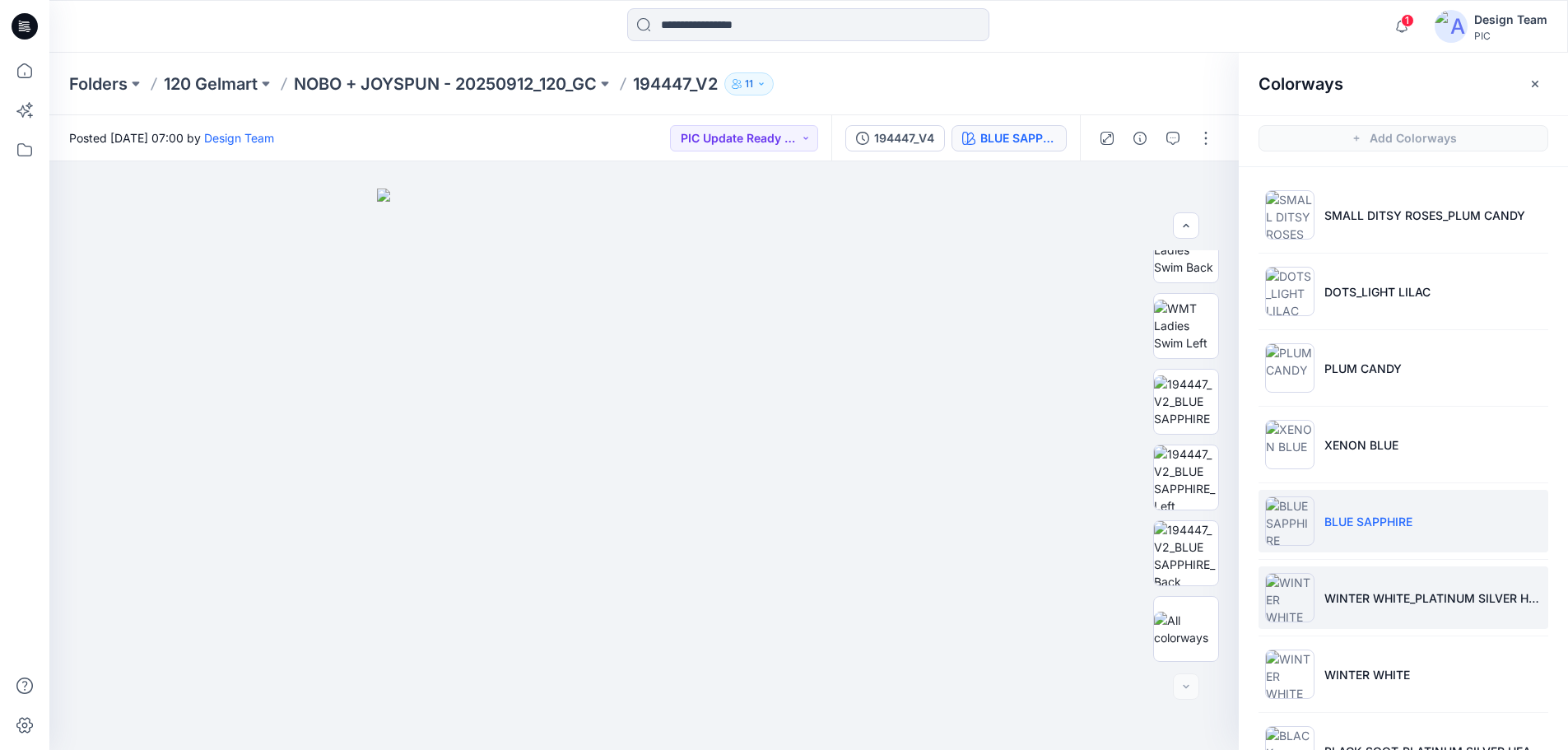
click at [1496, 613] on li "WINTER WHITE_PLATINUM SILVER HEATHER" at bounding box center [1403, 598] width 290 height 63
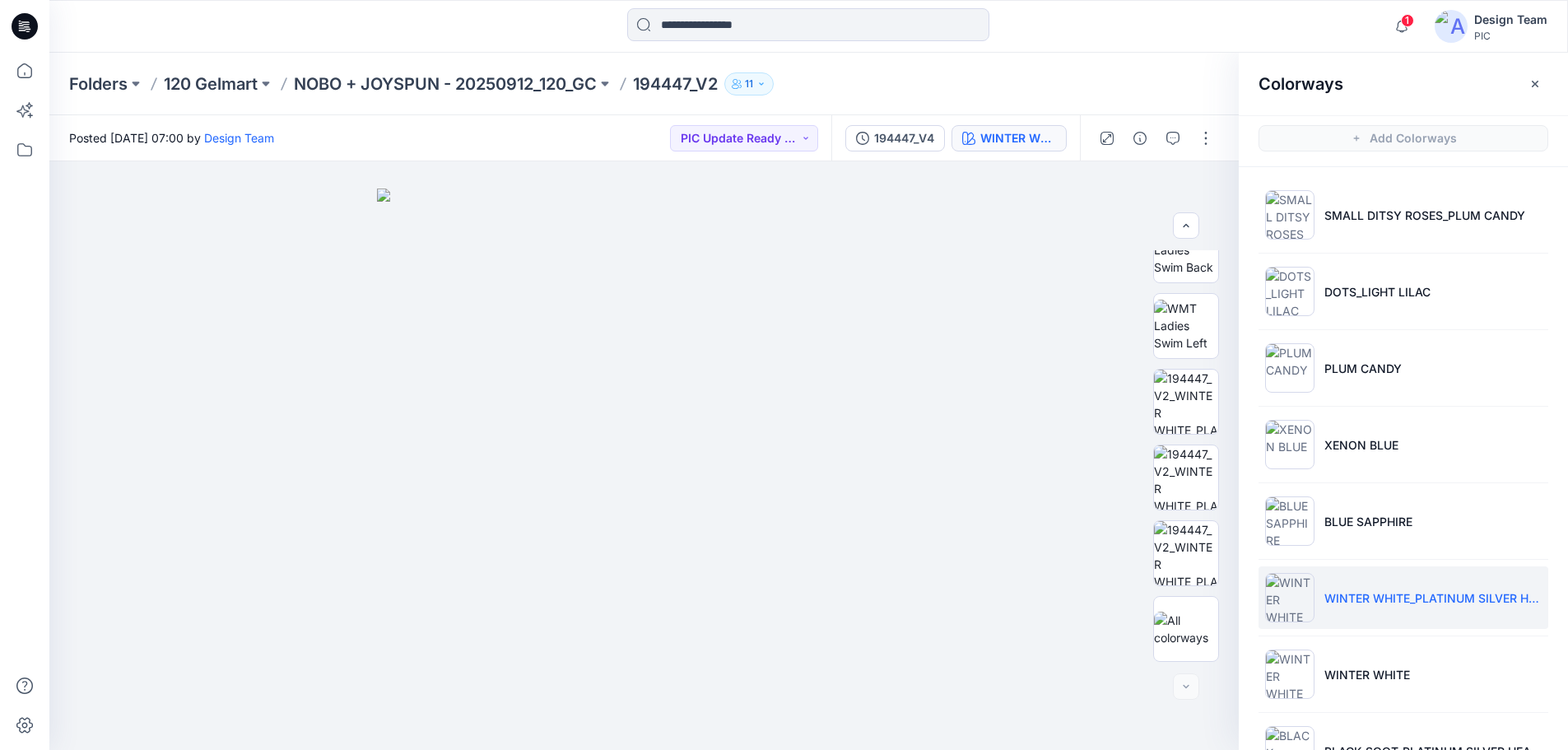
scroll to position [134, 0]
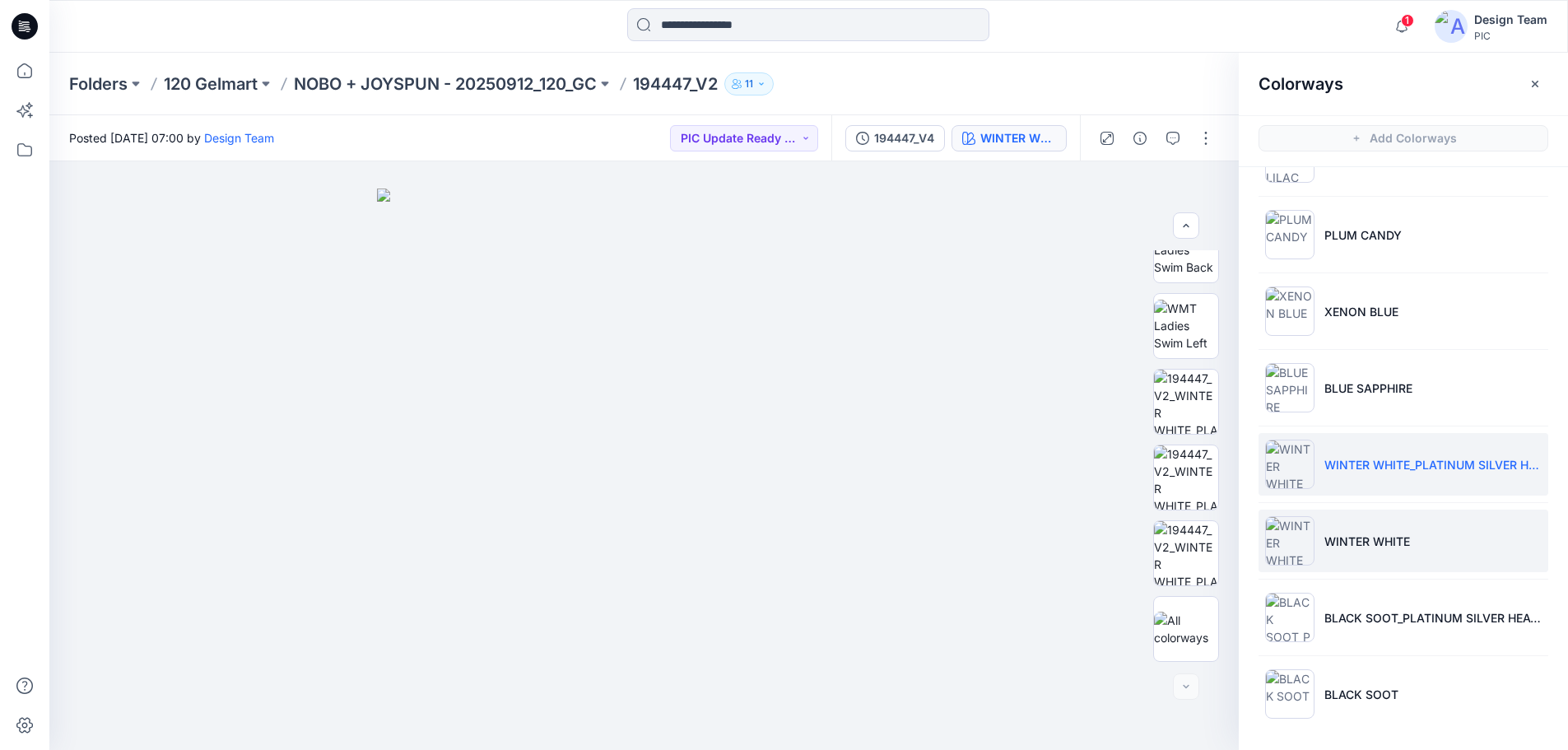
click at [1428, 544] on li "WINTER WHITE" at bounding box center [1403, 541] width 290 height 63
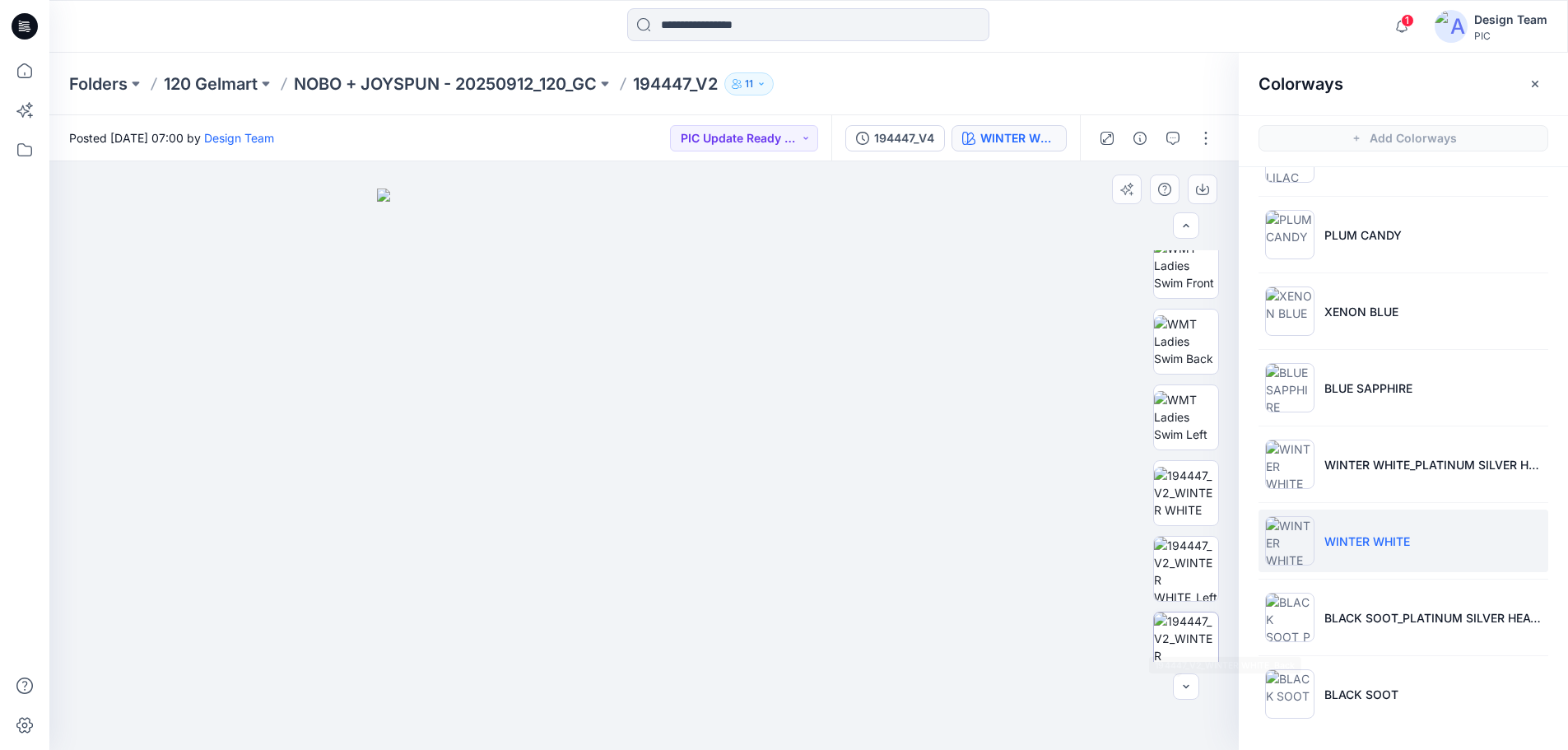
scroll to position [172, 0]
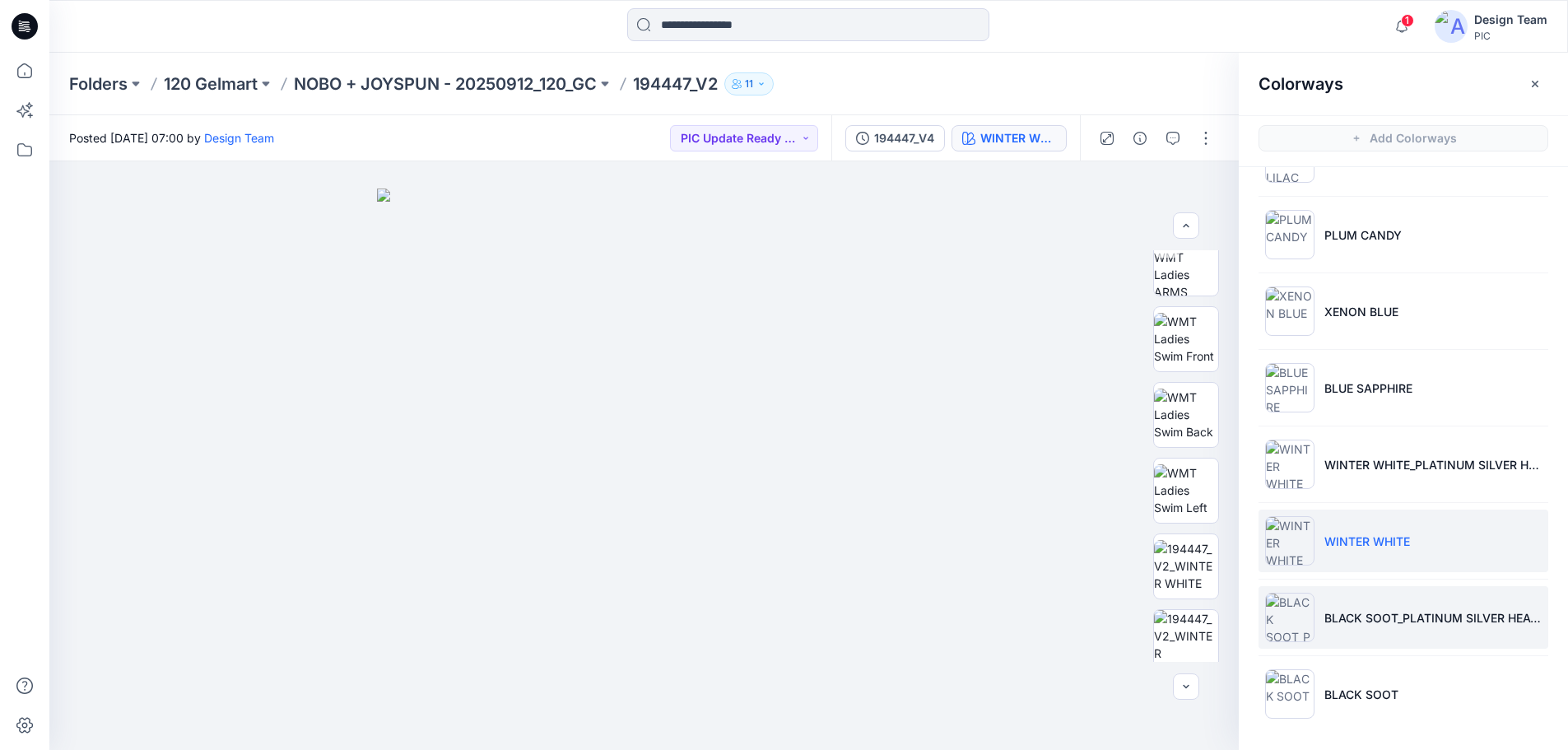
click at [1441, 637] on li "BLACK SOOT_PLATINUM SILVER HEATHER" at bounding box center [1403, 618] width 290 height 63
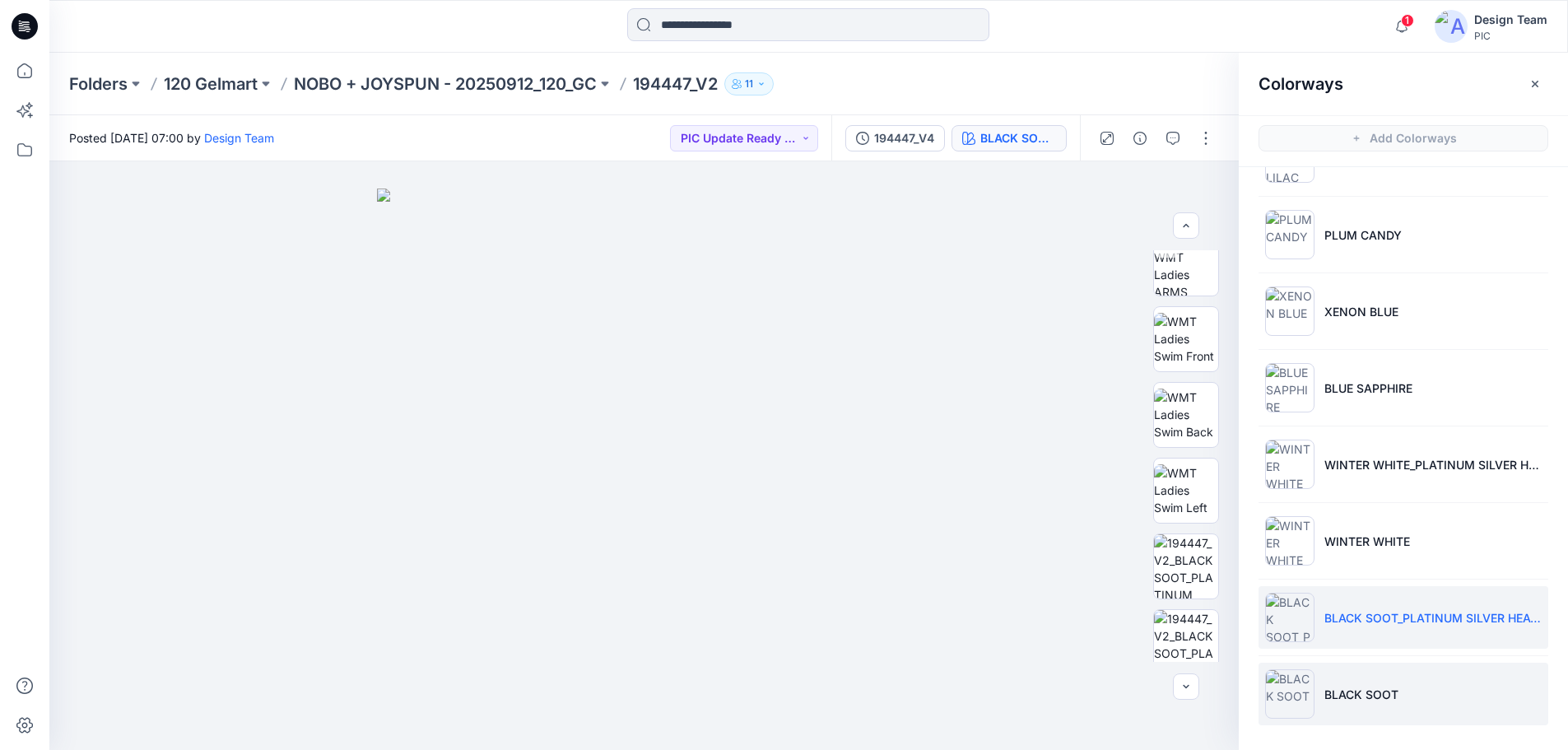
click at [1507, 692] on li "BLACK SOOT" at bounding box center [1403, 694] width 290 height 63
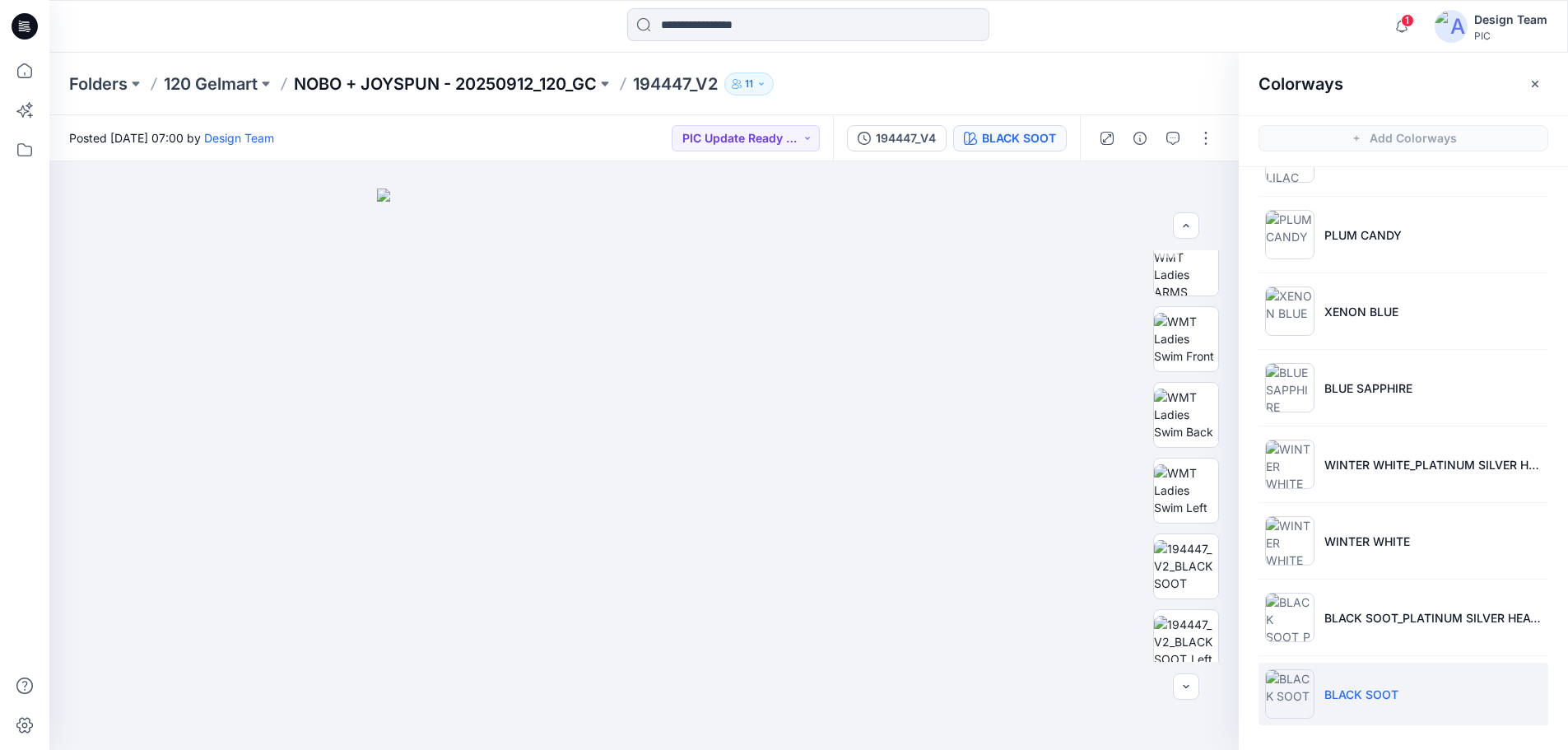
click at [455, 79] on p "NOBO + JOYSPUN - 20250912_120_GC" at bounding box center [445, 84] width 303 height 23
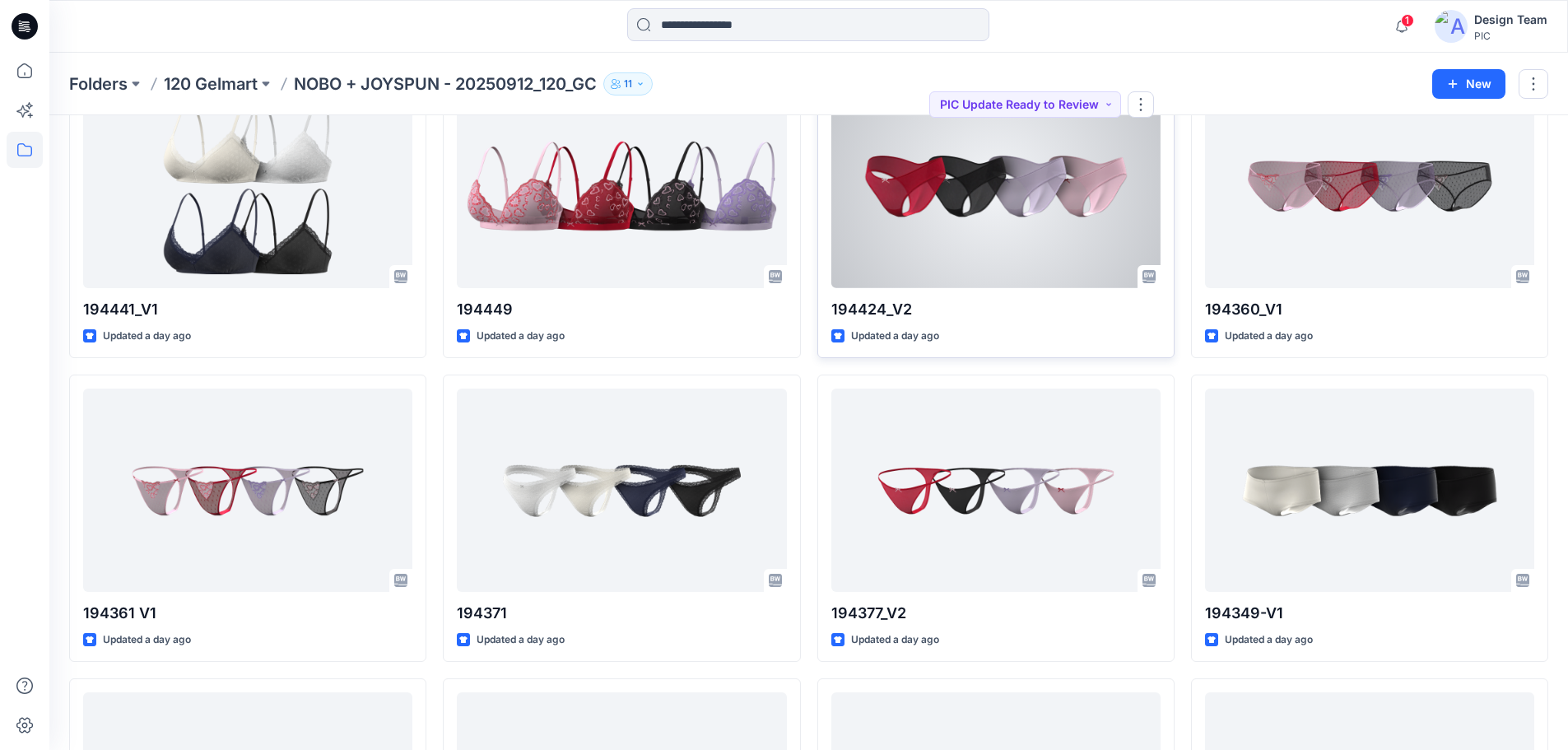
scroll to position [3542, 0]
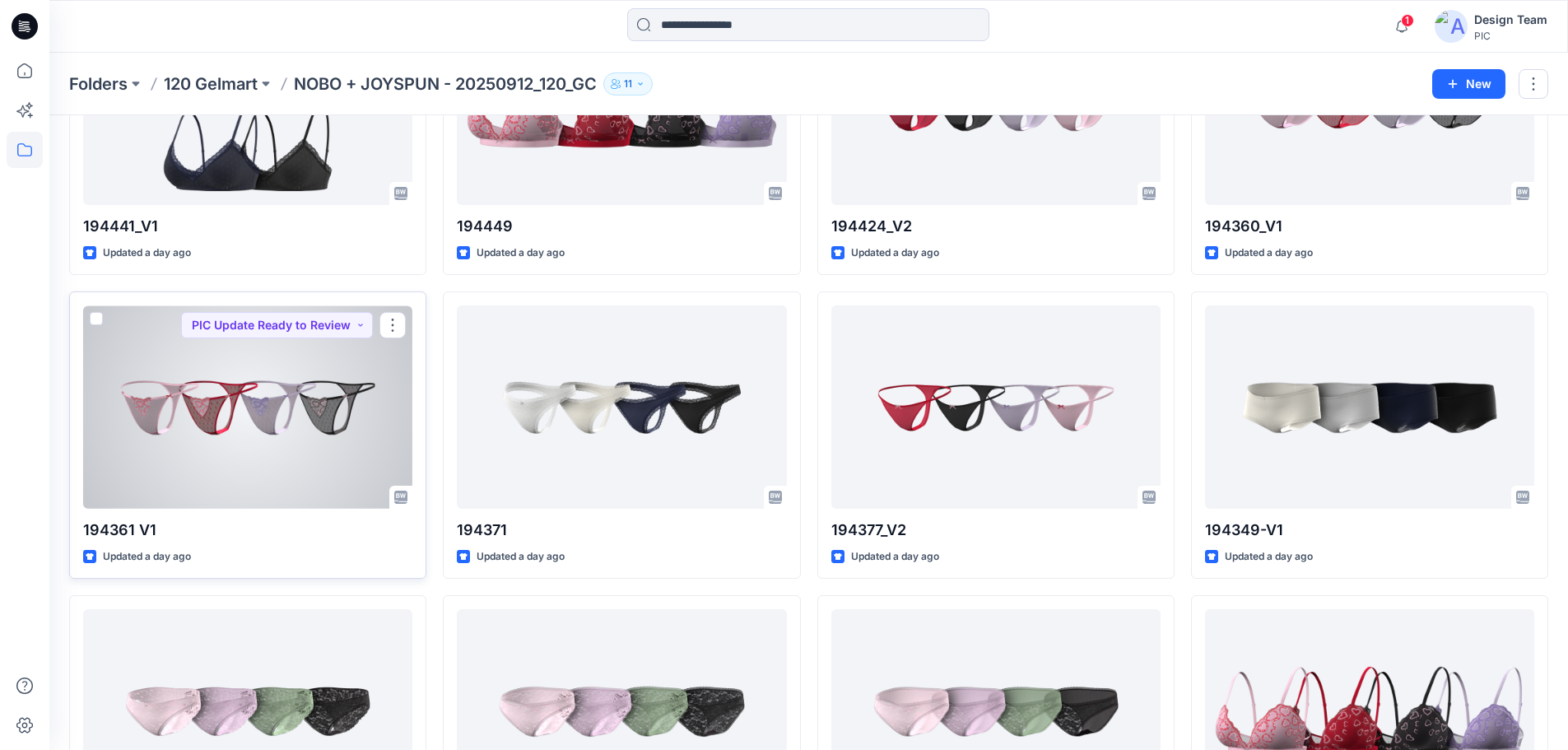
drag, startPoint x: 209, startPoint y: 491, endPoint x: 205, endPoint y: 482, distance: 9.8
click at [208, 488] on div at bounding box center [248, 407] width 329 height 204
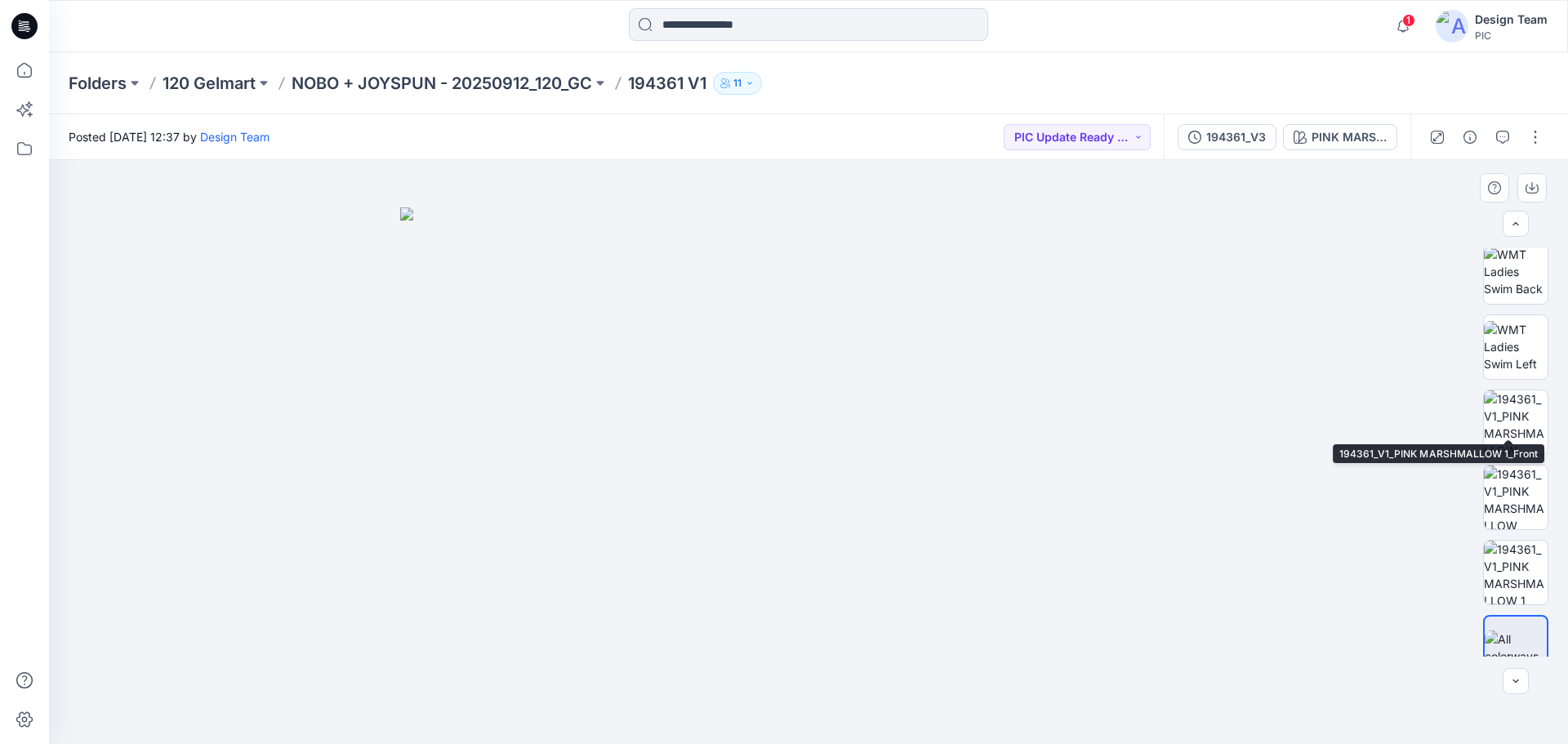
scroll to position [327, 0]
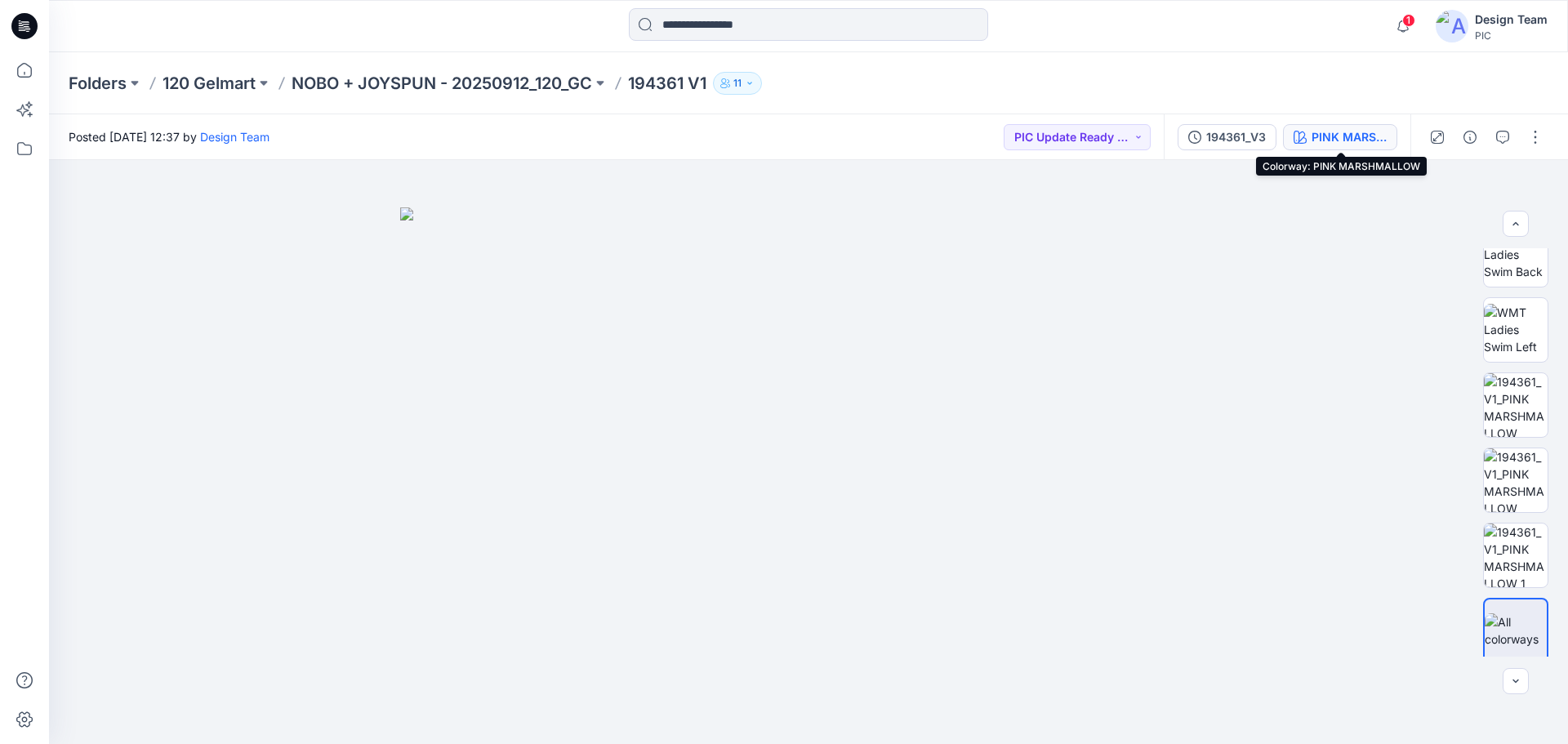
click at [1325, 140] on div "PINK MARSHMALLOW" at bounding box center [1350, 137] width 75 height 18
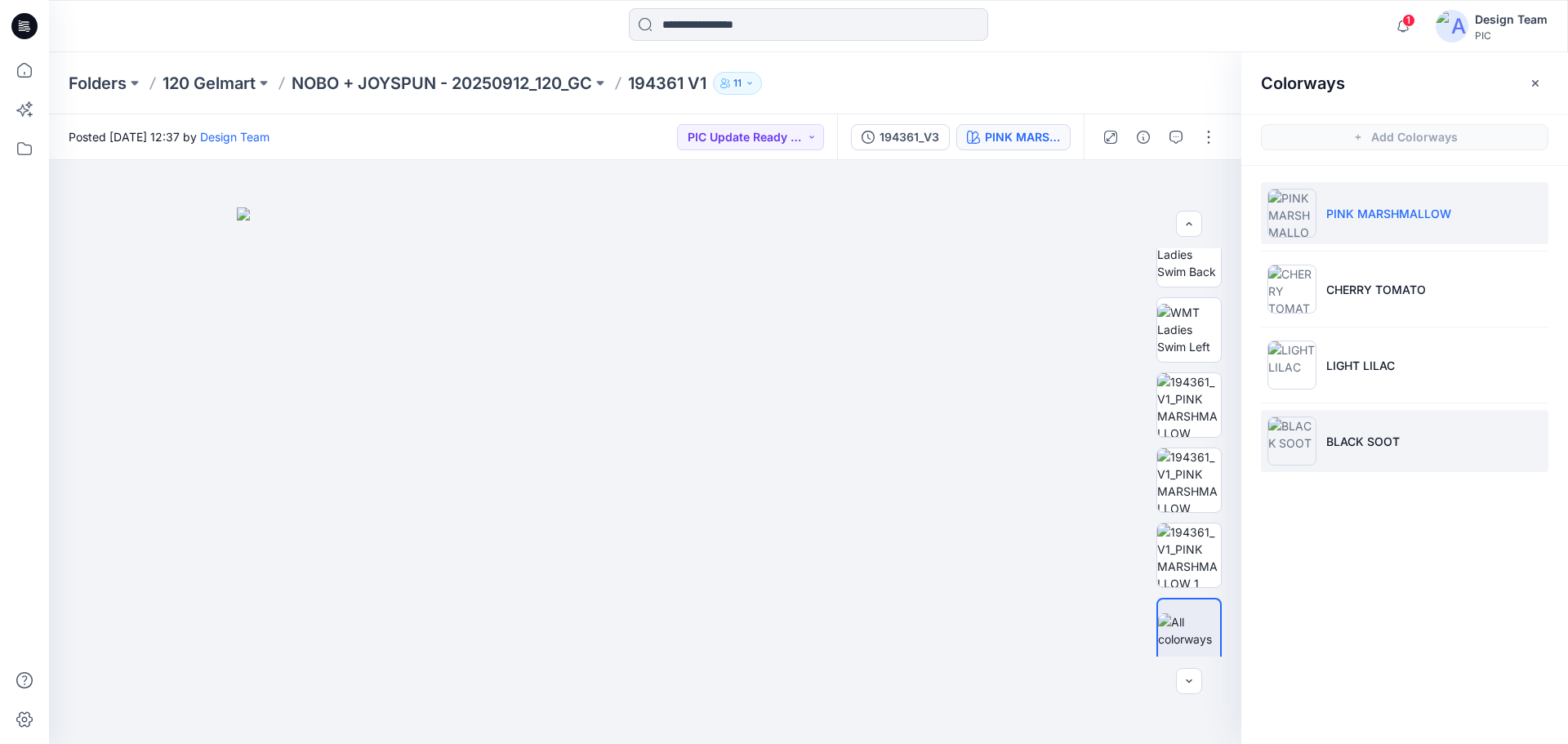
click at [1412, 443] on li "BLACK SOOT" at bounding box center [1405, 441] width 288 height 62
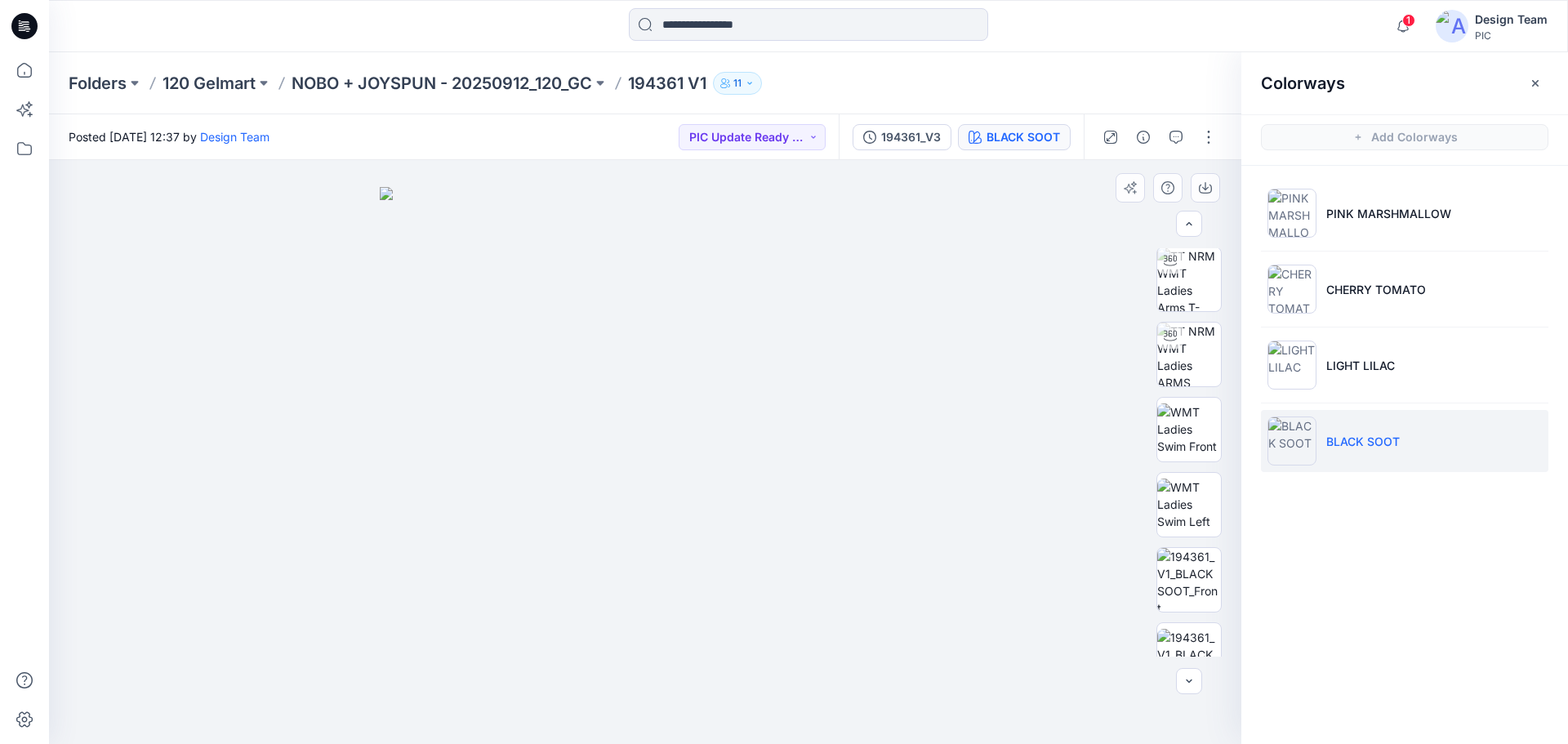
scroll to position [0, 0]
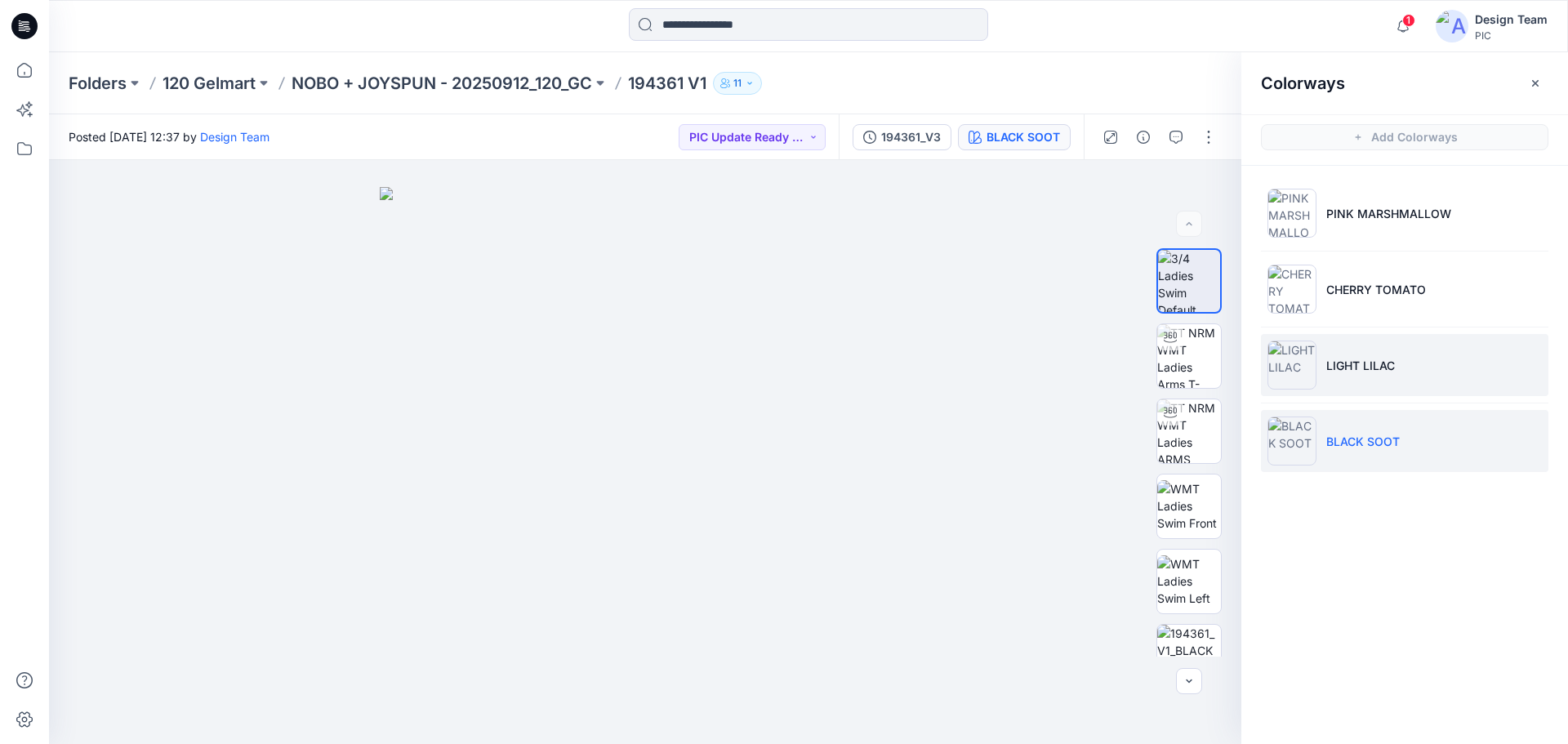
click at [1409, 357] on li "LIGHT LILAC" at bounding box center [1405, 365] width 288 height 62
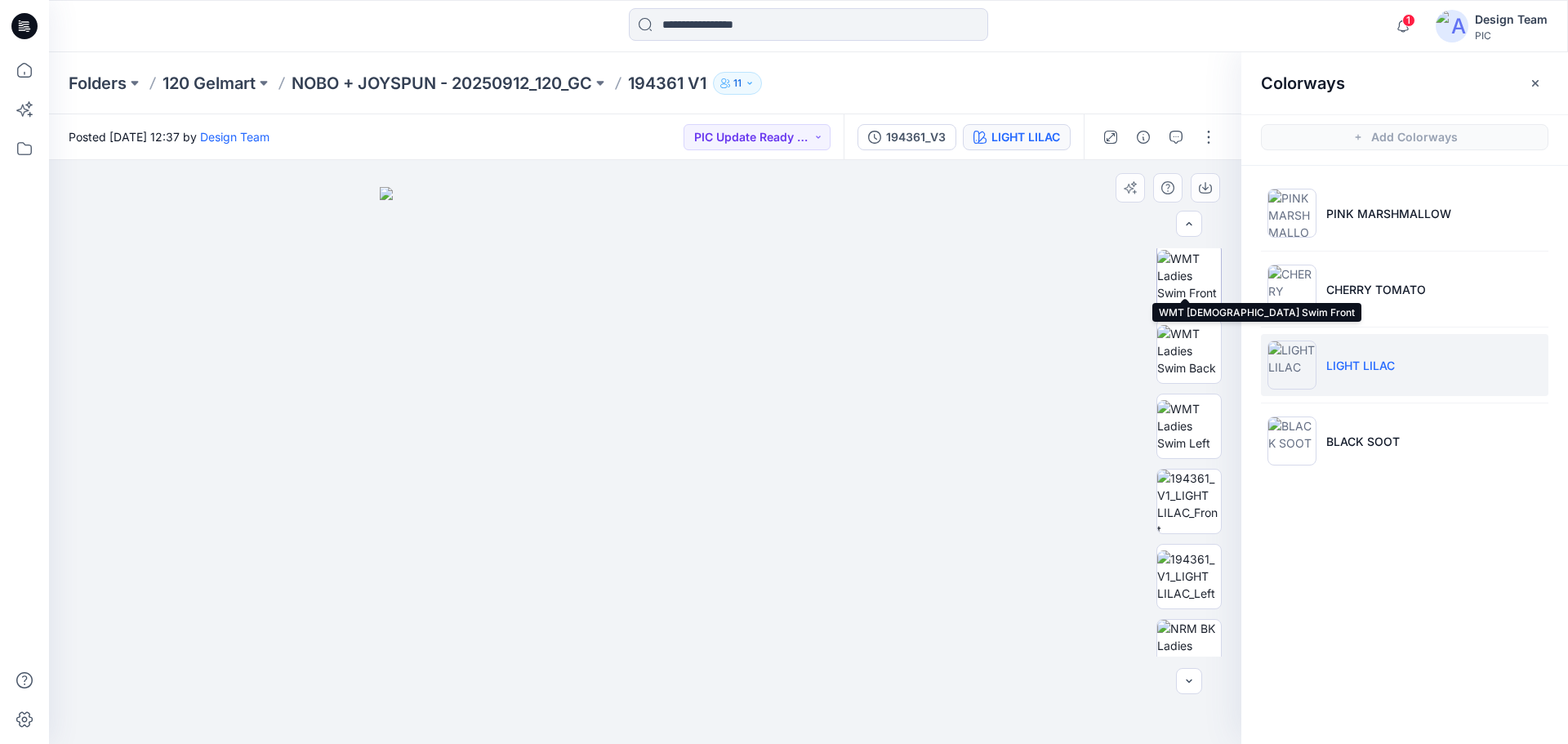
scroll to position [245, 0]
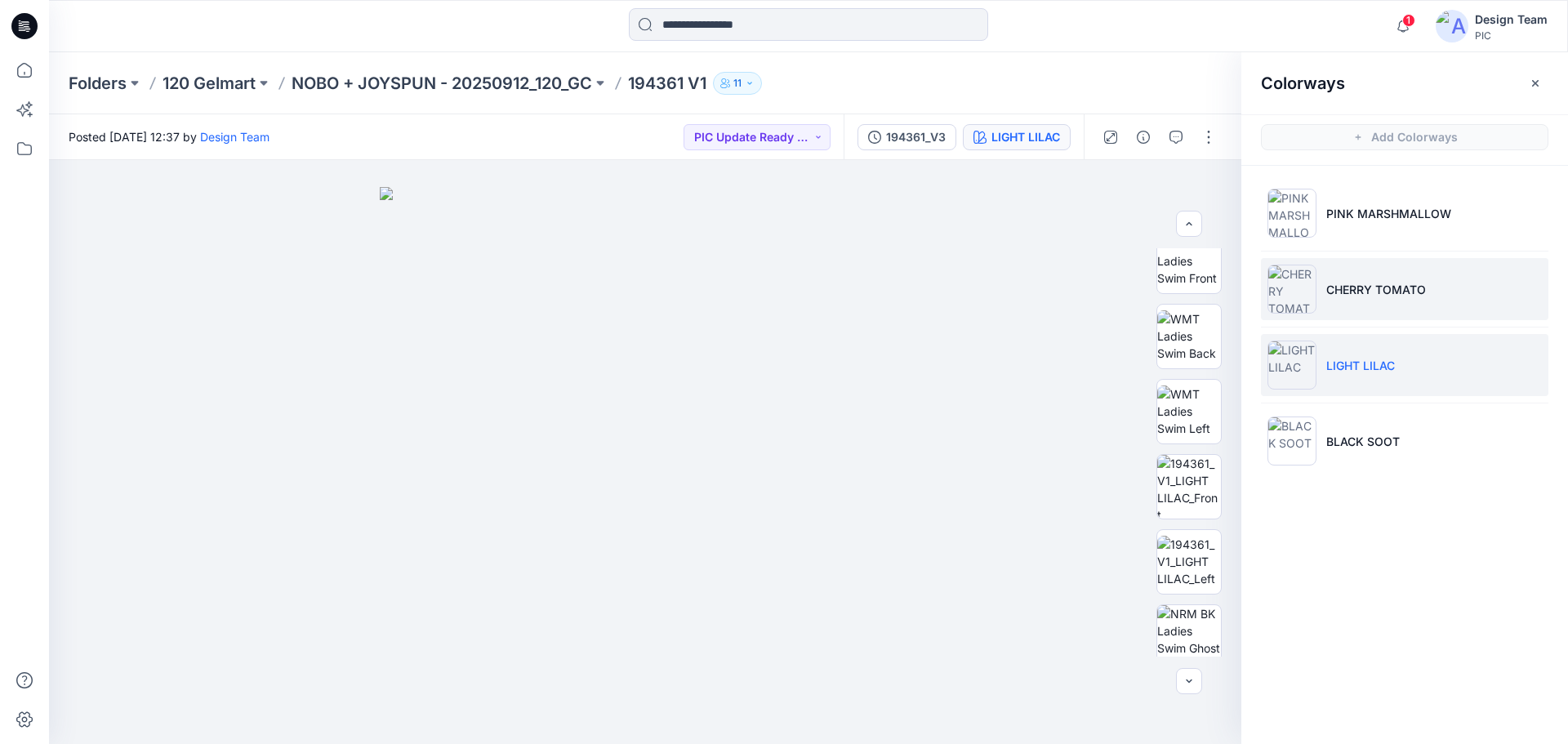
click at [1443, 277] on li "CHERRY TOMATO" at bounding box center [1405, 289] width 288 height 62
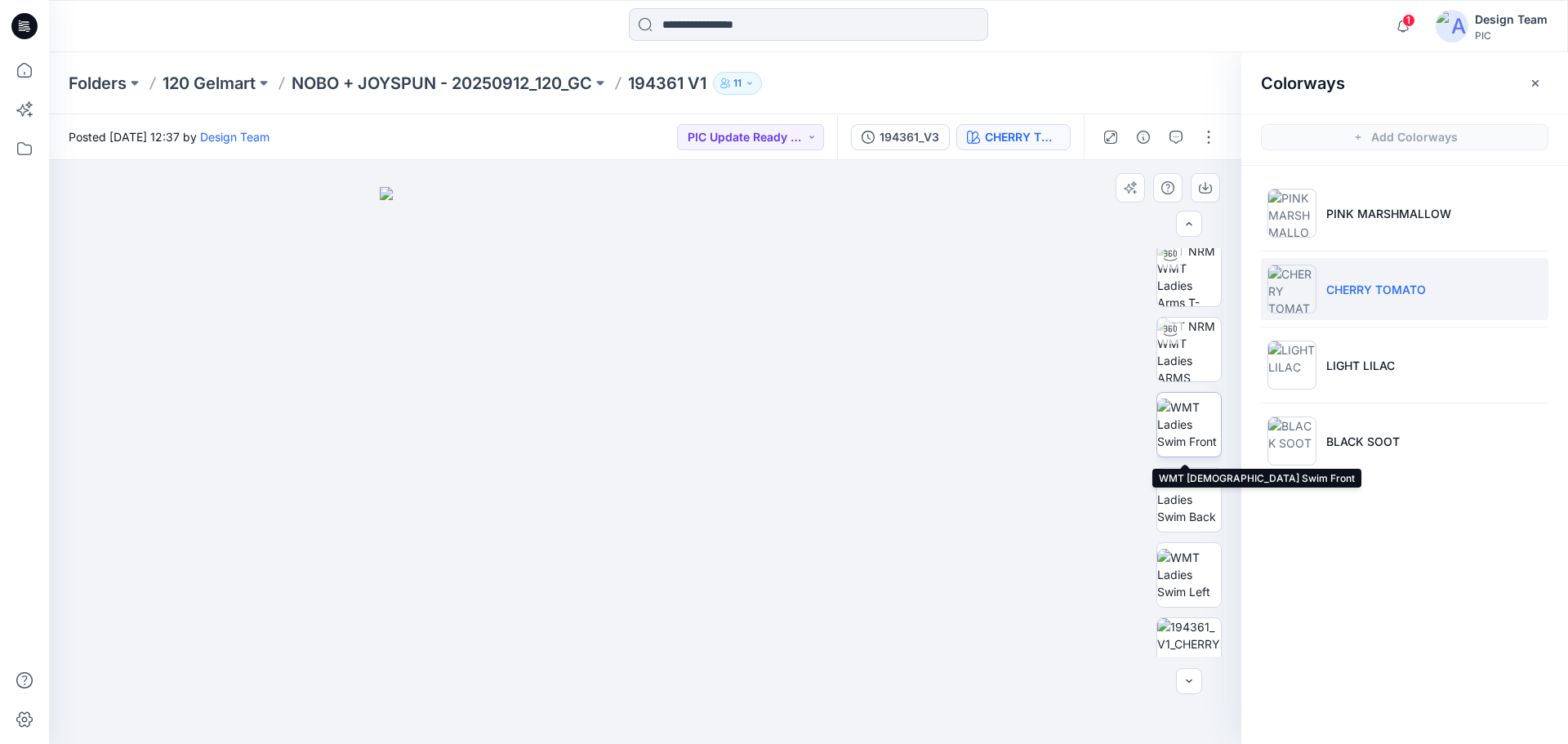
scroll to position [0, 0]
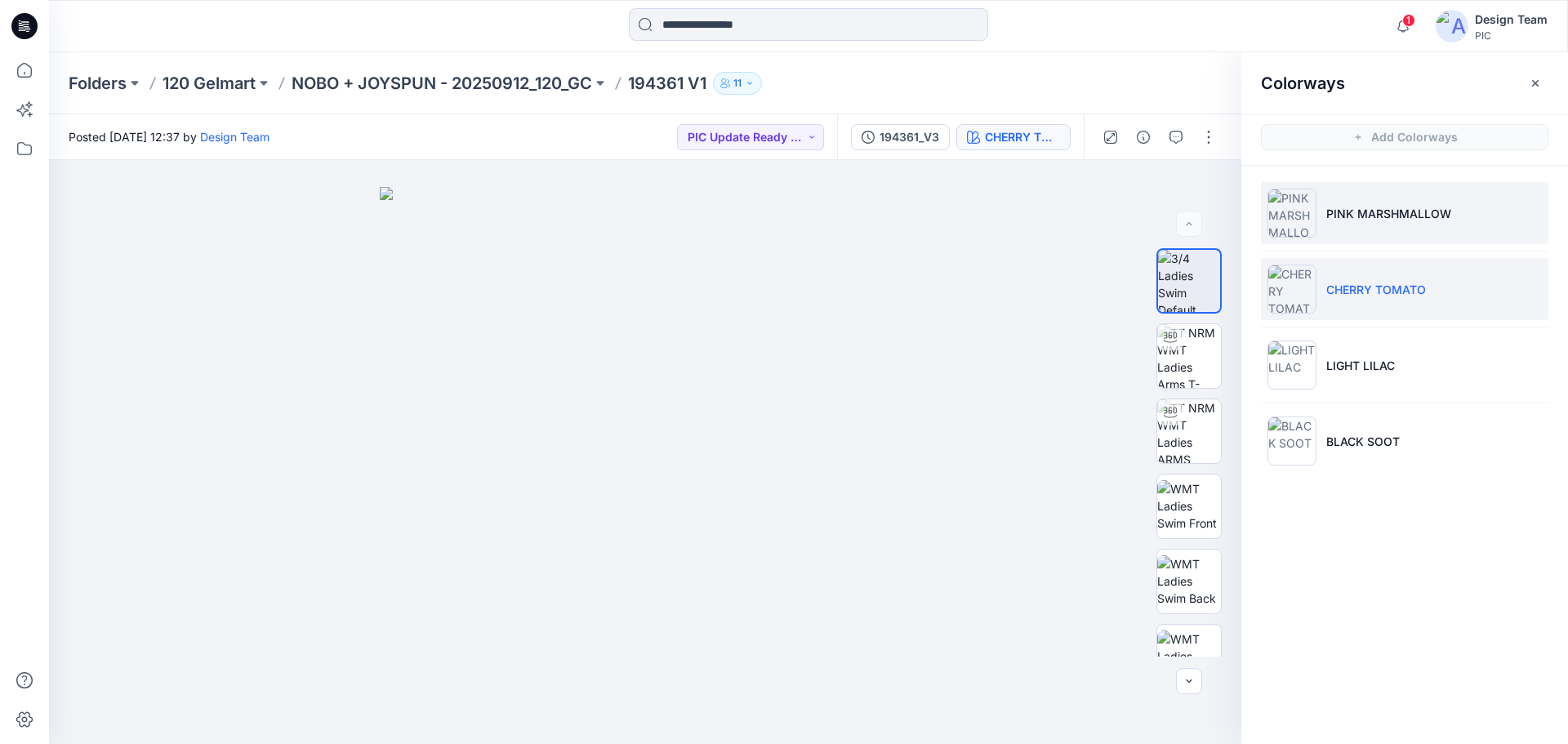
click at [1467, 210] on li "PINK MARSHMALLOW" at bounding box center [1405, 213] width 288 height 62
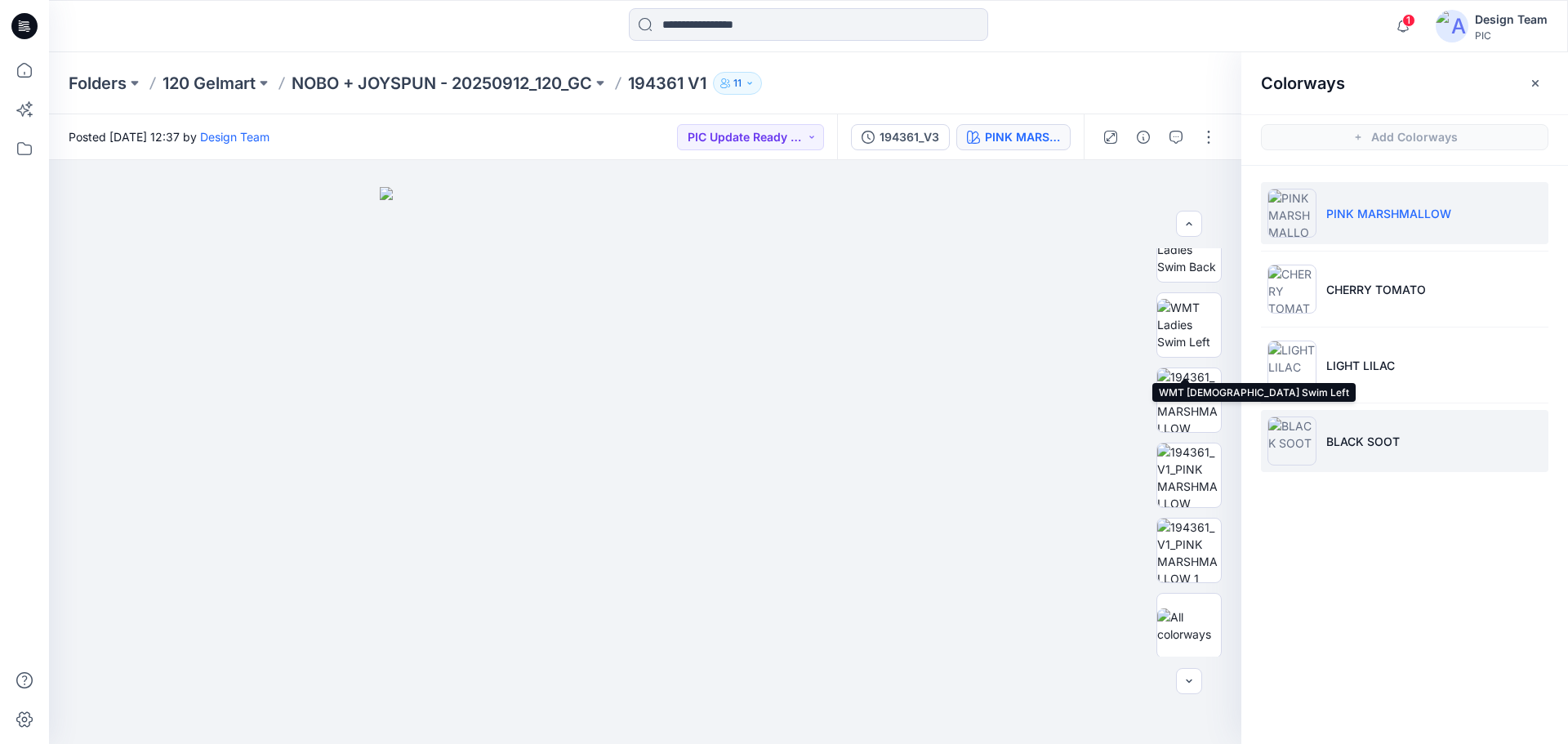
scroll to position [333, 0]
click at [1357, 433] on li "BLACK SOOT" at bounding box center [1405, 441] width 288 height 62
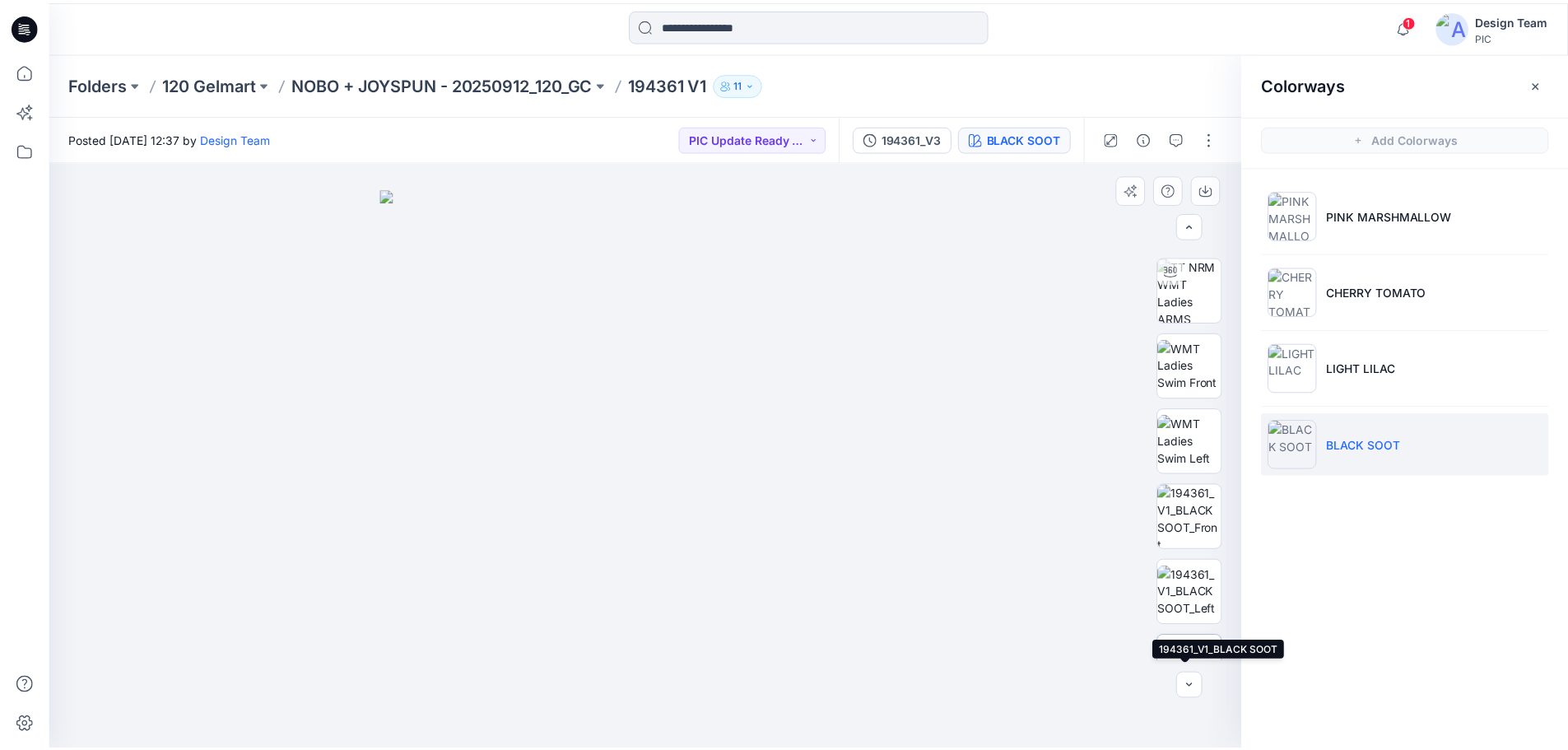
scroll to position [0, 0]
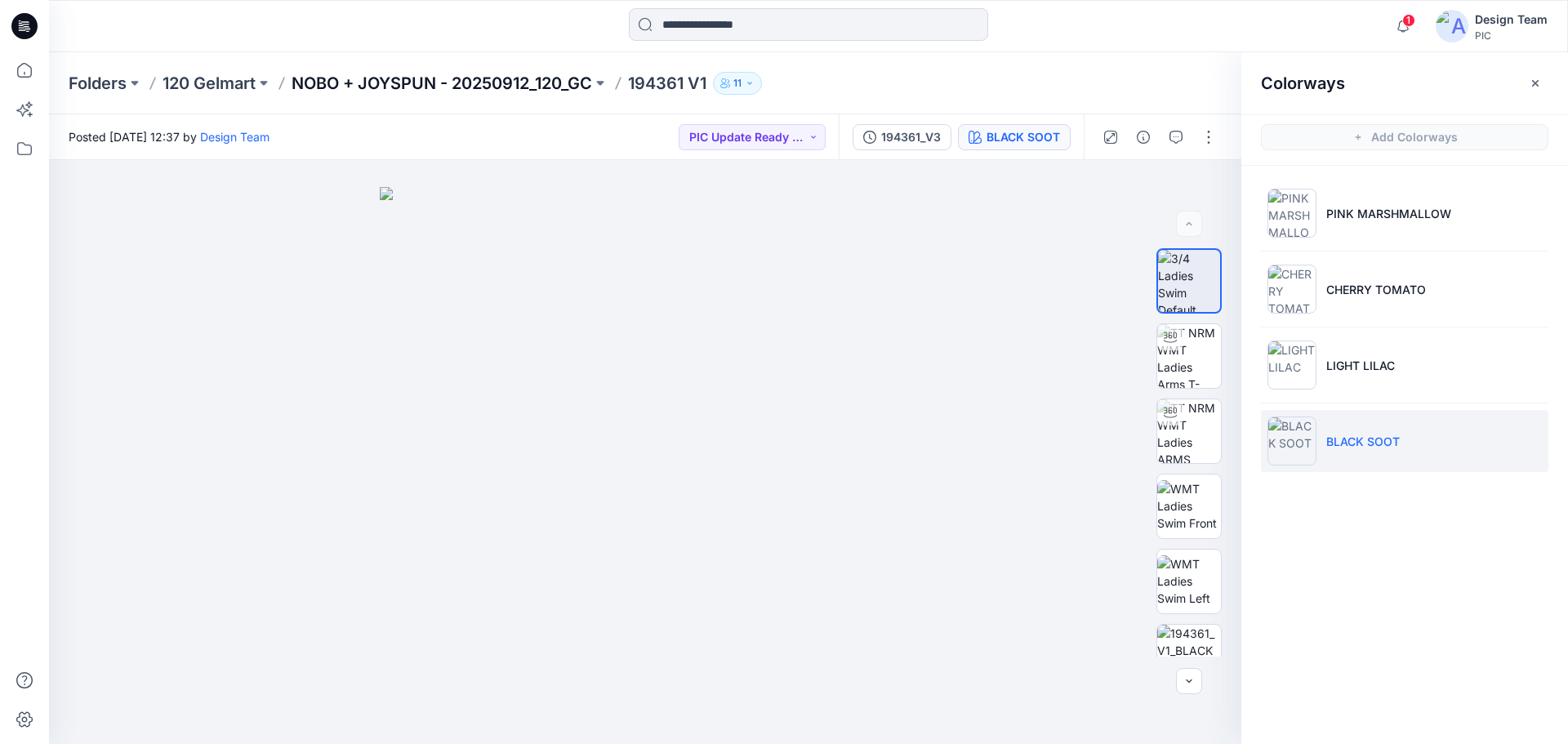
click at [512, 76] on p "NOBO + JOYSPUN - 20250912_120_GC" at bounding box center [442, 83] width 300 height 23
